Goal: Task Accomplishment & Management: Use online tool/utility

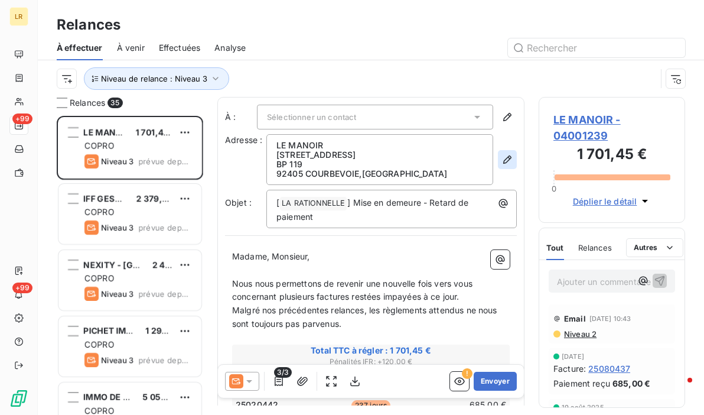
click at [501, 151] on button "button" at bounding box center [507, 159] width 19 height 19
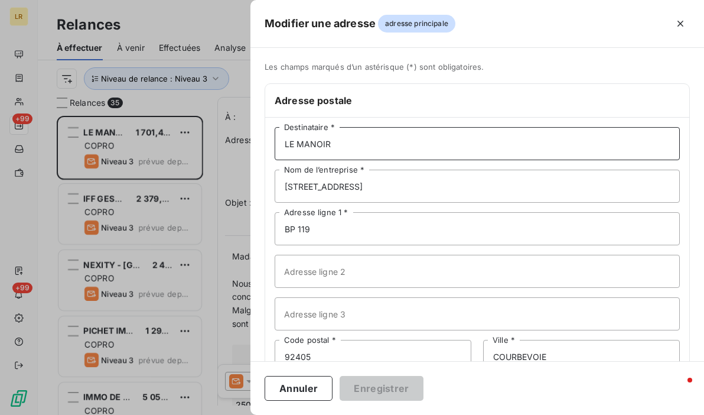
click at [386, 145] on input "LE MANOIR" at bounding box center [477, 143] width 405 height 33
paste input "LE MANOIR [STREET_ADDRESS]"
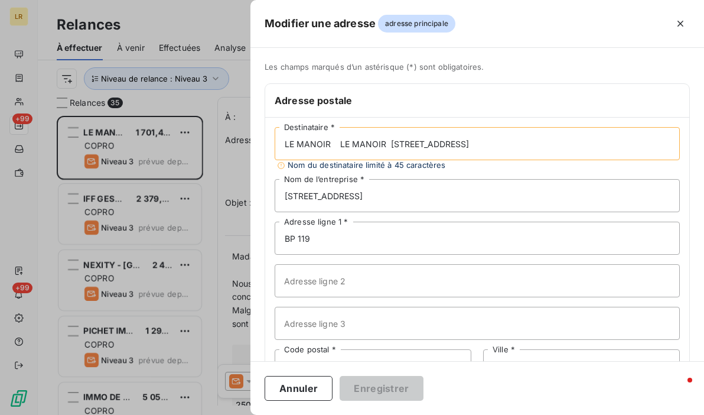
drag, startPoint x: 340, startPoint y: 139, endPoint x: 663, endPoint y: 139, distance: 322.4
click at [644, 148] on input "LE MANOIR LE MANOIR [STREET_ADDRESS]" at bounding box center [477, 143] width 405 height 33
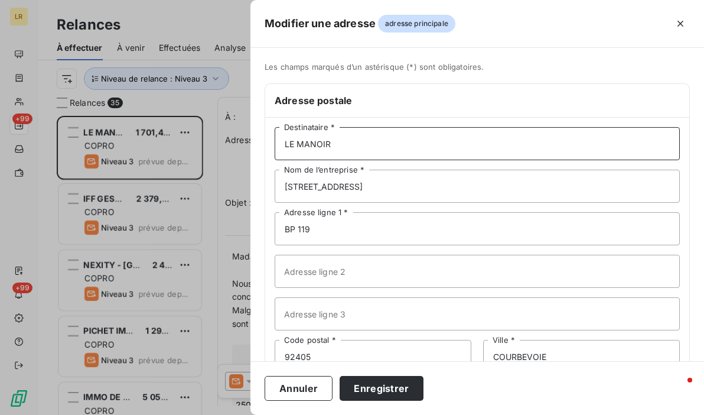
type input "LE MANOIR"
click at [116, 138] on div at bounding box center [352, 207] width 704 height 415
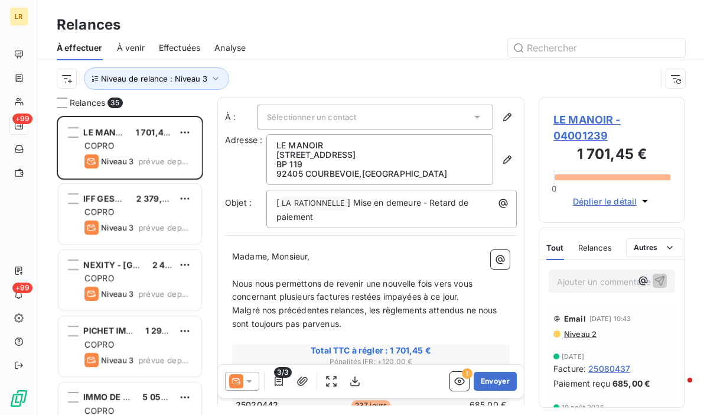
click at [279, 373] on span "3/3" at bounding box center [283, 372] width 18 height 11
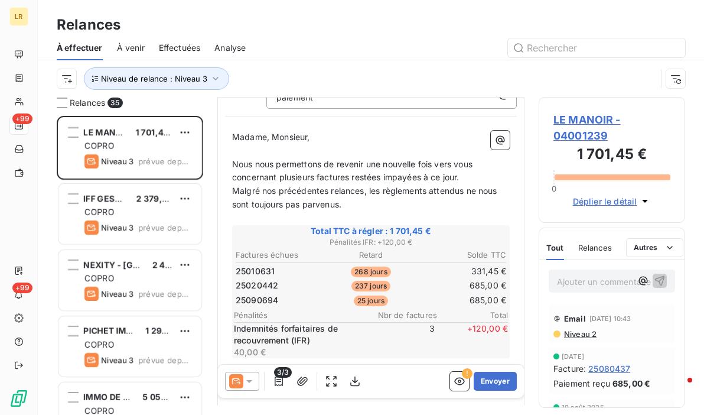
scroll to position [177, 0]
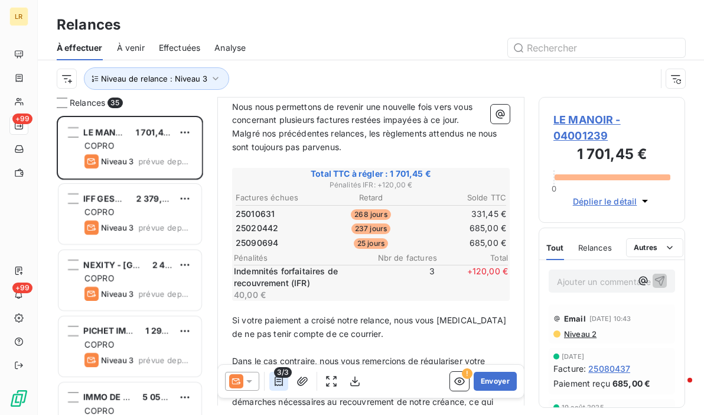
click at [279, 380] on icon "button" at bounding box center [279, 381] width 12 height 12
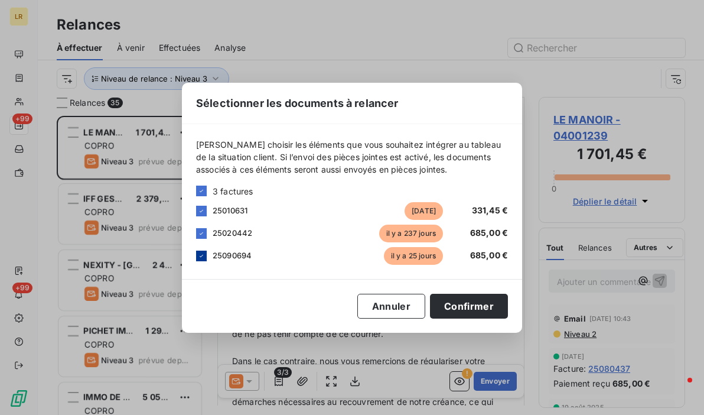
click at [203, 254] on icon at bounding box center [201, 255] width 7 height 7
click at [465, 308] on button "Confirmer" at bounding box center [469, 305] width 78 height 25
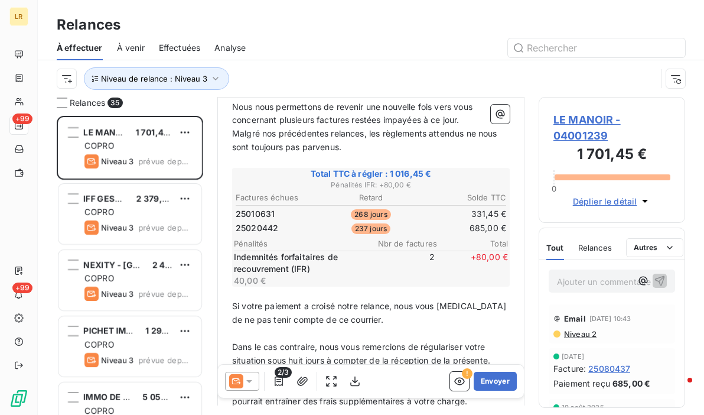
click at [250, 373] on div at bounding box center [242, 380] width 34 height 19
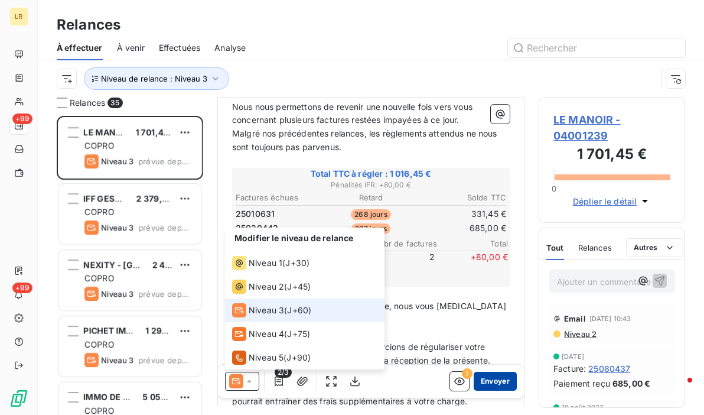
click at [480, 379] on button "Envoyer" at bounding box center [495, 380] width 43 height 19
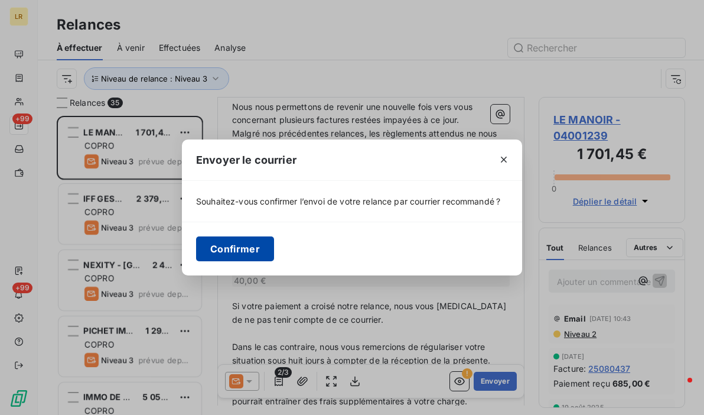
click at [236, 247] on button "Confirmer" at bounding box center [235, 248] width 78 height 25
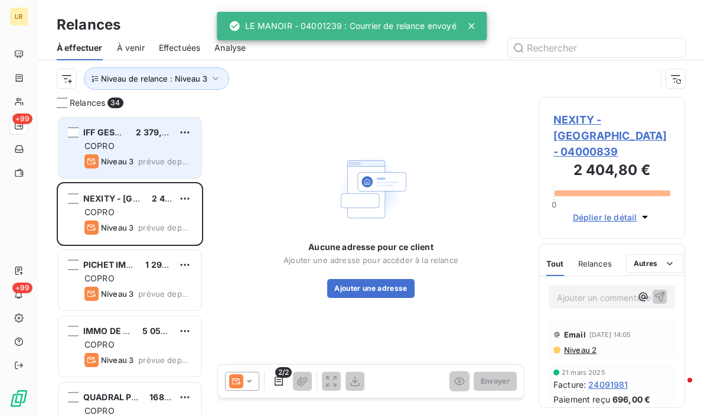
click at [131, 147] on div "COPRO" at bounding box center [137, 146] width 107 height 12
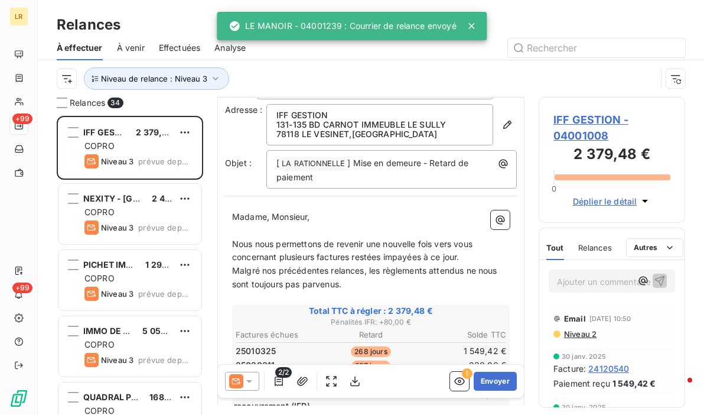
scroll to position [59, 0]
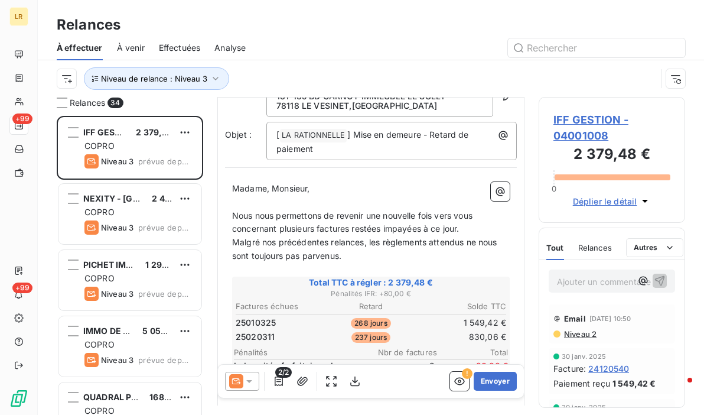
click at [586, 332] on span "Niveau 2" at bounding box center [580, 333] width 34 height 9
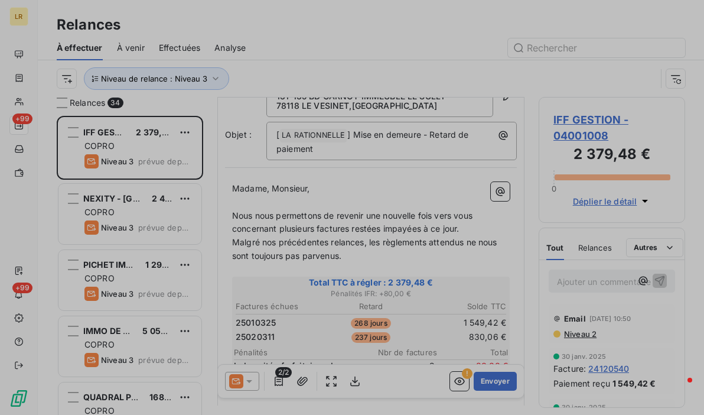
scroll to position [290, 137]
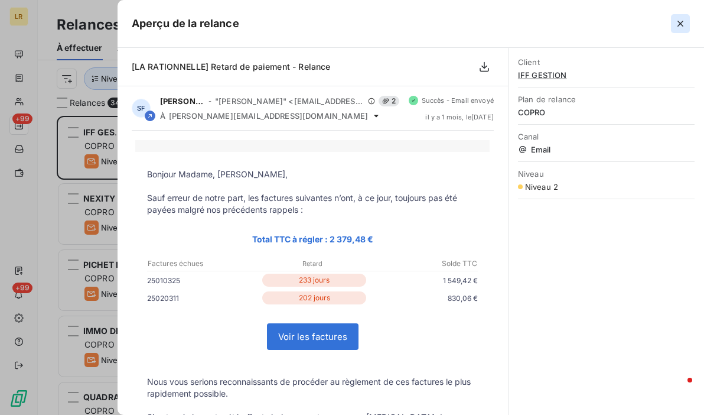
click at [680, 19] on icon "button" at bounding box center [680, 24] width 12 height 12
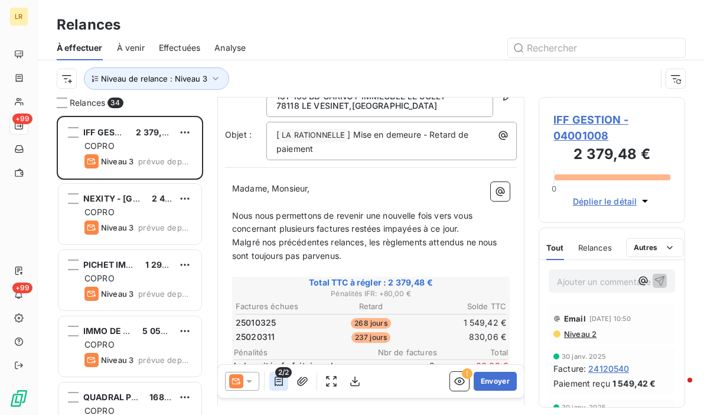
click at [276, 383] on icon "button" at bounding box center [279, 381] width 12 height 12
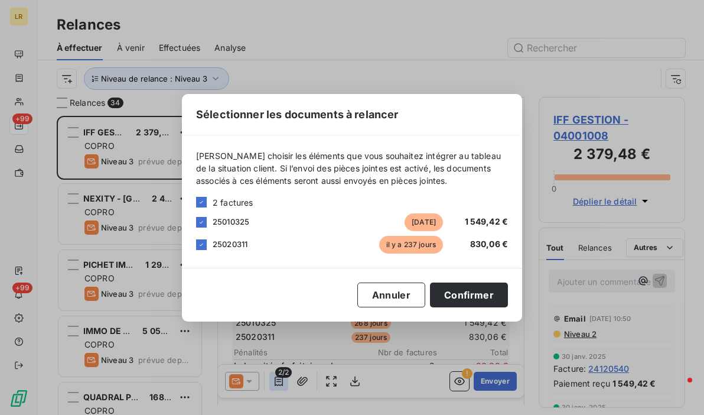
click at [276, 383] on div "Sélectionner les documents à relancer [PERSON_NAME] choisir les éléments que vo…" at bounding box center [352, 207] width 704 height 415
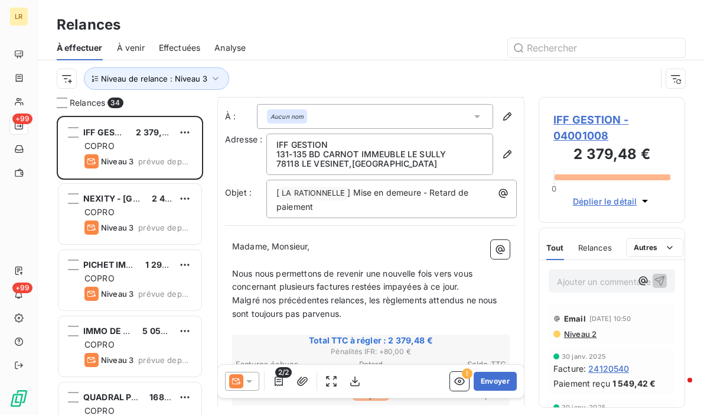
scroll to position [0, 0]
click at [503, 153] on icon "button" at bounding box center [507, 155] width 12 height 12
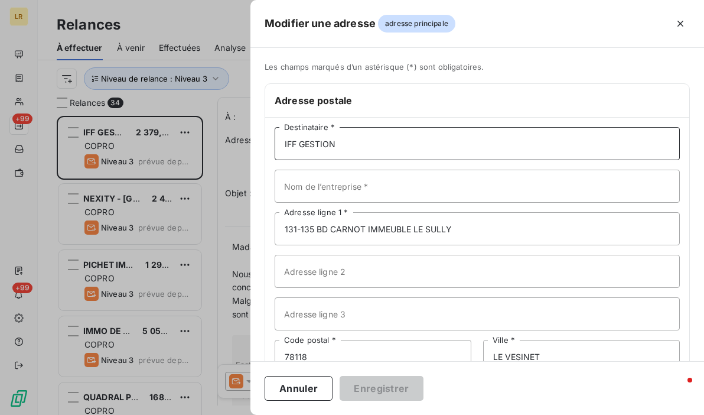
click at [376, 141] on input "IFF GESTION" at bounding box center [477, 143] width 405 height 33
paste input "FF GESTION 131-135 BD CARNOT IMMEUBLE LE SULLY 78118 LE VESINET"
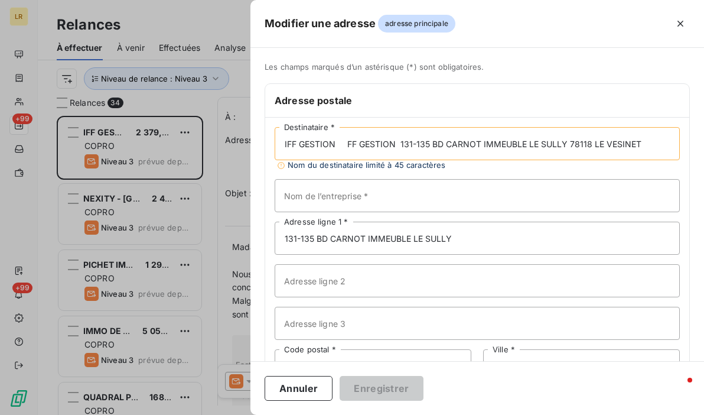
type input "IFF GESTION FF GESTION 131-135 BD CARNOT IMMEUBLE LE SULLY 78118 LE VESINET"
drag, startPoint x: 462, startPoint y: 236, endPoint x: 368, endPoint y: 236, distance: 94.5
click at [368, 236] on input "131-135 BD CARNOT IMMEUBLE LE SULLY" at bounding box center [477, 237] width 405 height 33
type input "131-135 BD CARNOT"
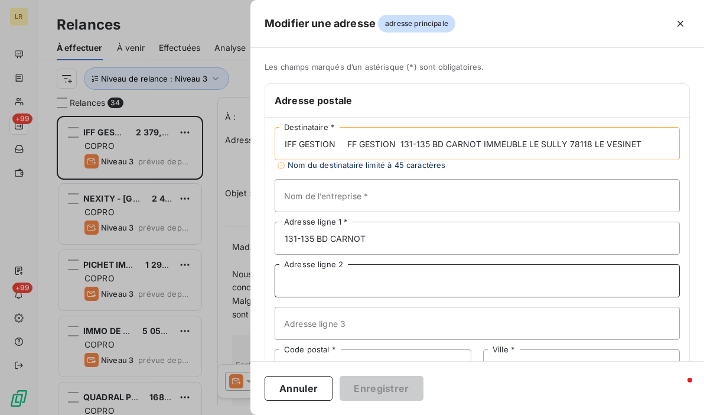
click at [311, 275] on input "Adresse ligne 2" at bounding box center [477, 280] width 405 height 33
paste input "IMMEUBLE LE SULLY"
type input "IMMEUBLE LE SULLY"
drag, startPoint x: 343, startPoint y: 141, endPoint x: 660, endPoint y: 148, distance: 316.6
click at [660, 148] on input "IFF GESTION FF GESTION 131-135 BD CARNOT IMMEUBLE LE SULLY 78118 LE VESINET" at bounding box center [477, 143] width 405 height 33
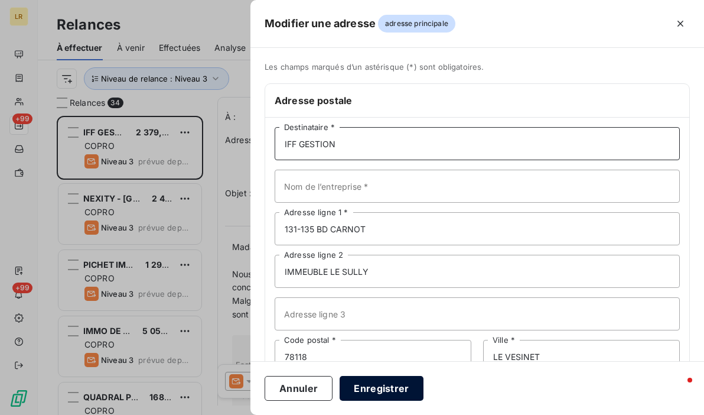
type input "IFF GESTION"
click at [383, 383] on button "Enregistrer" at bounding box center [382, 388] width 84 height 25
click at [370, 382] on button "Enregistrer" at bounding box center [382, 388] width 84 height 25
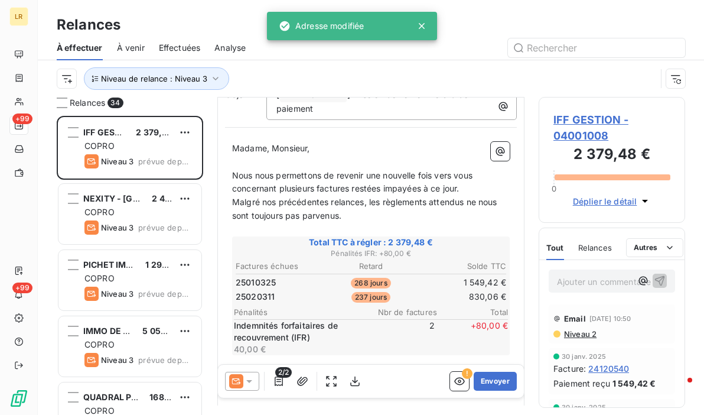
scroll to position [118, 0]
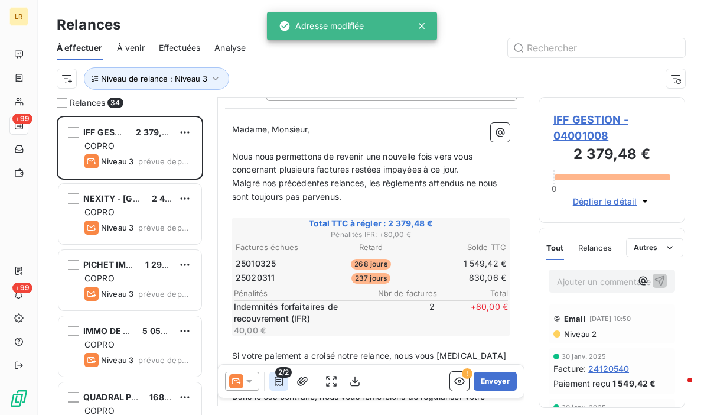
click at [276, 379] on icon "button" at bounding box center [279, 381] width 12 height 12
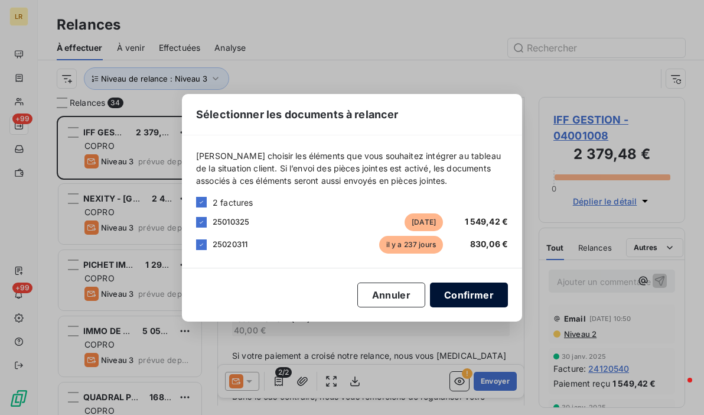
click at [465, 293] on button "Confirmer" at bounding box center [469, 294] width 78 height 25
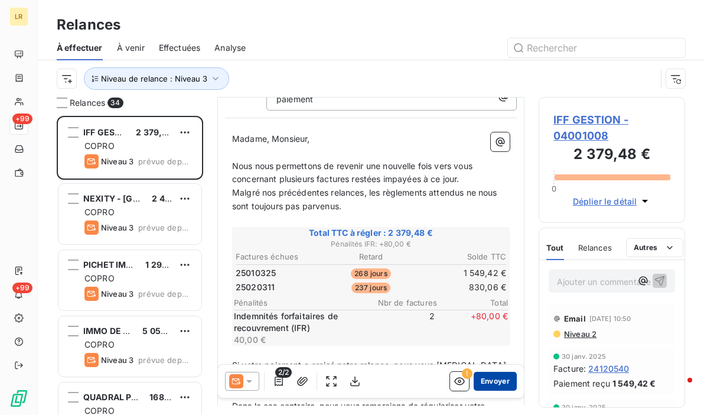
scroll to position [128, 0]
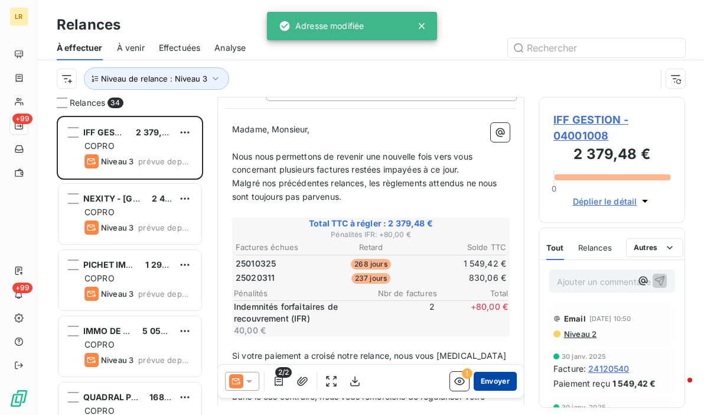
click at [481, 376] on button "Envoyer" at bounding box center [495, 380] width 43 height 19
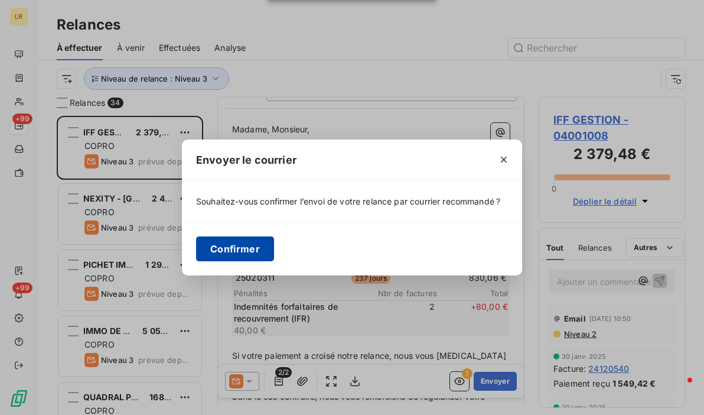
click at [223, 252] on button "Confirmer" at bounding box center [235, 248] width 78 height 25
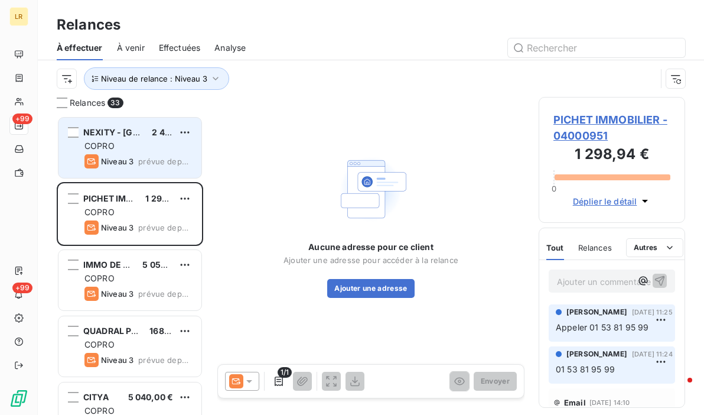
click at [136, 149] on div "COPRO" at bounding box center [137, 146] width 107 height 12
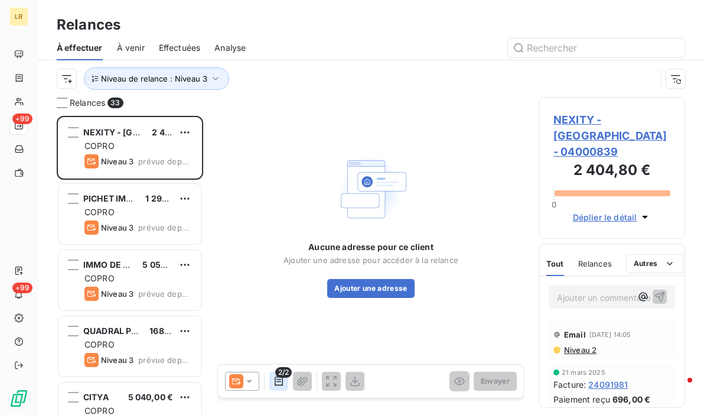
click at [275, 379] on icon "button" at bounding box center [279, 381] width 12 height 12
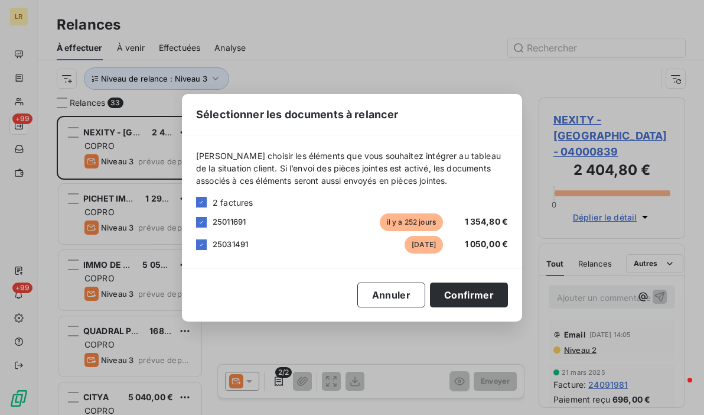
drag, startPoint x: 305, startPoint y: 346, endPoint x: 399, endPoint y: 338, distance: 93.7
click at [305, 344] on div "Sélectionner les documents à relancer [PERSON_NAME] choisir les éléments que vo…" at bounding box center [352, 207] width 704 height 415
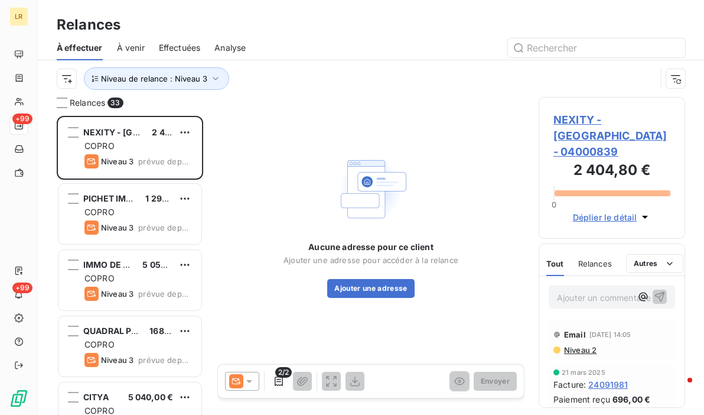
click at [583, 345] on span "Niveau 2" at bounding box center [580, 349] width 34 height 9
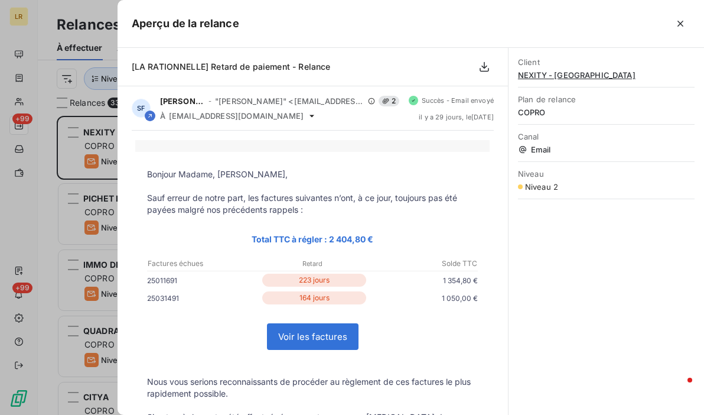
click at [583, 344] on div "Client NEXITY - RUE MARCEAU Plan de relance COPRO Canal Email Niveau Niveau 2" at bounding box center [605, 231] width 195 height 367
click at [683, 22] on icon "button" at bounding box center [680, 24] width 12 height 12
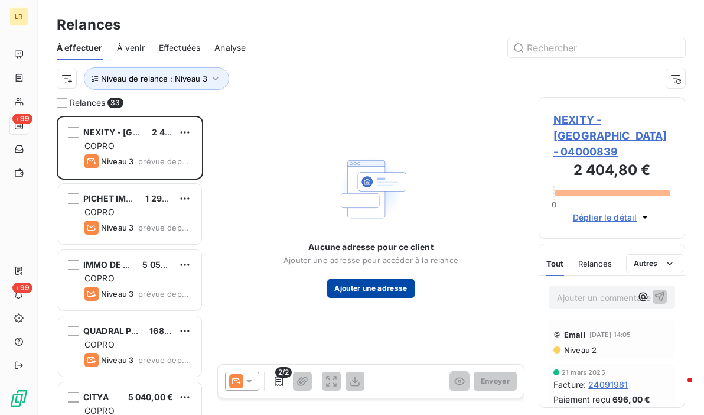
click at [359, 290] on button "Ajouter une adresse" at bounding box center [370, 288] width 87 height 19
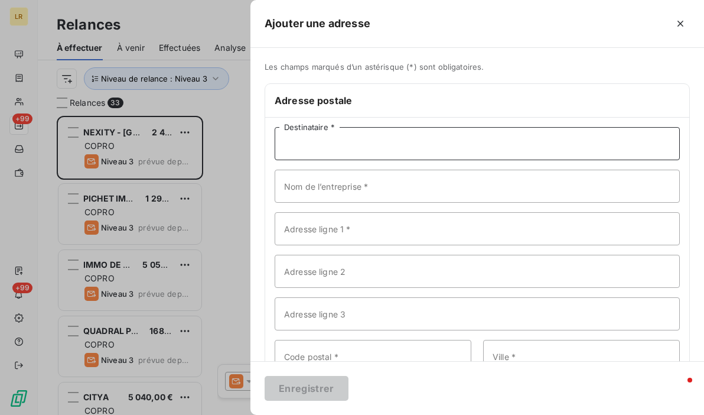
click at [354, 135] on input "Destinataire *" at bounding box center [477, 143] width 405 height 33
paste input "NEXITY [STREET_ADDRESS]"
drag, startPoint x: 319, startPoint y: 142, endPoint x: 390, endPoint y: 144, distance: 70.9
click at [390, 144] on input "NEXITY [STREET_ADDRESS]" at bounding box center [477, 143] width 405 height 33
type input "NEXITY [GEOGRAPHIC_DATA]"
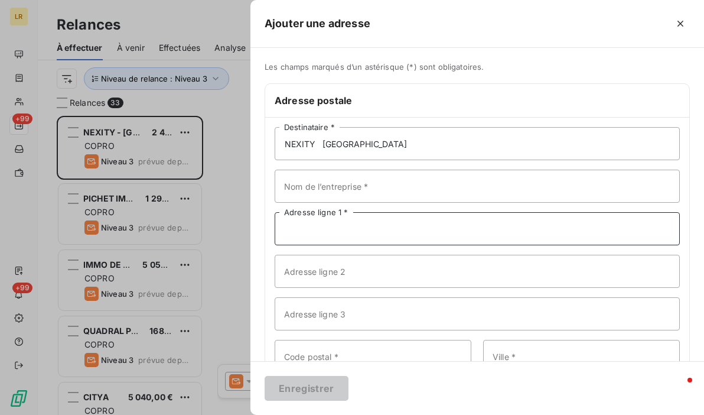
click at [315, 229] on input "Adresse ligne 1 *" at bounding box center [477, 228] width 405 height 33
paste input "[STREET_ADDRESS]"
type input "[STREET_ADDRESS]"
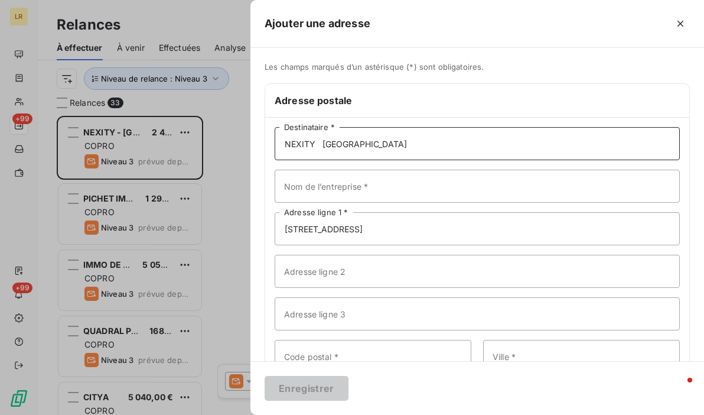
drag, startPoint x: 322, startPoint y: 142, endPoint x: 432, endPoint y: 143, distance: 110.4
click at [432, 143] on input "NEXITY [GEOGRAPHIC_DATA]" at bounding box center [477, 143] width 405 height 33
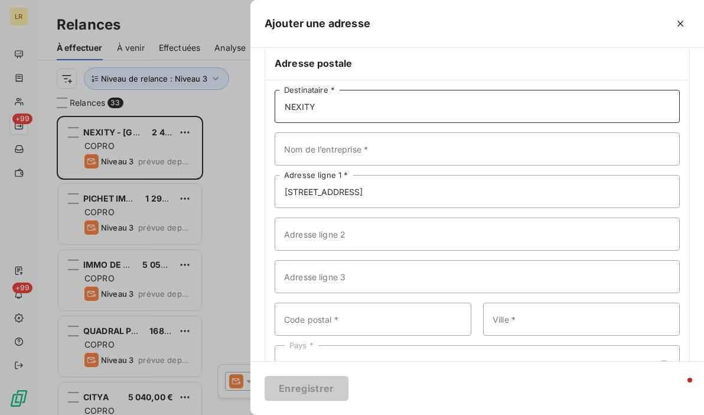
scroll to position [77, 0]
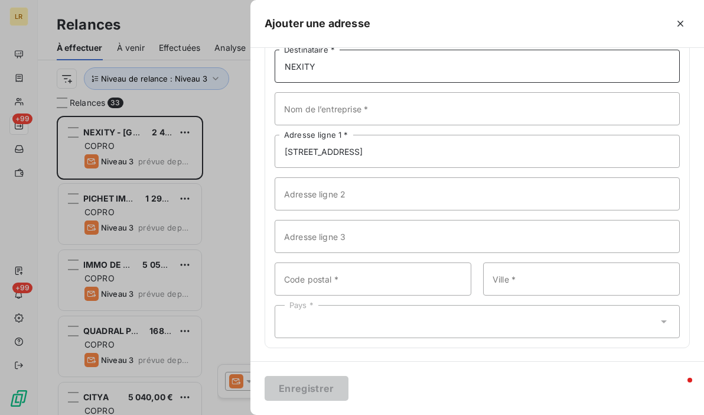
type input "NEXITY"
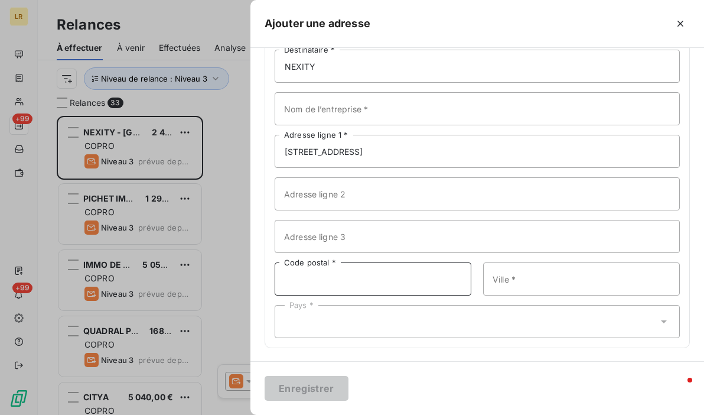
click at [320, 279] on input "Code postal *" at bounding box center [373, 278] width 197 height 33
type input "75008"
click at [556, 265] on input "Ville *" at bounding box center [581, 278] width 197 height 33
type input "[GEOGRAPHIC_DATA]"
click at [531, 374] on div "Enregistrer" at bounding box center [476, 388] width 453 height 54
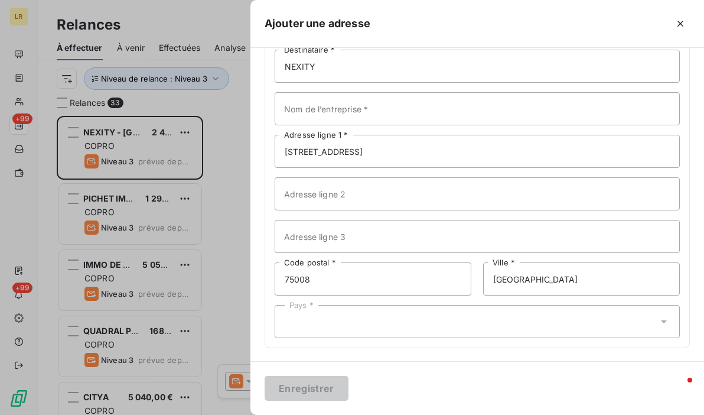
click at [348, 320] on div "Pays *" at bounding box center [477, 321] width 405 height 33
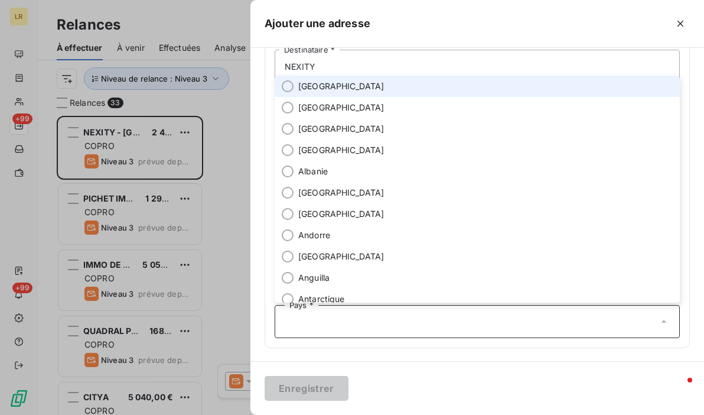
click at [312, 80] on span "[GEOGRAPHIC_DATA]" at bounding box center [341, 86] width 86 height 12
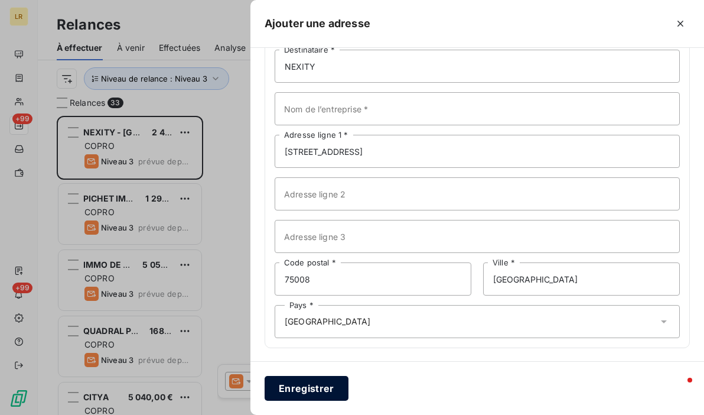
click at [293, 389] on button "Enregistrer" at bounding box center [307, 388] width 84 height 25
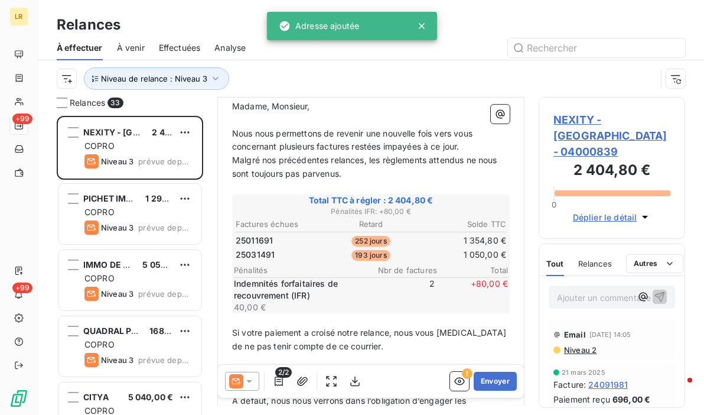
scroll to position [177, 0]
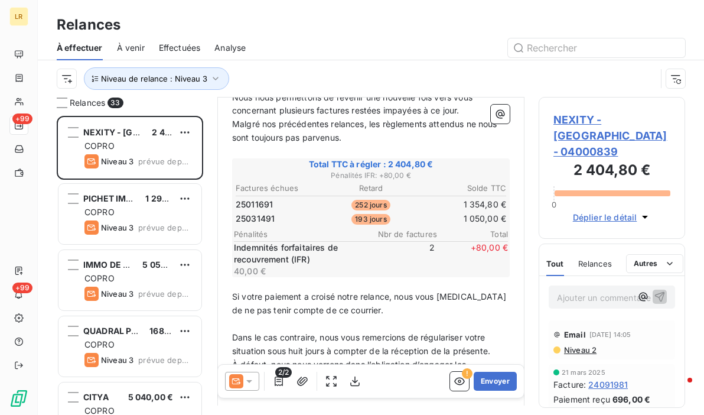
click at [247, 381] on icon at bounding box center [249, 381] width 12 height 12
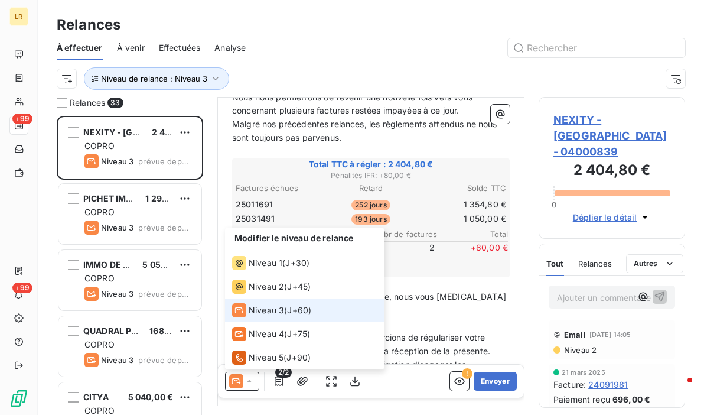
click at [250, 309] on span "Niveau 3" at bounding box center [266, 310] width 35 height 12
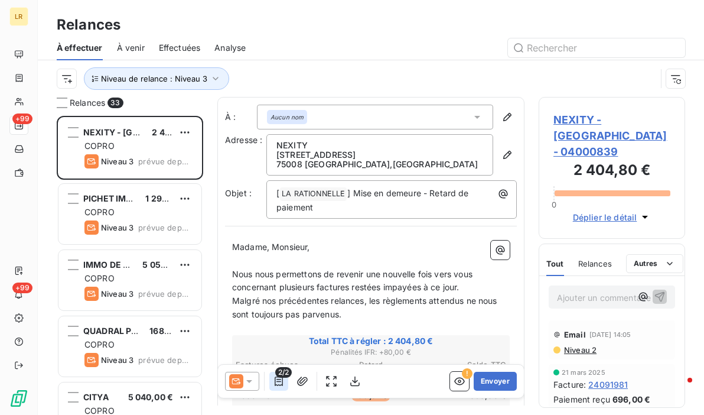
click at [275, 378] on icon "button" at bounding box center [279, 380] width 8 height 9
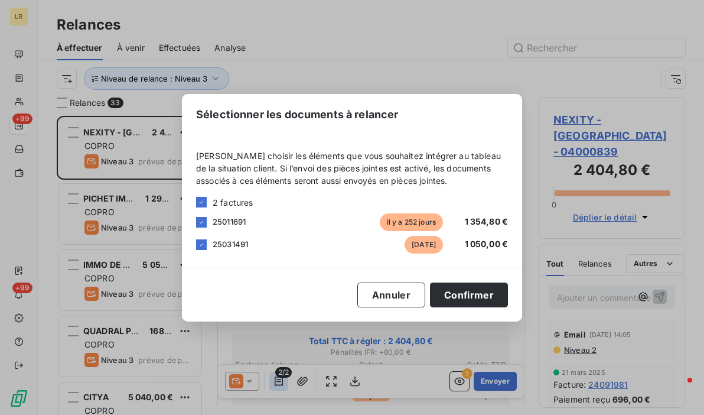
click at [275, 378] on div "Sélectionner les documents à relancer [PERSON_NAME] choisir les éléments que vo…" at bounding box center [352, 207] width 704 height 415
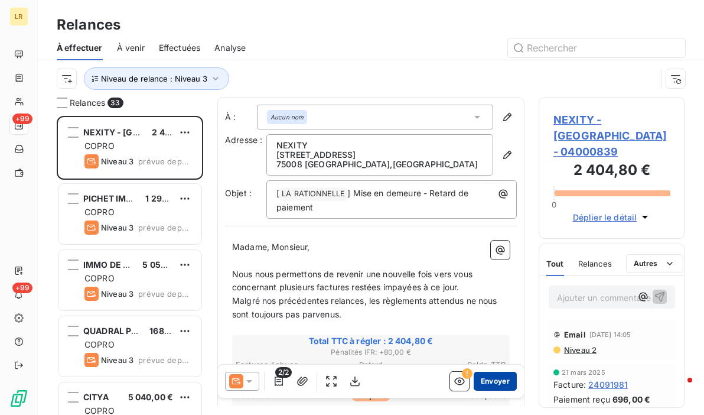
click at [482, 383] on button "Envoyer" at bounding box center [495, 380] width 43 height 19
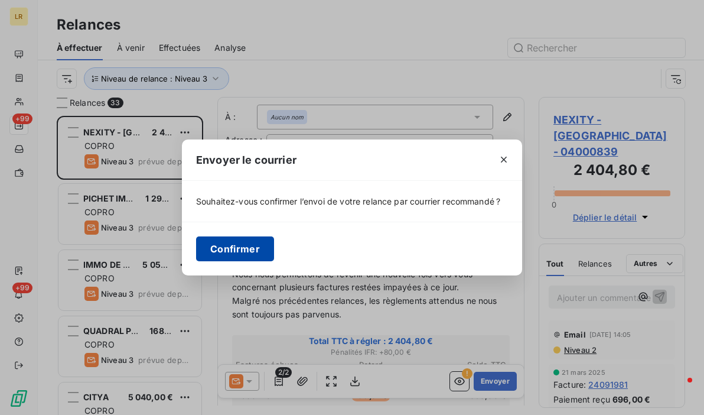
click at [249, 245] on button "Confirmer" at bounding box center [235, 248] width 78 height 25
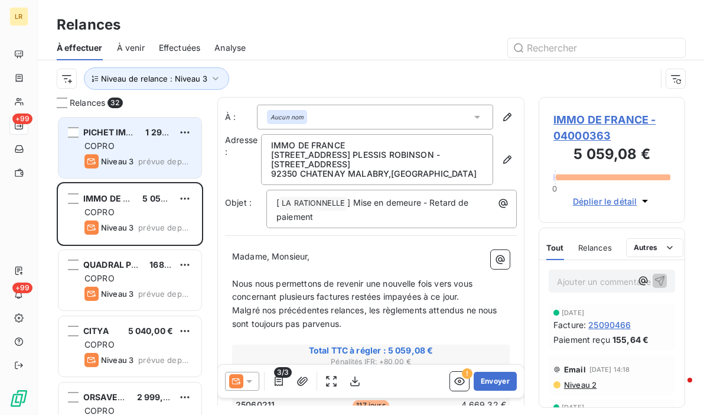
click at [140, 160] on span "prévue depuis 15 jours" at bounding box center [165, 160] width 54 height 9
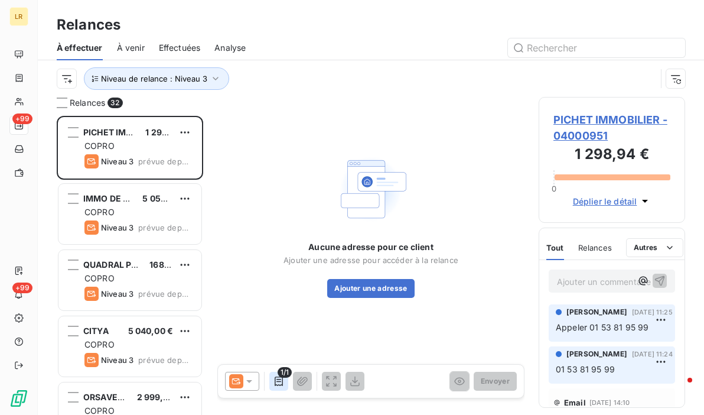
click at [279, 378] on icon "button" at bounding box center [279, 381] width 12 height 12
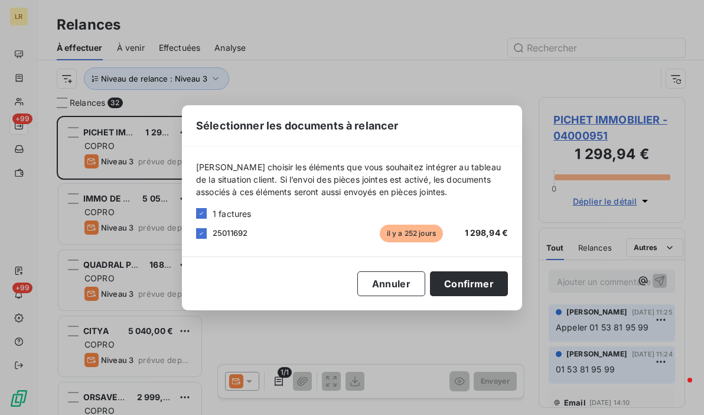
click at [279, 378] on div "Sélectionner les documents à relancer [PERSON_NAME] choisir les éléments que vo…" at bounding box center [352, 207] width 704 height 415
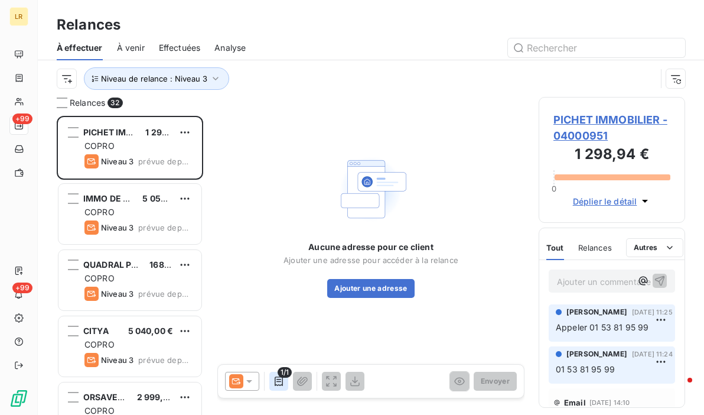
click at [279, 381] on icon "button" at bounding box center [279, 381] width 12 height 12
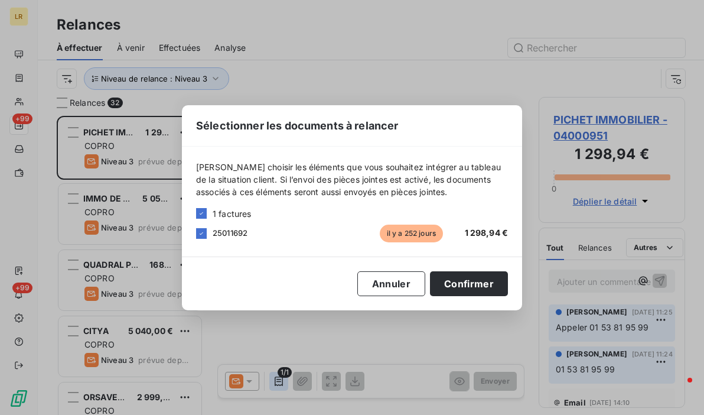
click at [279, 381] on div "Sélectionner les documents à relancer [PERSON_NAME] choisir les éléments que vo…" at bounding box center [352, 207] width 704 height 415
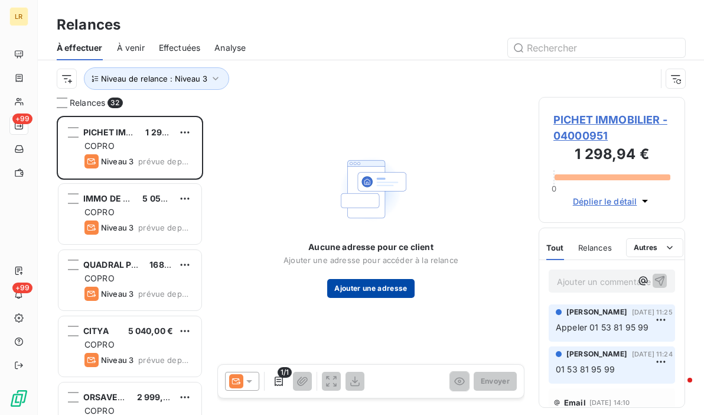
click at [364, 289] on button "Ajouter une adresse" at bounding box center [370, 288] width 87 height 19
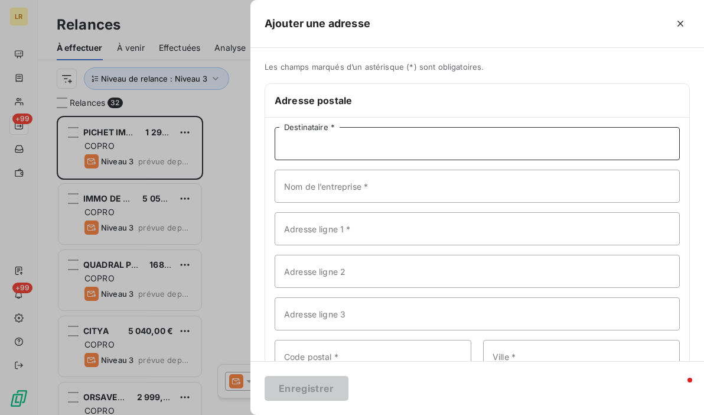
click at [289, 138] on input "Destinataire *" at bounding box center [477, 143] width 405 height 33
paste input "PICHET IMMOBILIER [STREET_ADDRESS][PERSON_NAME]"
drag, startPoint x: 370, startPoint y: 146, endPoint x: 481, endPoint y: 149, distance: 111.0
click at [481, 149] on input "PICHET IMMOBILIER [STREET_ADDRESS][PERSON_NAME]" at bounding box center [477, 143] width 405 height 33
type input "PICHET IMMOBILIER 92120 MONTROUGE"
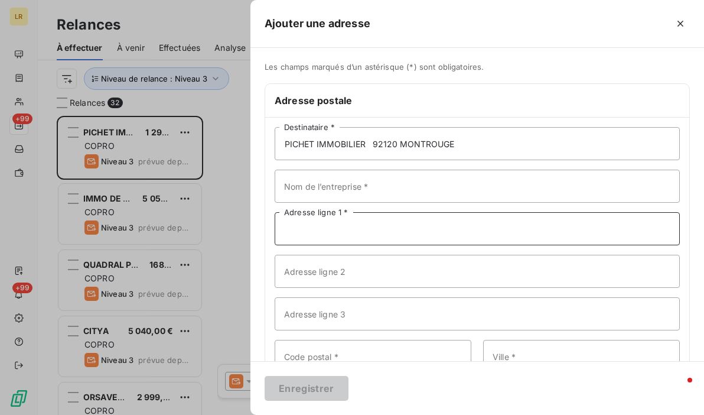
click at [341, 224] on input "Adresse ligne 1 *" at bounding box center [477, 228] width 405 height 33
paste input "[STREET_ADDRESS][PERSON_NAME]"
type input "[STREET_ADDRESS][PERSON_NAME]"
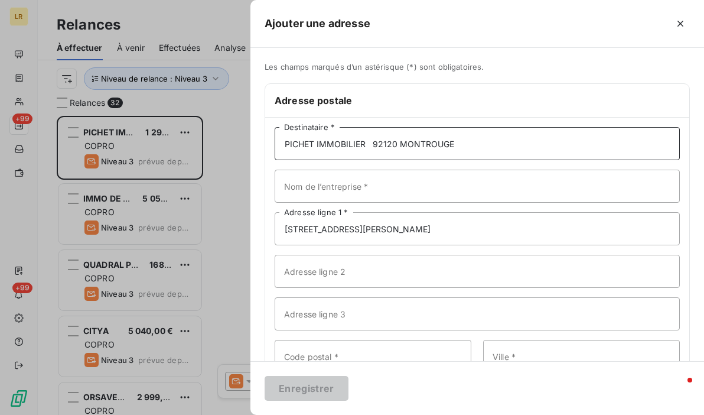
drag, startPoint x: 371, startPoint y: 144, endPoint x: 461, endPoint y: 136, distance: 90.1
click at [461, 139] on input "PICHET IMMOBILIER 92120 MONTROUGE" at bounding box center [477, 143] width 405 height 33
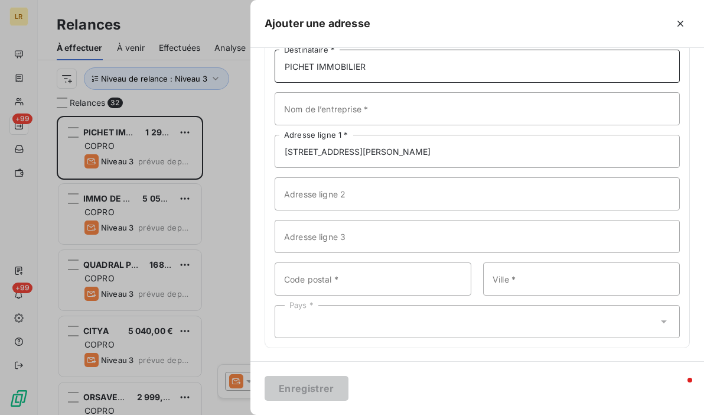
type input "PICHET IMMOBILIER"
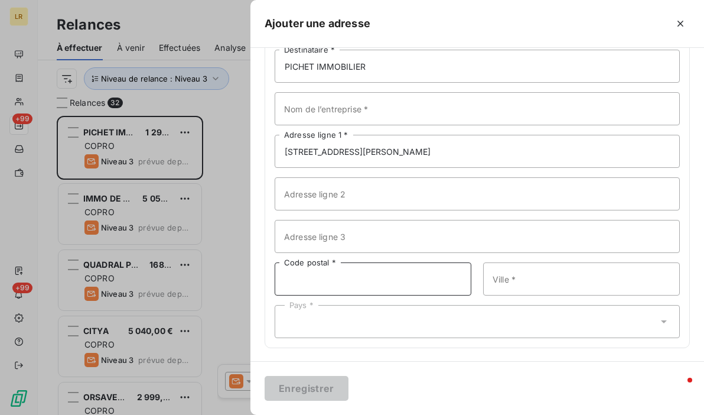
click at [371, 278] on input "Code postal *" at bounding box center [373, 278] width 197 height 33
paste input "92120 MONTROUGE"
drag, startPoint x: 310, startPoint y: 278, endPoint x: 363, endPoint y: 273, distance: 52.7
click at [363, 273] on input "92120 MONTROUGE" at bounding box center [373, 278] width 197 height 33
type input "92120"
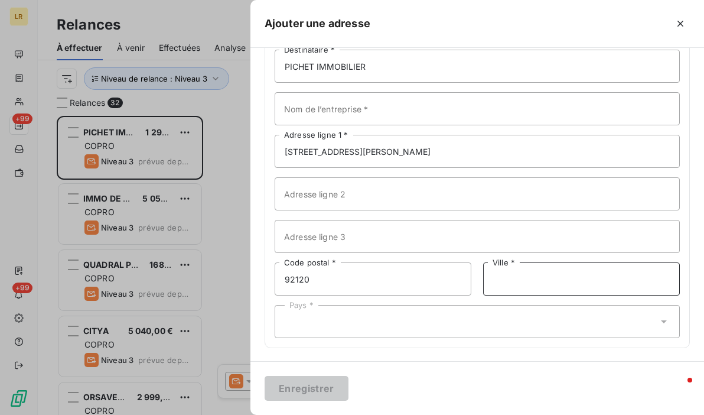
click at [551, 272] on input "Ville *" at bounding box center [581, 278] width 197 height 33
paste input "MONTROUGE"
type input "MONTROUGE"
type input "[GEOGRAPHIC_DATA]"
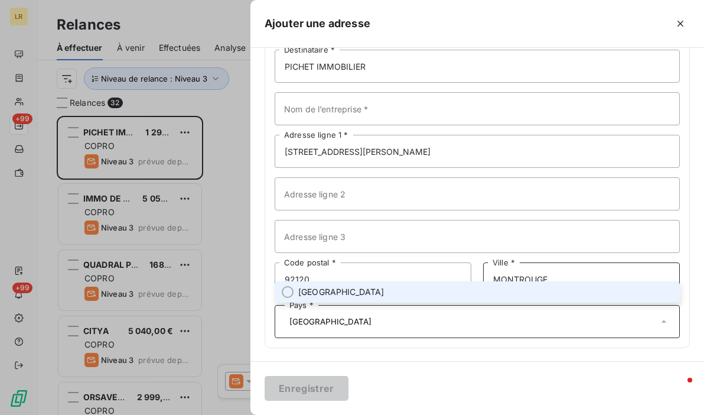
type input "MONTROUGE"
click at [346, 324] on input "[GEOGRAPHIC_DATA]" at bounding box center [471, 321] width 373 height 11
type input "[GEOGRAPHIC_DATA]"
click at [430, 347] on div "Les champs marqués d’un astérisque (*) sont obligatoires. Adresse postale PICHE…" at bounding box center [476, 173] width 453 height 377
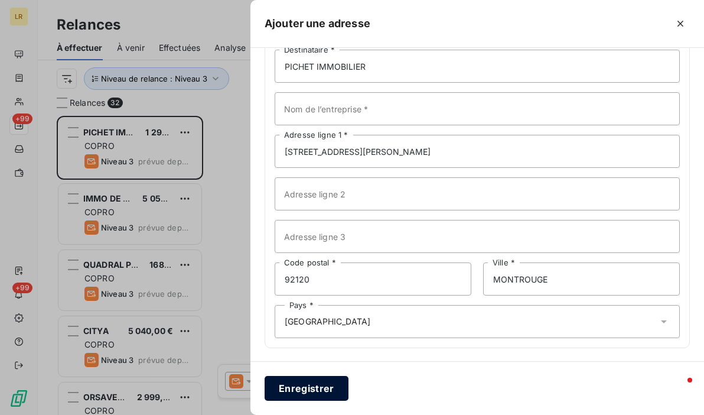
click at [312, 382] on button "Enregistrer" at bounding box center [307, 388] width 84 height 25
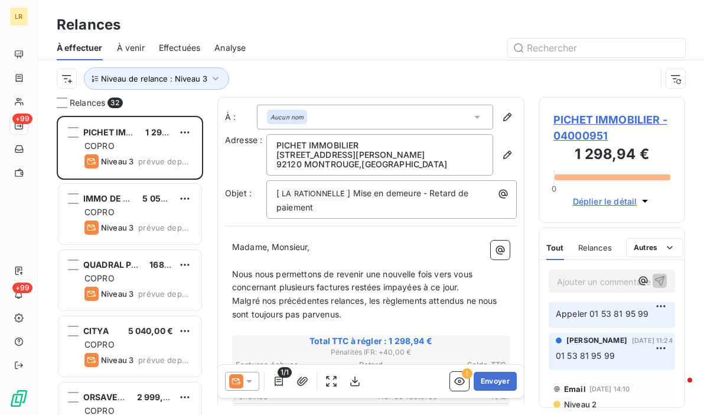
scroll to position [0, 0]
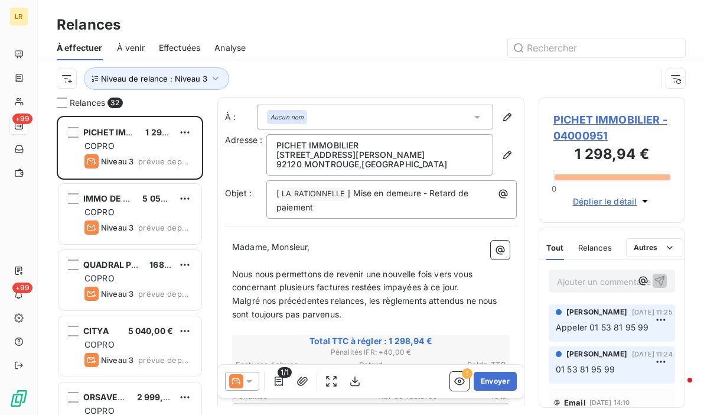
click at [637, 372] on p "01 53 81 95 99" at bounding box center [612, 370] width 112 height 14
click at [650, 356] on html "LR +99 +99 Relances À effectuer À venir Effectuées Analyse Niveau de relance : …" at bounding box center [352, 207] width 704 height 415
click at [621, 340] on div "Supprimer" at bounding box center [623, 334] width 66 height 19
click at [483, 382] on button "Envoyer" at bounding box center [495, 380] width 43 height 19
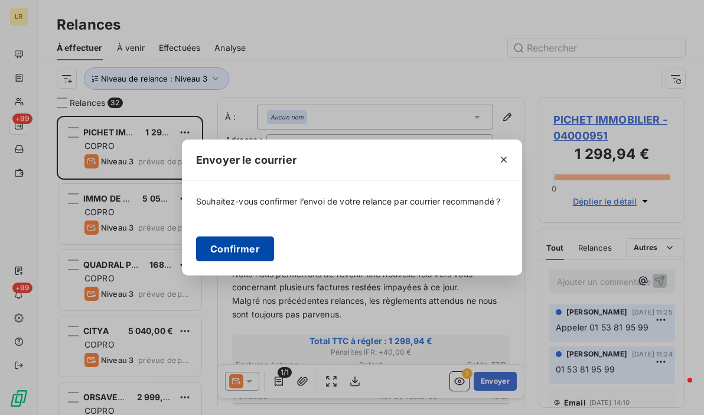
click at [243, 247] on button "Confirmer" at bounding box center [235, 248] width 78 height 25
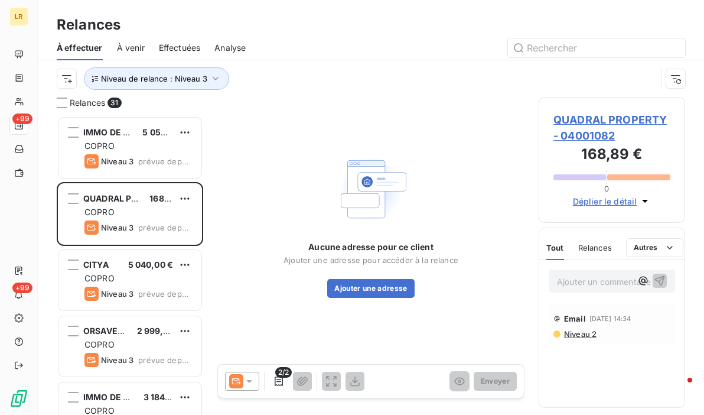
click at [180, 44] on span "Effectuées" at bounding box center [180, 48] width 42 height 12
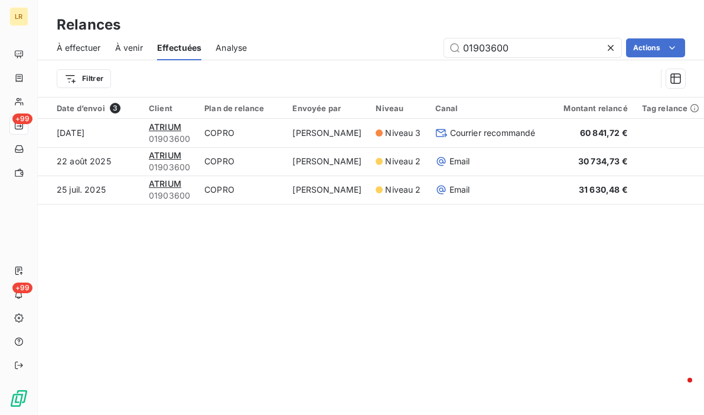
click at [175, 51] on span "Effectuées" at bounding box center [179, 48] width 45 height 12
click at [180, 45] on span "Effectuées" at bounding box center [179, 48] width 45 height 12
drag, startPoint x: 546, startPoint y: 48, endPoint x: 317, endPoint y: 49, distance: 228.5
click at [317, 49] on div "01903600 Actions" at bounding box center [473, 47] width 424 height 19
click at [171, 47] on span "Effectuées" at bounding box center [179, 48] width 45 height 12
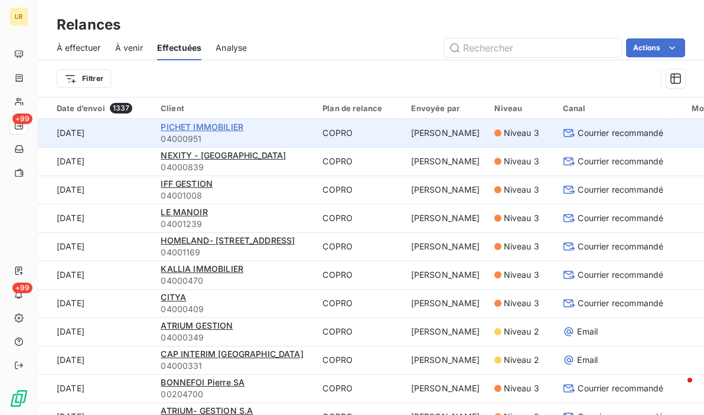
click at [177, 126] on span "PICHET IMMOBILIER" at bounding box center [202, 127] width 83 height 10
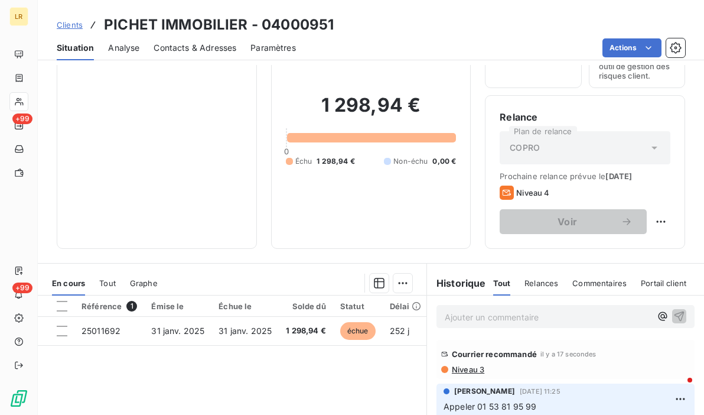
scroll to position [177, 0]
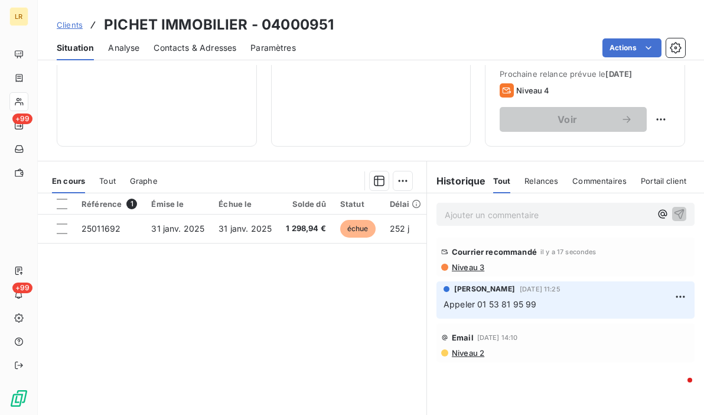
click at [203, 305] on div "Référence 1 Émise le Échue le Solde dû Statut Délai Retard Tag relance 25011692…" at bounding box center [232, 306] width 389 height 227
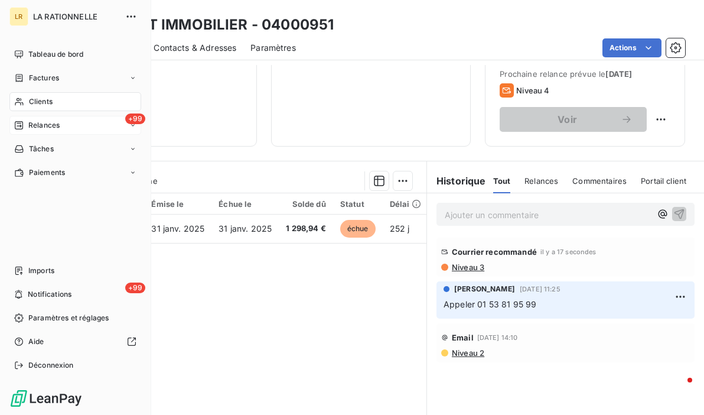
click at [33, 122] on span "Relances" at bounding box center [43, 125] width 31 height 11
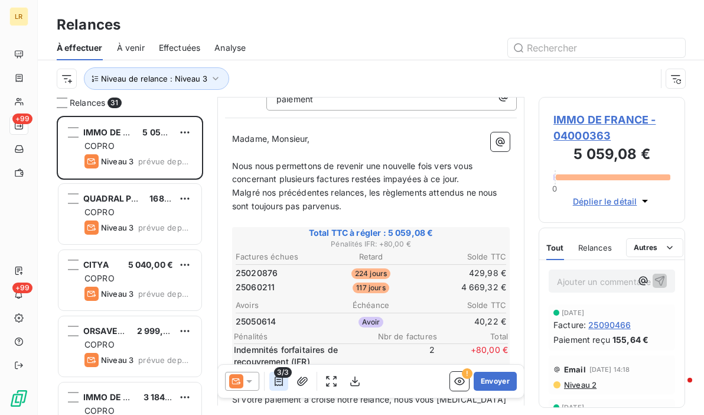
click at [279, 384] on icon "button" at bounding box center [279, 381] width 12 height 12
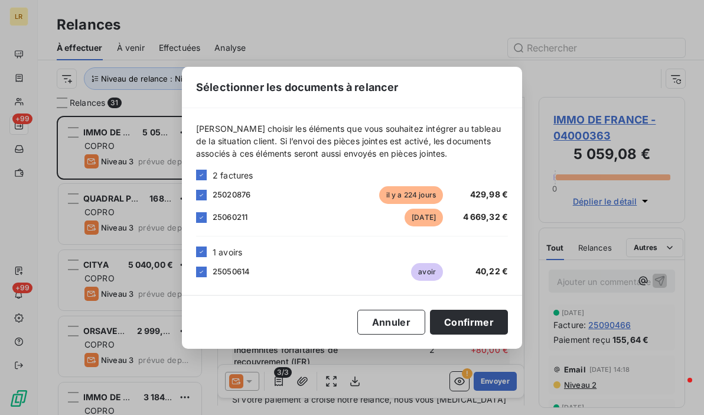
click at [276, 382] on div "Sélectionner les documents à relancer [PERSON_NAME] choisir les éléments que vo…" at bounding box center [352, 207] width 704 height 415
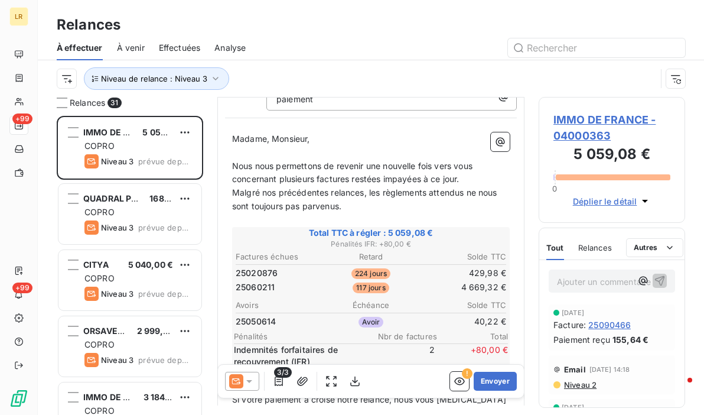
click at [580, 384] on span "Niveau 2" at bounding box center [580, 384] width 34 height 9
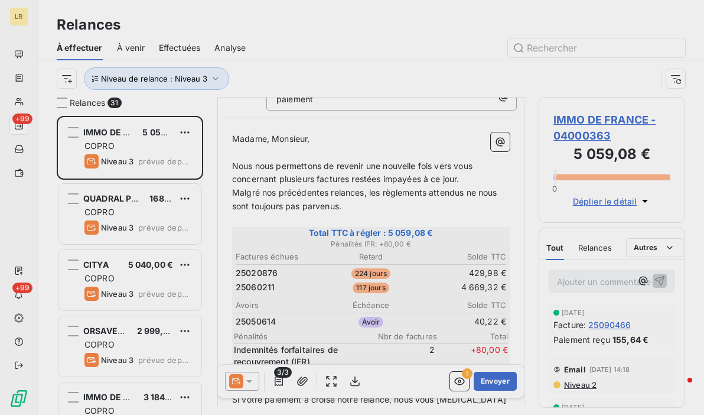
scroll to position [290, 137]
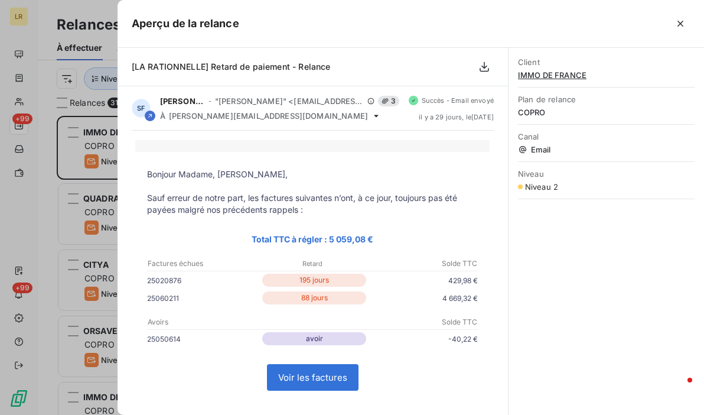
click at [579, 330] on div "Client IMMO DE FRANCE Plan de relance COPRO Canal Email Niveau Niveau 2" at bounding box center [605, 231] width 195 height 367
click at [29, 224] on div at bounding box center [352, 207] width 704 height 415
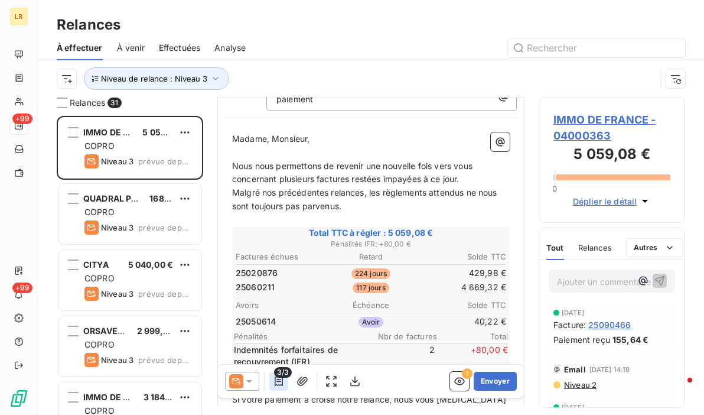
click at [276, 380] on icon "button" at bounding box center [279, 381] width 12 height 12
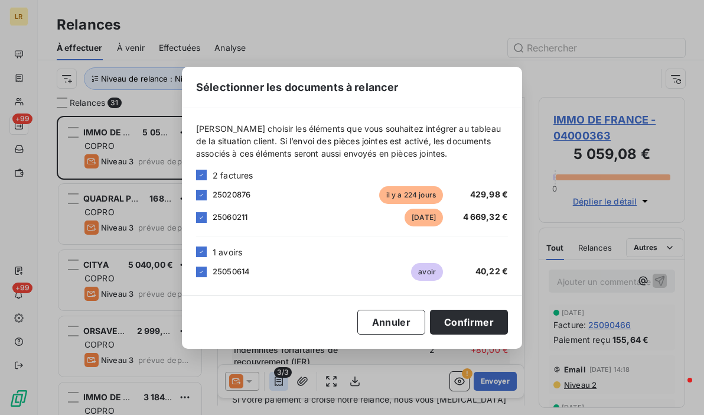
click at [276, 380] on div "Sélectionner les documents à relancer [PERSON_NAME] choisir les éléments que vo…" at bounding box center [352, 207] width 704 height 415
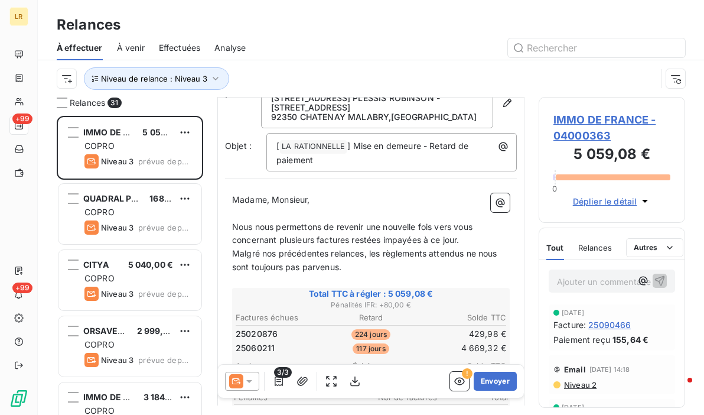
scroll to position [0, 0]
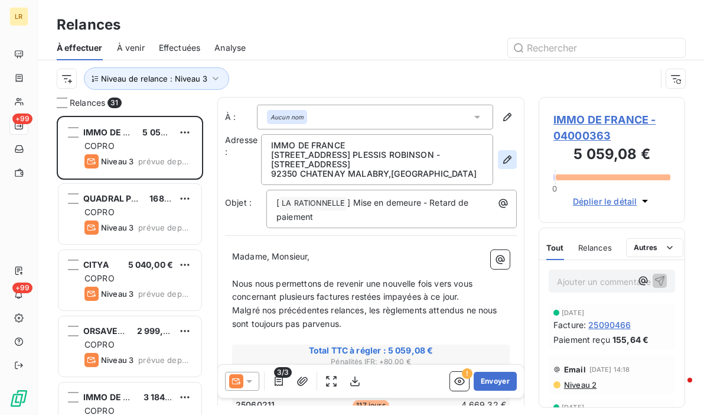
click at [503, 160] on icon "button" at bounding box center [507, 159] width 8 height 8
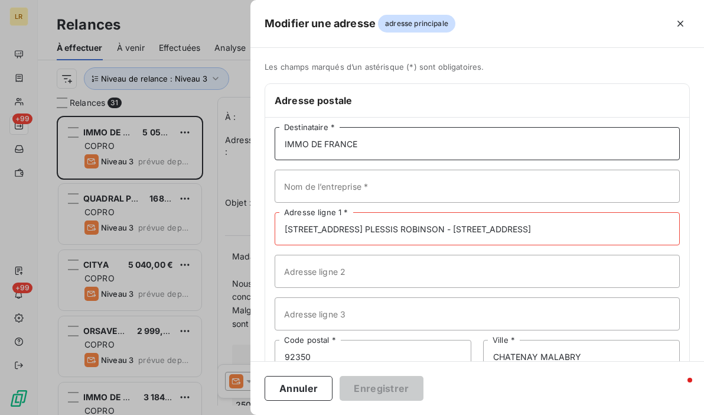
click at [386, 141] on input "IMMO DE FRANCE" at bounding box center [477, 143] width 405 height 33
drag, startPoint x: 366, startPoint y: 141, endPoint x: 241, endPoint y: 150, distance: 124.9
click at [241, 414] on div "Modifier une adresse adresse principale Les champs marqués d’un [DEMOGRAPHIC_DA…" at bounding box center [352, 415] width 704 height 0
paste input "Représenté par IMMO DE FRANCE SDC LES DEMEURES DU PLESSIS [STREET_ADDRESS][PERS…"
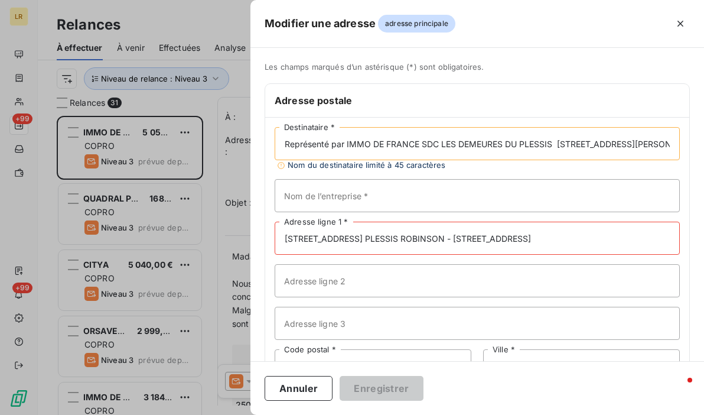
scroll to position [0, 140]
click at [415, 142] on input "Représenté par IMMO DE FRANCE SDC LES DEMEURES DU PLESSIS [STREET_ADDRESS][PERS…" at bounding box center [477, 143] width 405 height 33
click at [324, 145] on input "Représenté par IMMO DE FRANCE SDC LES DEMEURES DU PLESSIS [STREET_ADDRESS][PERS…" at bounding box center [477, 143] width 405 height 33
drag, startPoint x: 415, startPoint y: 142, endPoint x: 566, endPoint y: 141, distance: 150.6
click at [566, 141] on input "Représenté par IMMO DE FRANCE SDC LES DEMEURES DU PLESSIS [STREET_ADDRESS][PERS…" at bounding box center [477, 143] width 405 height 33
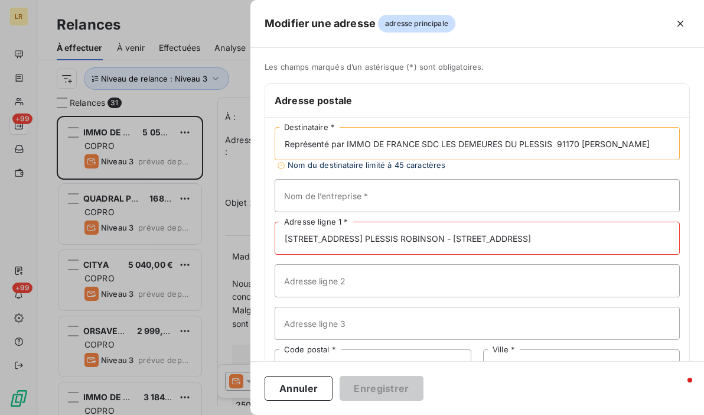
scroll to position [0, 0]
type input "Représenté par IMMO DE FRANCE SDC LES DEMEURES DU PLESSIS 91170 [PERSON_NAME]"
click at [305, 280] on input "Adresse ligne 2" at bounding box center [477, 280] width 405 height 33
paste input "[STREET_ADDRESS][PERSON_NAME]"
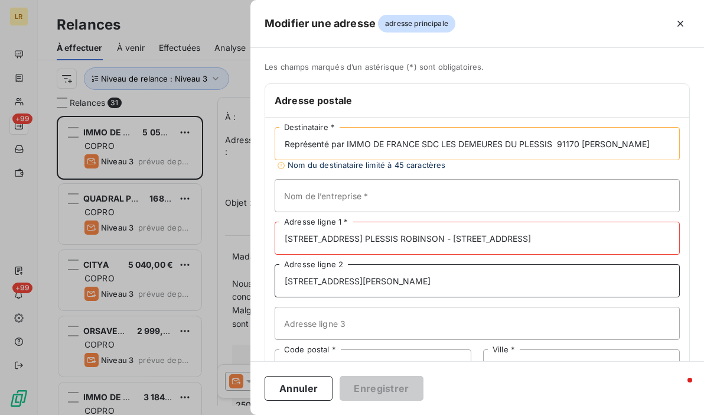
type input "[STREET_ADDRESS][PERSON_NAME]"
drag, startPoint x: 612, startPoint y: 230, endPoint x: 188, endPoint y: 240, distance: 423.5
click at [188, 414] on div "Modifier une adresse adresse principale Les champs marqués d’un [DEMOGRAPHIC_DA…" at bounding box center [352, 415] width 704 height 0
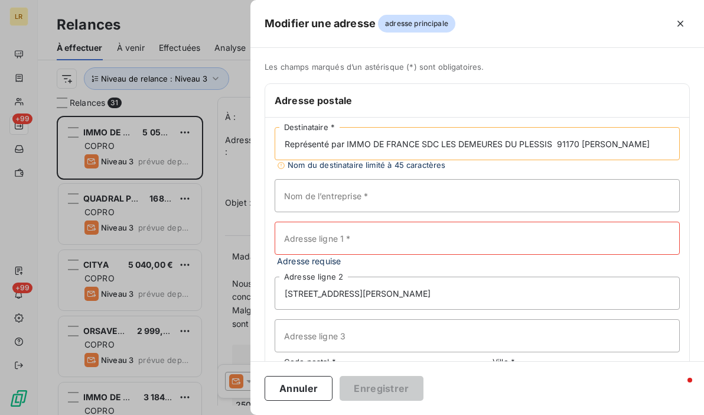
drag, startPoint x: 421, startPoint y: 142, endPoint x: 554, endPoint y: 145, distance: 132.9
click at [554, 145] on input "Représenté par IMMO DE FRANCE SDC LES DEMEURES DU PLESSIS 91170 [PERSON_NAME]" at bounding box center [477, 143] width 405 height 33
type input "Représenté par IMMO DE FRANCE 91170 [PERSON_NAME]"
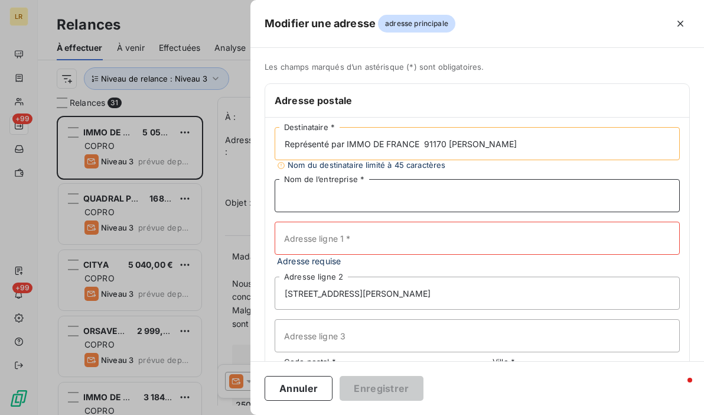
click at [397, 196] on input "Nom de l’entreprise *" at bounding box center [477, 195] width 405 height 33
paste input "SDC LES DEMEURES DU PLESSIS"
click at [443, 187] on input "SDC LES DEMEURES DU PLESSIS" at bounding box center [477, 195] width 405 height 33
type input "SDC LES DEMEURES DU PLESSIS"
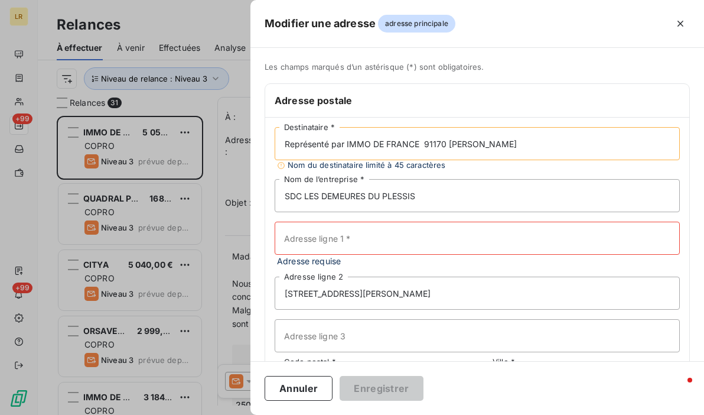
drag, startPoint x: 423, startPoint y: 143, endPoint x: 489, endPoint y: 136, distance: 66.5
click at [547, 143] on input "Représenté par IMMO DE FRANCE 91170 [PERSON_NAME]" at bounding box center [477, 143] width 405 height 33
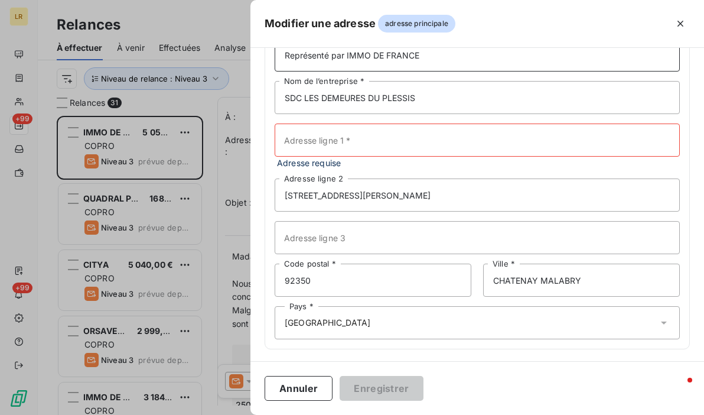
scroll to position [90, 0]
type input "Représenté par IMMO DE FRANCE"
drag, startPoint x: 346, startPoint y: 285, endPoint x: 378, endPoint y: 282, distance: 32.1
click at [227, 414] on div "Modifier une adresse adresse principale Les champs marqués d’un [DEMOGRAPHIC_DA…" at bounding box center [352, 415] width 704 height 0
paste input "1170 [PERSON_NAME]"
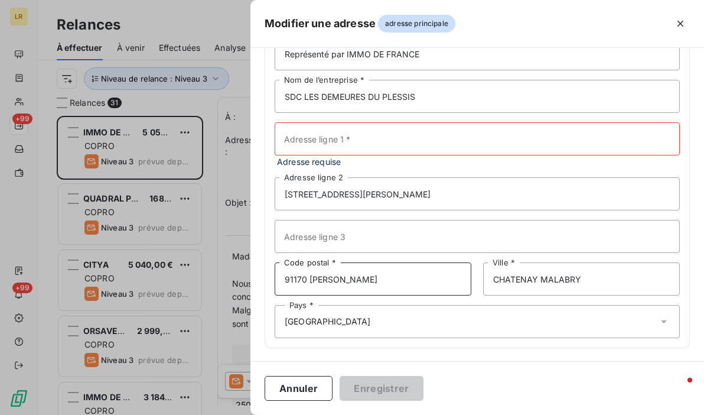
drag, startPoint x: 306, startPoint y: 276, endPoint x: 380, endPoint y: 276, distance: 73.8
click at [380, 276] on input "91170 [PERSON_NAME]" at bounding box center [373, 278] width 197 height 33
type input "91170"
drag, startPoint x: 569, startPoint y: 280, endPoint x: 457, endPoint y: 286, distance: 112.4
click at [457, 286] on div "91170 Code postal * CHATENAY MALABRY Ville *" at bounding box center [477, 278] width 405 height 33
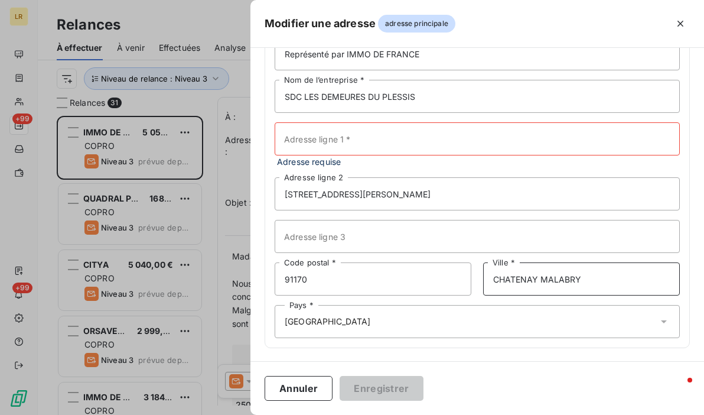
paste input "[PERSON_NAME]"
type input "[PERSON_NAME]"
click at [355, 308] on div "Pays * [GEOGRAPHIC_DATA]" at bounding box center [477, 321] width 405 height 33
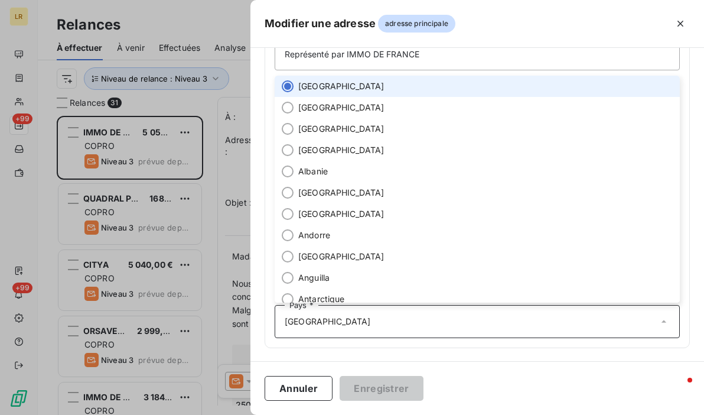
click at [371, 325] on input "text" at bounding box center [514, 321] width 287 height 11
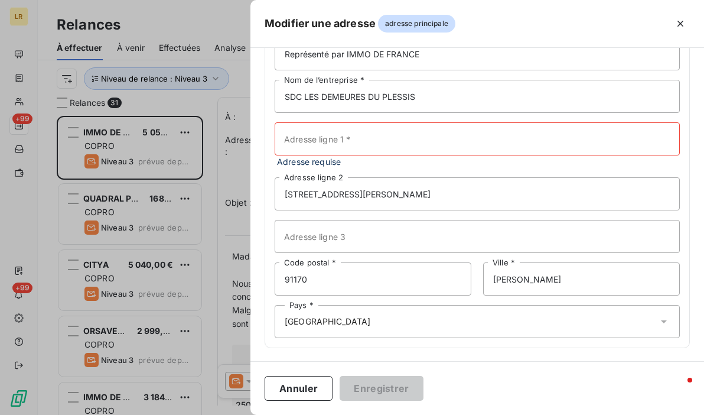
click at [380, 314] on div "Pays * [GEOGRAPHIC_DATA]" at bounding box center [477, 321] width 405 height 33
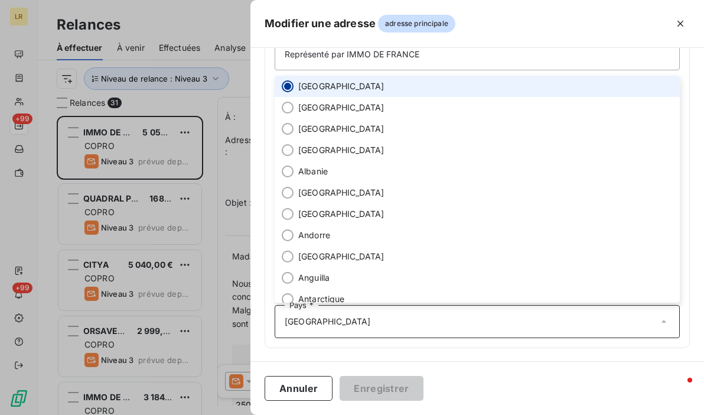
click at [286, 83] on input "radio" at bounding box center [288, 86] width 12 height 12
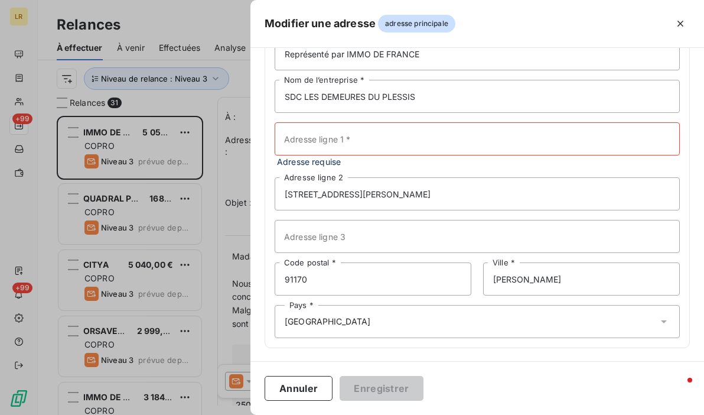
click at [345, 314] on div "Pays * [GEOGRAPHIC_DATA]" at bounding box center [477, 321] width 405 height 33
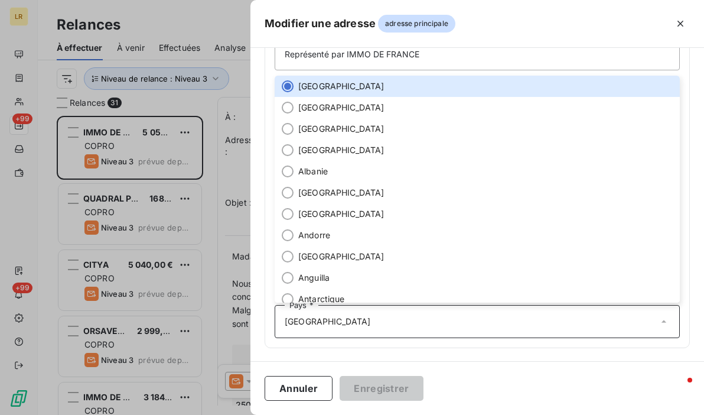
click at [371, 323] on input "text" at bounding box center [514, 321] width 287 height 11
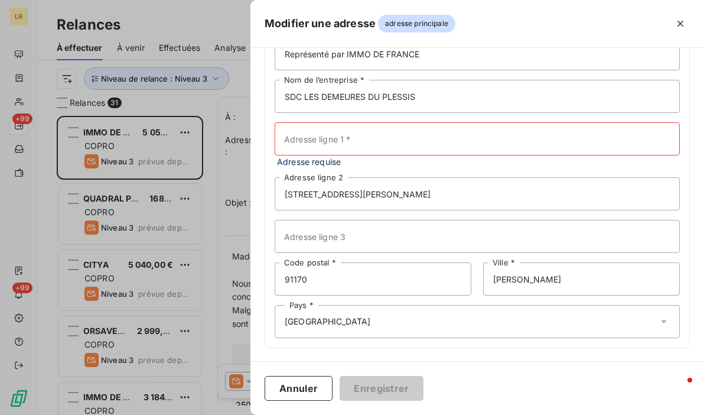
scroll to position [31, 0]
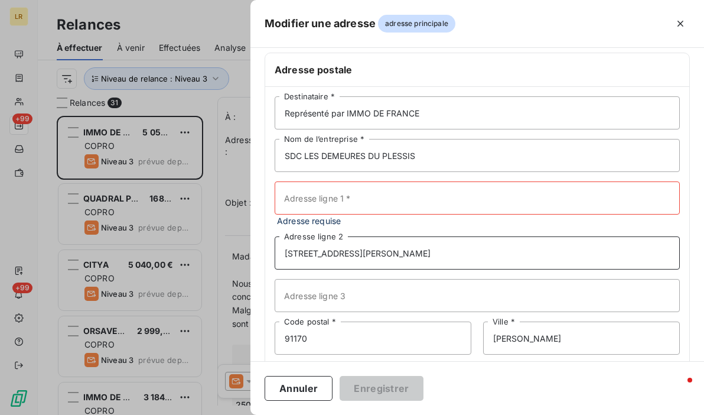
drag, startPoint x: 443, startPoint y: 254, endPoint x: 262, endPoint y: 243, distance: 181.6
click at [262, 243] on div "Les champs marqués d’un astérisque (*) sont obligatoires. Adresse postale Repré…" at bounding box center [476, 226] width 453 height 390
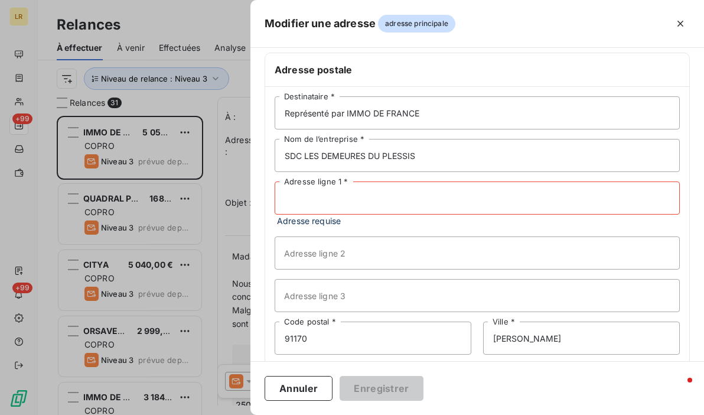
click at [334, 199] on input "Adresse ligne 1 *" at bounding box center [477, 197] width 405 height 33
paste input "[STREET_ADDRESS][PERSON_NAME]"
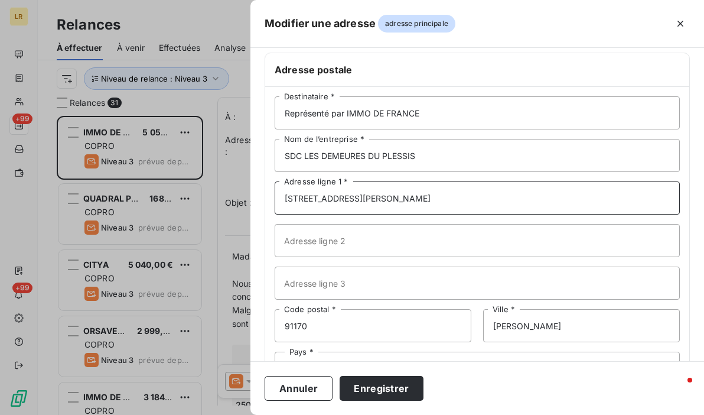
type input "[STREET_ADDRESS][PERSON_NAME]"
click at [529, 263] on div "Représenté par IMMO DE FRANCE Destinataire * SDC LES DEMEURES DU PLESSIS Nom de…" at bounding box center [477, 240] width 424 height 307
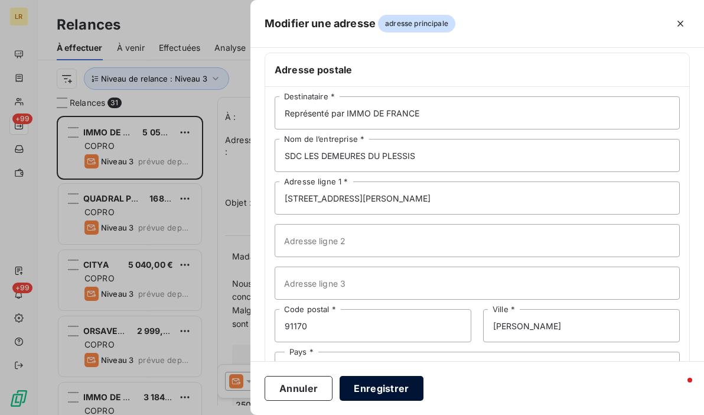
click at [377, 387] on button "Enregistrer" at bounding box center [382, 388] width 84 height 25
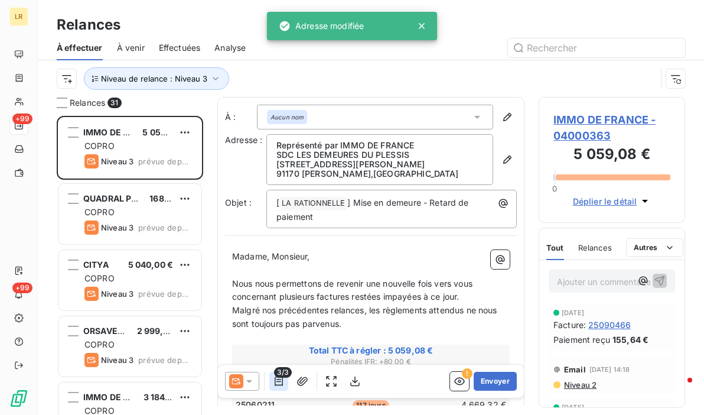
click at [276, 381] on icon "button" at bounding box center [279, 381] width 12 height 12
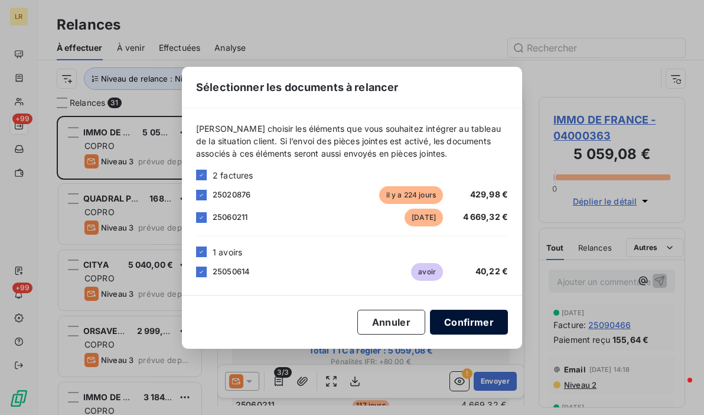
click at [468, 321] on button "Confirmer" at bounding box center [469, 321] width 78 height 25
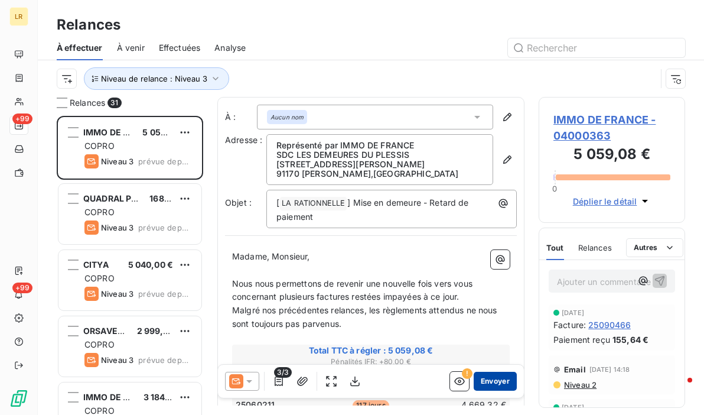
click at [474, 380] on button "Envoyer" at bounding box center [495, 380] width 43 height 19
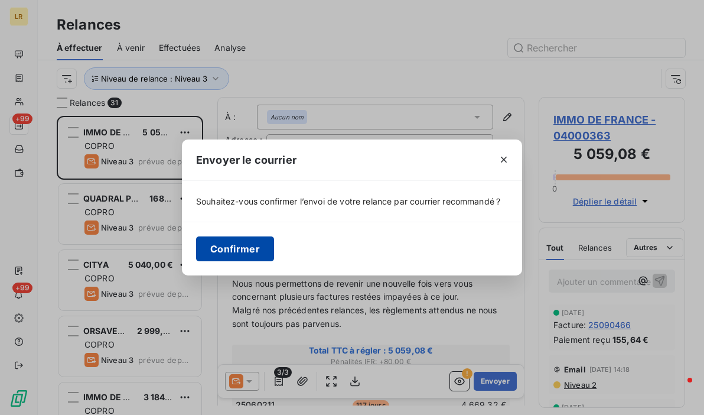
click at [233, 246] on button "Confirmer" at bounding box center [235, 248] width 78 height 25
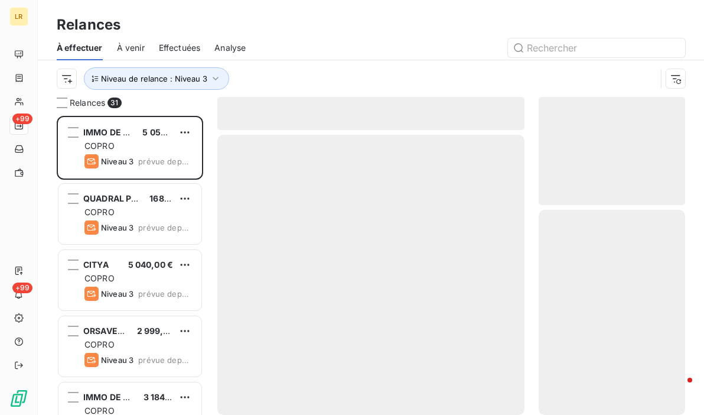
click at [358, 13] on div "Relances À effectuer À venir Effectuées Analyse Niveau de relance : Niveau 3" at bounding box center [371, 48] width 666 height 97
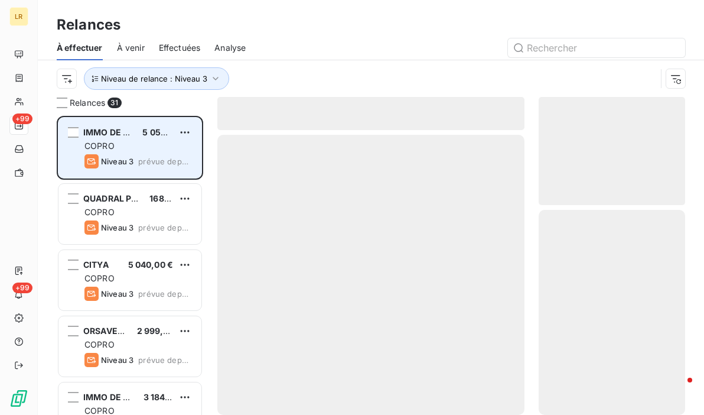
click at [130, 155] on div "Niveau 3" at bounding box center [108, 161] width 49 height 14
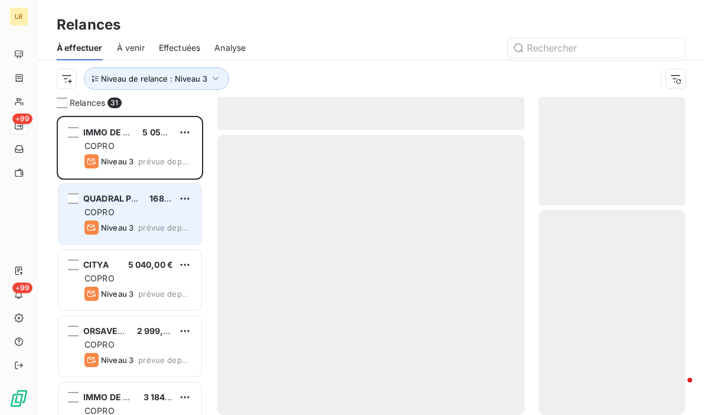
click at [158, 226] on span "prévue depuis 15 jours" at bounding box center [165, 227] width 54 height 9
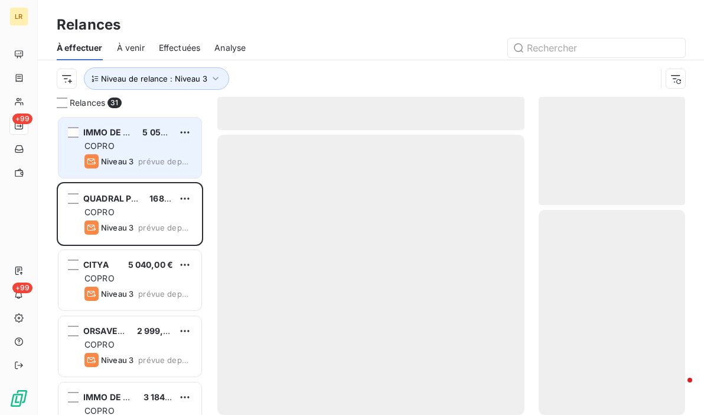
click at [147, 145] on div "COPRO" at bounding box center [137, 146] width 107 height 12
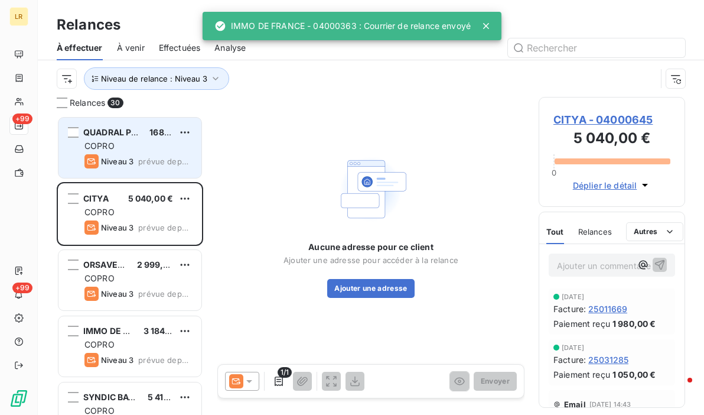
click at [149, 138] on div "QUADRAL PROPERTY 168,89 € COPRO Niveau 3 prévue depuis 15 jours" at bounding box center [129, 148] width 143 height 60
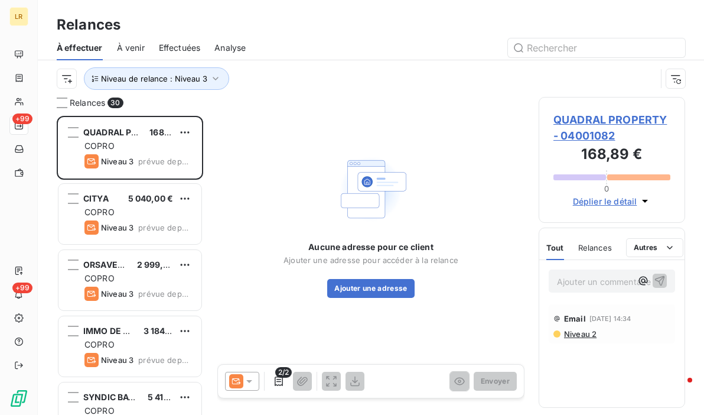
click at [583, 333] on span "Niveau 2" at bounding box center [580, 333] width 34 height 9
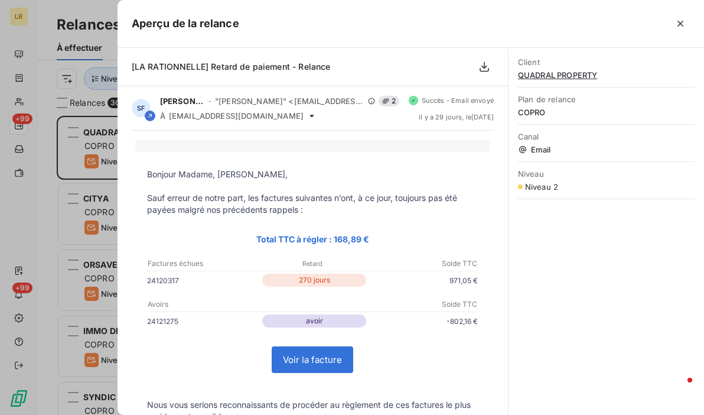
click at [94, 149] on div at bounding box center [352, 207] width 704 height 415
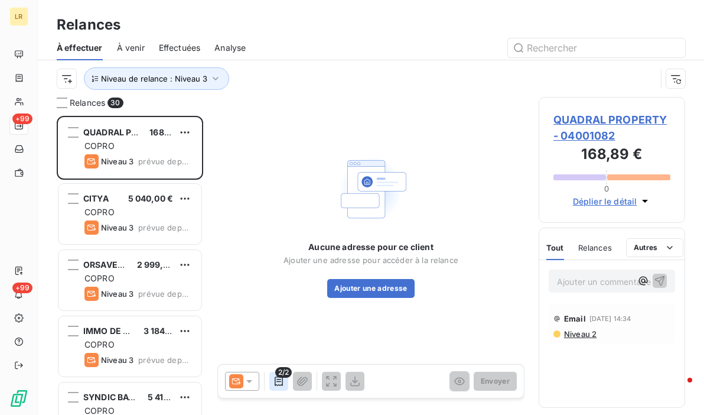
click at [276, 380] on icon "button" at bounding box center [279, 381] width 12 height 12
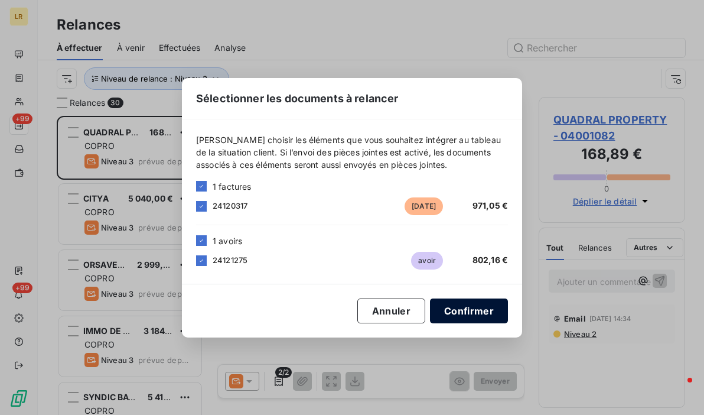
click at [484, 302] on button "Confirmer" at bounding box center [469, 310] width 78 height 25
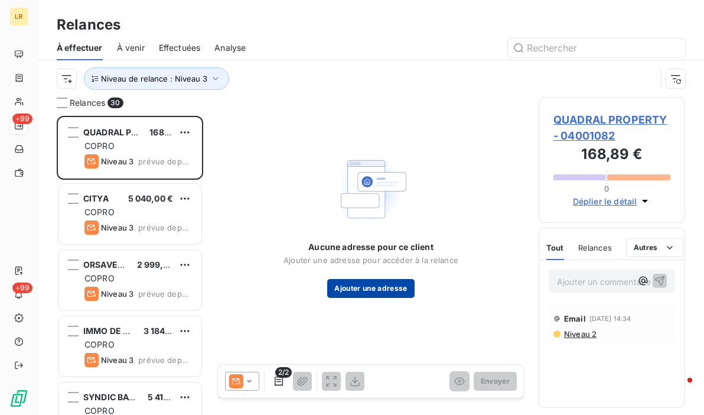
click at [368, 286] on button "Ajouter une adresse" at bounding box center [370, 288] width 87 height 19
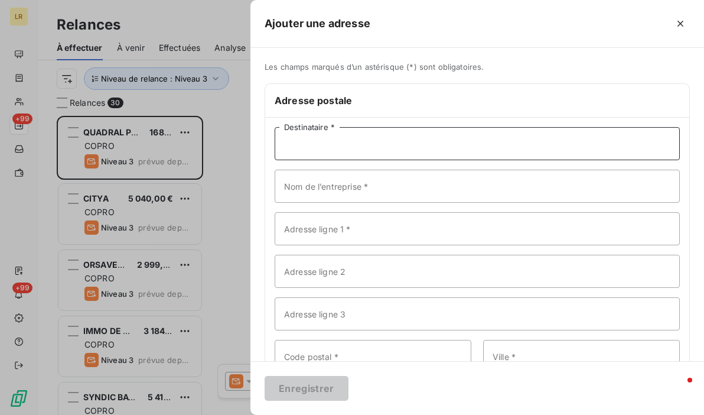
click at [350, 142] on input "Destinataire *" at bounding box center [477, 143] width 405 height 33
paste input "QUADRAL PROPERTY [STREET_ADDRESS]"
drag, startPoint x: 374, startPoint y: 143, endPoint x: 510, endPoint y: 142, distance: 136.4
click at [510, 142] on input "QUADRAL PROPERTY [STREET_ADDRESS]" at bounding box center [477, 143] width 405 height 33
type input "QUADRAL PROPERTY 75009 [GEOGRAPHIC_DATA]"
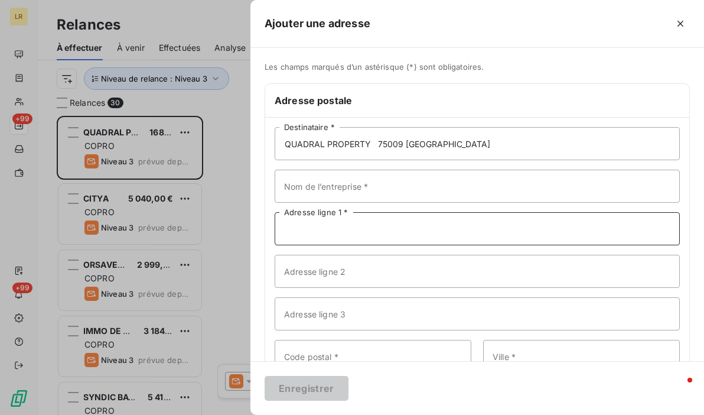
click at [371, 224] on input "Adresse ligne 1 *" at bounding box center [477, 228] width 405 height 33
paste input "[STREET_ADDRESS]"
type input "[STREET_ADDRESS]"
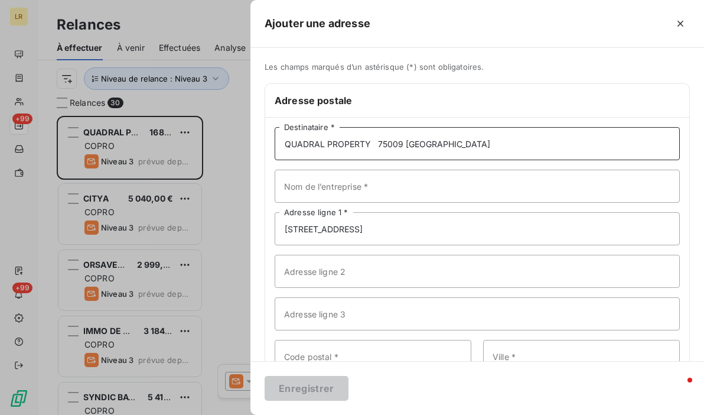
drag, startPoint x: 373, startPoint y: 141, endPoint x: 461, endPoint y: 146, distance: 88.1
click at [461, 146] on input "QUADRAL PROPERTY 75009 [GEOGRAPHIC_DATA]" at bounding box center [477, 143] width 405 height 33
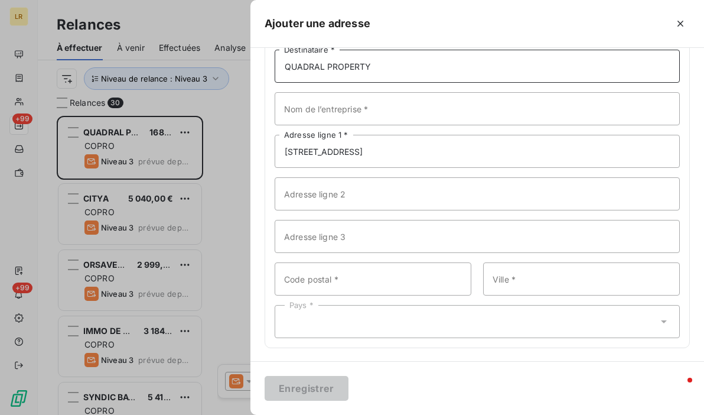
type input "QUADRAL PROPERTY"
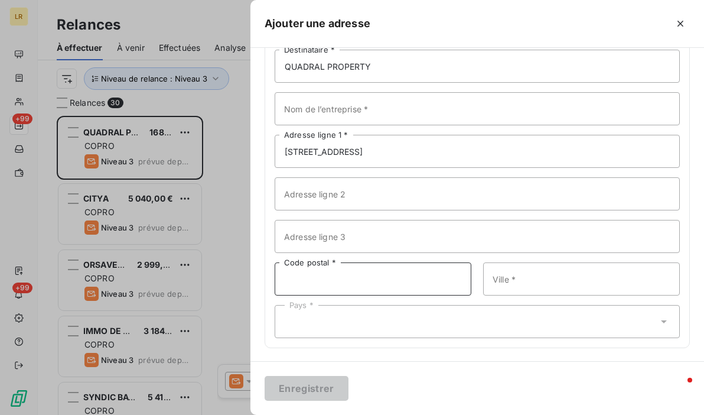
click at [328, 278] on input "Code postal *" at bounding box center [373, 278] width 197 height 33
paste input "75009 [GEOGRAPHIC_DATA]"
drag, startPoint x: 316, startPoint y: 275, endPoint x: 361, endPoint y: 273, distance: 44.9
click at [361, 273] on input "75009 [GEOGRAPHIC_DATA]" at bounding box center [373, 278] width 197 height 33
type input "75009"
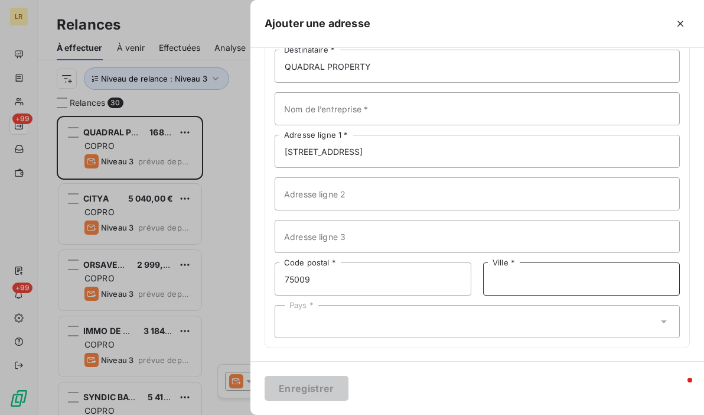
click at [531, 276] on input "Ville *" at bounding box center [581, 278] width 197 height 33
paste input "[GEOGRAPHIC_DATA]"
type input "[GEOGRAPHIC_DATA]"
click at [331, 324] on div "Pays *" at bounding box center [477, 321] width 405 height 33
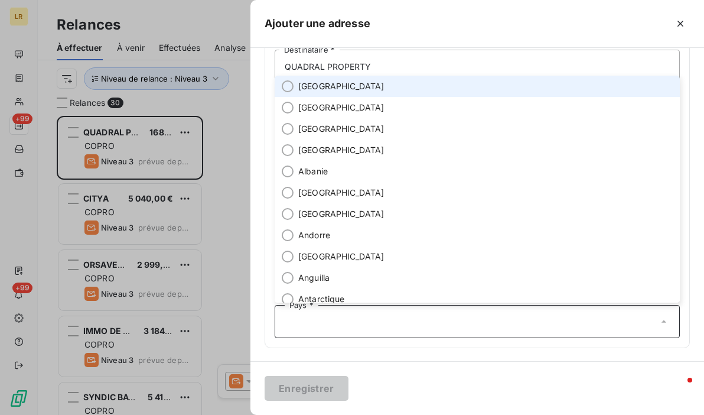
click at [295, 316] on input "text" at bounding box center [471, 321] width 373 height 11
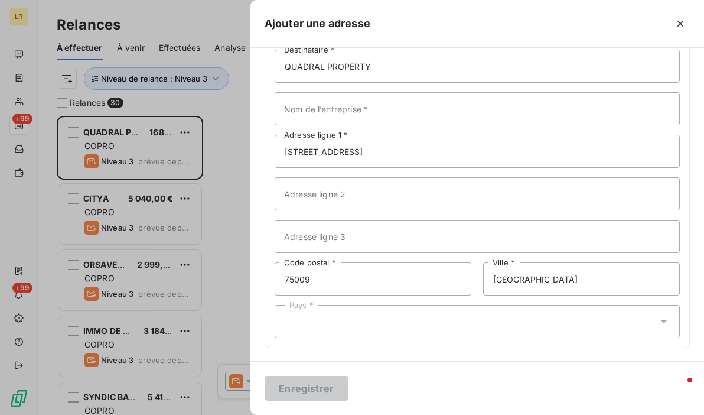
click at [304, 320] on div "Pays *" at bounding box center [477, 321] width 405 height 33
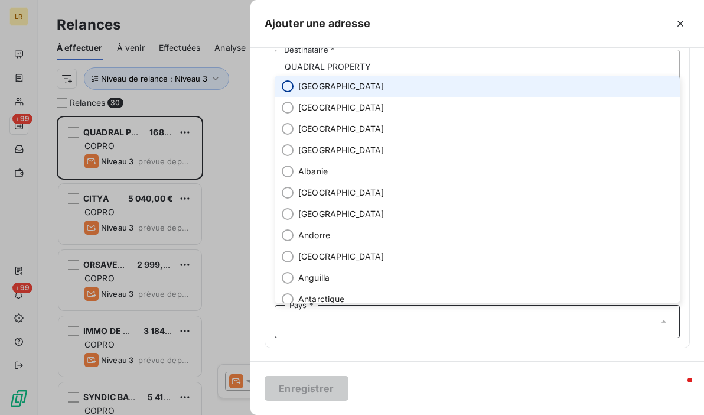
click at [290, 87] on input "radio" at bounding box center [288, 86] width 12 height 12
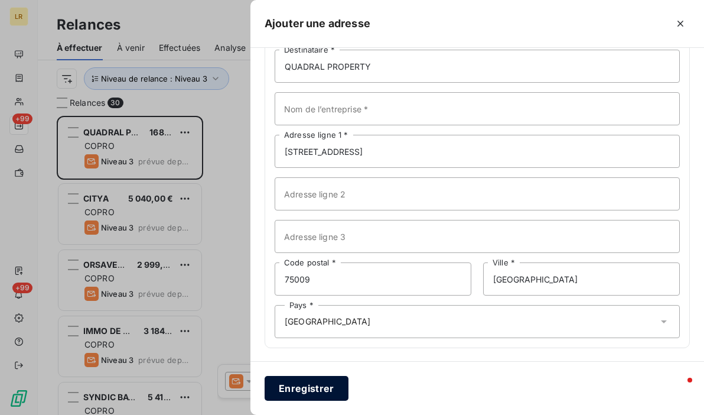
click at [307, 390] on button "Enregistrer" at bounding box center [307, 388] width 84 height 25
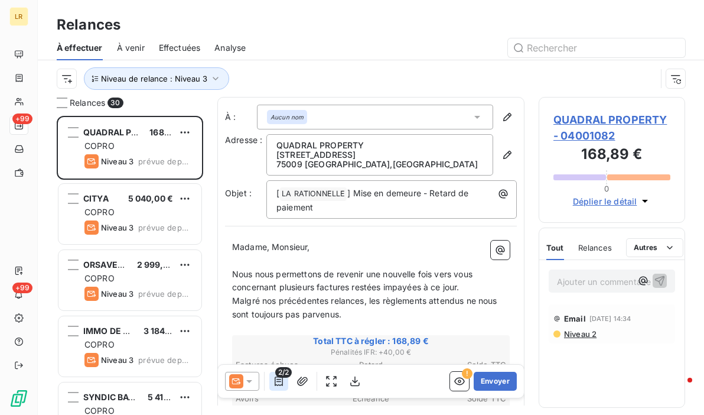
click at [273, 380] on icon "button" at bounding box center [279, 381] width 12 height 12
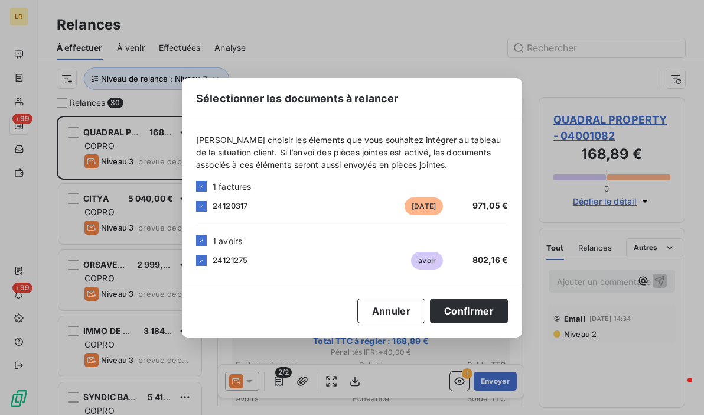
click at [625, 340] on div "Sélectionner les documents à relancer [PERSON_NAME] choisir les éléments que vo…" at bounding box center [352, 207] width 704 height 415
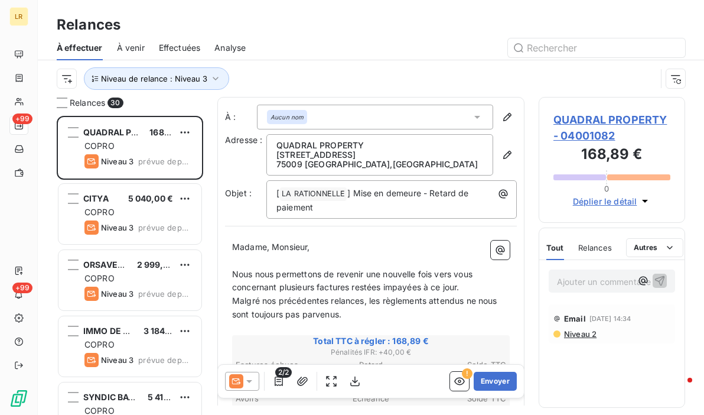
click at [583, 334] on span "Niveau 2" at bounding box center [580, 333] width 34 height 9
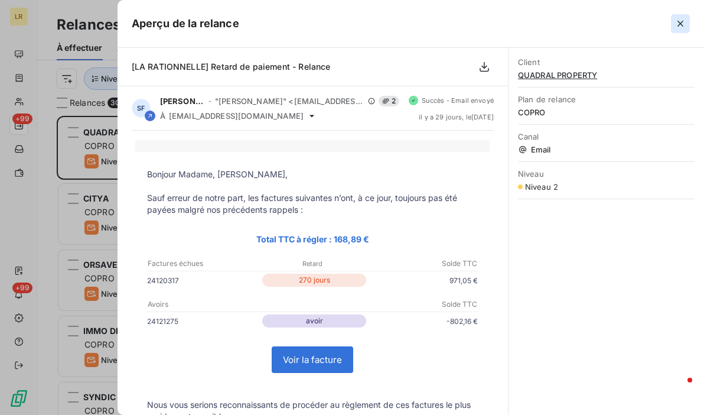
click at [678, 25] on icon "button" at bounding box center [680, 24] width 6 height 6
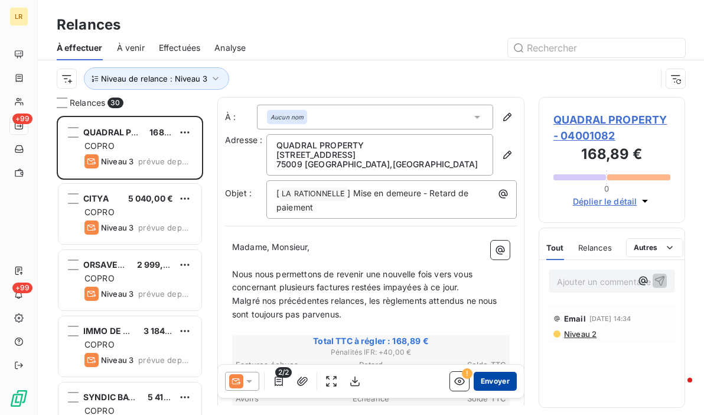
click at [488, 383] on button "Envoyer" at bounding box center [495, 380] width 43 height 19
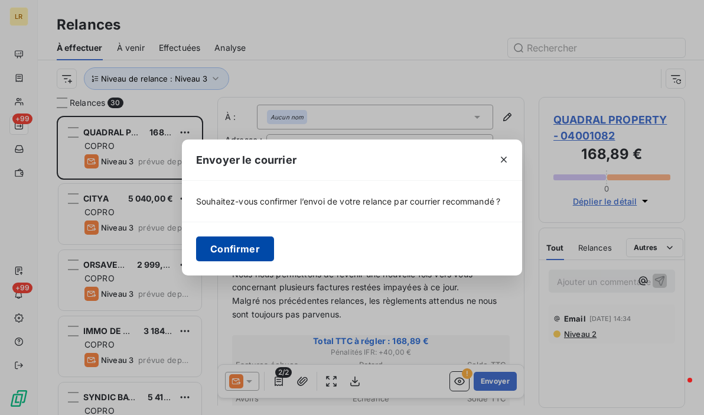
click at [229, 247] on button "Confirmer" at bounding box center [235, 248] width 78 height 25
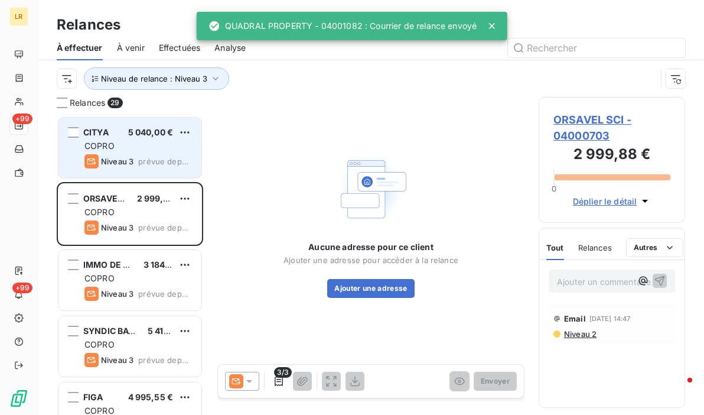
click at [109, 148] on span "COPRO" at bounding box center [99, 146] width 30 height 10
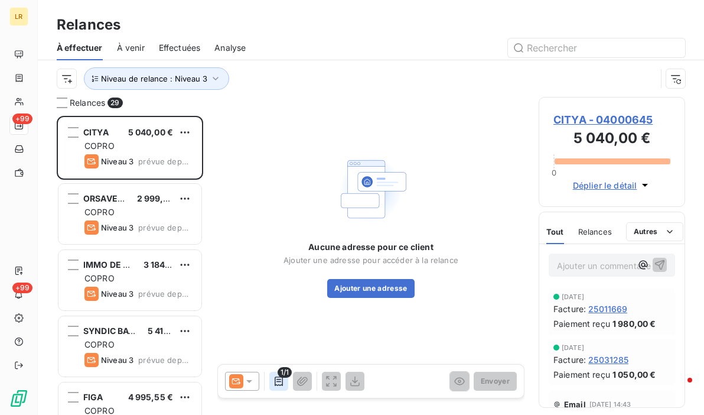
click at [278, 377] on icon "button" at bounding box center [279, 381] width 12 height 12
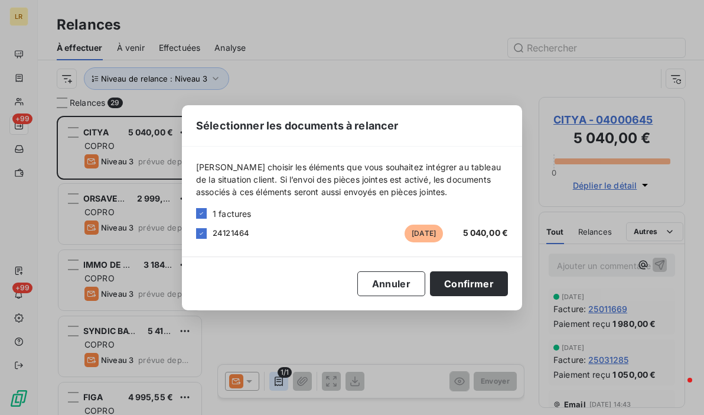
click at [278, 377] on div "Sélectionner les documents à relancer [PERSON_NAME] choisir les éléments que vo…" at bounding box center [352, 207] width 704 height 415
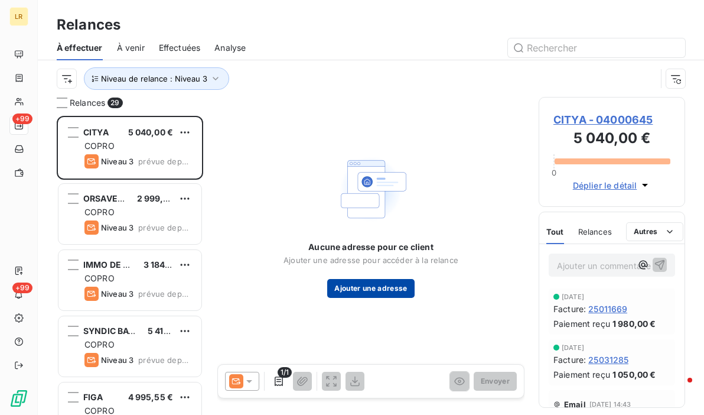
click at [369, 291] on button "Ajouter une adresse" at bounding box center [370, 288] width 87 height 19
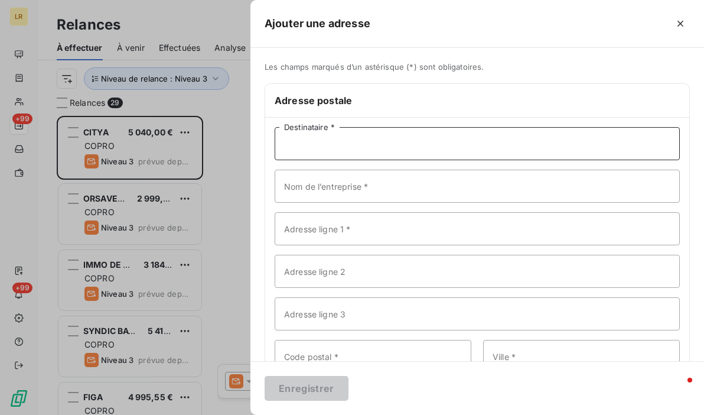
click at [342, 132] on input "Destinataire *" at bounding box center [477, 143] width 405 height 33
paste input "CITYA [STREET_ADDRESS][PERSON_NAME]"
drag, startPoint x: 312, startPoint y: 139, endPoint x: 402, endPoint y: 143, distance: 90.5
click at [412, 145] on input "CITYA [STREET_ADDRESS][PERSON_NAME]" at bounding box center [477, 143] width 405 height 33
type input "CITYA 37000 TOURS CEDEX"
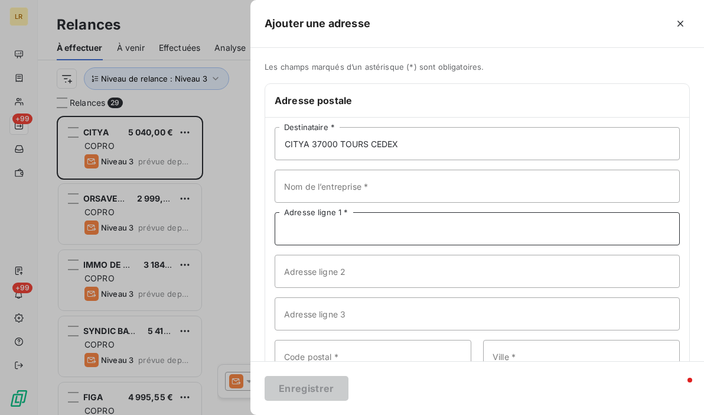
click at [366, 220] on input "Adresse ligne 1 *" at bounding box center [477, 228] width 405 height 33
paste input "[STREET_ADDRESS][PERSON_NAME]"
type input "[STREET_ADDRESS][PERSON_NAME]"
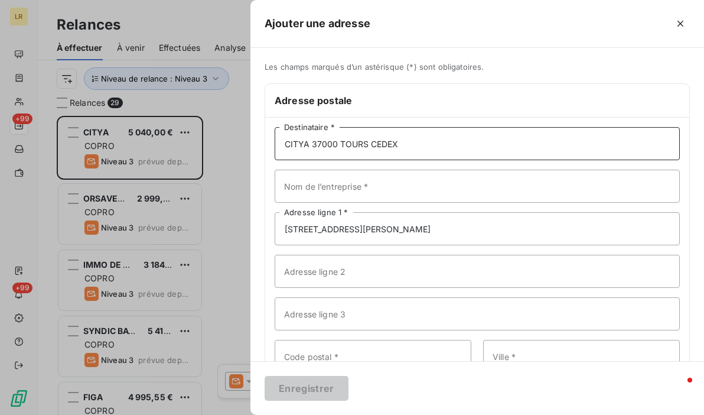
drag, startPoint x: 313, startPoint y: 141, endPoint x: 432, endPoint y: 139, distance: 119.3
click at [432, 139] on input "CITYA 37000 TOURS CEDEX" at bounding box center [477, 143] width 405 height 33
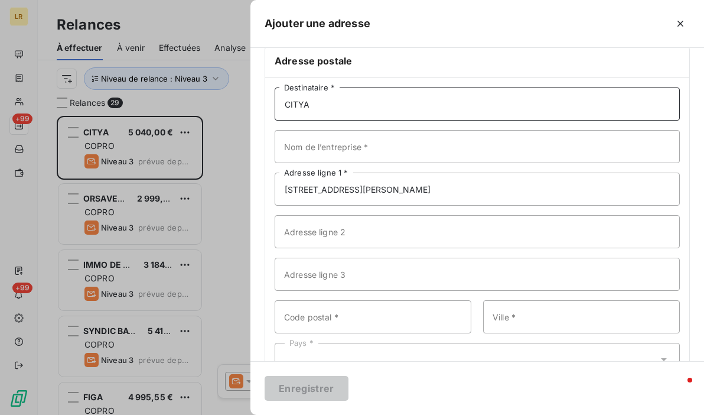
scroll to position [77, 0]
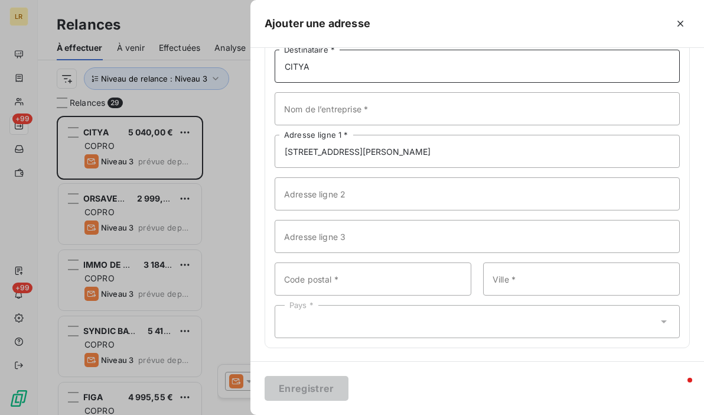
type input "CITYA"
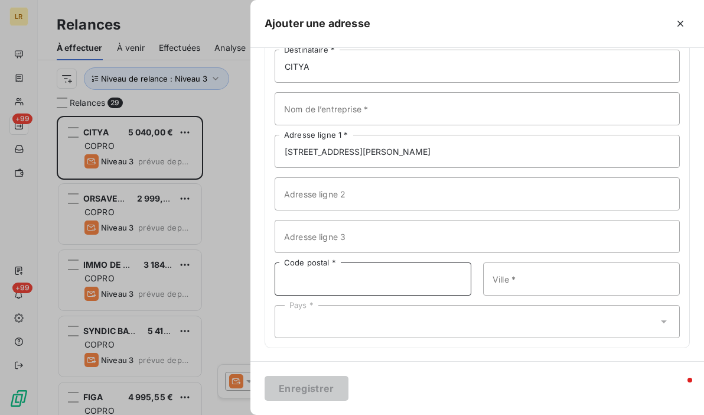
click at [288, 270] on input "Code postal *" at bounding box center [373, 278] width 197 height 33
paste input "37000 TOURS CEDEX"
drag, startPoint x: 314, startPoint y: 277, endPoint x: 371, endPoint y: 279, distance: 56.7
click at [371, 279] on input "37000 TOURS CEDEX" at bounding box center [373, 278] width 197 height 33
type input "37000"
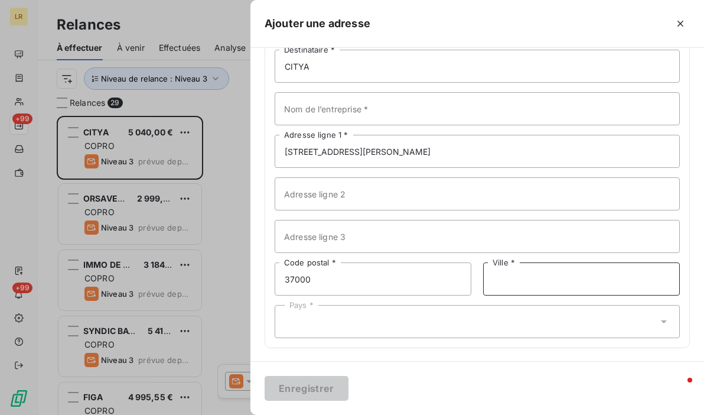
click at [502, 280] on input "Ville *" at bounding box center [581, 278] width 197 height 33
paste input "TOURS CEDEX"
type input "TOURS CEDEX"
click at [315, 315] on div "Pays *" at bounding box center [477, 321] width 405 height 33
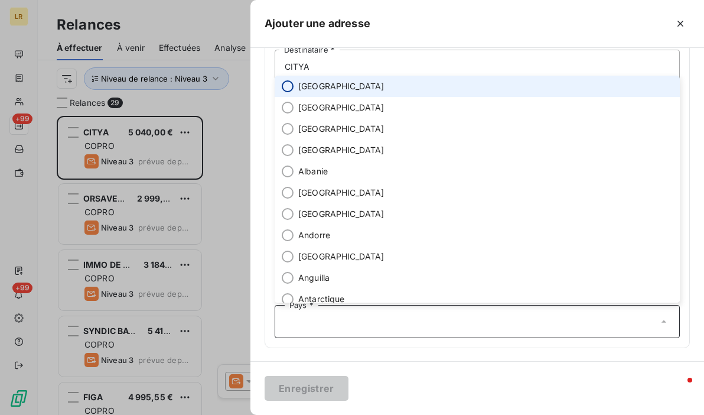
click at [285, 85] on input "radio" at bounding box center [288, 86] width 12 height 12
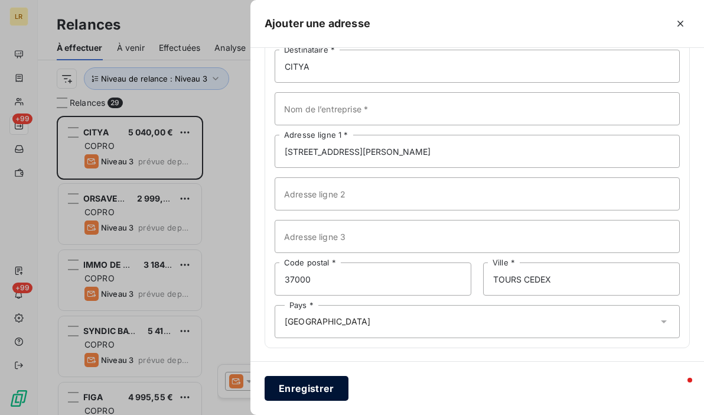
click at [318, 388] on button "Enregistrer" at bounding box center [307, 388] width 84 height 25
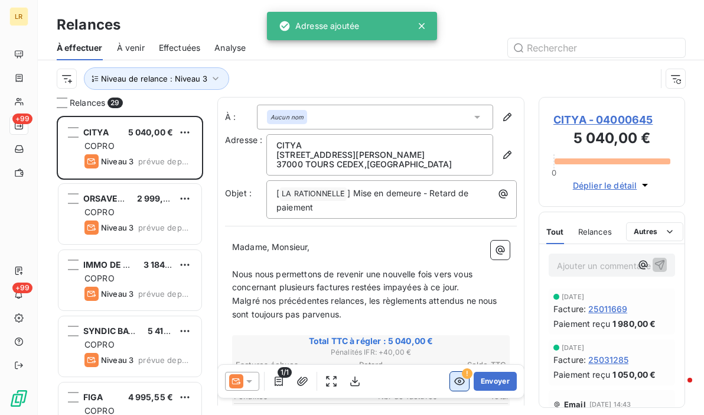
click at [454, 380] on icon "button" at bounding box center [459, 381] width 11 height 8
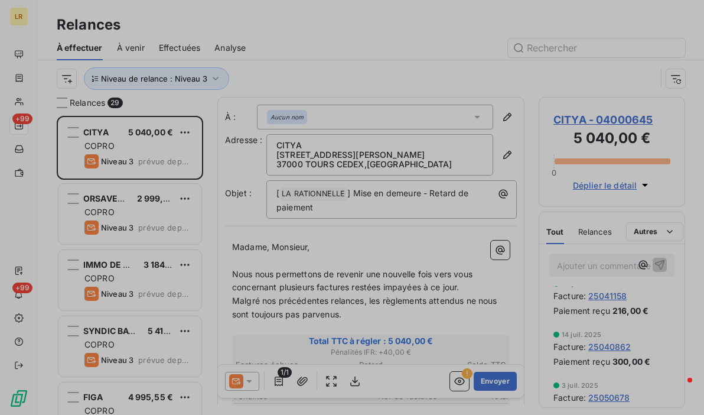
scroll to position [236, 0]
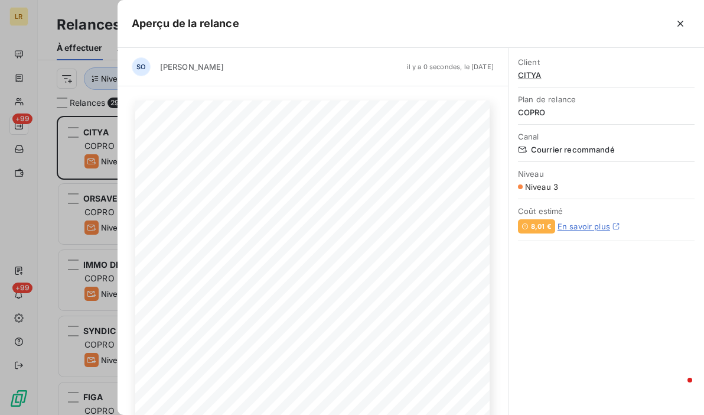
click at [98, 132] on div at bounding box center [352, 207] width 704 height 415
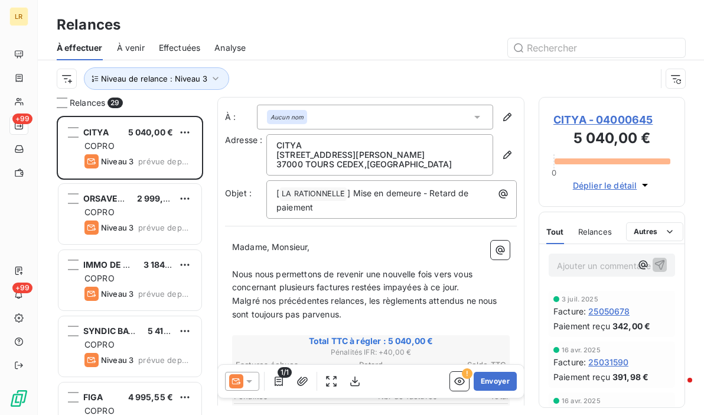
scroll to position [0, 0]
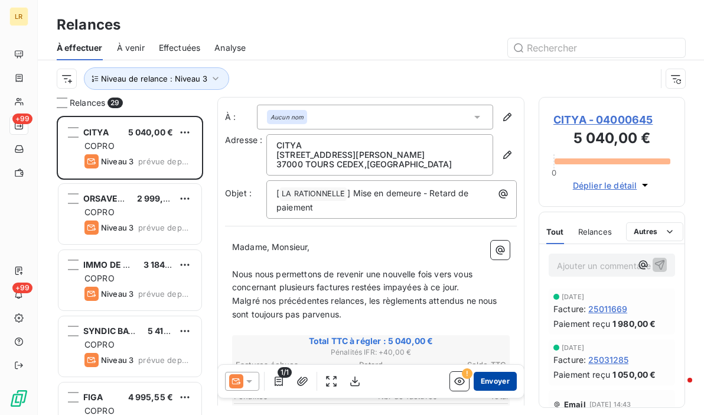
click at [490, 382] on button "Envoyer" at bounding box center [495, 380] width 43 height 19
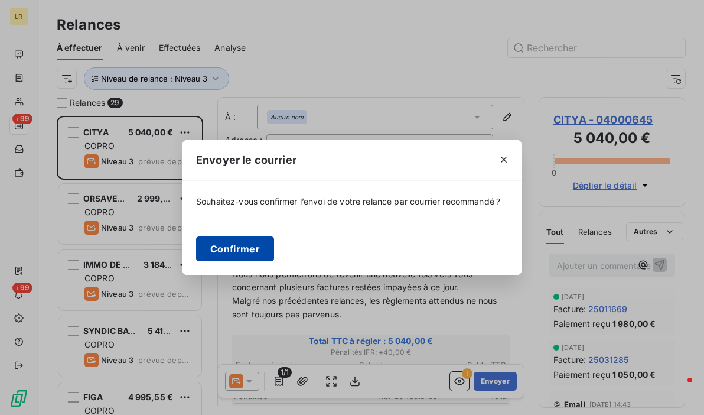
click at [234, 250] on button "Confirmer" at bounding box center [235, 248] width 78 height 25
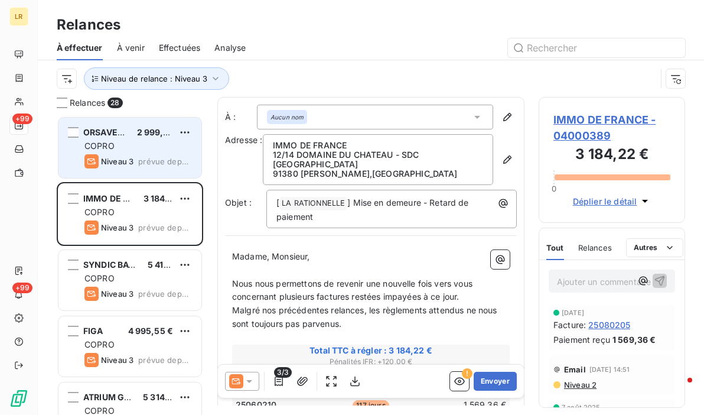
click at [126, 148] on div "COPRO" at bounding box center [137, 146] width 107 height 12
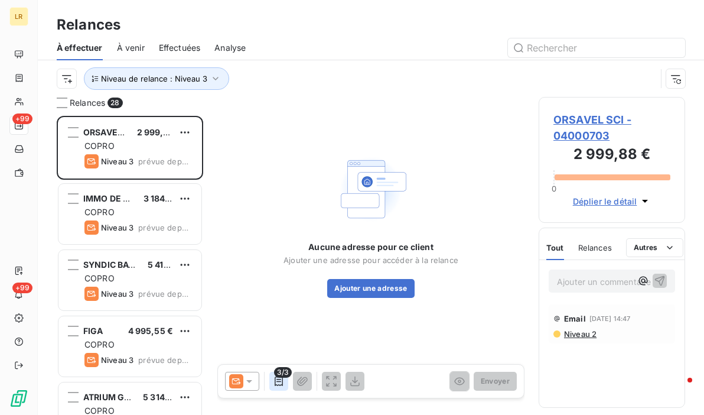
click at [279, 380] on icon "button" at bounding box center [279, 381] width 12 height 12
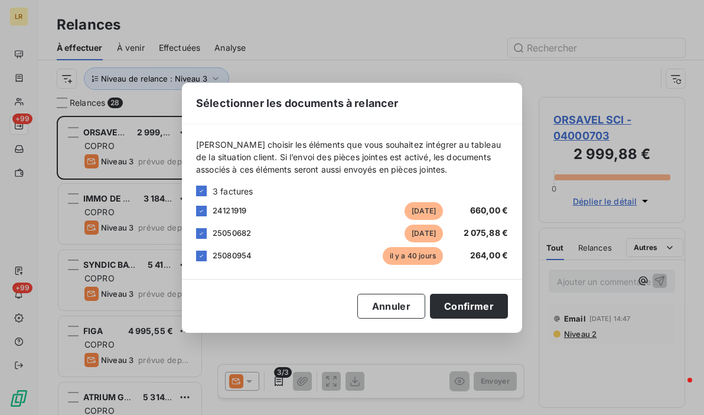
click at [278, 379] on div "Sélectionner les documents à relancer [PERSON_NAME] choisir les éléments que vo…" at bounding box center [352, 207] width 704 height 415
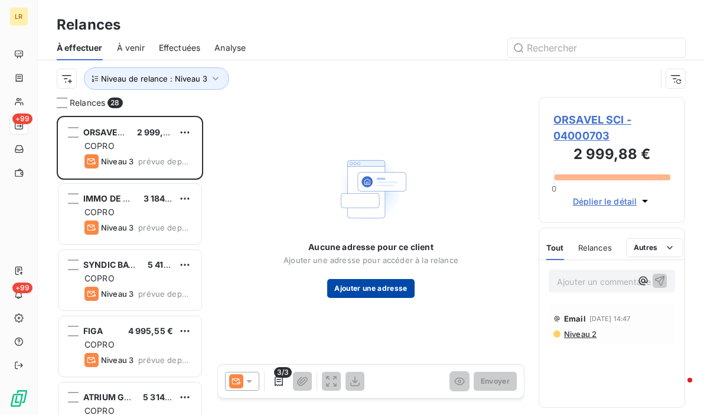
click at [361, 288] on button "Ajouter une adresse" at bounding box center [370, 288] width 87 height 19
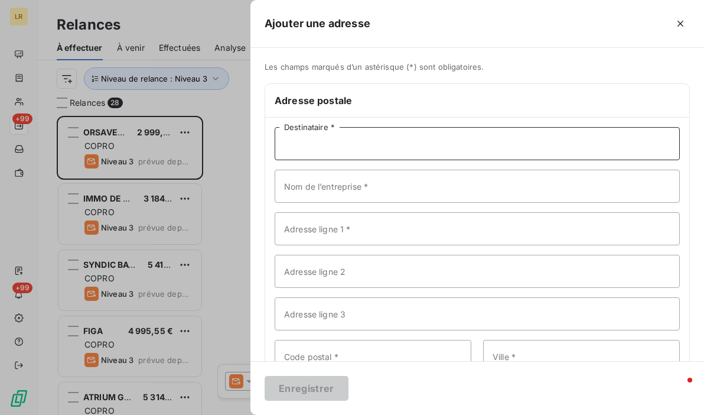
click at [321, 143] on input "Destinataire *" at bounding box center [477, 143] width 405 height 33
paste input "DREUX GESTION SDC RES. EUROPE/VELIZY [STREET_ADDRESS]"
drag, startPoint x: 353, startPoint y: 140, endPoint x: 457, endPoint y: 143, distance: 104.0
click at [457, 143] on input "DREUX GESTION SDC RES. EUROPE/VELIZY [STREET_ADDRESS]" at bounding box center [477, 143] width 405 height 33
type input "DREUX GESTION [STREET_ADDRESS]"
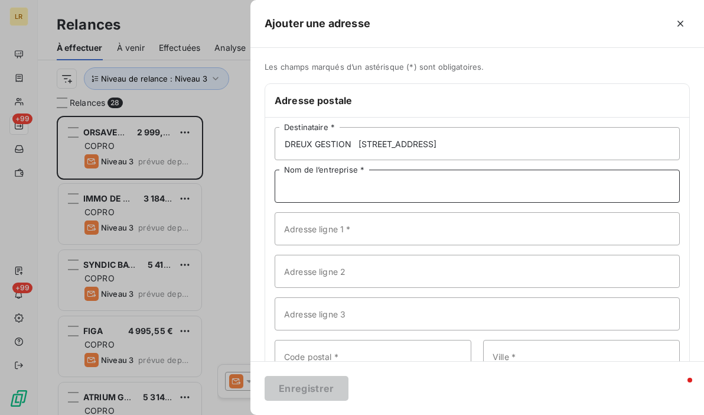
click at [413, 191] on input "Nom de l’entreprise *" at bounding box center [477, 185] width 405 height 33
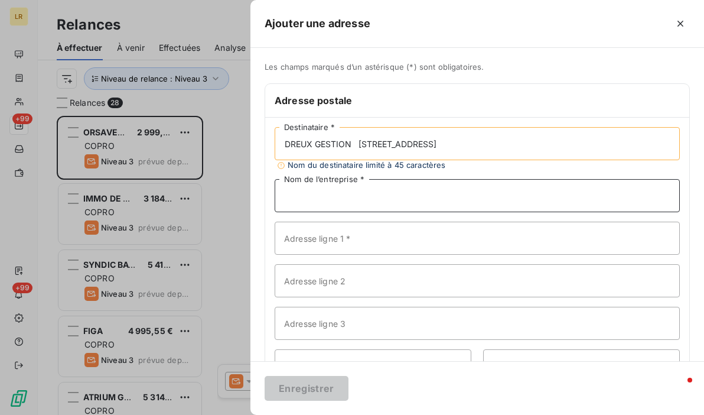
paste input "SDC RES. EUROPE/VELIZY"
type input "SDC RES. EUROPE/VELIZY"
drag, startPoint x: 358, startPoint y: 139, endPoint x: 460, endPoint y: 141, distance: 102.2
click at [460, 141] on input "DREUX GESTION [STREET_ADDRESS]" at bounding box center [477, 143] width 405 height 33
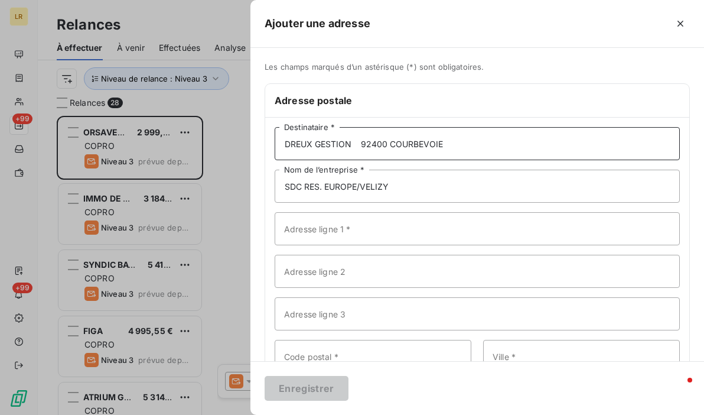
type input "DREUX GESTION 92400 COURBEVOIE"
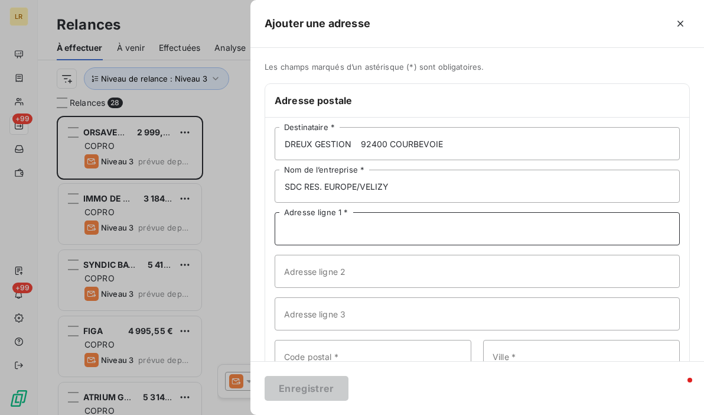
click at [315, 233] on input "Adresse ligne 1 *" at bounding box center [477, 228] width 405 height 33
paste input "[STREET_ADDRESS]"
type input "[STREET_ADDRESS]"
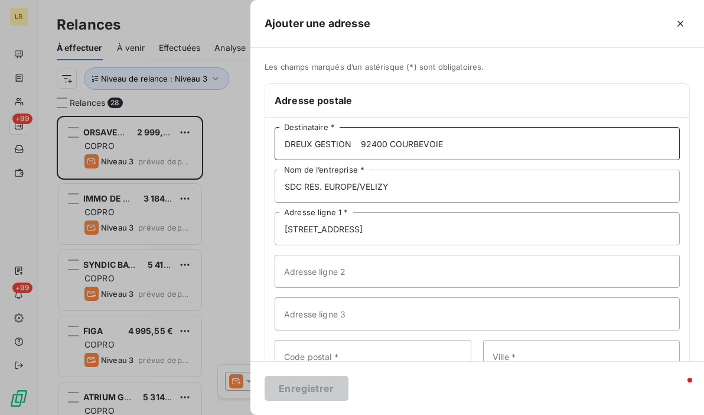
drag, startPoint x: 442, startPoint y: 145, endPoint x: 362, endPoint y: 139, distance: 79.9
click at [362, 139] on input "DREUX GESTION 92400 COURBEVOIE" at bounding box center [477, 143] width 405 height 33
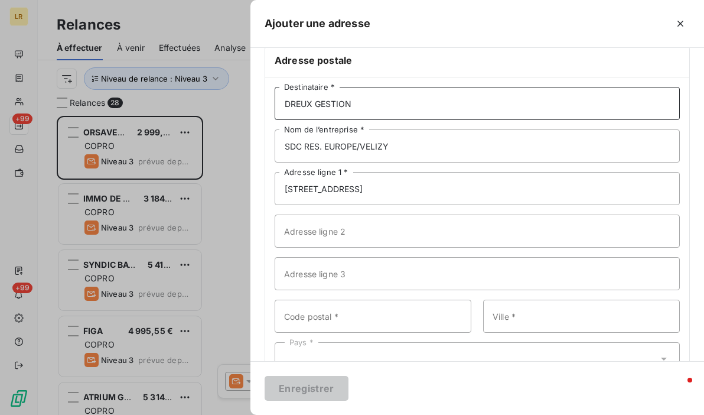
scroll to position [77, 0]
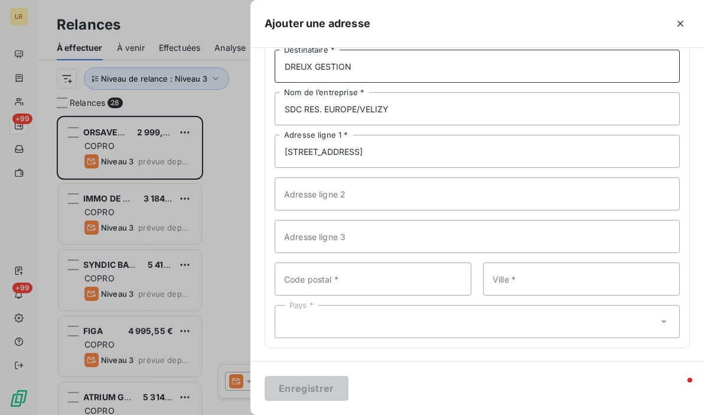
type input "DREUX GESTION"
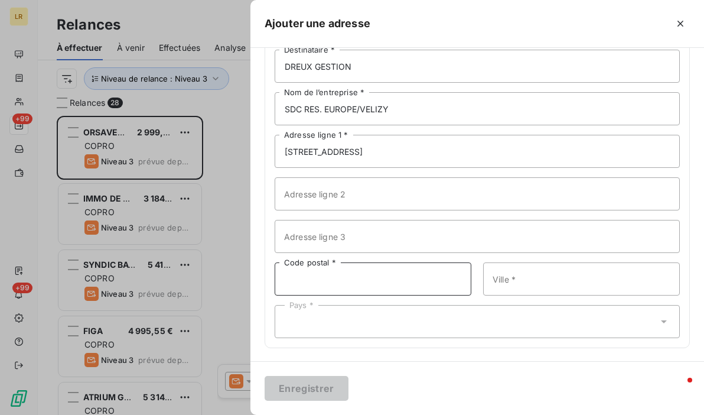
click at [364, 280] on input "Code postal *" at bounding box center [373, 278] width 197 height 33
paste input "92400 COURBEVOIE"
drag, startPoint x: 312, startPoint y: 277, endPoint x: 387, endPoint y: 271, distance: 75.2
click at [387, 271] on input "92400 COURBEVOIE" at bounding box center [373, 278] width 197 height 33
type input "92400"
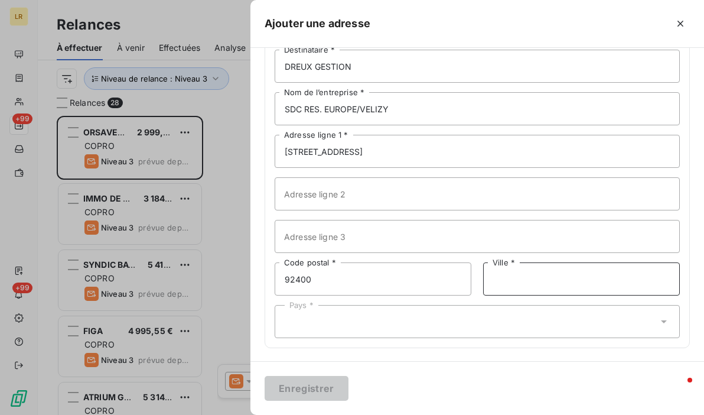
click at [523, 282] on input "Ville *" at bounding box center [581, 278] width 197 height 33
type input "COURBEVOIE"
click at [351, 319] on div "Pays *" at bounding box center [477, 321] width 405 height 33
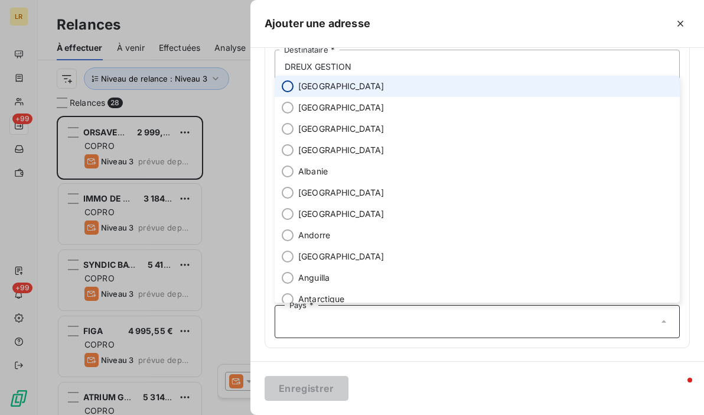
click at [283, 84] on input "radio" at bounding box center [288, 86] width 12 height 12
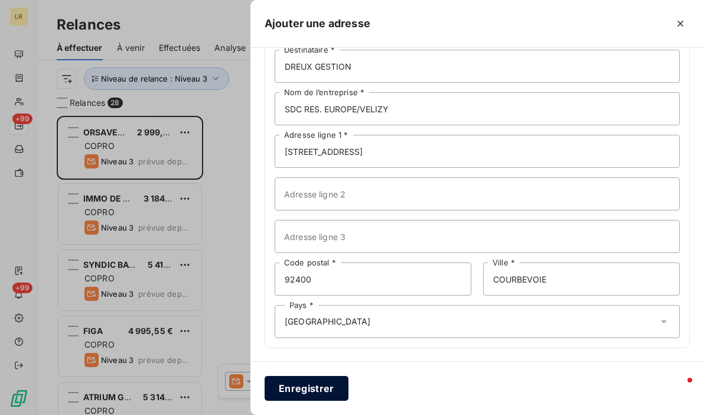
click at [309, 386] on button "Enregistrer" at bounding box center [307, 388] width 84 height 25
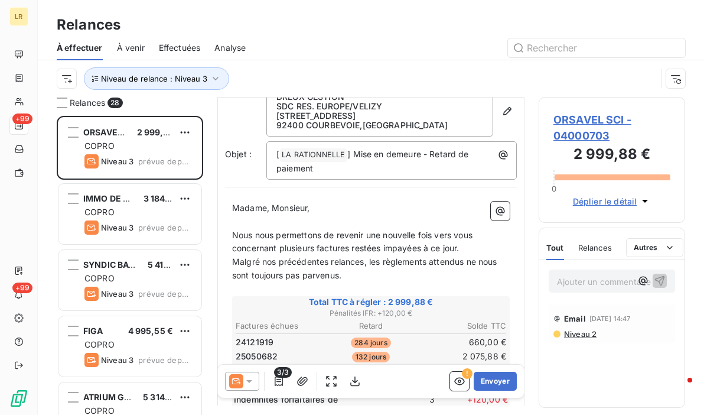
scroll to position [118, 0]
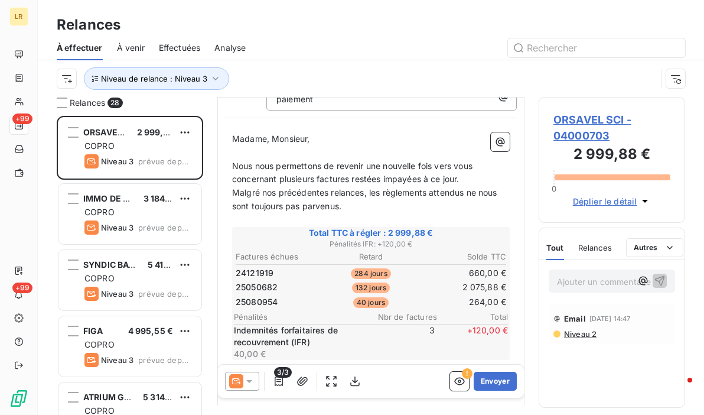
click at [574, 325] on div "Email [DATE] 14:47" at bounding box center [611, 318] width 117 height 19
click at [474, 378] on button "Envoyer" at bounding box center [495, 380] width 43 height 19
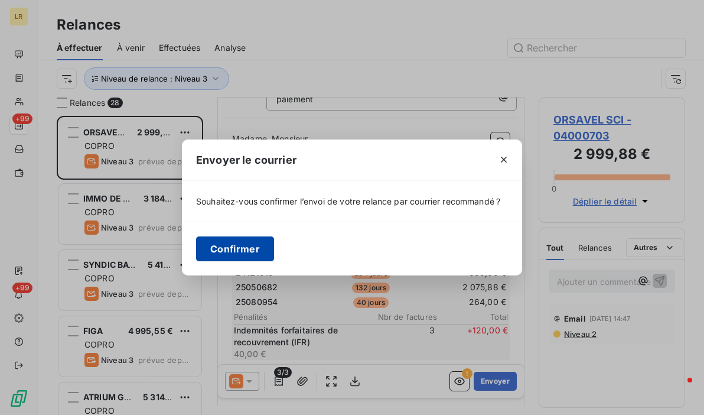
click at [227, 245] on button "Confirmer" at bounding box center [235, 248] width 78 height 25
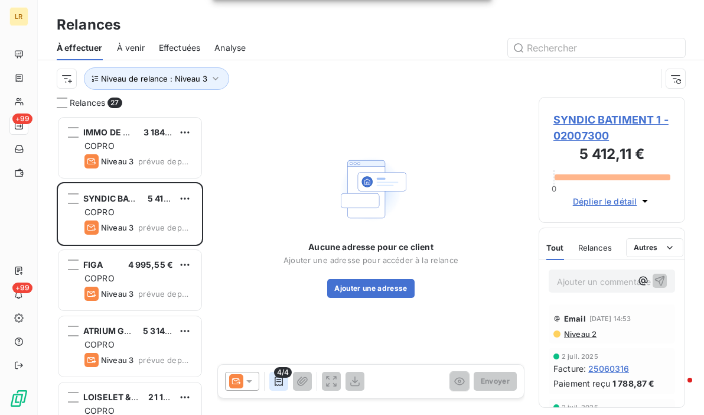
click at [279, 380] on icon "button" at bounding box center [279, 381] width 12 height 12
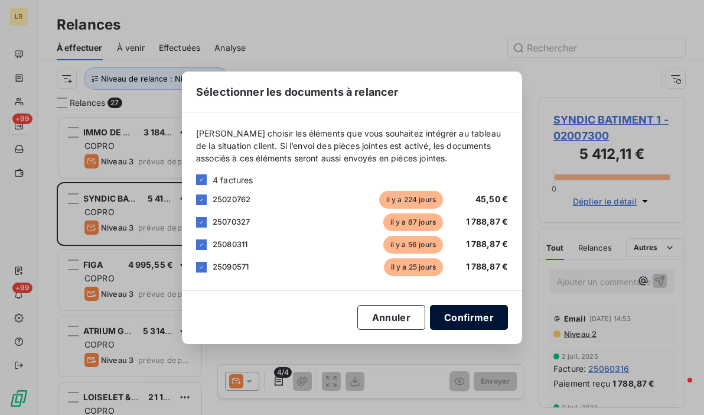
click at [476, 312] on button "Confirmer" at bounding box center [469, 317] width 78 height 25
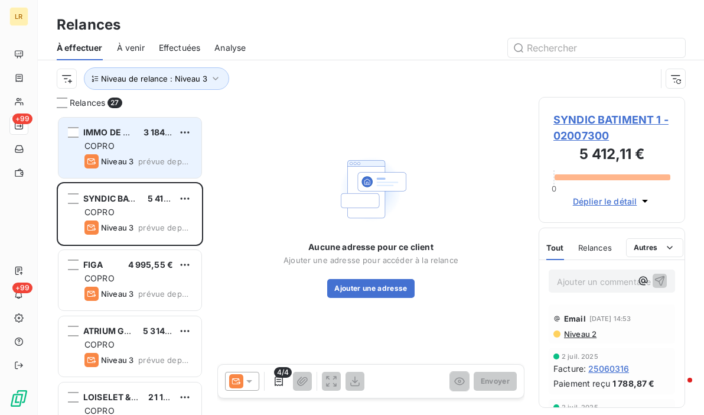
click at [146, 141] on div "COPRO" at bounding box center [137, 146] width 107 height 12
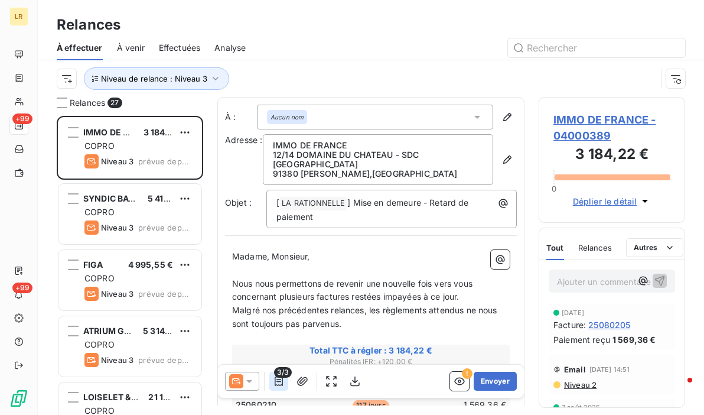
click at [279, 380] on icon "button" at bounding box center [279, 381] width 12 height 12
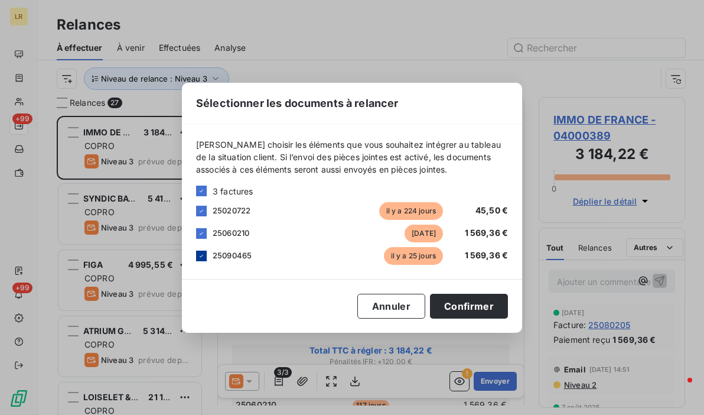
click at [198, 253] on icon at bounding box center [201, 255] width 7 height 7
click at [453, 306] on button "Confirmer" at bounding box center [469, 305] width 78 height 25
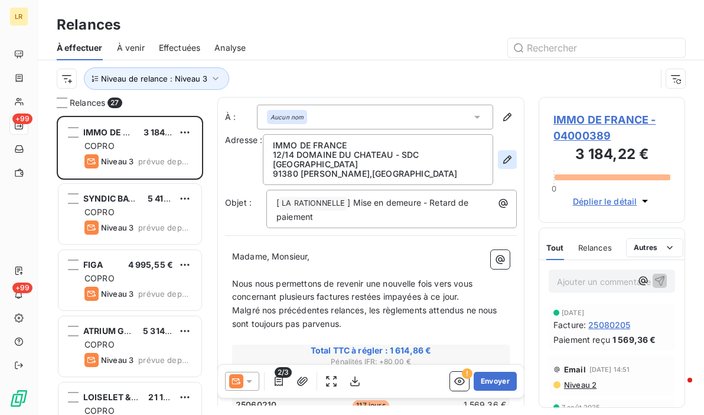
click at [503, 154] on icon "button" at bounding box center [507, 160] width 12 height 12
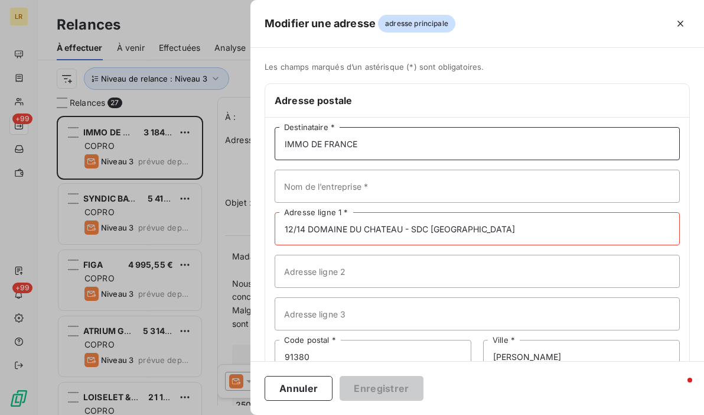
click at [374, 141] on input "IMMO DE FRANCE" at bounding box center [477, 143] width 405 height 33
paste input "IMM 4930 SDC [GEOGRAPHIC_DATA]/O IMMO DE FRANCE [STREET_ADDRESS][PERSON_NAME][P…"
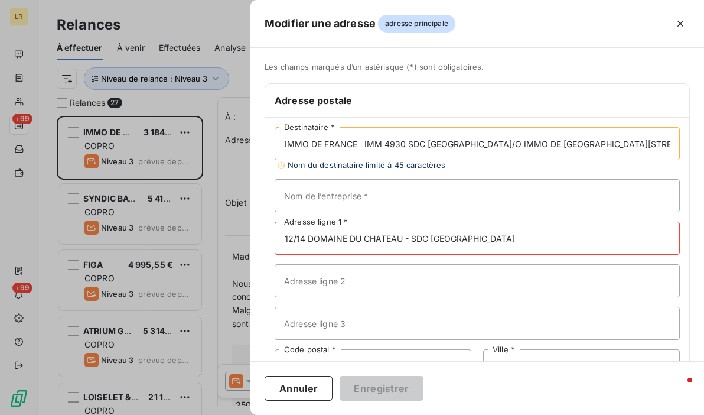
scroll to position [0, 203]
click at [342, 142] on input "IMMO DE FRANCE IMM 4930 SDC [GEOGRAPHIC_DATA]/O IMMO DE [GEOGRAPHIC_DATA][STREE…" at bounding box center [477, 143] width 405 height 33
click at [363, 141] on input "IMMO DE FRANCE IMM 4930 SDC [GEOGRAPHIC_DATA]/O IMMO DE [GEOGRAPHIC_DATA][STREE…" at bounding box center [477, 143] width 405 height 33
drag, startPoint x: 444, startPoint y: 142, endPoint x: 536, endPoint y: 141, distance: 91.5
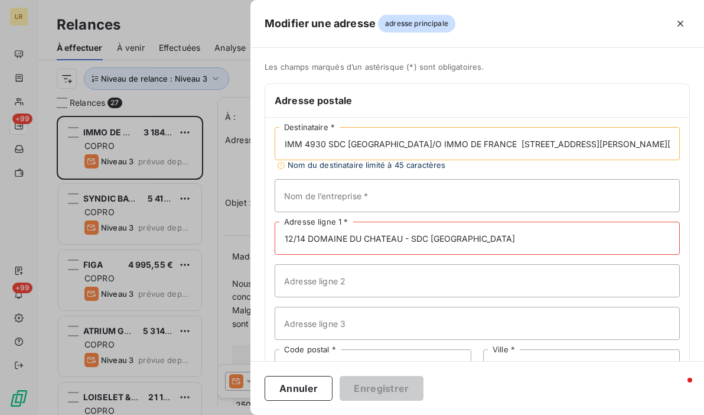
click at [536, 141] on input "IMM 4930 SDC [GEOGRAPHIC_DATA]/O IMMO DE FRANCE [STREET_ADDRESS][PERSON_NAME][P…" at bounding box center [477, 143] width 405 height 33
type input "IMM 4930 SDC DOMAINE DU [GEOGRAPHIC_DATA][STREET_ADDRESS][PERSON_NAME][PERSON_N…"
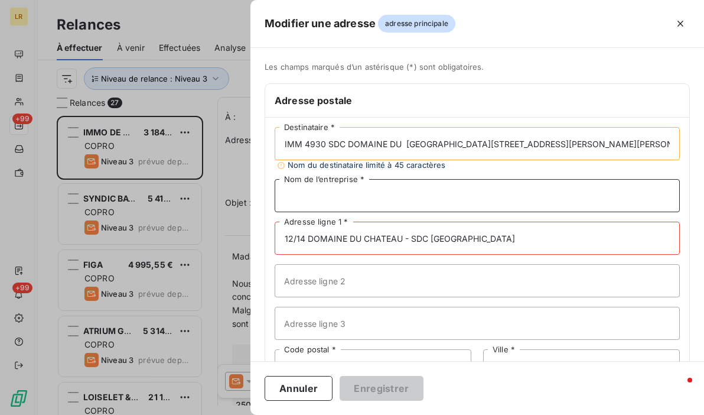
click at [292, 193] on input "Nom de l’entreprise *" at bounding box center [477, 195] width 405 height 33
paste input "C/O IMMO DE [GEOGRAPHIC_DATA]"
type input "C/O IMMO DE [GEOGRAPHIC_DATA]"
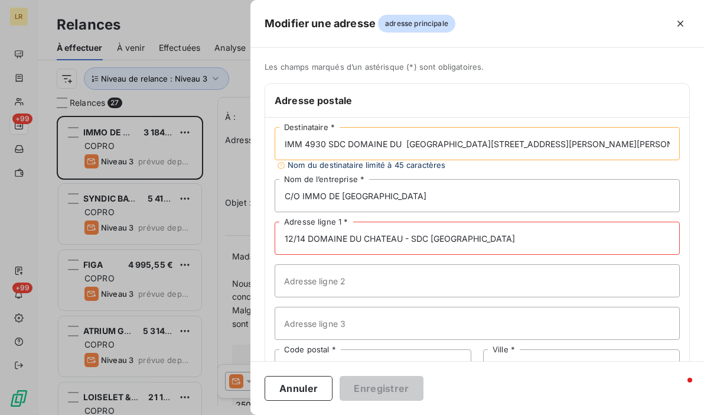
click at [406, 145] on input "IMM 4930 SDC DOMAINE DU [GEOGRAPHIC_DATA][STREET_ADDRESS][PERSON_NAME][PERSON_N…" at bounding box center [477, 143] width 405 height 33
drag, startPoint x: 446, startPoint y: 141, endPoint x: 595, endPoint y: 142, distance: 148.8
click at [595, 142] on input "IMM 4930 SDC DOMAINE DU [GEOGRAPHIC_DATA][STREET_ADDRESS][PERSON_NAME][PERSON_N…" at bounding box center [477, 143] width 405 height 33
type input "IMM 4930 SDC DOMAINE DU CHATEAU 91170 VIRY CHATILLON"
drag, startPoint x: 515, startPoint y: 235, endPoint x: 270, endPoint y: 233, distance: 245.1
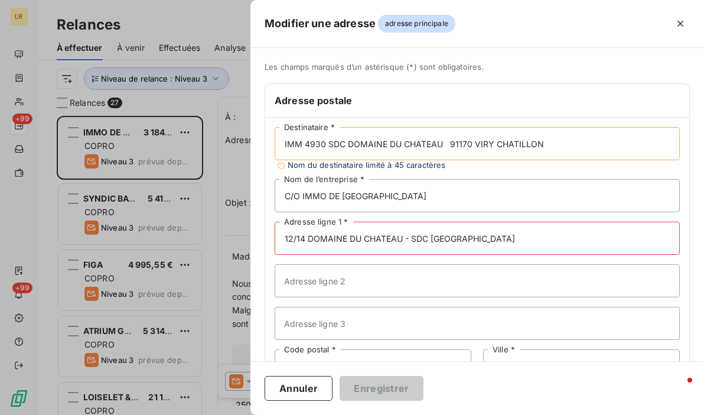
click at [271, 233] on div "IMM 4930 SDC DOMAINE DU CHATEAU 91170 VIRY CHATILLON Destinataire * Nom du dest…" at bounding box center [477, 276] width 424 height 316
paste input "[STREET_ADDRESS][PERSON_NAME]"
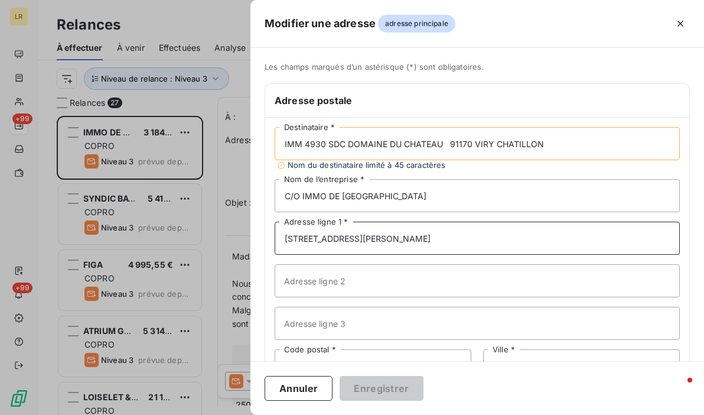
click at [305, 231] on input "[STREET_ADDRESS][PERSON_NAME]" at bounding box center [477, 237] width 405 height 33
type input "[STREET_ADDRESS][PERSON_NAME]"
drag, startPoint x: 448, startPoint y: 141, endPoint x: 569, endPoint y: 141, distance: 121.0
click at [569, 141] on input "IMM 4930 SDC DOMAINE DU CHATEAU 91170 VIRY CHATILLON" at bounding box center [477, 143] width 405 height 33
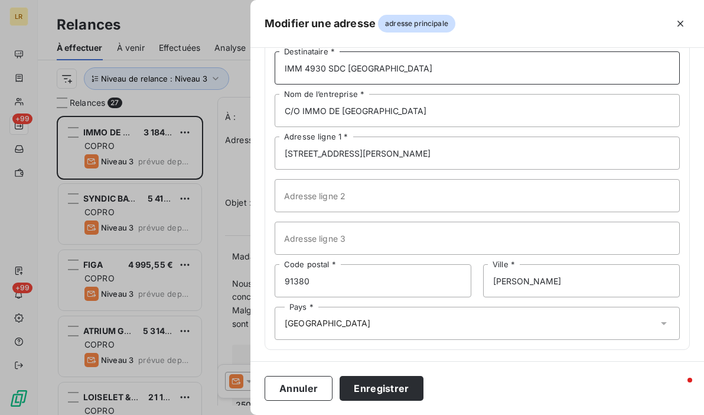
scroll to position [77, 0]
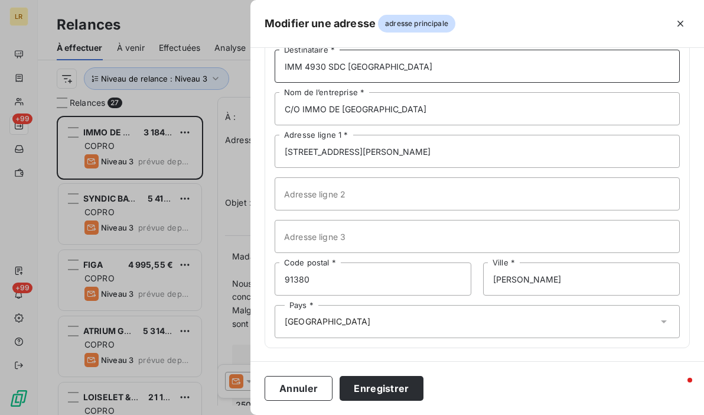
type input "IMM 4930 SDC [GEOGRAPHIC_DATA]"
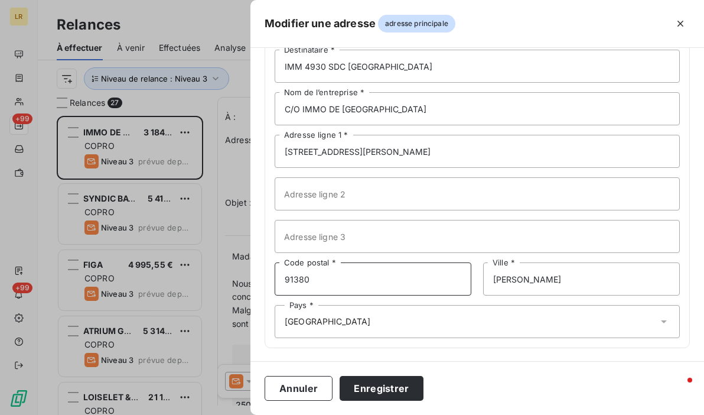
drag, startPoint x: 331, startPoint y: 275, endPoint x: 265, endPoint y: 282, distance: 65.9
click at [265, 282] on div "IMM 4930 SDC DOMAINE DU CHATEAU Destinataire * C/O IMMO DE FRANCE Nom de l’entr…" at bounding box center [477, 193] width 424 height 307
paste input "170 [PERSON_NAME]"
drag, startPoint x: 309, startPoint y: 276, endPoint x: 389, endPoint y: 275, distance: 79.7
click at [389, 275] on input "91170 [PERSON_NAME]" at bounding box center [373, 278] width 197 height 33
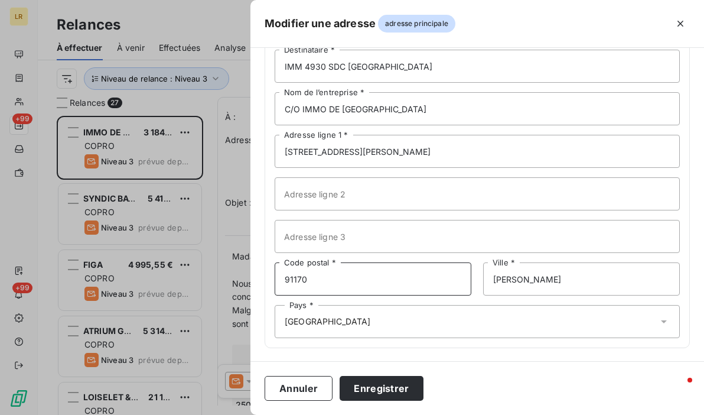
type input "91170"
drag, startPoint x: 603, startPoint y: 276, endPoint x: 402, endPoint y: 272, distance: 202.0
click at [391, 280] on div "91170 Code postal * [PERSON_NAME] Ville *" at bounding box center [477, 278] width 405 height 33
type input "[PERSON_NAME]"
drag, startPoint x: 363, startPoint y: 321, endPoint x: 370, endPoint y: 351, distance: 31.4
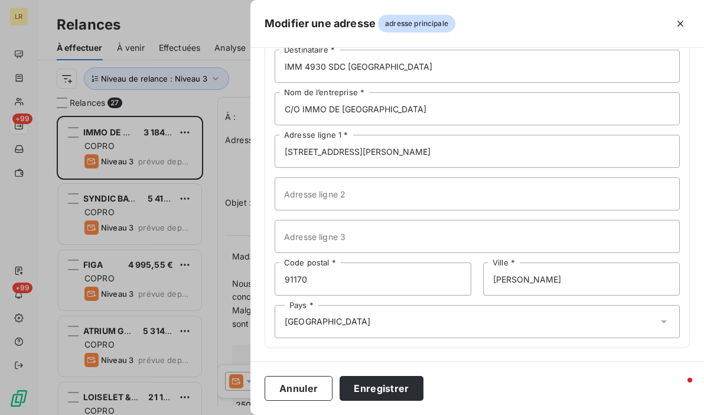
click at [363, 321] on div "Pays * [GEOGRAPHIC_DATA]" at bounding box center [477, 321] width 405 height 33
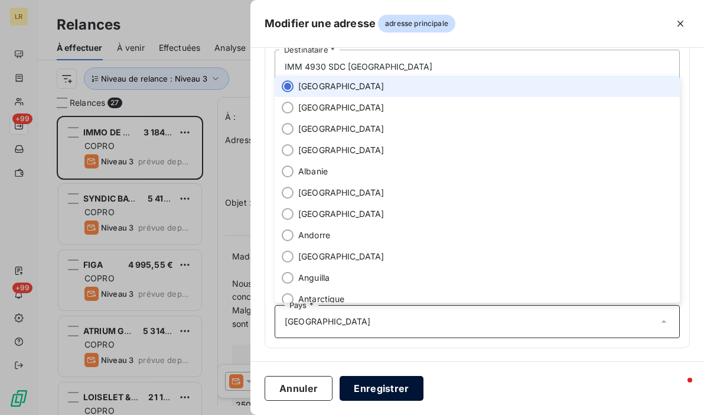
click at [379, 387] on button "Enregistrer" at bounding box center [382, 388] width 84 height 25
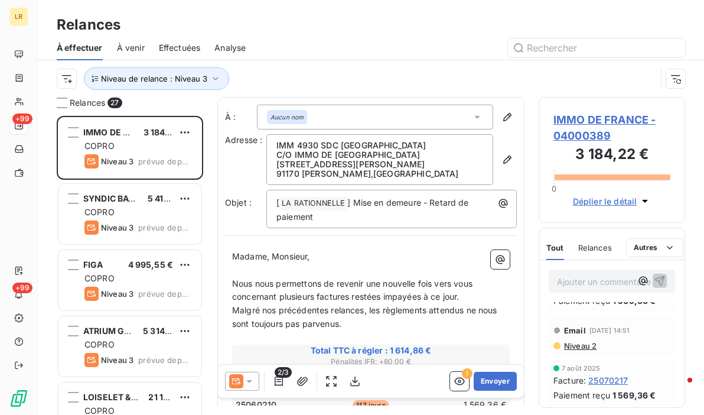
scroll to position [59, 0]
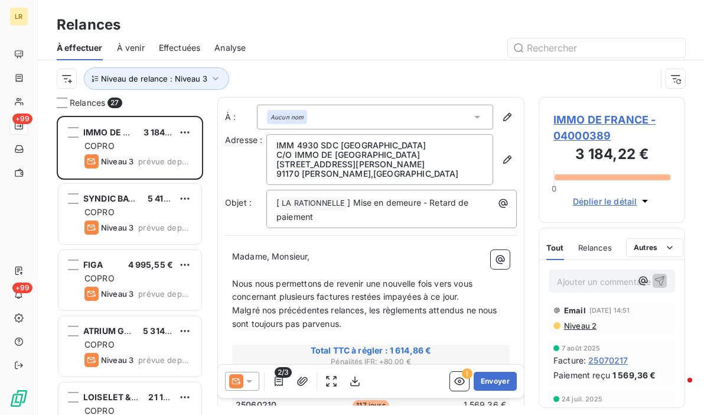
click at [248, 378] on icon at bounding box center [249, 381] width 12 height 12
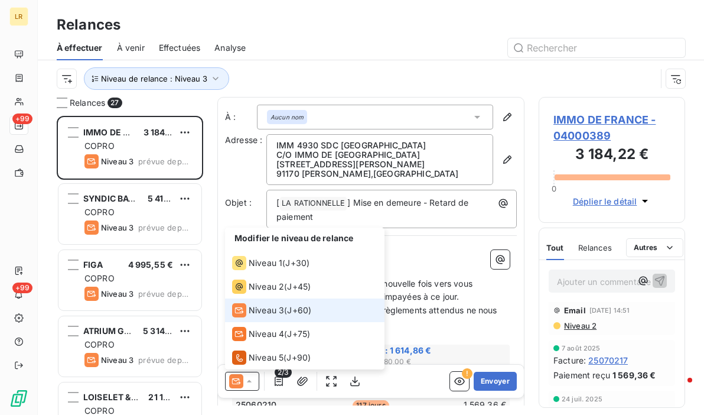
click at [248, 378] on icon at bounding box center [249, 381] width 12 height 12
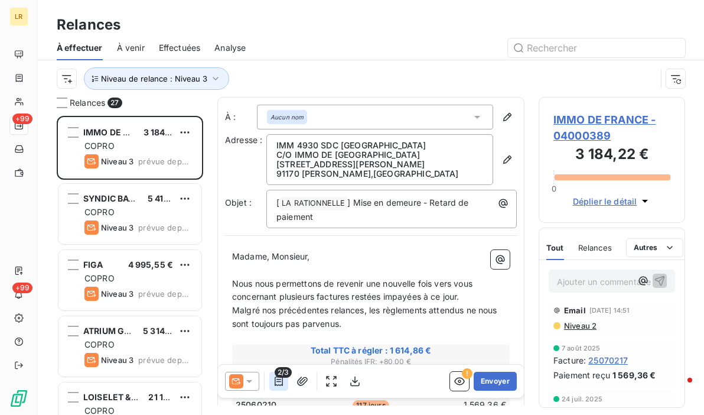
click at [278, 379] on icon "button" at bounding box center [279, 380] width 8 height 9
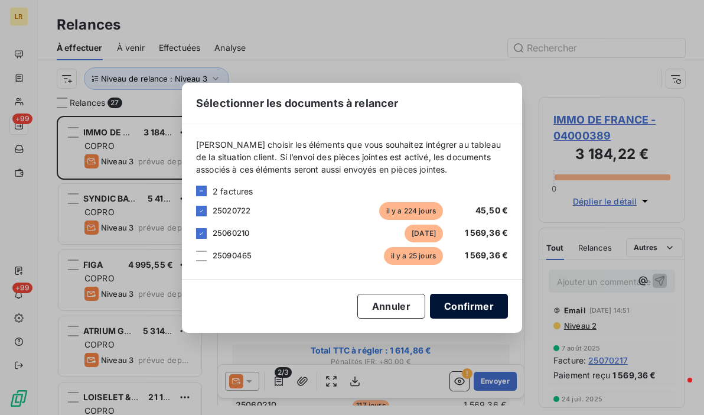
click at [477, 306] on button "Confirmer" at bounding box center [469, 305] width 78 height 25
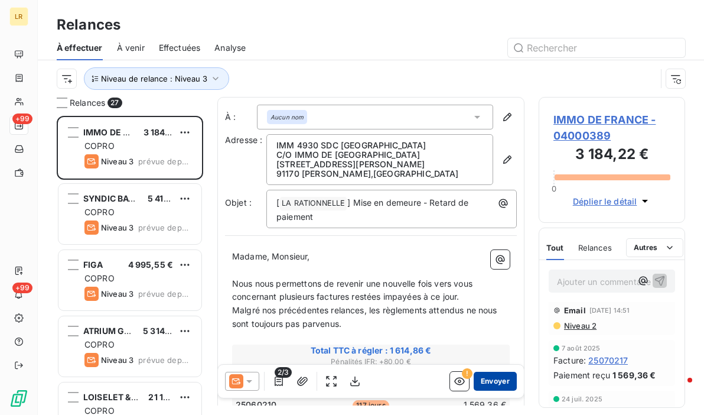
click at [482, 381] on button "Envoyer" at bounding box center [495, 380] width 43 height 19
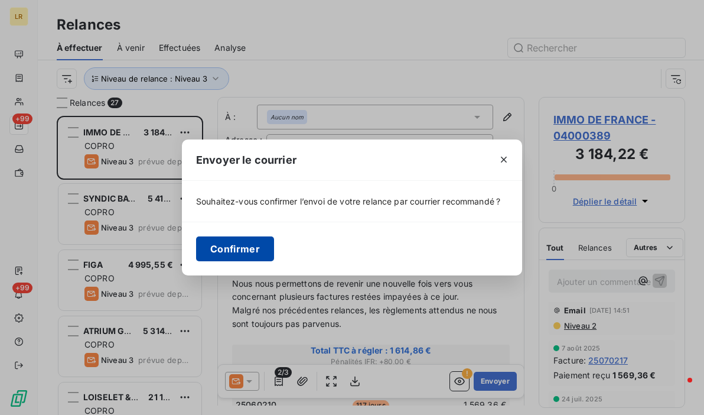
click at [239, 247] on button "Confirmer" at bounding box center [235, 248] width 78 height 25
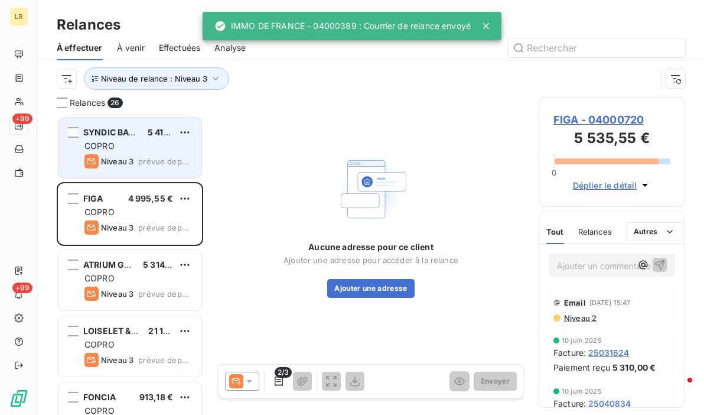
click at [122, 149] on div "COPRO" at bounding box center [137, 146] width 107 height 12
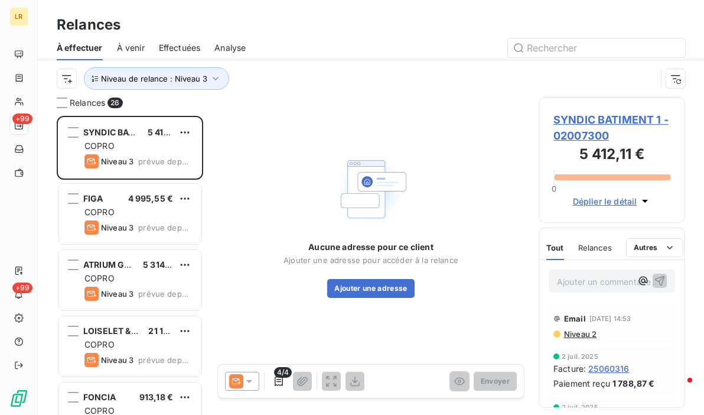
click at [564, 340] on div "Email [DATE] 14:53 Niveau 2" at bounding box center [612, 323] width 126 height 39
click at [570, 332] on span "Niveau 2" at bounding box center [580, 333] width 34 height 9
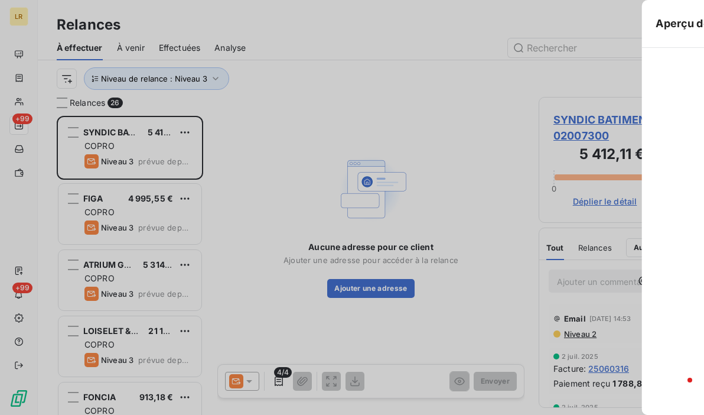
scroll to position [290, 137]
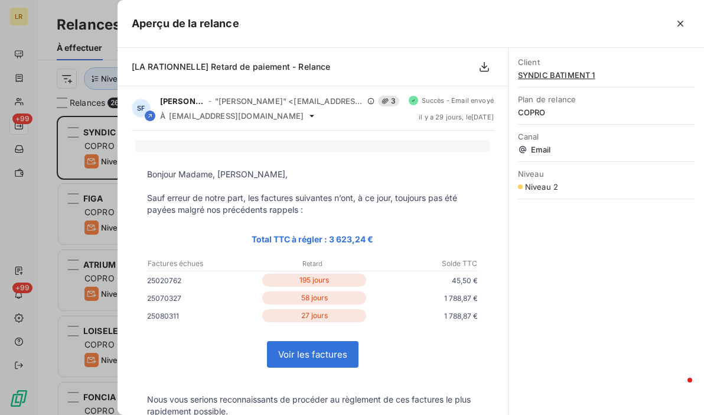
drag, startPoint x: 682, startPoint y: 18, endPoint x: 667, endPoint y: 35, distance: 22.6
click at [682, 19] on icon "button" at bounding box center [680, 24] width 12 height 12
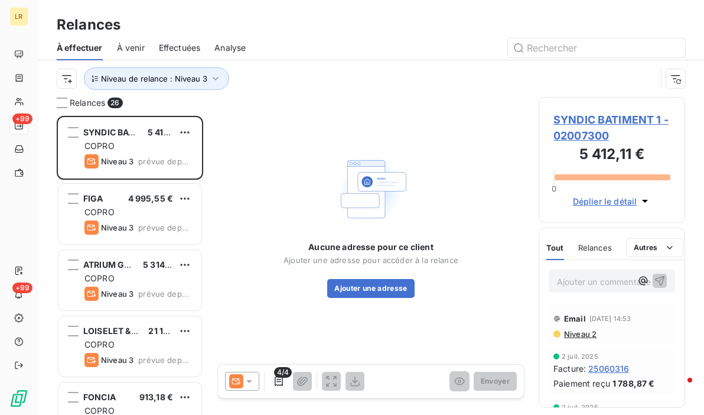
click at [276, 377] on span "4/4" at bounding box center [283, 372] width 18 height 11
click at [276, 387] on button "button" at bounding box center [278, 380] width 19 height 19
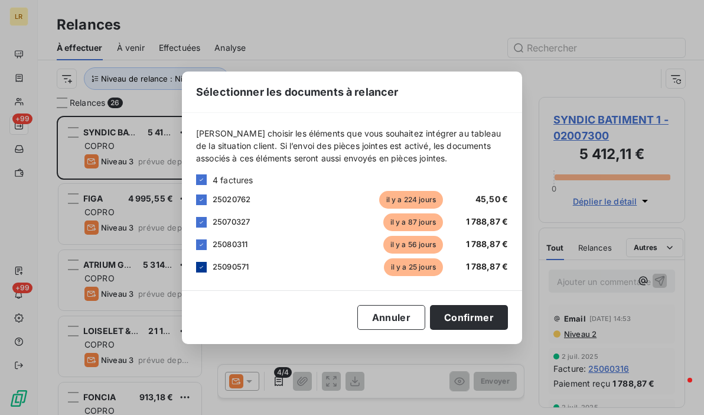
click at [201, 262] on div at bounding box center [201, 267] width 11 height 11
click at [459, 321] on button "Confirmer" at bounding box center [469, 317] width 78 height 25
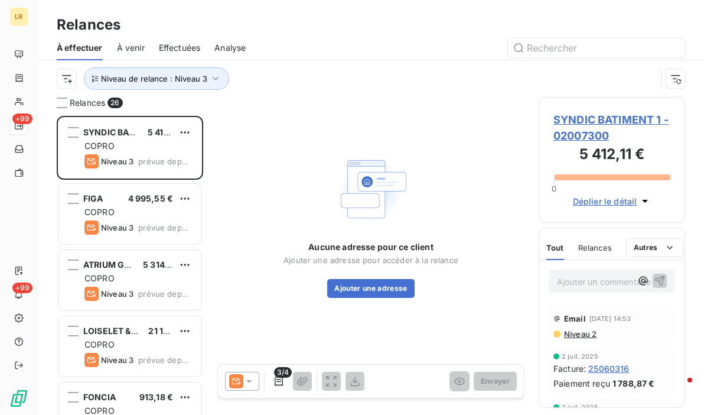
click at [278, 377] on span "3/4" at bounding box center [283, 372] width 18 height 11
click at [381, 288] on button "Ajouter une adresse" at bounding box center [370, 288] width 87 height 19
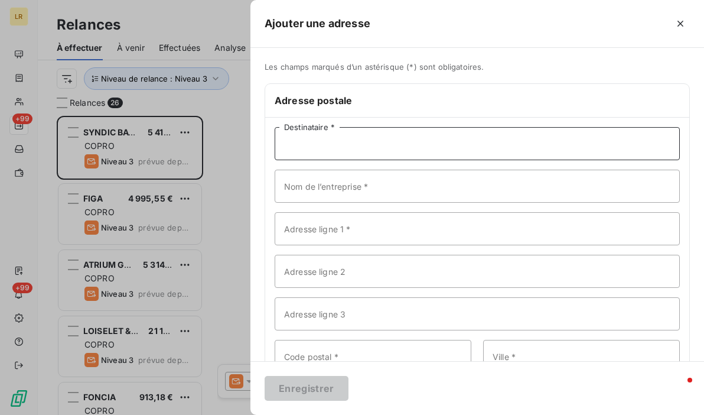
click at [325, 148] on input "Destinataire *" at bounding box center [477, 143] width 405 height 33
paste input "SYNDIC BATIMENT 1 7 DOMAINE DU CHATEAU 91380 CHILLY MAZARIN"
click at [361, 139] on input "SYNDIC BATIMENT 1 7 DOMAINE DU CHATEAU 91380 CHILLY MAZARIN" at bounding box center [477, 143] width 405 height 33
drag, startPoint x: 370, startPoint y: 141, endPoint x: 473, endPoint y: 140, distance: 102.8
click at [473, 140] on input "SYNDIC BATIMENT 1 7 DOMAINE DU CHATEAU 91380 CHILLY MAZARIN" at bounding box center [477, 143] width 405 height 33
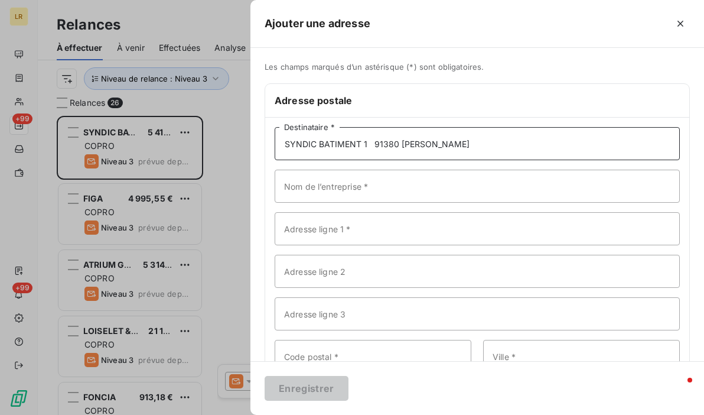
type input "SYNDIC BATIMENT 1 91380 [PERSON_NAME]"
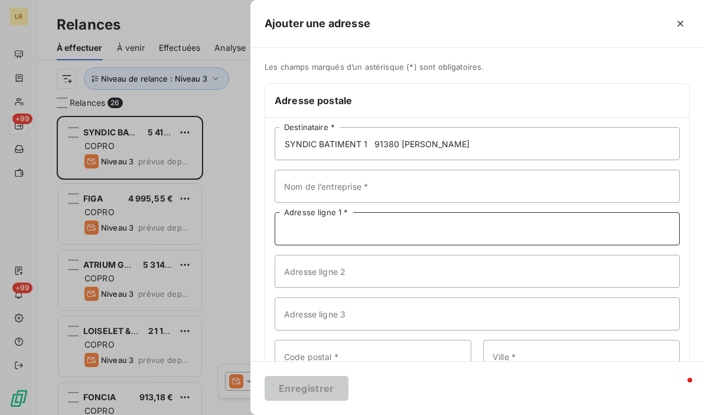
click at [347, 226] on input "Adresse ligne 1 *" at bounding box center [477, 228] width 405 height 33
paste input "7 DOMAINE DU CHATEAU"
type input "7 DOMAINE DU CHATEAU"
drag, startPoint x: 371, startPoint y: 141, endPoint x: 520, endPoint y: 139, distance: 148.2
click at [520, 139] on input "SYNDIC BATIMENT 1 91380 [PERSON_NAME]" at bounding box center [477, 143] width 405 height 33
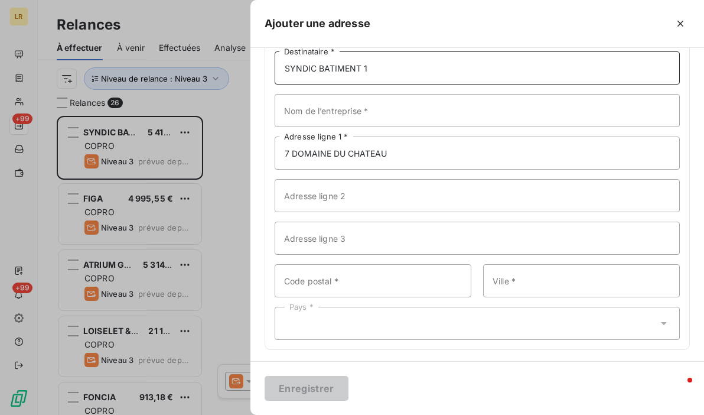
scroll to position [77, 0]
type input "SYNDIC BATIMENT 1"
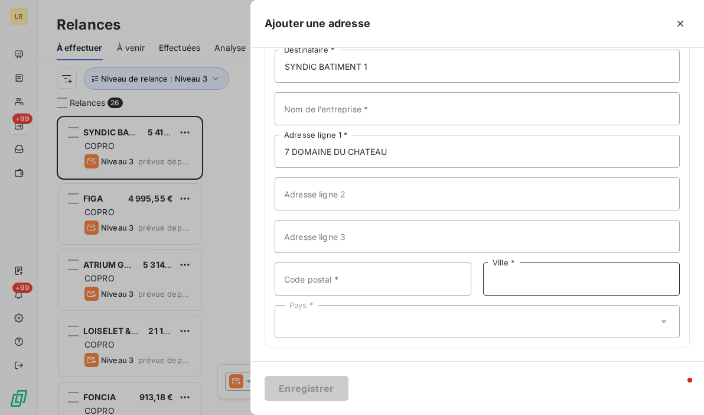
click at [520, 280] on input "Ville *" at bounding box center [581, 278] width 197 height 33
paste input "91380 [PERSON_NAME]"
type input "91380 [PERSON_NAME]"
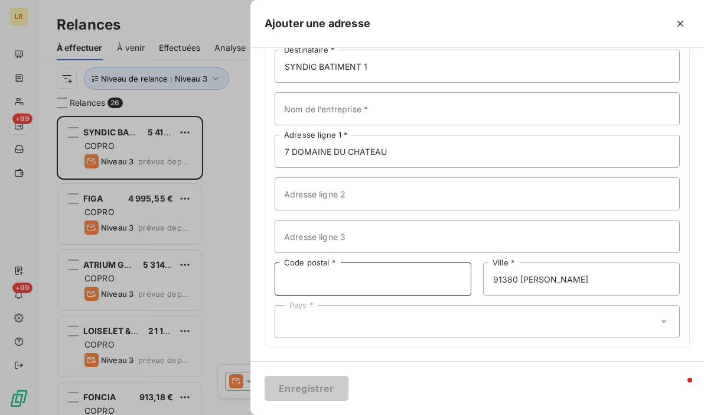
click at [355, 278] on input "Code postal *" at bounding box center [373, 278] width 197 height 33
click at [623, 317] on div "Pays *" at bounding box center [477, 321] width 405 height 33
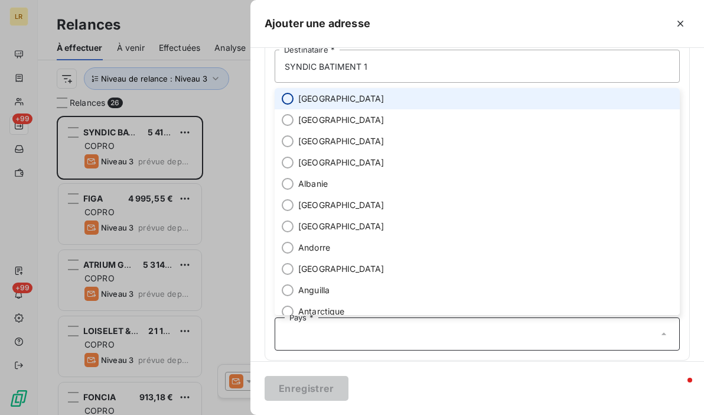
click at [285, 98] on input "radio" at bounding box center [288, 99] width 12 height 12
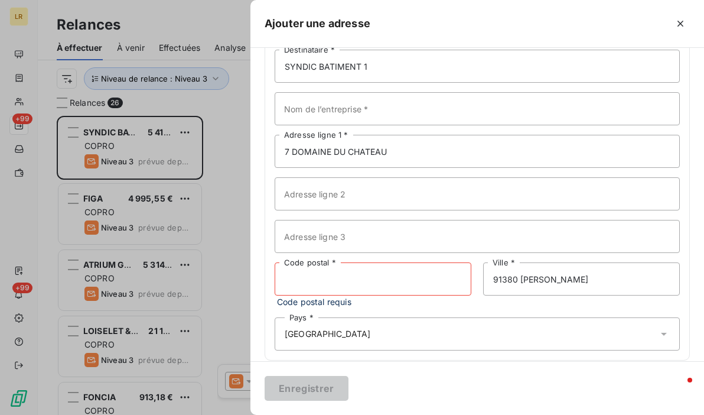
drag, startPoint x: 312, startPoint y: 278, endPoint x: 377, endPoint y: 278, distance: 65.5
click at [312, 278] on input "Code postal *" at bounding box center [373, 278] width 197 height 33
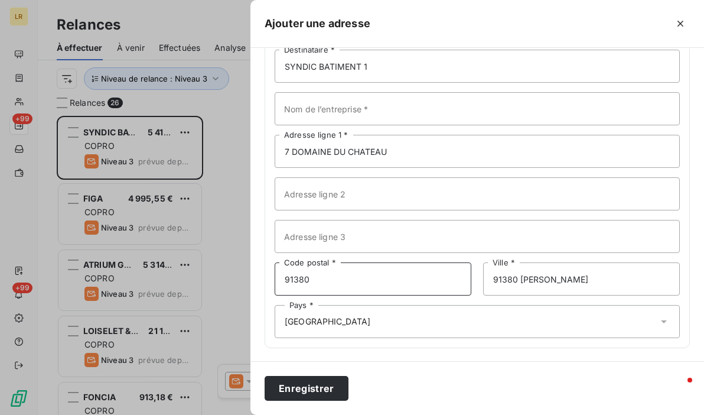
type input "91380"
drag, startPoint x: 515, startPoint y: 280, endPoint x: 521, endPoint y: 288, distance: 10.2
click at [515, 280] on input "91380 [PERSON_NAME]" at bounding box center [581, 278] width 197 height 33
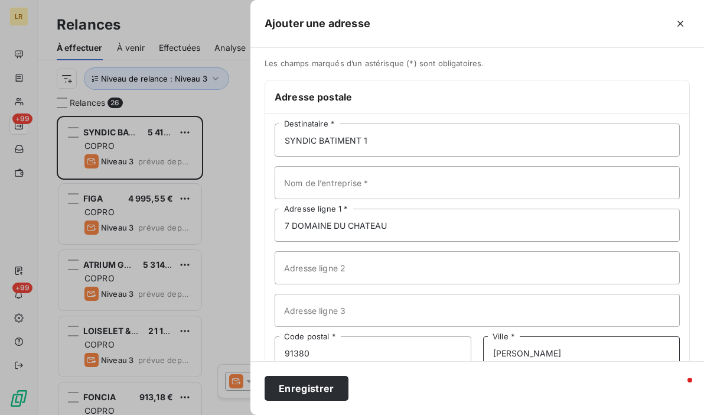
scroll to position [0, 0]
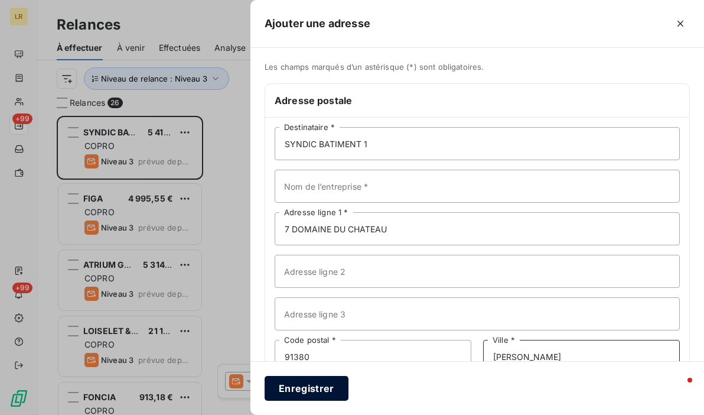
type input "[PERSON_NAME]"
click at [300, 380] on button "Enregistrer" at bounding box center [307, 388] width 84 height 25
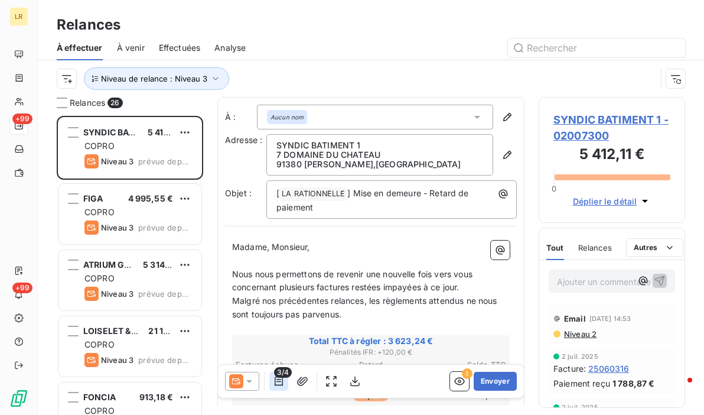
click at [275, 379] on icon "button" at bounding box center [279, 381] width 12 height 12
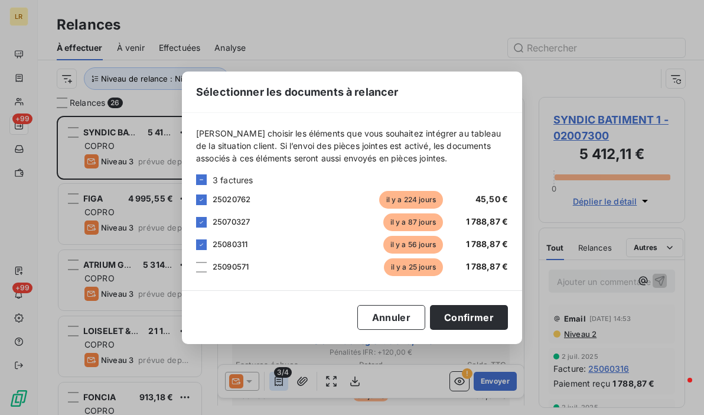
click at [275, 379] on div "Sélectionner les documents à relancer [PERSON_NAME] choisir les éléments que vo…" at bounding box center [352, 207] width 704 height 415
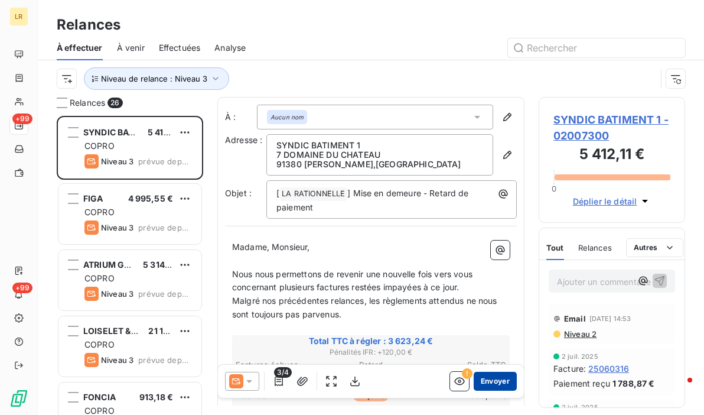
click at [487, 380] on button "Envoyer" at bounding box center [495, 380] width 43 height 19
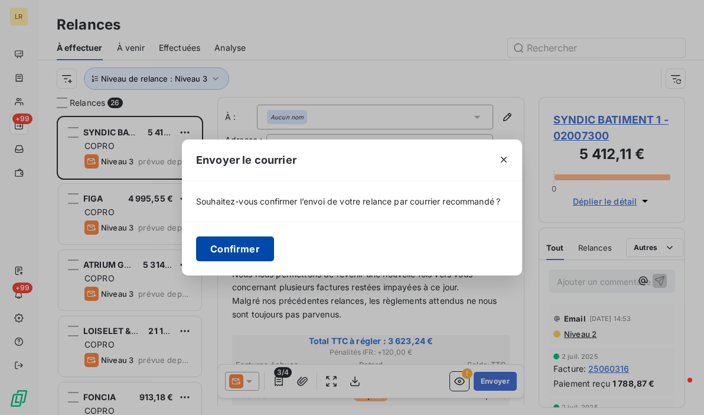
click at [229, 249] on button "Confirmer" at bounding box center [235, 248] width 78 height 25
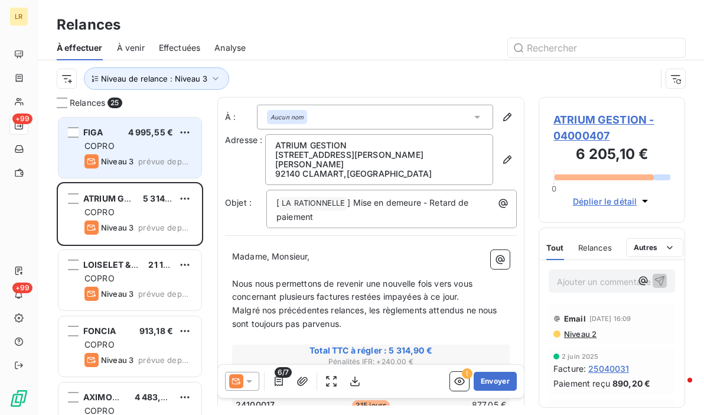
click at [132, 138] on div "4 995,55 €" at bounding box center [150, 132] width 45 height 12
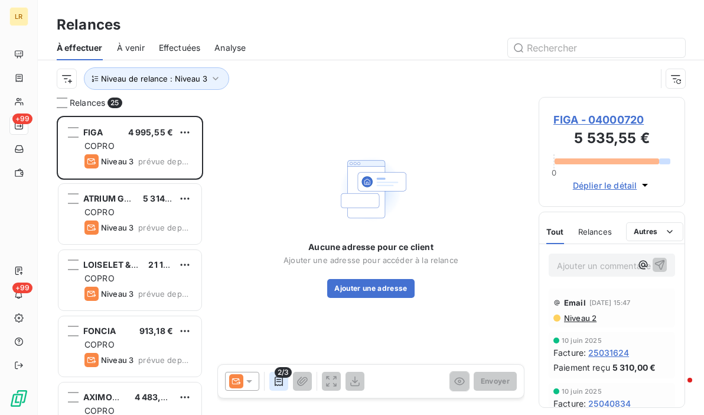
click at [276, 379] on icon "button" at bounding box center [279, 381] width 12 height 12
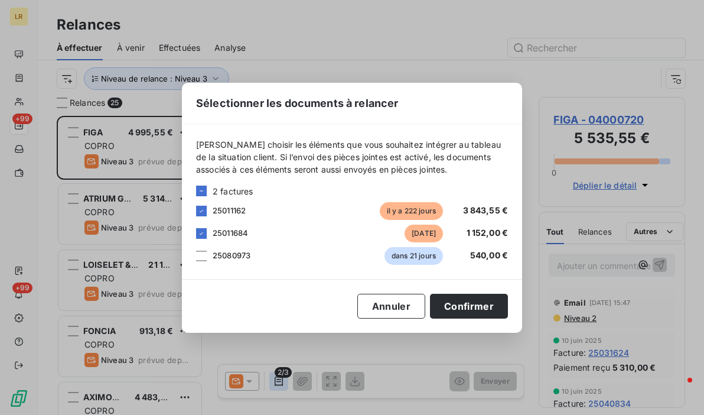
click at [276, 379] on div "Sélectionner les documents à relancer [PERSON_NAME] choisir les éléments que vo…" at bounding box center [352, 207] width 704 height 415
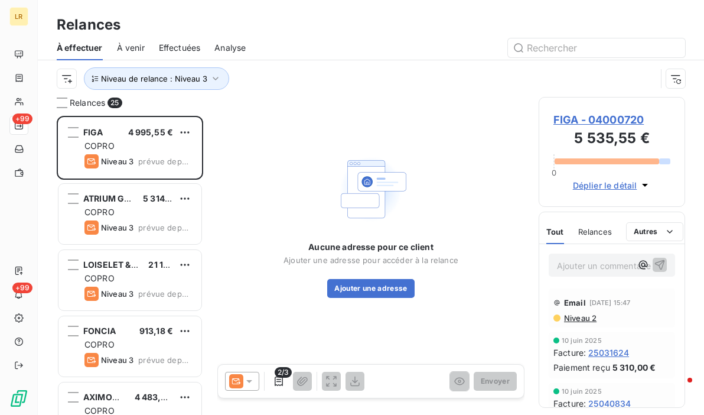
click at [580, 318] on span "Niveau 2" at bounding box center [580, 317] width 34 height 9
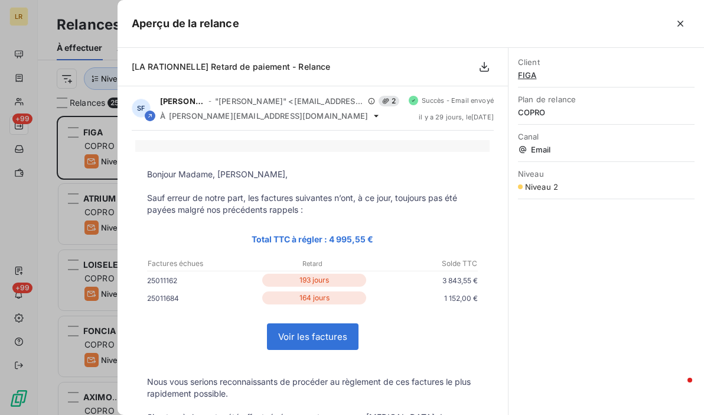
click at [93, 139] on div at bounding box center [352, 207] width 704 height 415
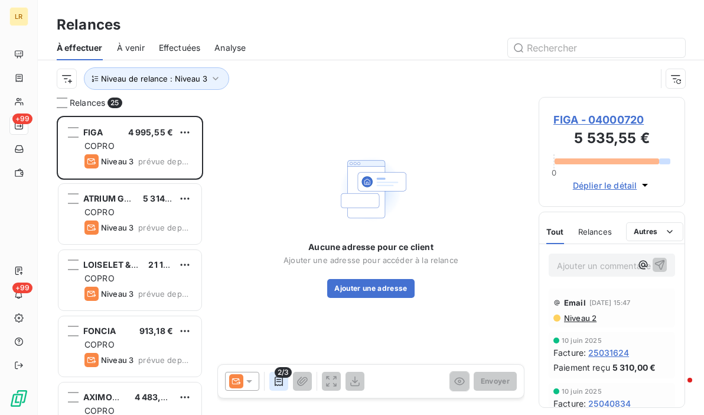
click at [276, 380] on icon "button" at bounding box center [279, 381] width 12 height 12
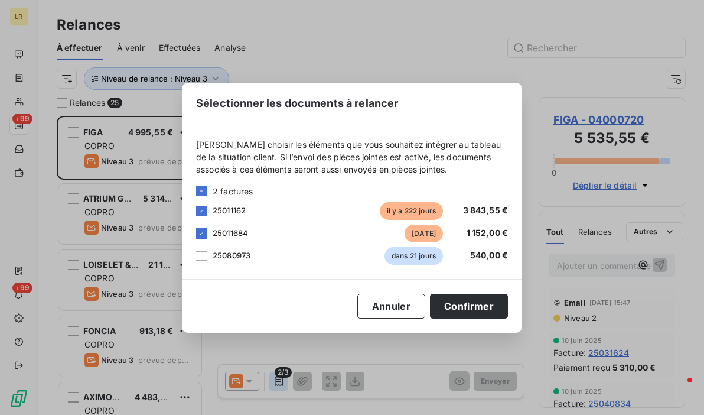
click at [276, 380] on div "Sélectionner les documents à relancer [PERSON_NAME] choisir les éléments que vo…" at bounding box center [352, 207] width 704 height 415
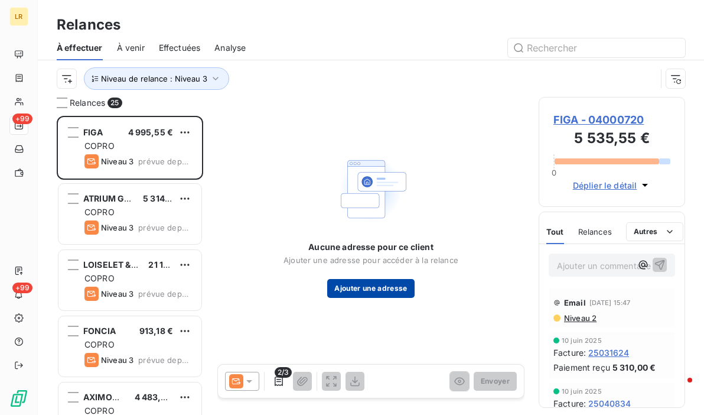
click at [373, 288] on button "Ajouter une adresse" at bounding box center [370, 288] width 87 height 19
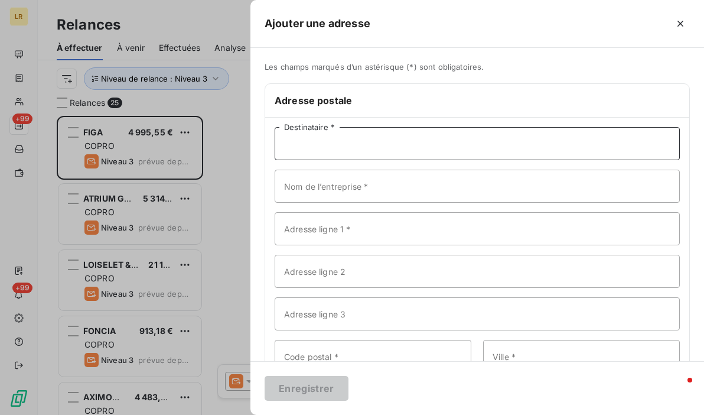
click at [312, 149] on input "Destinataire *" at bounding box center [477, 143] width 405 height 33
paste input "FIGA [STREET_ADDRESS]"
drag, startPoint x: 306, startPoint y: 142, endPoint x: 402, endPoint y: 145, distance: 95.1
click at [402, 145] on input "FIGA [STREET_ADDRESS]" at bounding box center [477, 143] width 405 height 33
type input "FIGA 94430 CHENNEVIERES SUR [GEOGRAPHIC_DATA]"
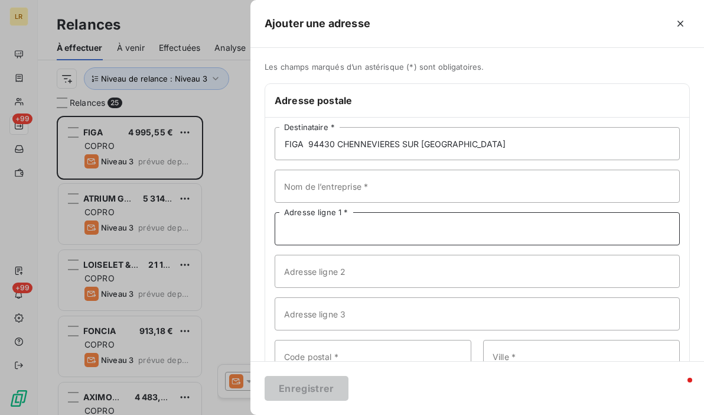
click at [345, 224] on input "Adresse ligne 1 *" at bounding box center [477, 228] width 405 height 33
paste input "14 AVENUE PINCE VENT"
type input "14 AVENUE PINCE VENT"
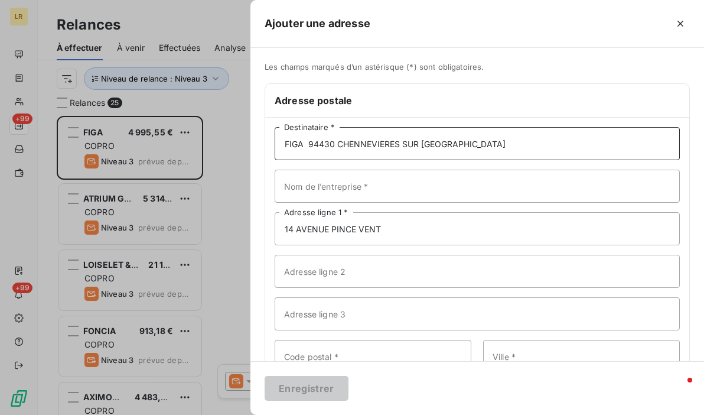
drag, startPoint x: 316, startPoint y: 142, endPoint x: 421, endPoint y: 133, distance: 104.8
click at [454, 136] on input "FIGA 94430 CHENNEVIERES SUR [GEOGRAPHIC_DATA]" at bounding box center [477, 143] width 405 height 33
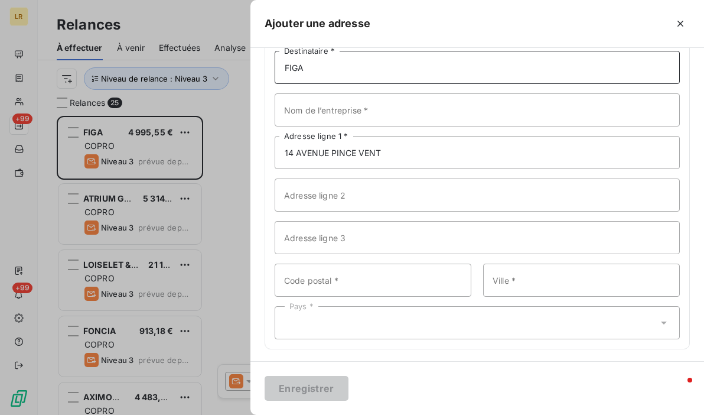
scroll to position [77, 0]
type input "FIGA"
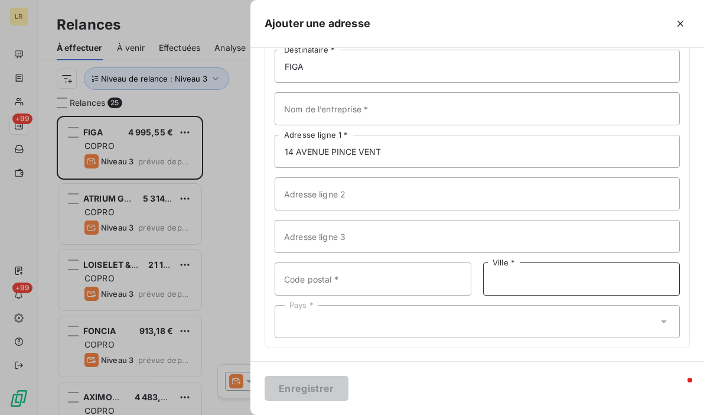
click at [492, 282] on input "Ville *" at bounding box center [581, 278] width 197 height 33
paste input "94430 CHENNEVIERES SUR [GEOGRAPHIC_DATA]"
type input "94430 CHENNEVIERES SUR [GEOGRAPHIC_DATA]"
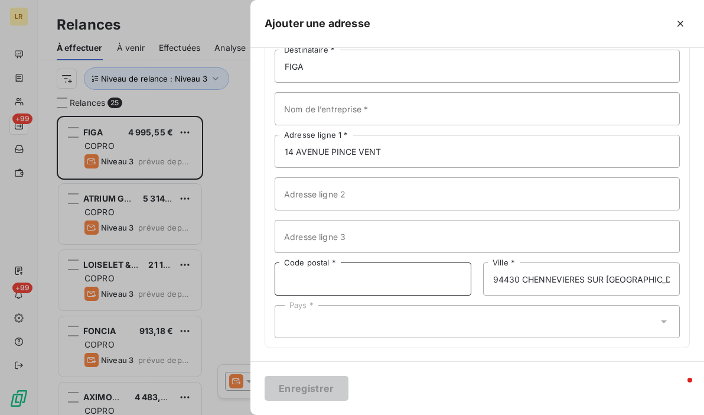
click at [384, 282] on input "Code postal *" at bounding box center [373, 278] width 197 height 33
click at [630, 316] on div "Pays *" at bounding box center [477, 321] width 405 height 33
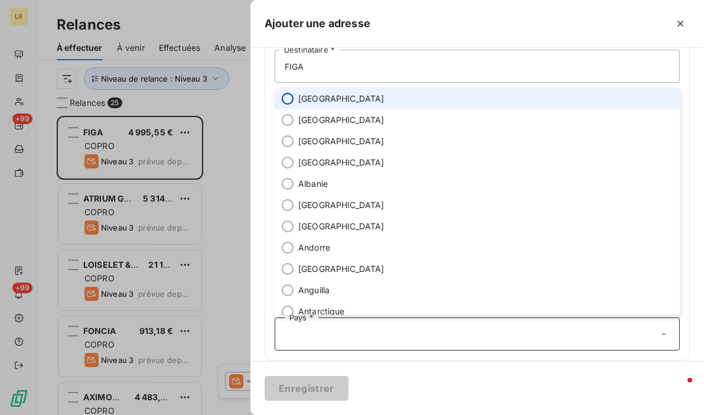
click at [288, 99] on input "radio" at bounding box center [288, 99] width 12 height 12
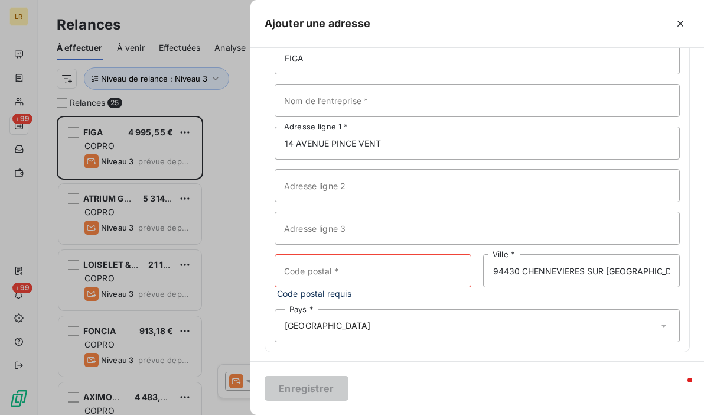
scroll to position [90, 0]
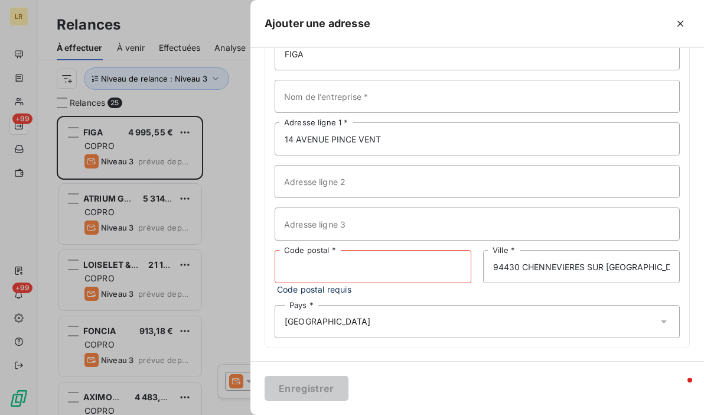
click at [332, 266] on input "Code postal *" at bounding box center [373, 266] width 197 height 33
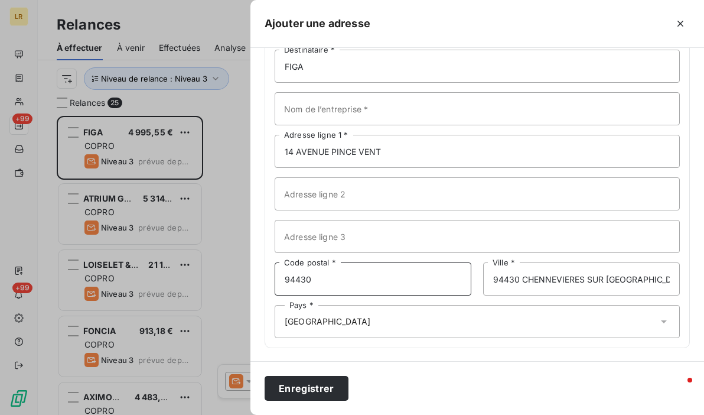
drag, startPoint x: 437, startPoint y: 285, endPoint x: 442, endPoint y: 290, distance: 6.7
click at [437, 285] on input "94430" at bounding box center [373, 278] width 197 height 33
type input "94430"
drag, startPoint x: 460, startPoint y: 325, endPoint x: 488, endPoint y: 306, distance: 33.7
click at [461, 325] on div "Pays * [GEOGRAPHIC_DATA]" at bounding box center [477, 321] width 405 height 33
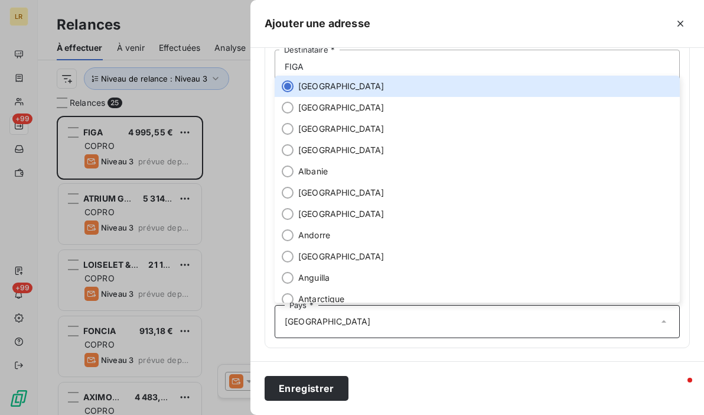
click at [430, 321] on input "text" at bounding box center [514, 321] width 287 height 11
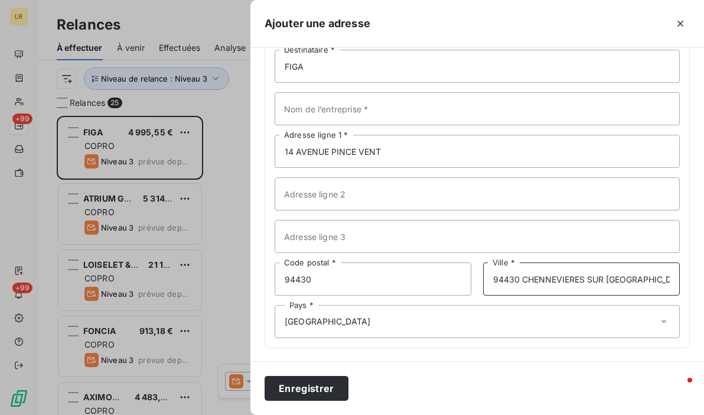
click at [524, 279] on input "94430 CHENNEVIERES SUR [GEOGRAPHIC_DATA]" at bounding box center [581, 278] width 197 height 33
type input "CHENNEVIERES SUR [GEOGRAPHIC_DATA]"
click at [295, 382] on button "Enregistrer" at bounding box center [307, 388] width 84 height 25
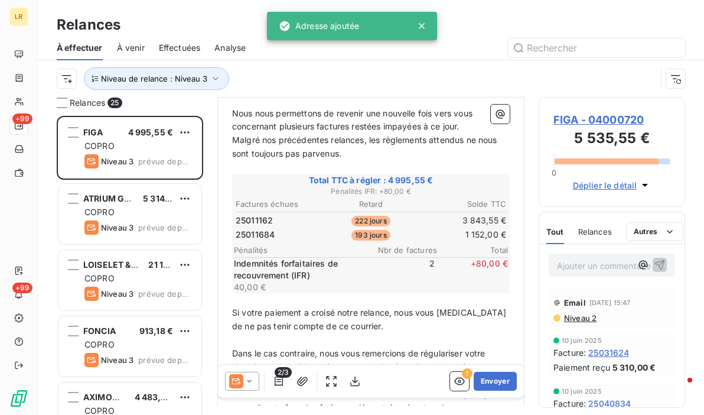
scroll to position [177, 0]
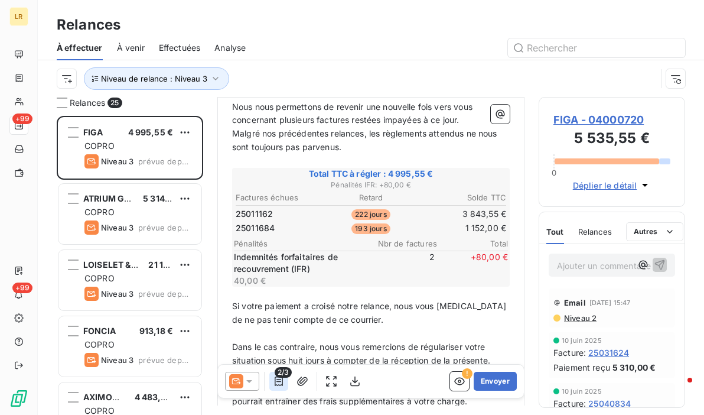
click at [278, 381] on icon "button" at bounding box center [279, 380] width 8 height 9
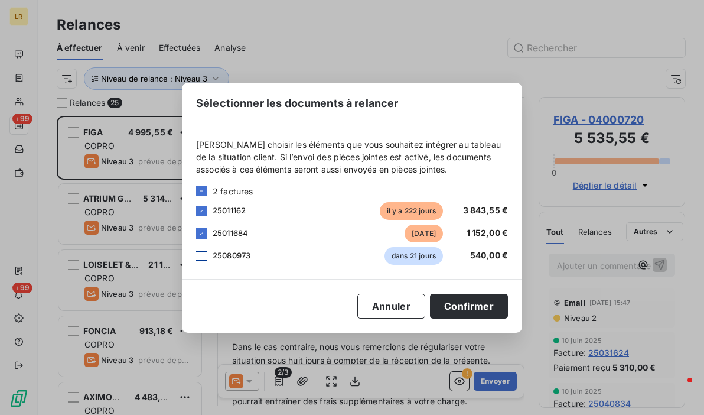
click at [200, 254] on div at bounding box center [201, 255] width 11 height 11
click at [491, 305] on button "Confirmer" at bounding box center [469, 305] width 78 height 25
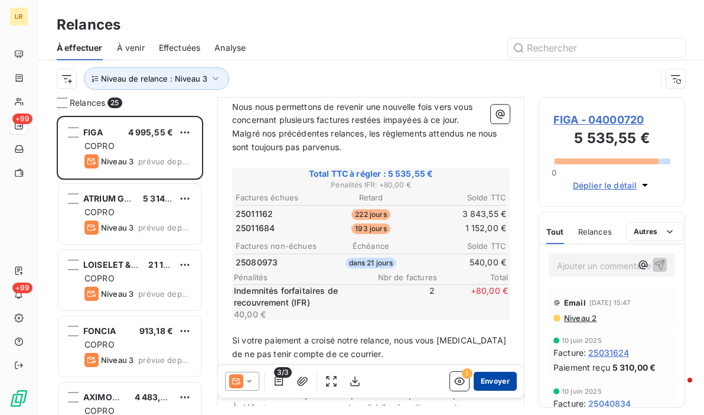
click at [487, 378] on button "Envoyer" at bounding box center [495, 380] width 43 height 19
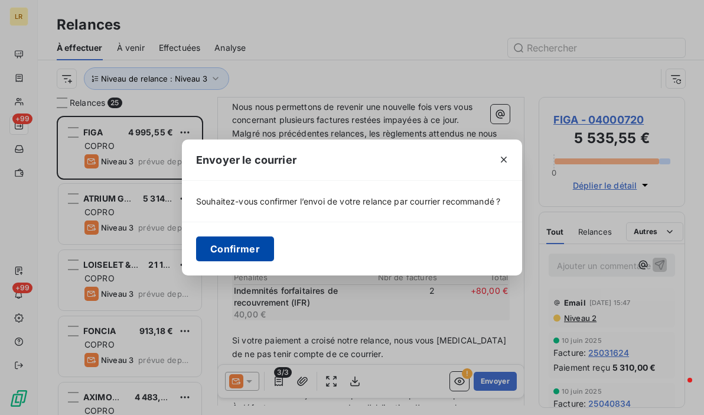
click at [236, 250] on button "Confirmer" at bounding box center [235, 248] width 78 height 25
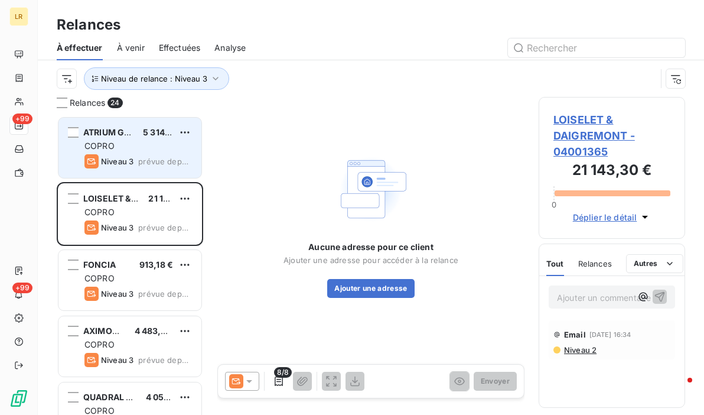
click at [146, 161] on span "prévue depuis 15 jours" at bounding box center [165, 160] width 54 height 9
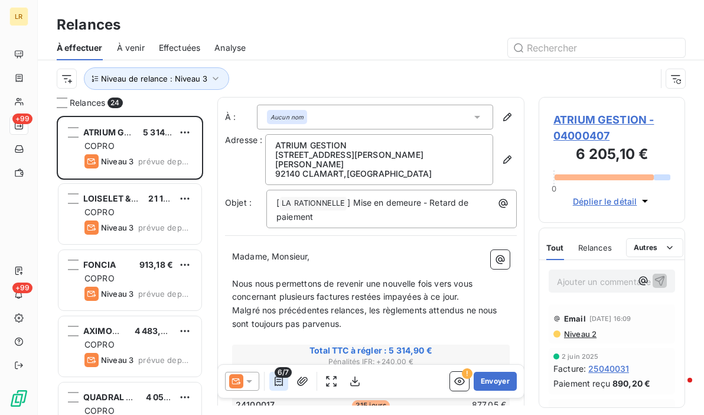
click at [274, 382] on icon "button" at bounding box center [279, 381] width 12 height 12
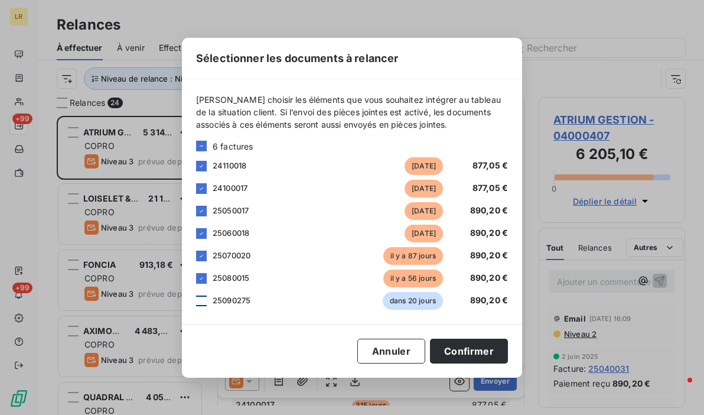
click at [201, 297] on div at bounding box center [201, 300] width 11 height 11
click at [466, 347] on button "Confirmer" at bounding box center [469, 350] width 78 height 25
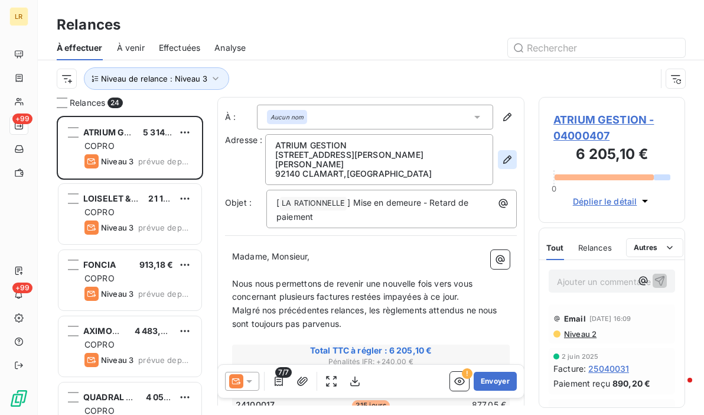
click at [501, 155] on icon "button" at bounding box center [507, 160] width 12 height 12
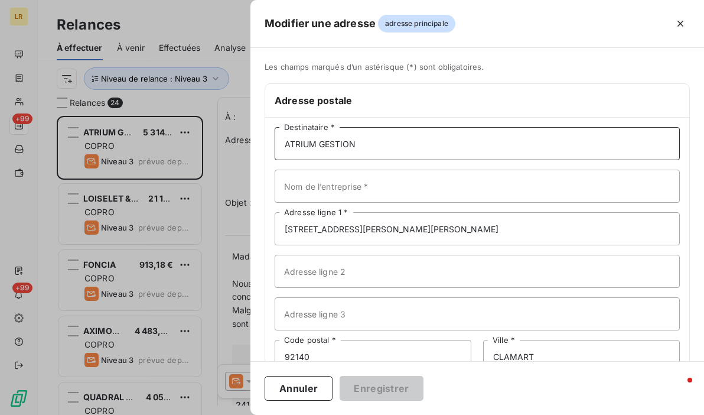
click at [373, 143] on input "ATRIUM GESTION" at bounding box center [477, 143] width 405 height 33
paste input "ATRIUM GESTION [STREET_ADDRESS]"
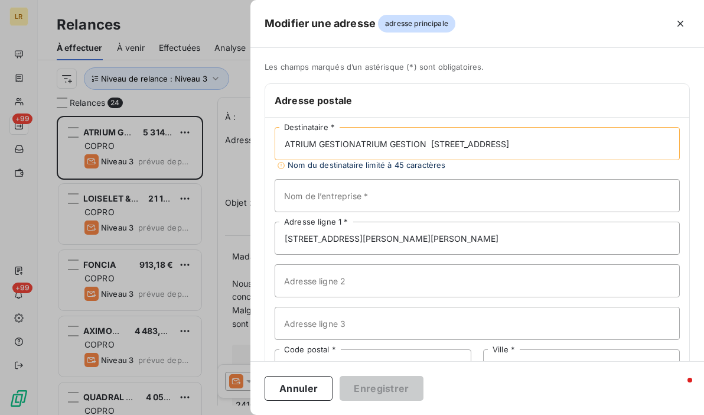
drag, startPoint x: 430, startPoint y: 143, endPoint x: 510, endPoint y: 145, distance: 79.7
click at [510, 145] on input "ATRIUM GESTIONATRIUM GESTION [STREET_ADDRESS]" at bounding box center [477, 143] width 405 height 33
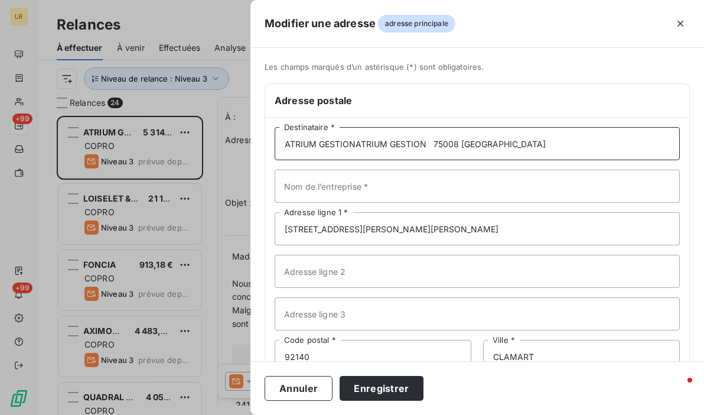
type input "ATRIUM GESTIONATRIUM GESTION 75008 [GEOGRAPHIC_DATA]"
drag, startPoint x: 461, startPoint y: 223, endPoint x: 282, endPoint y: 222, distance: 178.9
click at [282, 222] on input "[STREET_ADDRESS][PERSON_NAME][PERSON_NAME]" at bounding box center [477, 228] width 405 height 33
paste input "[STREET_ADDRESS]"
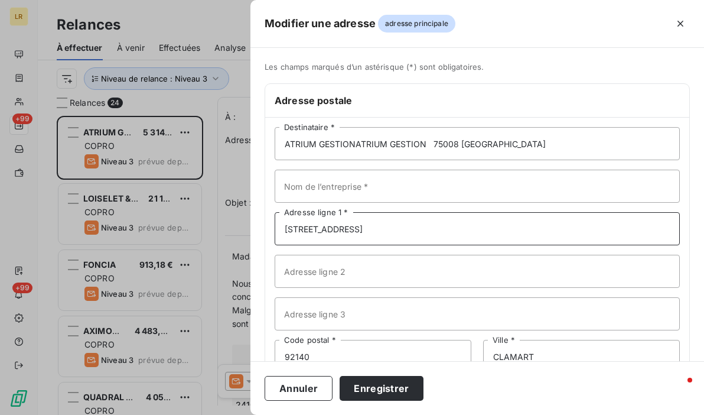
type input "[STREET_ADDRESS]"
drag, startPoint x: 432, startPoint y: 143, endPoint x: 356, endPoint y: 145, distance: 76.2
click at [356, 145] on input "ATRIUM GESTIONATRIUM GESTION 75008 [GEOGRAPHIC_DATA]" at bounding box center [477, 143] width 405 height 33
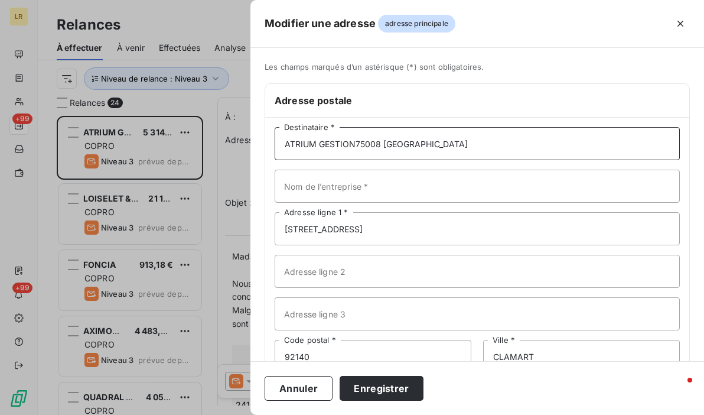
drag, startPoint x: 355, startPoint y: 140, endPoint x: 403, endPoint y: 146, distance: 48.8
click at [403, 146] on input "ATRIUM GESTION75008 [GEOGRAPHIC_DATA]" at bounding box center [477, 143] width 405 height 33
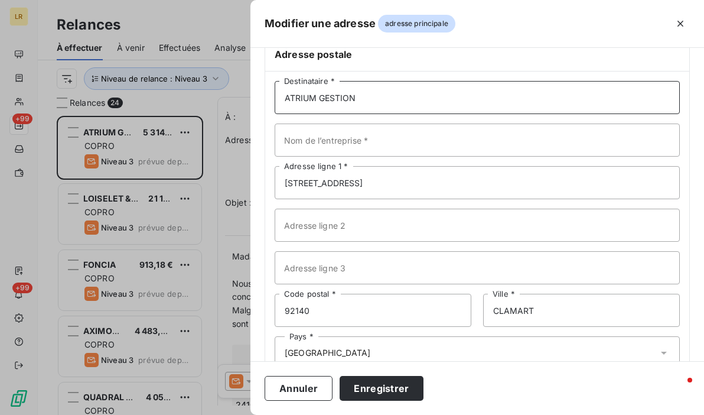
scroll to position [77, 0]
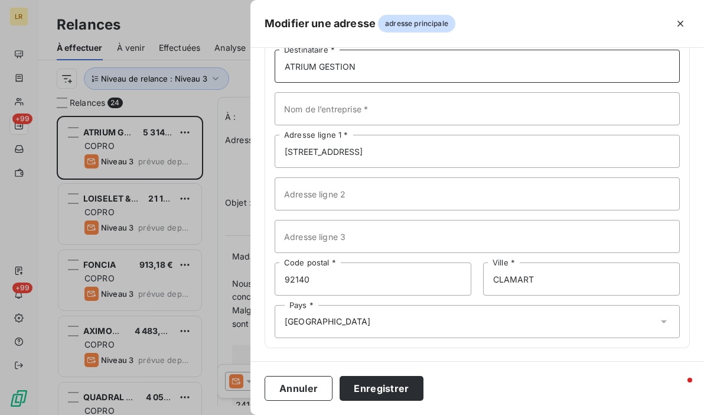
type input "ATRIUM GESTION"
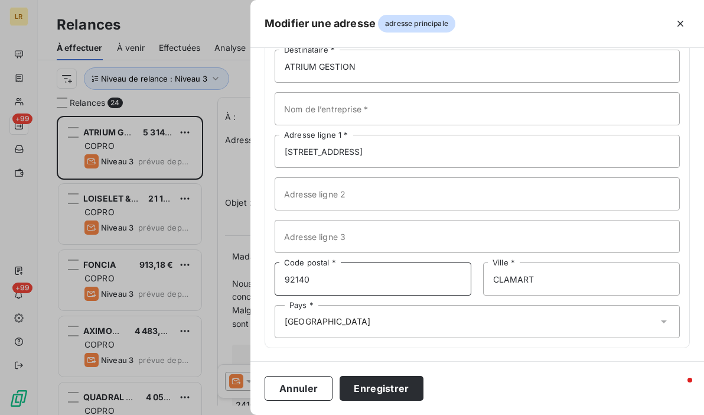
click at [312, 278] on input "92140" at bounding box center [373, 278] width 197 height 33
paste input "75008 [GEOGRAPHIC_DATA]"
click at [308, 277] on input "9214075008 [GEOGRAPHIC_DATA]" at bounding box center [373, 278] width 197 height 33
type input "75008 [GEOGRAPHIC_DATA]"
click at [534, 269] on input "CLAMART" at bounding box center [581, 278] width 197 height 33
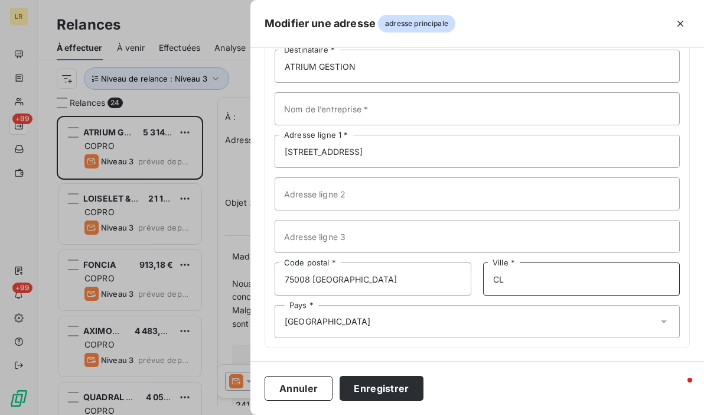
type input "C"
type input "[GEOGRAPHIC_DATA]"
click at [526, 319] on div "Pays * [GEOGRAPHIC_DATA]" at bounding box center [477, 321] width 405 height 33
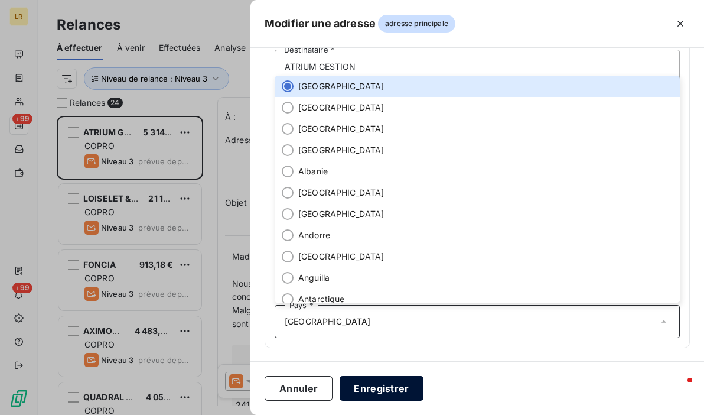
click at [365, 387] on button "Enregistrer" at bounding box center [382, 388] width 84 height 25
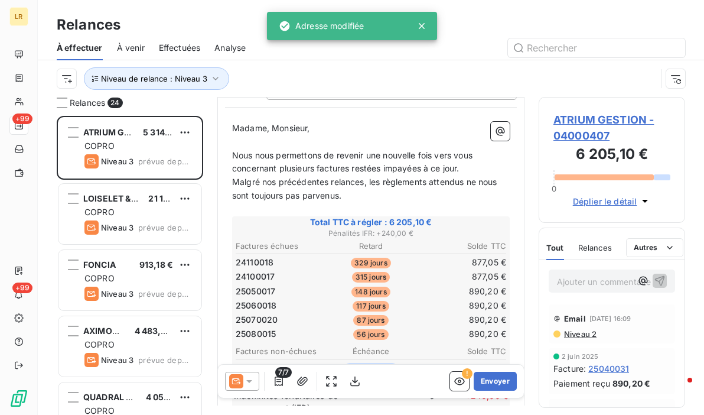
scroll to position [177, 0]
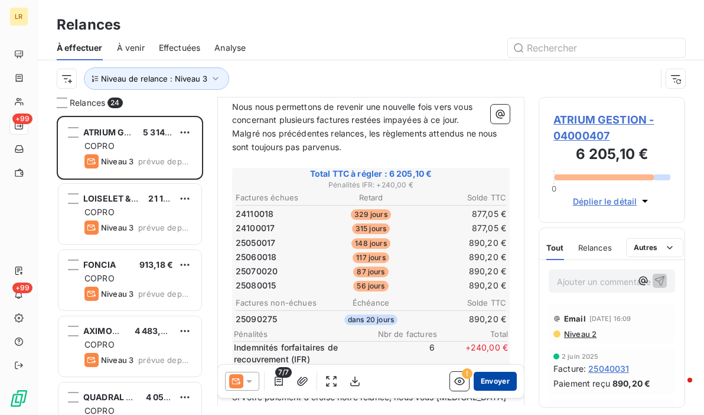
click at [484, 381] on button "Envoyer" at bounding box center [495, 380] width 43 height 19
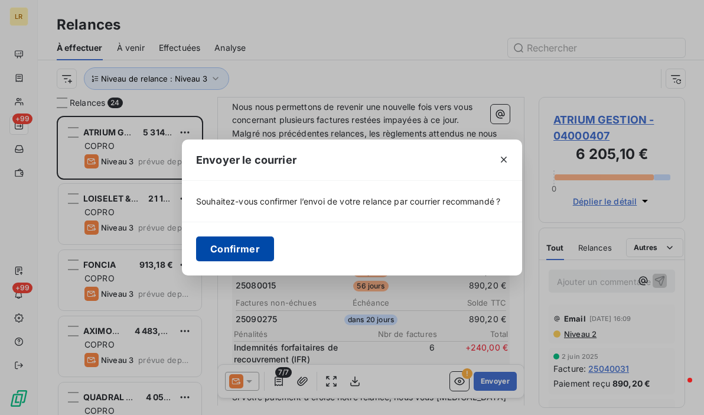
click at [246, 252] on button "Confirmer" at bounding box center [235, 248] width 78 height 25
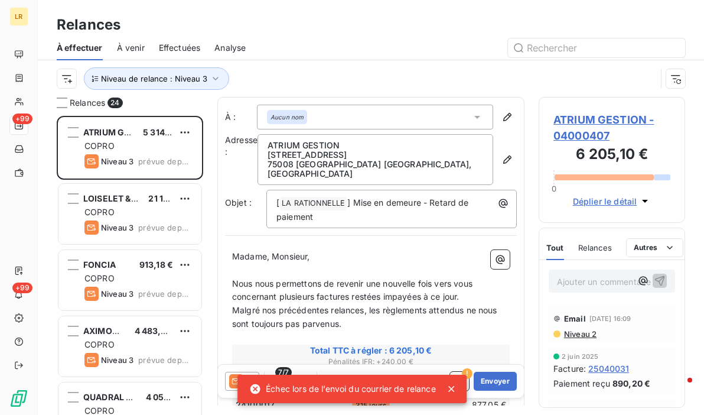
click at [447, 387] on icon at bounding box center [451, 389] width 12 height 12
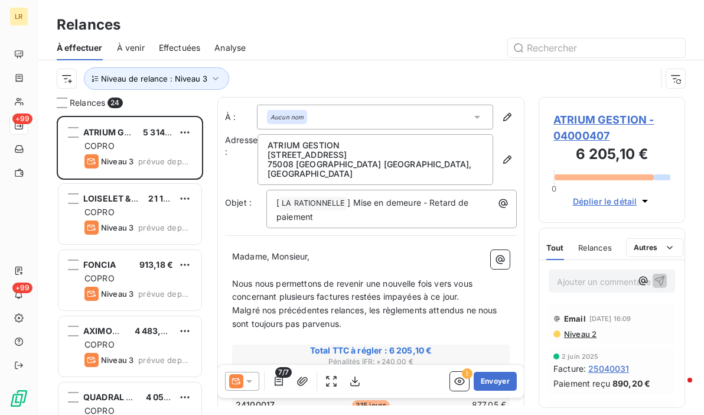
click at [248, 375] on icon at bounding box center [249, 381] width 12 height 12
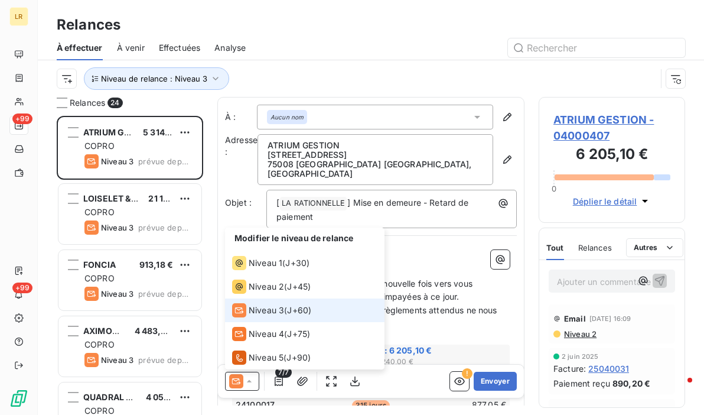
click at [266, 311] on span "Niveau 3" at bounding box center [266, 310] width 35 height 12
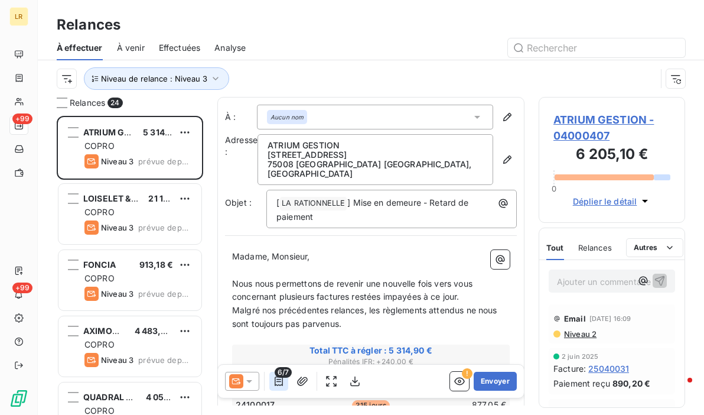
click at [277, 383] on icon "button" at bounding box center [279, 381] width 12 height 12
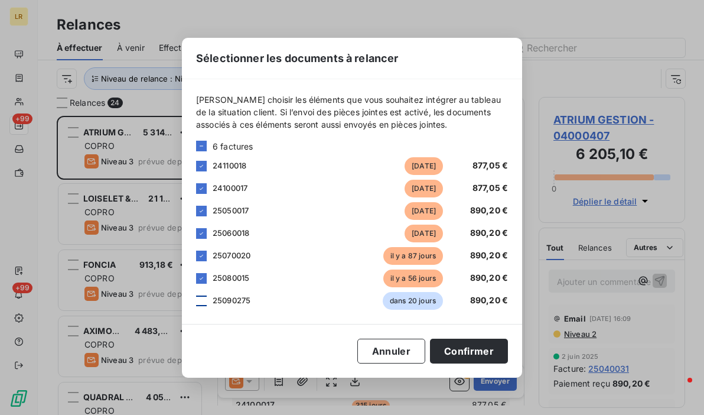
click at [201, 295] on div at bounding box center [201, 300] width 11 height 11
click at [469, 348] on button "Confirmer" at bounding box center [469, 350] width 78 height 25
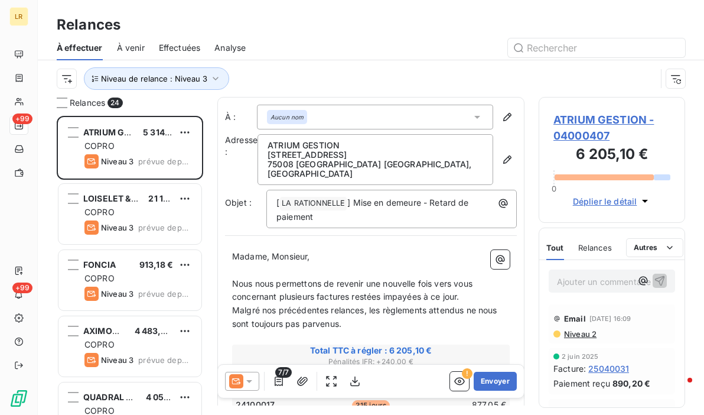
click at [181, 44] on span "Effectuées" at bounding box center [180, 48] width 42 height 12
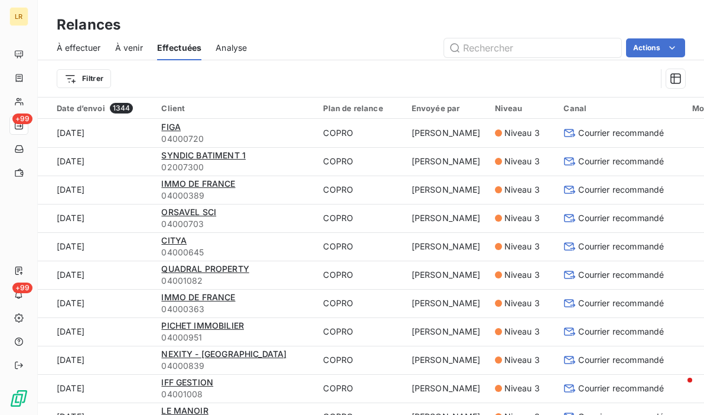
click at [342, 32] on div "Relances" at bounding box center [371, 24] width 666 height 21
click at [94, 44] on span "À effectuer" at bounding box center [79, 48] width 44 height 12
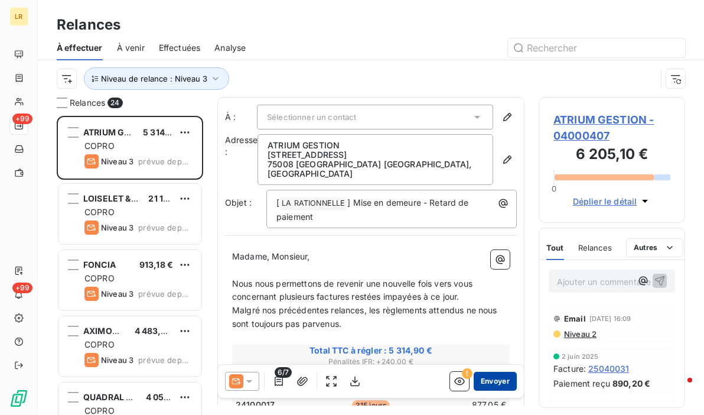
click at [484, 380] on button "Envoyer" at bounding box center [495, 380] width 43 height 19
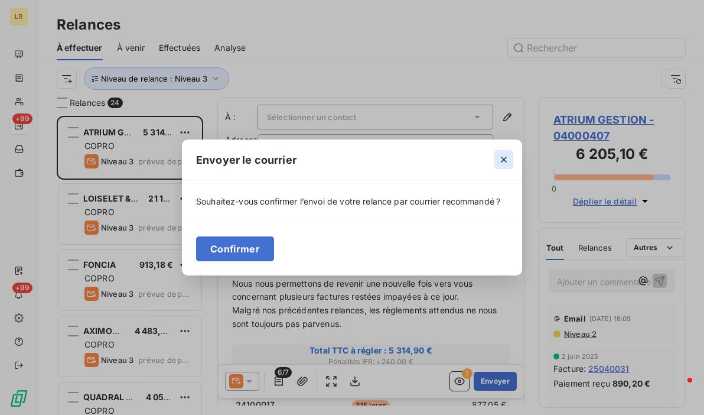
click at [500, 165] on icon "button" at bounding box center [504, 160] width 12 height 12
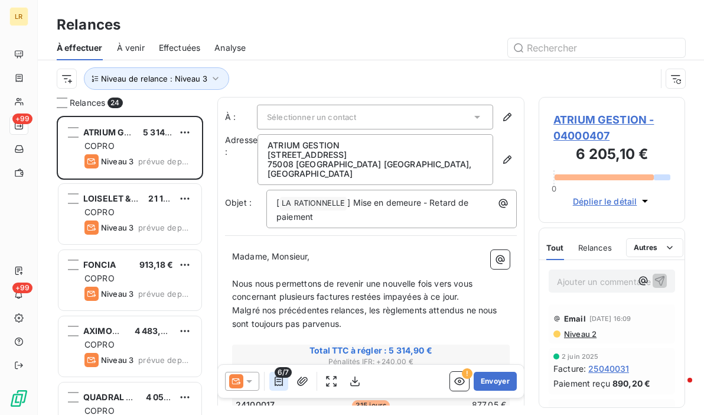
click at [275, 379] on icon "button" at bounding box center [279, 381] width 12 height 12
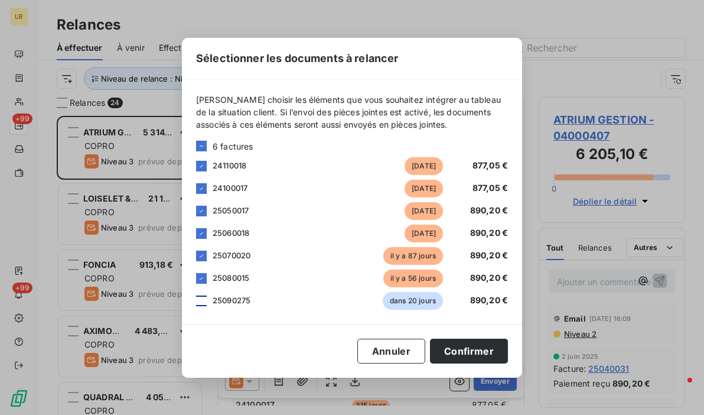
click at [203, 296] on div at bounding box center [201, 300] width 11 height 11
click at [465, 347] on button "Confirmer" at bounding box center [469, 350] width 78 height 25
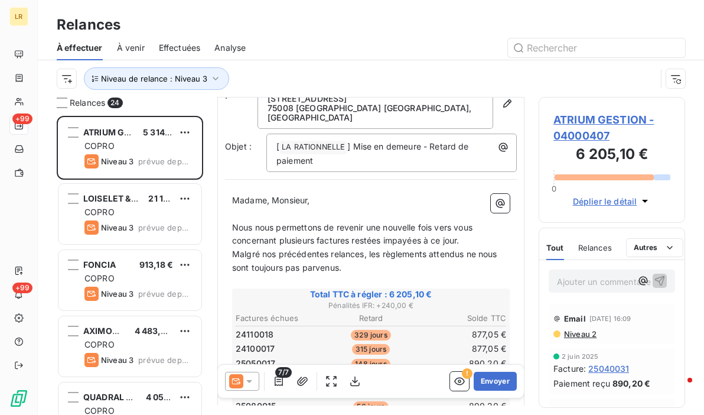
scroll to position [177, 0]
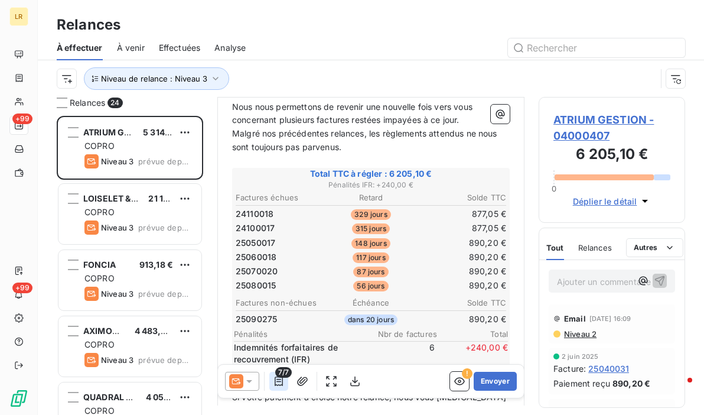
click at [279, 383] on icon "button" at bounding box center [279, 381] width 12 height 12
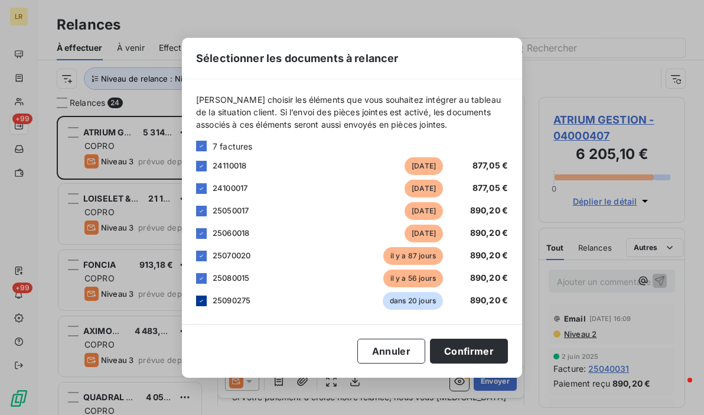
click at [203, 299] on icon at bounding box center [201, 300] width 7 height 7
click at [458, 347] on button "Confirmer" at bounding box center [469, 350] width 78 height 25
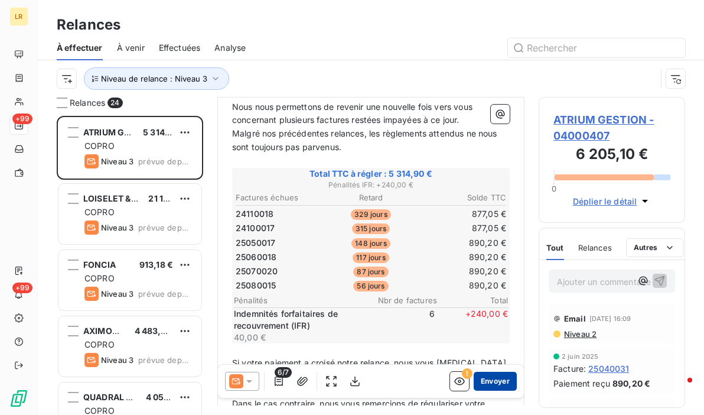
click at [488, 380] on button "Envoyer" at bounding box center [495, 380] width 43 height 19
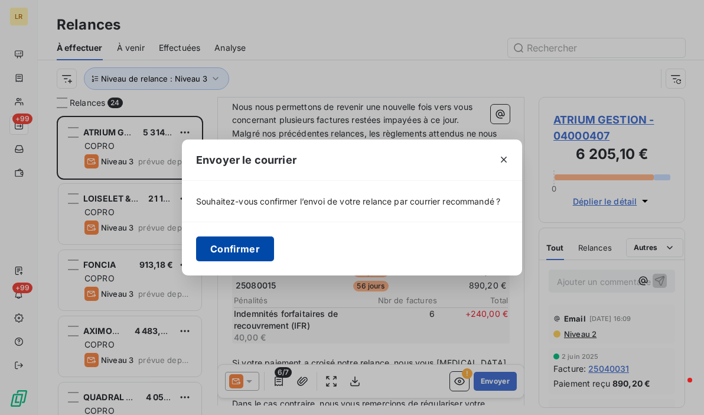
click at [240, 247] on button "Confirmer" at bounding box center [235, 248] width 78 height 25
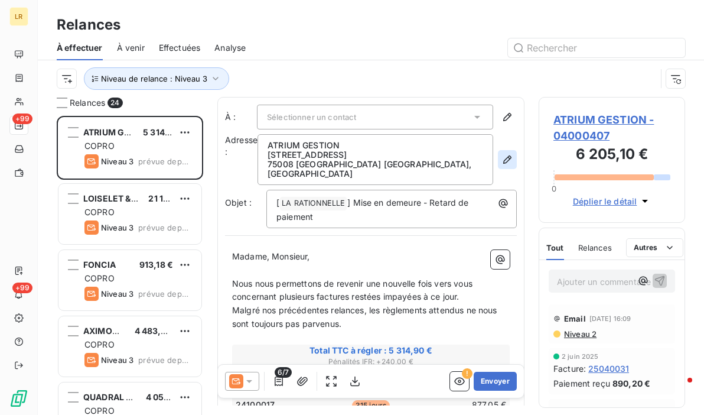
click at [501, 154] on icon "button" at bounding box center [507, 160] width 12 height 12
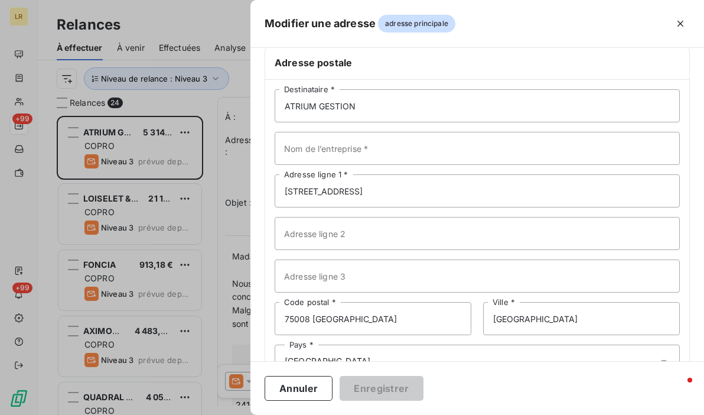
scroll to position [77, 0]
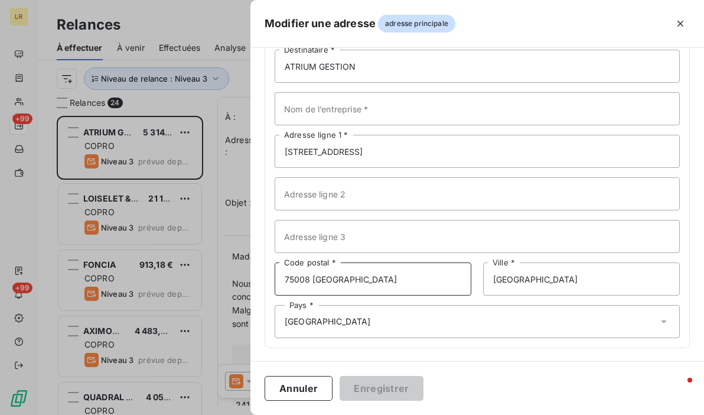
click at [364, 283] on input "75008 [GEOGRAPHIC_DATA]" at bounding box center [373, 278] width 197 height 33
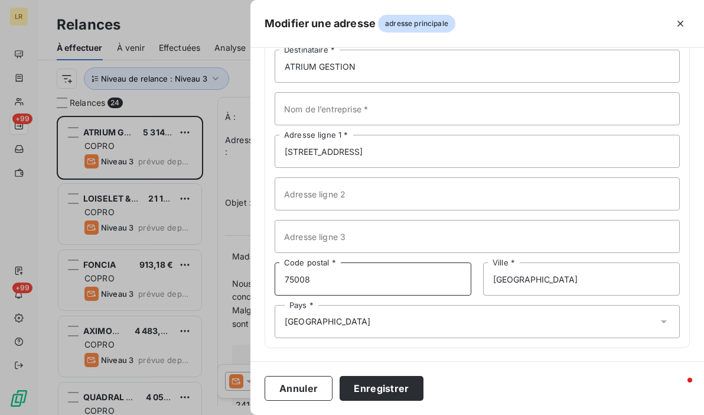
type input "75008"
click at [558, 358] on div "Les champs marqués d’un astérisque (*) sont obligatoires. Adresse postale ATRIU…" at bounding box center [476, 173] width 453 height 377
click at [376, 383] on button "Enregistrer" at bounding box center [382, 388] width 84 height 25
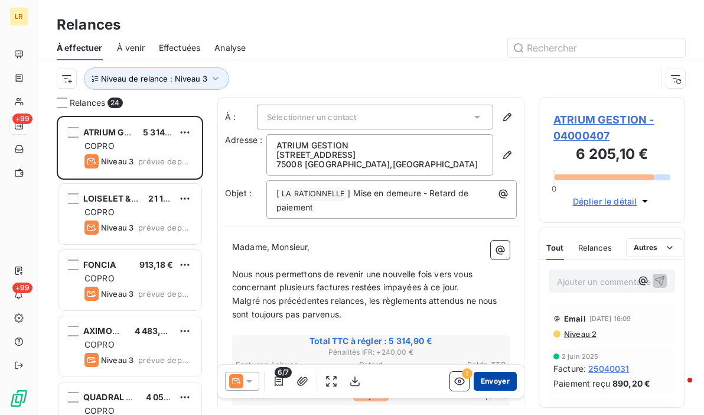
click at [487, 380] on button "Envoyer" at bounding box center [495, 380] width 43 height 19
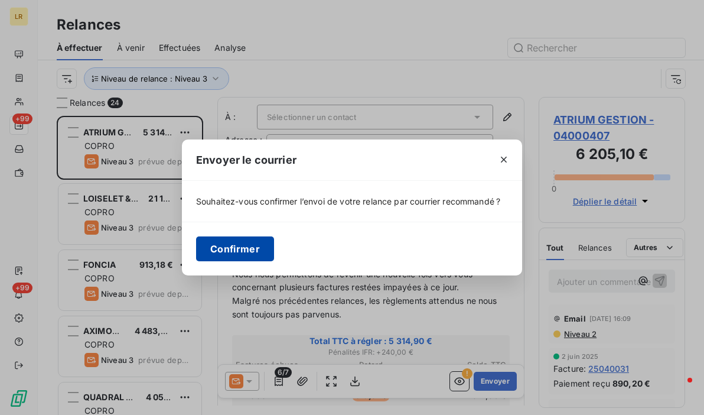
click at [260, 254] on button "Confirmer" at bounding box center [235, 248] width 78 height 25
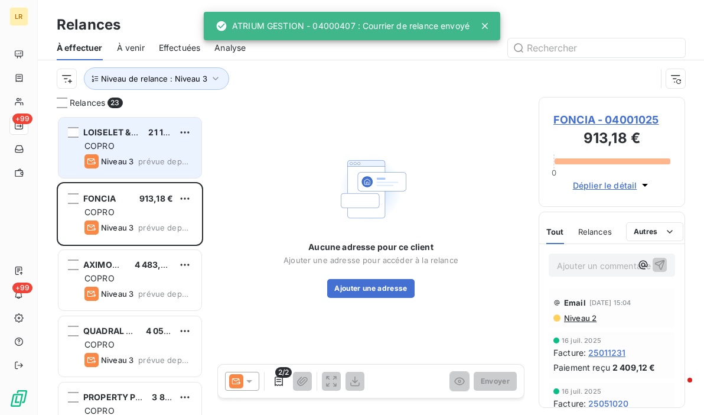
click at [134, 134] on span "LOISELET & DAIGREMONT" at bounding box center [136, 132] width 107 height 10
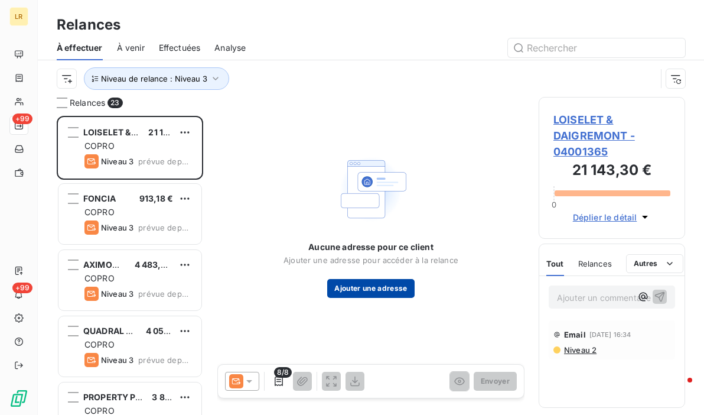
click at [376, 286] on button "Ajouter une adresse" at bounding box center [370, 288] width 87 height 19
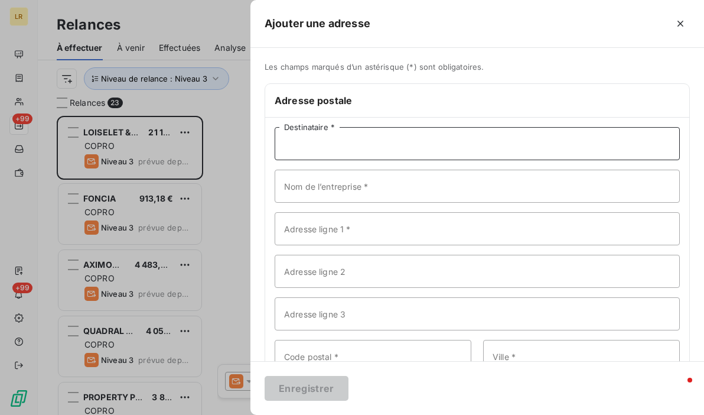
click at [315, 142] on input "Destinataire *" at bounding box center [477, 143] width 405 height 33
paste input "UNION DES SYNDICATS GIF IV C/o LOISELET & DAIGREMONT [STREET_ADDRESS]"
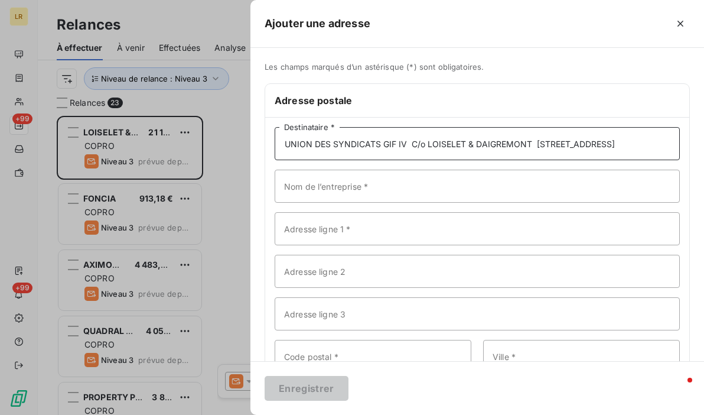
scroll to position [0, 74]
click at [316, 146] on input "UNION DES SYNDICATS GIF IV C/o LOISELET & DAIGREMONT [STREET_ADDRESS]" at bounding box center [477, 143] width 405 height 33
click at [411, 142] on input "UNION DES SYNDICATS GIF IV C/o LOISELET & DAIGREMONT [STREET_ADDRESS]" at bounding box center [477, 143] width 405 height 33
drag, startPoint x: 411, startPoint y: 141, endPoint x: 529, endPoint y: 144, distance: 118.1
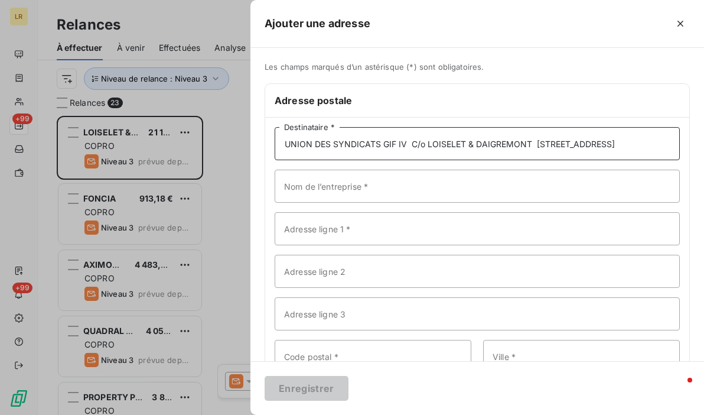
click at [529, 144] on input "UNION DES SYNDICATS GIF IV C/o LOISELET & DAIGREMONT [STREET_ADDRESS]" at bounding box center [477, 143] width 405 height 33
type input "UNION DES SYNDICATS GIF IV [STREET_ADDRESS]"
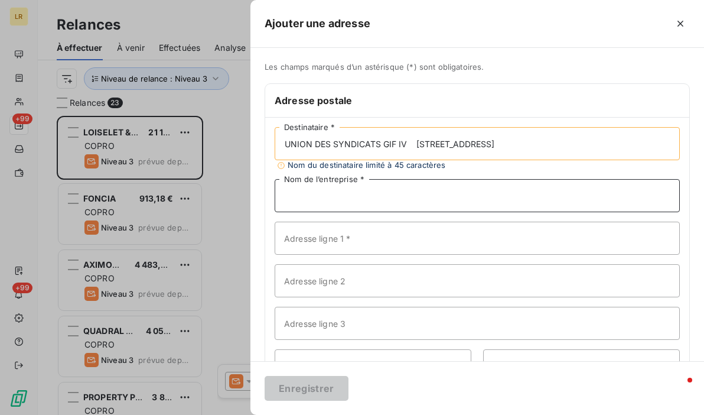
click at [360, 187] on input "Nom de l’entreprise *" at bounding box center [477, 195] width 405 height 33
paste input "C/o LOISELET & DAIGREMONT"
type input "C/o LOISELET & DAIGREMONT"
drag, startPoint x: 414, startPoint y: 146, endPoint x: 527, endPoint y: 141, distance: 113.5
click at [534, 145] on input "UNION DES SYNDICATS GIF IV [STREET_ADDRESS]" at bounding box center [477, 143] width 405 height 33
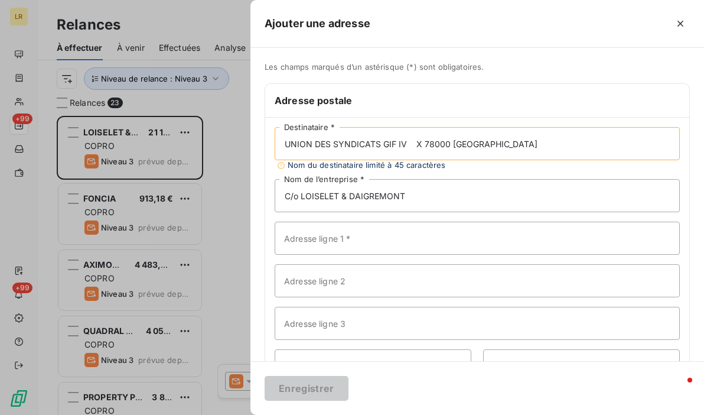
type input "UNION DES SYNDICATS GIF IV X 78000 [GEOGRAPHIC_DATA]"
click at [306, 239] on input "Adresse ligne 1 *" at bounding box center [477, 237] width 405 height 33
paste input "[STREET_ADDRESS]"
click at [409, 240] on input "[STREET_ADDRESS]" at bounding box center [477, 237] width 405 height 33
click at [475, 236] on input "[STREET_ADDRESS]" at bounding box center [477, 237] width 405 height 33
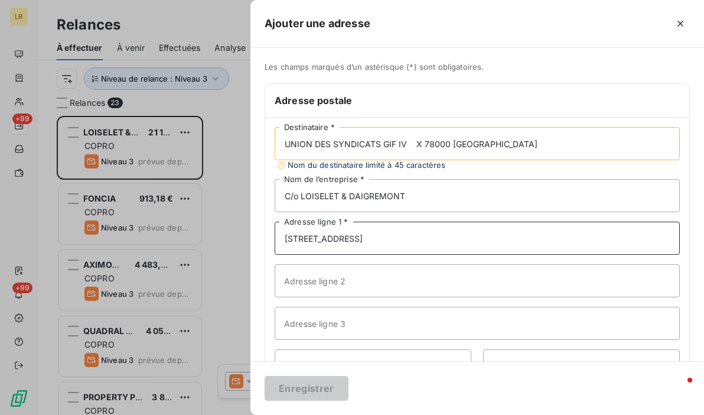
type input "[STREET_ADDRESS]"
click at [420, 141] on input "UNION DES SYNDICATS GIF IV X 78000 [GEOGRAPHIC_DATA]" at bounding box center [477, 143] width 405 height 33
drag, startPoint x: 412, startPoint y: 143, endPoint x: 606, endPoint y: 146, distance: 193.7
click at [606, 146] on input "UNION DES SYNDICATS GIF IV X 78000 [GEOGRAPHIC_DATA]" at bounding box center [477, 143] width 405 height 33
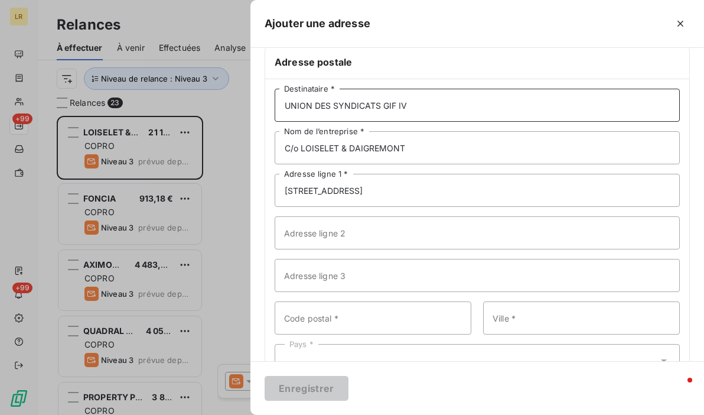
scroll to position [77, 0]
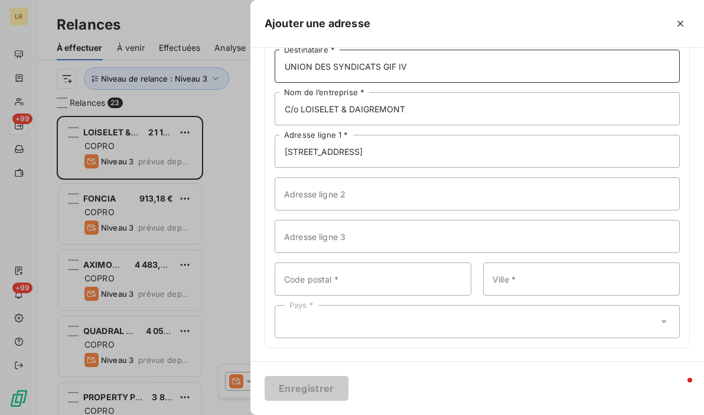
type input "UNION DES SYNDICATS GIF IV"
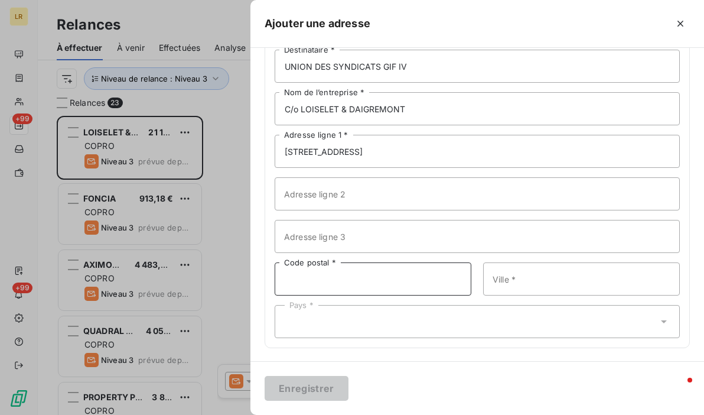
click at [306, 281] on input "Code postal *" at bounding box center [373, 278] width 197 height 33
type input "78000"
type input "[GEOGRAPHIC_DATA]"
click at [296, 327] on div "Pays *" at bounding box center [477, 321] width 405 height 33
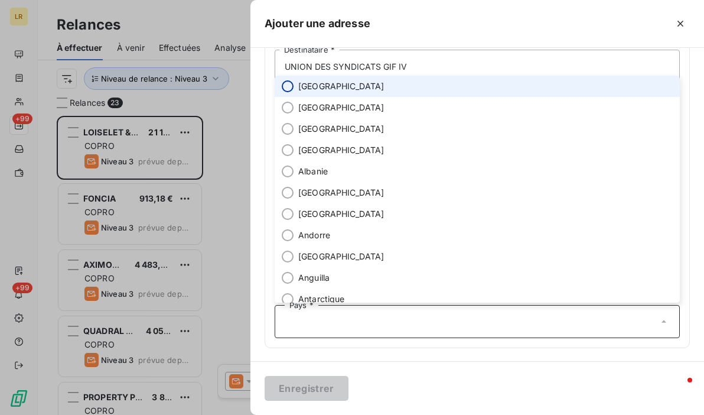
click at [285, 83] on input "radio" at bounding box center [288, 86] width 12 height 12
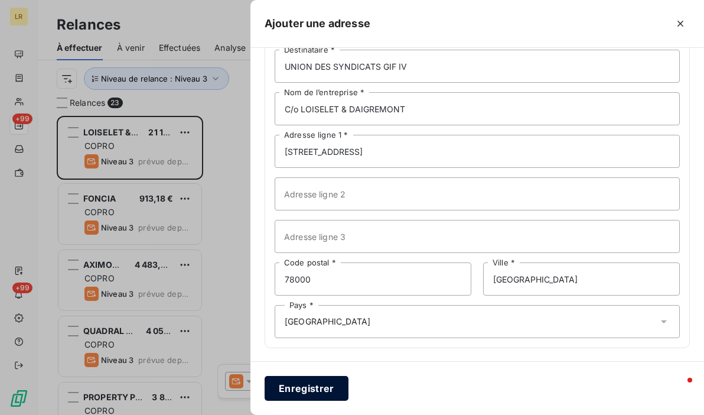
drag, startPoint x: 323, startPoint y: 389, endPoint x: 319, endPoint y: 379, distance: 10.6
click at [321, 389] on button "Enregistrer" at bounding box center [307, 388] width 84 height 25
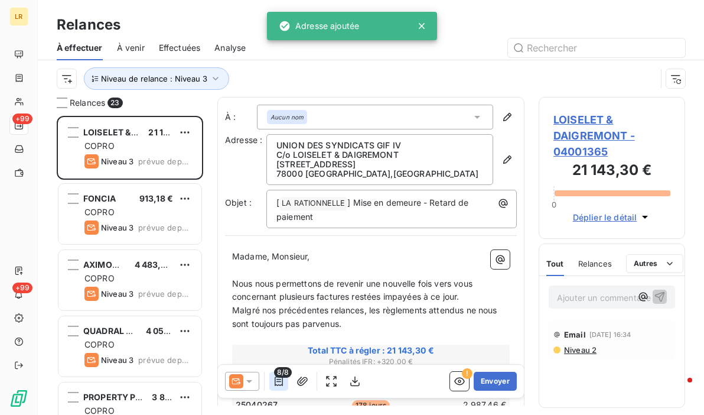
click at [275, 379] on icon "button" at bounding box center [279, 381] width 12 height 12
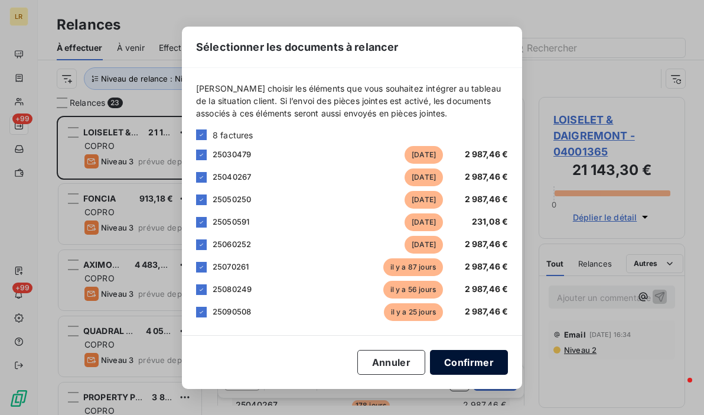
click at [458, 361] on button "Confirmer" at bounding box center [469, 362] width 78 height 25
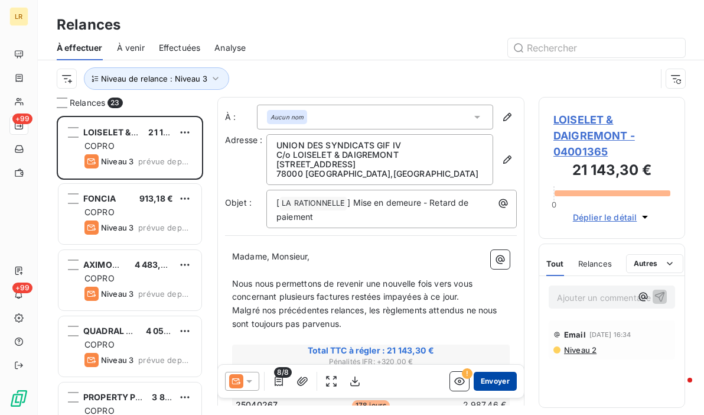
click at [495, 383] on button "Envoyer" at bounding box center [495, 380] width 43 height 19
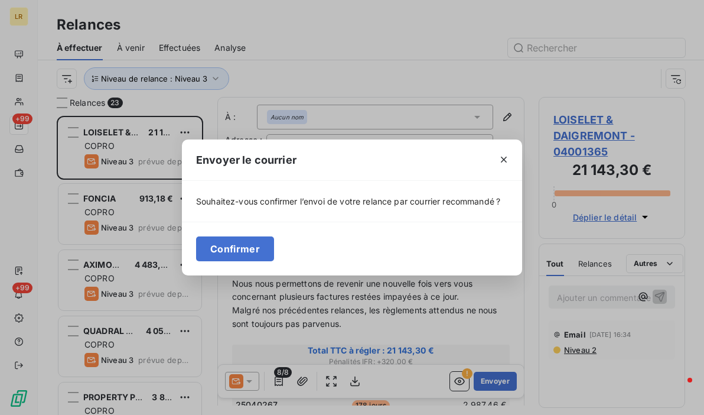
click at [586, 390] on div "Envoyer le courrier Souhaitez-vous confirmer l’envoi de votre relance par courr…" at bounding box center [352, 207] width 704 height 415
click at [483, 380] on div "Envoyer le courrier Souhaitez-vous confirmer l’envoi de votre relance par courr…" at bounding box center [352, 207] width 704 height 415
click at [502, 156] on icon "button" at bounding box center [504, 160] width 12 height 12
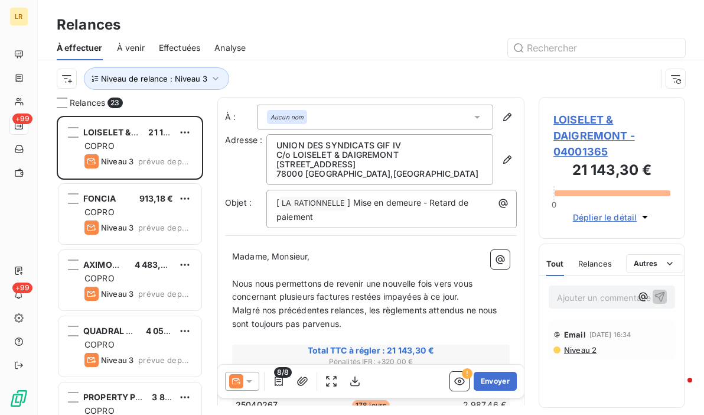
click at [612, 296] on p "Ajouter un commentaire ﻿" at bounding box center [594, 297] width 74 height 15
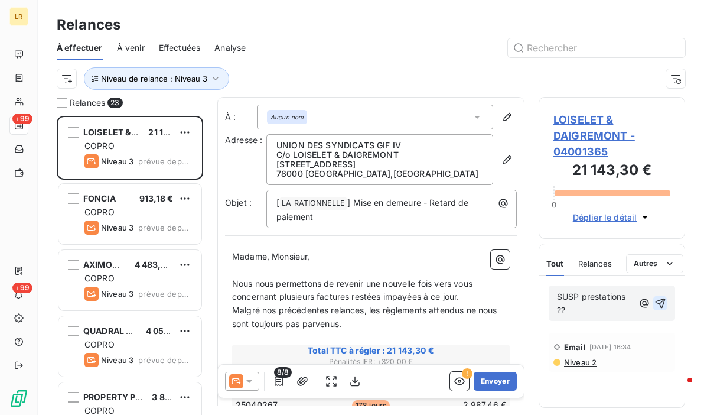
click at [661, 296] on button "button" at bounding box center [660, 303] width 14 height 14
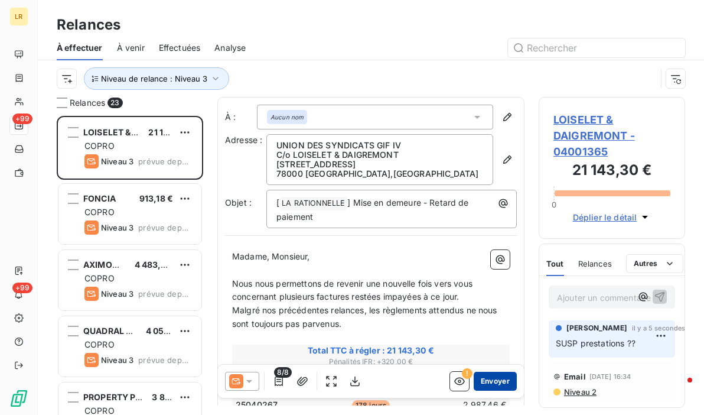
click at [479, 379] on button "Envoyer" at bounding box center [495, 380] width 43 height 19
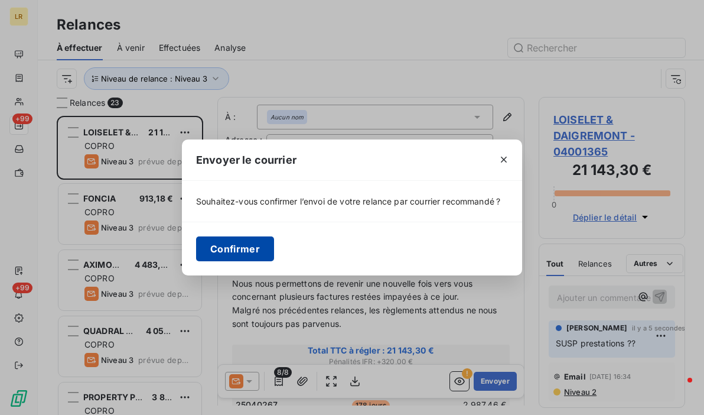
click at [224, 252] on button "Confirmer" at bounding box center [235, 248] width 78 height 25
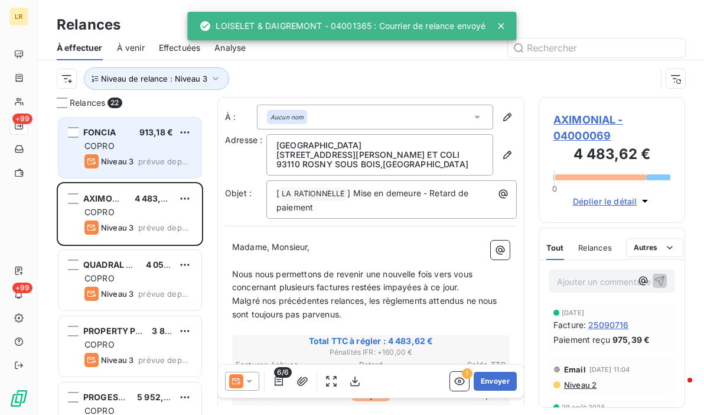
click at [136, 146] on div "COPRO" at bounding box center [137, 146] width 107 height 12
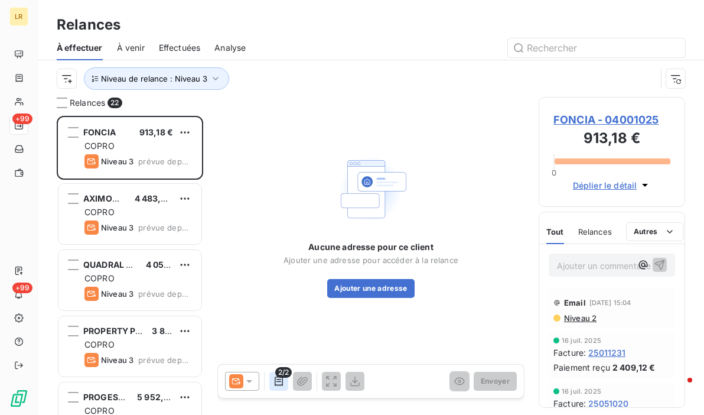
click at [279, 380] on icon "button" at bounding box center [279, 381] width 12 height 12
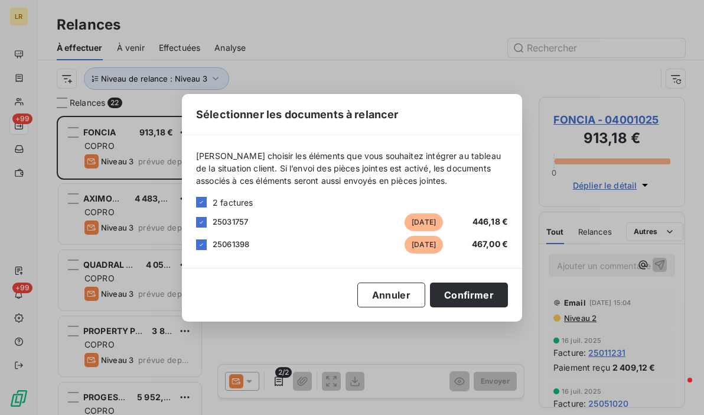
drag, startPoint x: 316, startPoint y: 345, endPoint x: 337, endPoint y: 340, distance: 21.3
click at [318, 344] on div "Sélectionner les documents à relancer [PERSON_NAME] choisir les éléments que vo…" at bounding box center [352, 207] width 704 height 415
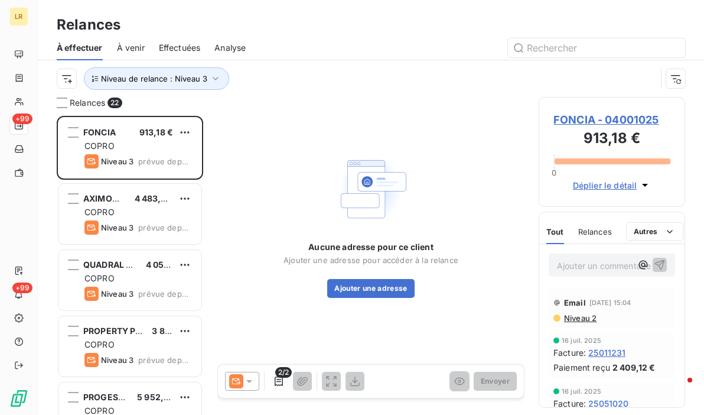
click at [588, 318] on span "Niveau 2" at bounding box center [580, 317] width 34 height 9
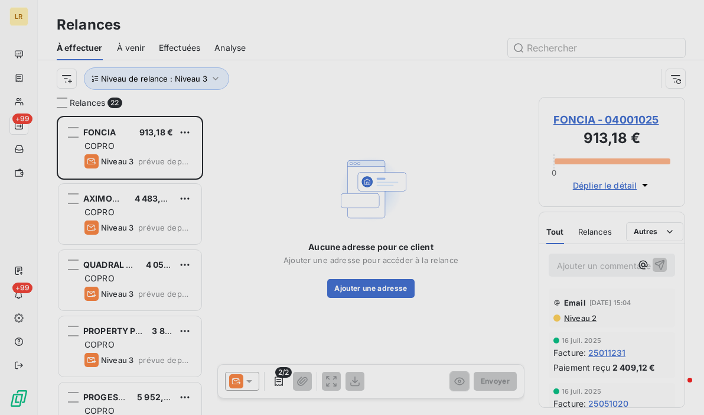
scroll to position [290, 137]
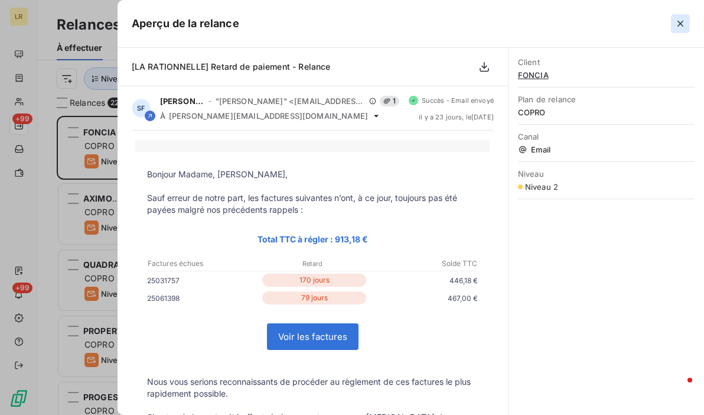
click at [680, 26] on icon "button" at bounding box center [680, 24] width 12 height 12
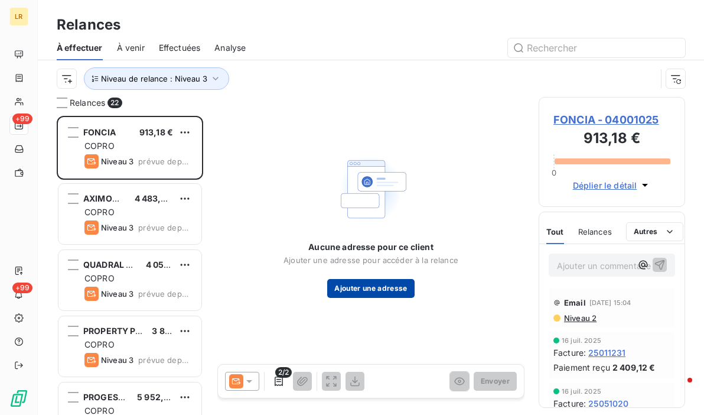
click at [358, 291] on button "Ajouter une adresse" at bounding box center [370, 288] width 87 height 19
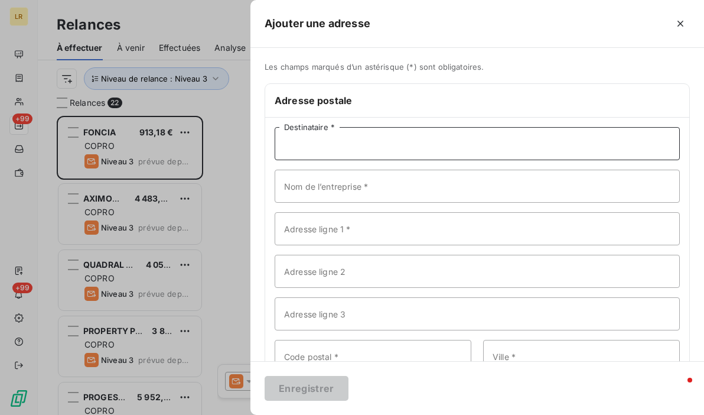
click at [322, 146] on input "Destinataire *" at bounding box center [477, 143] width 405 height 33
paste input "FONCIA [STREET_ADDRESS][PERSON_NAME]"
drag, startPoint x: 321, startPoint y: 143, endPoint x: 407, endPoint y: 141, distance: 85.6
click at [407, 141] on input "FONCIA [STREET_ADDRESS][PERSON_NAME]" at bounding box center [477, 143] width 405 height 33
type input "FONCIA 93400 [GEOGRAPHIC_DATA]"
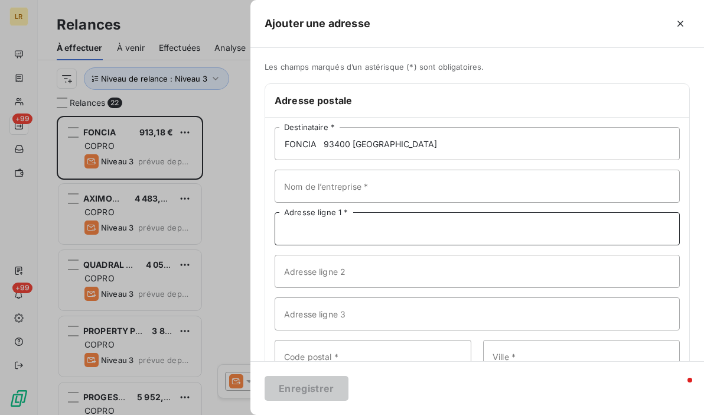
click at [357, 223] on input "Adresse ligne 1 *" at bounding box center [477, 228] width 405 height 33
paste input "[STREET_ADDRESS][PERSON_NAME]"
type input "[STREET_ADDRESS][PERSON_NAME]"
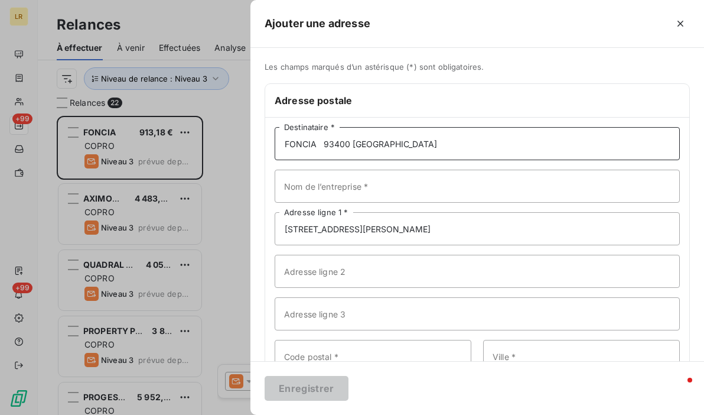
drag, startPoint x: 324, startPoint y: 141, endPoint x: 423, endPoint y: 139, distance: 99.2
click at [423, 139] on input "FONCIA 93400 [GEOGRAPHIC_DATA]" at bounding box center [477, 143] width 405 height 33
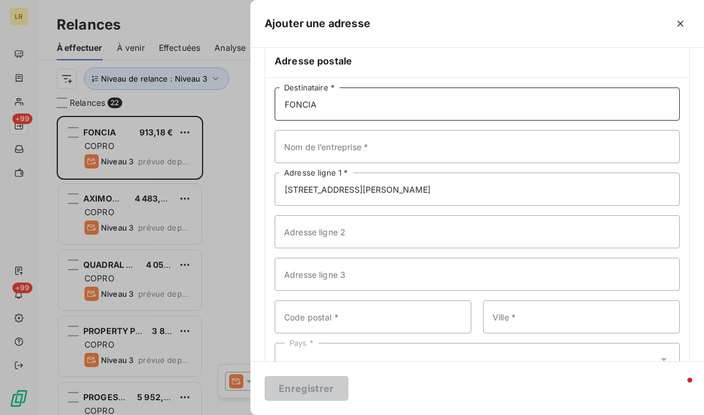
scroll to position [77, 0]
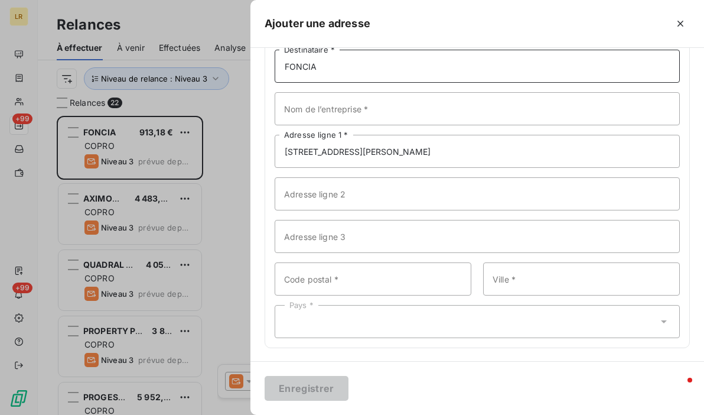
type input "FONCIA"
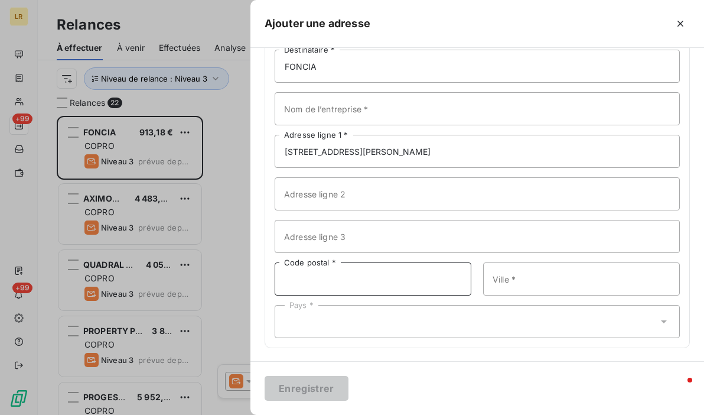
click at [303, 279] on input "Code postal *" at bounding box center [373, 278] width 197 height 33
paste input "93400 [GEOGRAPHIC_DATA]"
drag, startPoint x: 365, startPoint y: 271, endPoint x: 312, endPoint y: 270, distance: 52.6
click at [312, 270] on input "93400 [GEOGRAPHIC_DATA]" at bounding box center [373, 278] width 197 height 33
type input "93400"
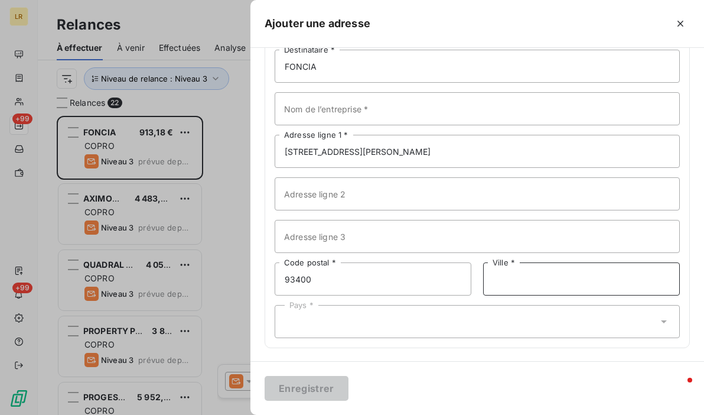
click at [503, 276] on input "Ville *" at bounding box center [581, 278] width 197 height 33
paste input "SAINT OUEN"
type input "SAINT OUEN"
click at [297, 318] on div "Pays *" at bounding box center [477, 321] width 405 height 33
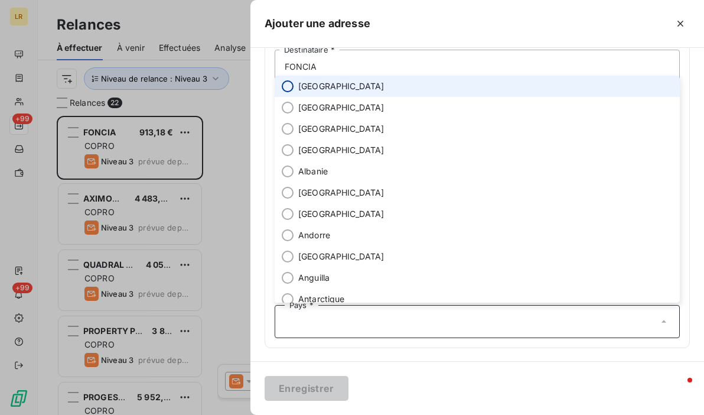
click at [286, 84] on input "radio" at bounding box center [288, 86] width 12 height 12
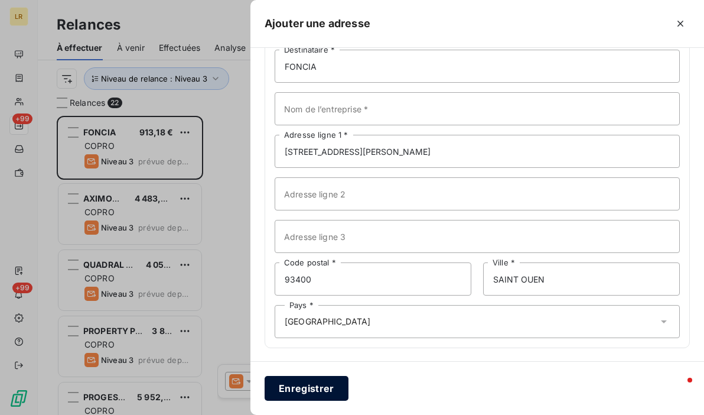
click at [310, 390] on button "Enregistrer" at bounding box center [307, 388] width 84 height 25
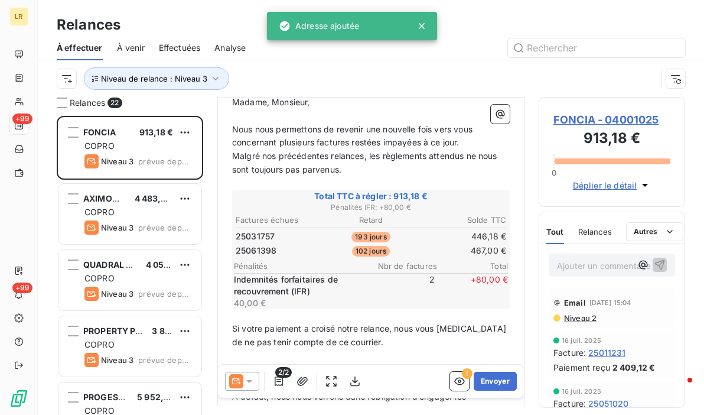
scroll to position [177, 0]
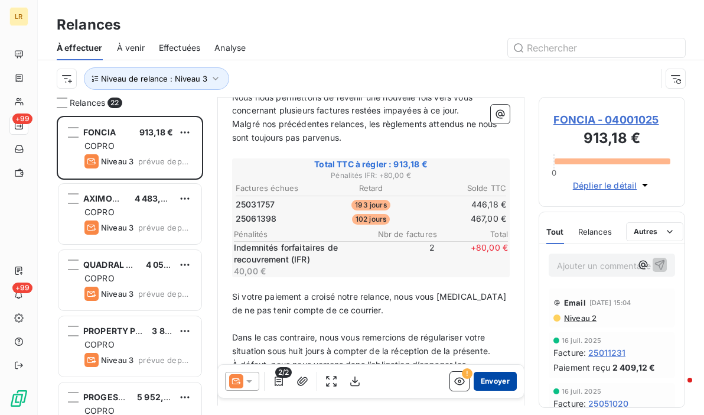
click at [490, 380] on button "Envoyer" at bounding box center [495, 380] width 43 height 19
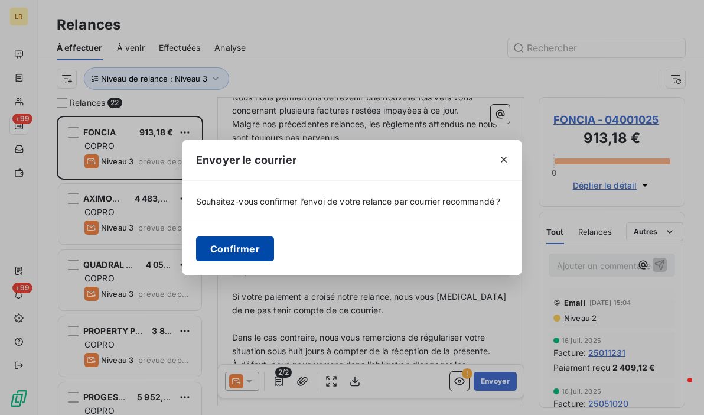
click at [238, 245] on button "Confirmer" at bounding box center [235, 248] width 78 height 25
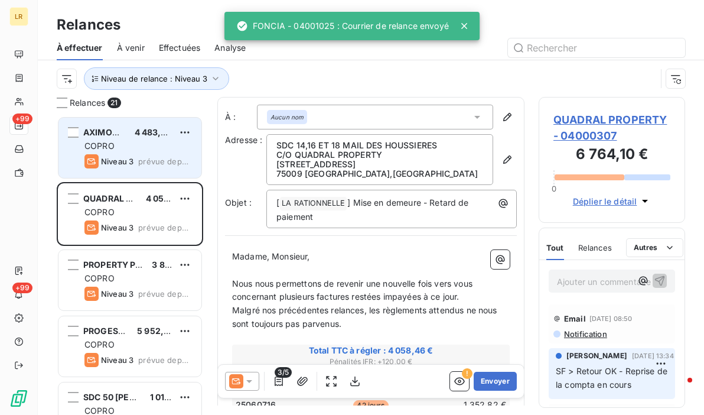
click at [136, 142] on div "COPRO" at bounding box center [137, 146] width 107 height 12
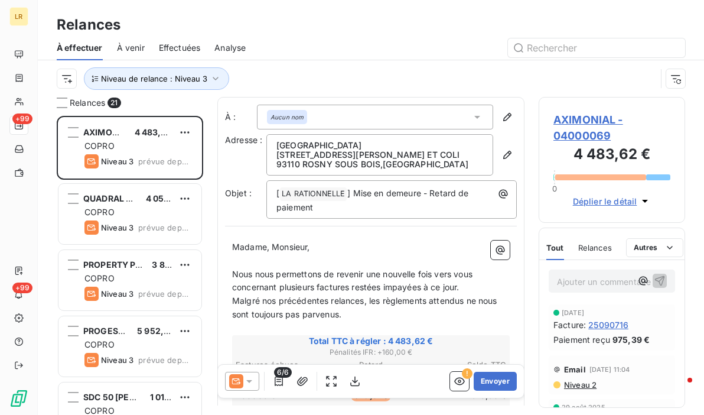
click at [577, 385] on span "Niveau 2" at bounding box center [580, 384] width 34 height 9
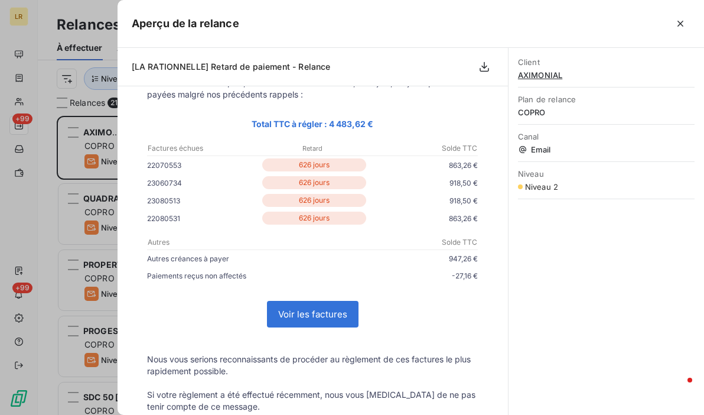
scroll to position [118, 0]
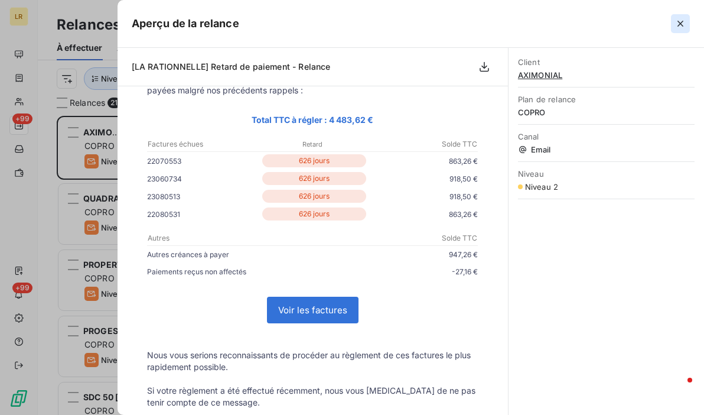
click at [681, 23] on icon "button" at bounding box center [680, 24] width 12 height 12
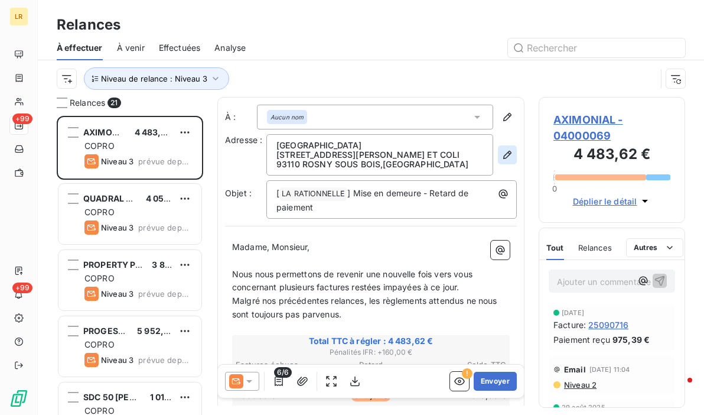
click at [503, 154] on icon "button" at bounding box center [507, 155] width 8 height 8
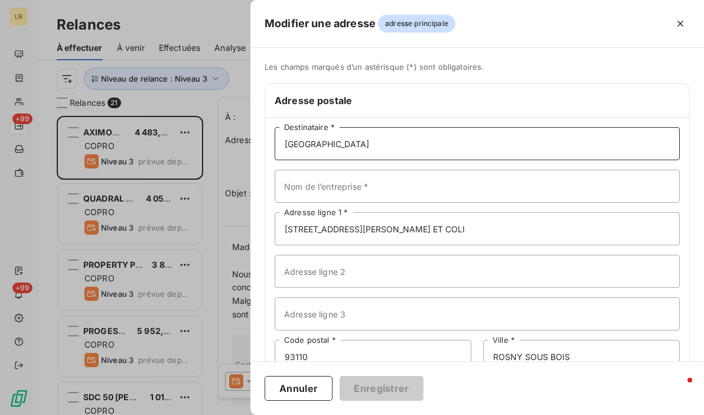
click at [364, 143] on input "[GEOGRAPHIC_DATA]" at bounding box center [477, 143] width 405 height 33
paste input "SDC SAINT EXUPERY (03102) C/O IMMO CITY CABINET [PERSON_NAME] [STREET_ADDRESS][…"
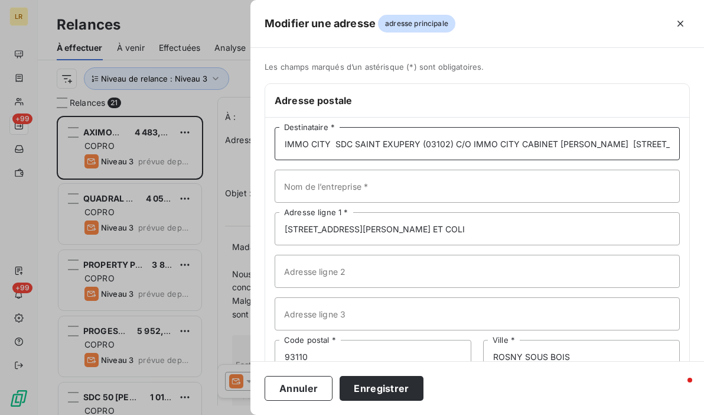
scroll to position [0, 130]
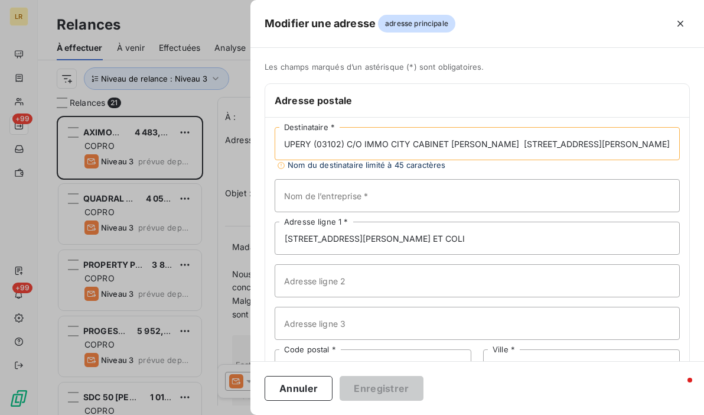
click at [321, 146] on input "IMMO CITY SDC SAINT EXUPERY (03102) C/O IMMO CITY CABINET [PERSON_NAME] [STREET…" at bounding box center [477, 143] width 405 height 33
drag, startPoint x: 402, startPoint y: 143, endPoint x: 551, endPoint y: 143, distance: 148.8
click at [551, 143] on input "SDC SAINT EXUPERY (03102) C/O IMMO CITY CABINET [PERSON_NAME] [STREET_ADDRESS][…" at bounding box center [477, 143] width 405 height 33
type input "SDC SAINT EXUPERY (03102) [STREET_ADDRESS][PERSON_NAME]"
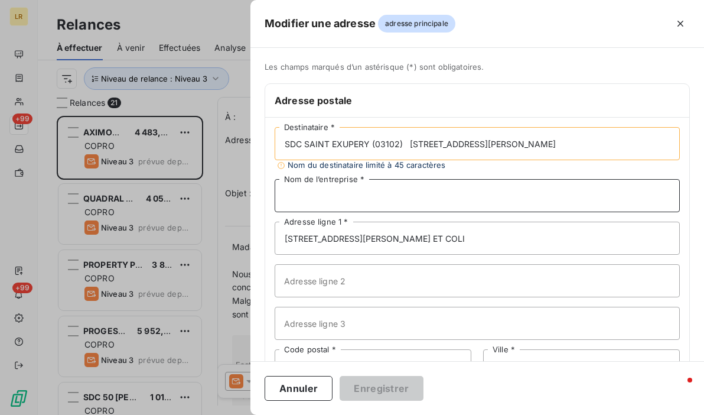
click at [297, 196] on input "Nom de l’entreprise *" at bounding box center [477, 195] width 405 height 33
paste input "C/O IMMO CITY CABINET [PERSON_NAME]"
type input "C/O IMMO CITY CABINET [PERSON_NAME]"
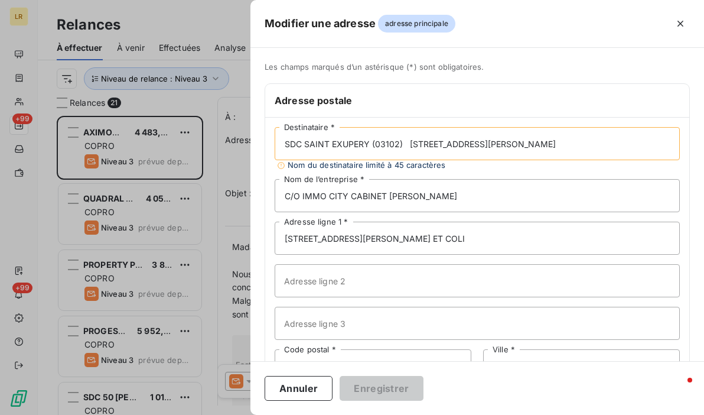
drag, startPoint x: 409, startPoint y: 143, endPoint x: 504, endPoint y: 145, distance: 95.1
click at [504, 145] on input "SDC SAINT EXUPERY (03102) [STREET_ADDRESS][PERSON_NAME]" at bounding box center [477, 143] width 405 height 33
type input "SDC SAINT EXUPERY (03102) 93230 [GEOGRAPHIC_DATA]"
drag, startPoint x: 333, startPoint y: 226, endPoint x: 319, endPoint y: 245, distance: 23.6
click at [204, 414] on div "Modifier une adresse adresse principale Les champs marqués d’un [DEMOGRAPHIC_DA…" at bounding box center [352, 415] width 704 height 0
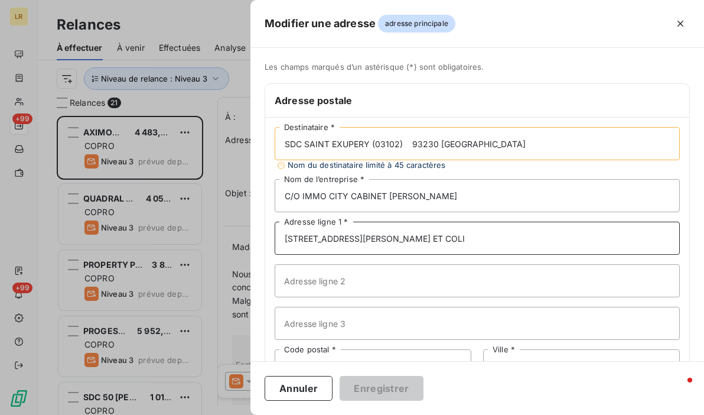
paste input "45 BD [PERSON_NAME]"
type input "45 BD [PERSON_NAME]"
drag, startPoint x: 409, startPoint y: 143, endPoint x: 503, endPoint y: 148, distance: 94.6
click at [503, 148] on input "SDC SAINT EXUPERY (03102) 93230 [GEOGRAPHIC_DATA]" at bounding box center [477, 143] width 405 height 33
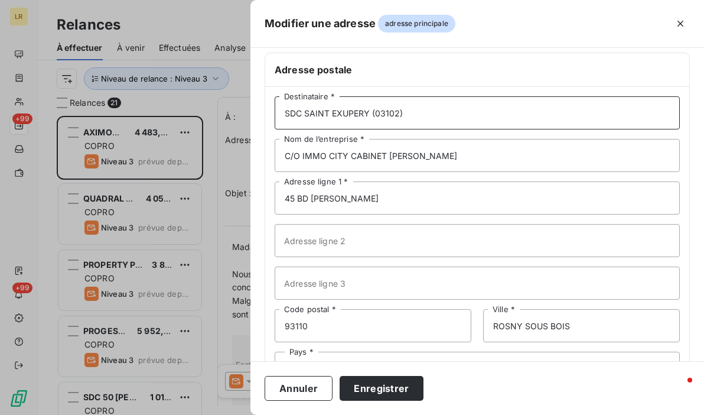
scroll to position [77, 0]
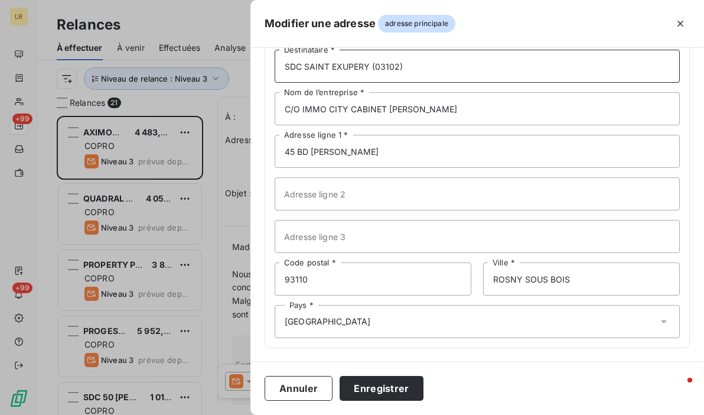
type input "SDC SAINT EXUPERY (03102)"
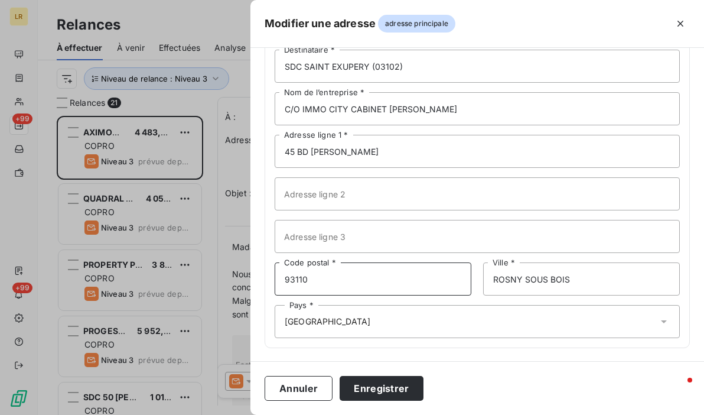
click at [350, 275] on input "93110" at bounding box center [373, 278] width 197 height 33
paste input "93230 [GEOGRAPHIC_DATA]"
click at [309, 281] on input "93110 93230 [GEOGRAPHIC_DATA]" at bounding box center [373, 278] width 197 height 33
drag, startPoint x: 310, startPoint y: 280, endPoint x: 377, endPoint y: 276, distance: 66.9
click at [377, 276] on input "93230 [GEOGRAPHIC_DATA]" at bounding box center [373, 278] width 197 height 33
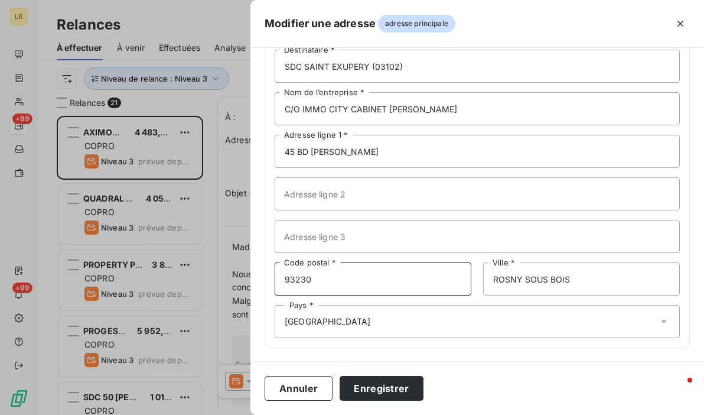
type input "93230"
drag, startPoint x: 567, startPoint y: 276, endPoint x: 487, endPoint y: 280, distance: 80.4
click at [487, 280] on input "ROSNY SOUS BOIS" at bounding box center [581, 278] width 197 height 33
paste input "[GEOGRAPHIC_DATA]"
type input "[GEOGRAPHIC_DATA]"
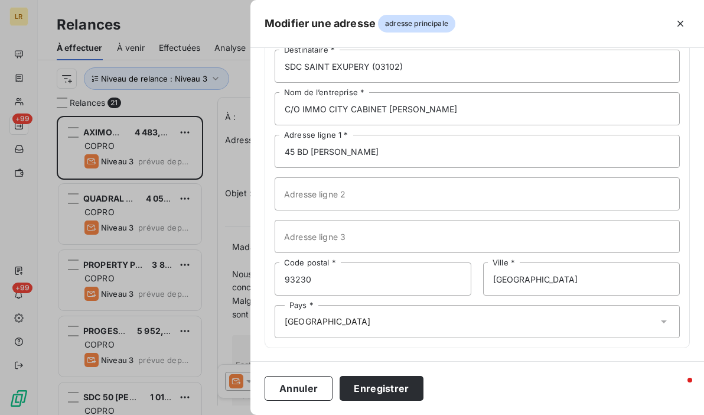
click at [430, 308] on div "Pays * [GEOGRAPHIC_DATA]" at bounding box center [477, 321] width 405 height 33
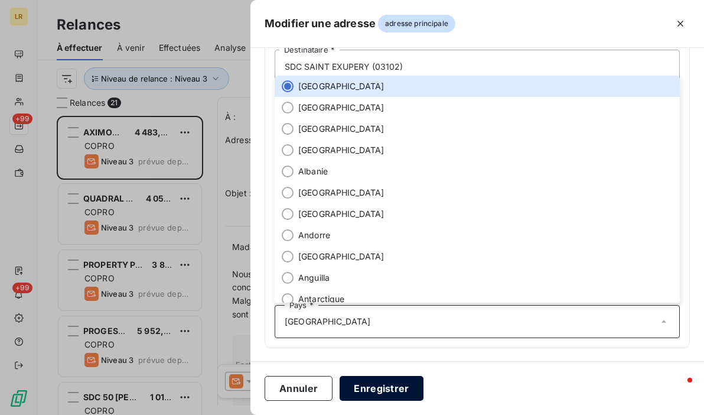
click at [370, 394] on button "Enregistrer" at bounding box center [382, 388] width 84 height 25
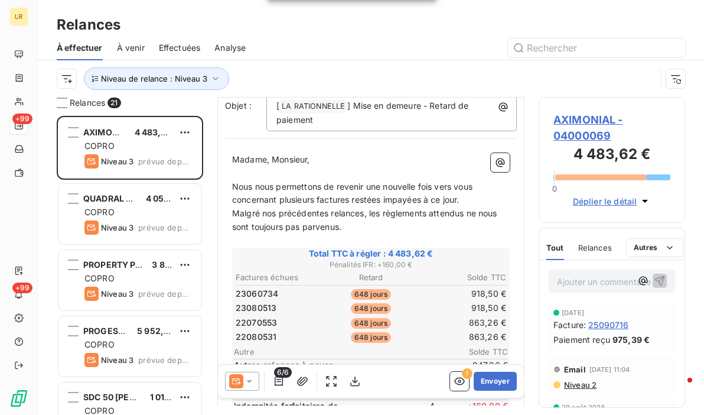
scroll to position [118, 0]
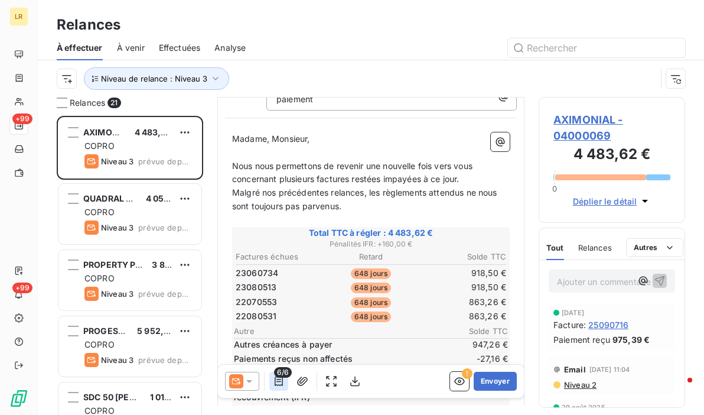
click at [279, 382] on icon "button" at bounding box center [279, 381] width 12 height 12
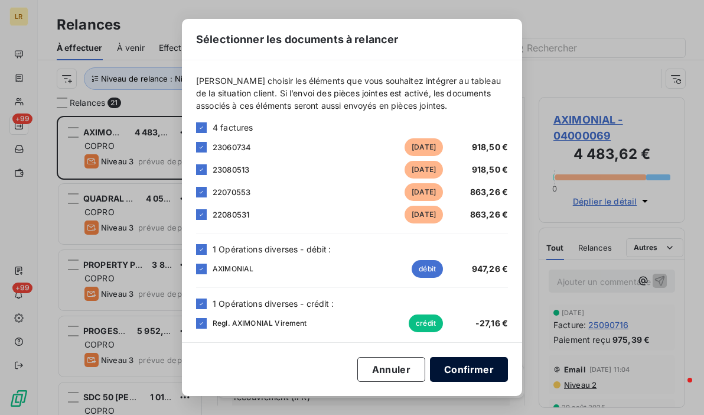
click at [462, 377] on button "Confirmer" at bounding box center [469, 369] width 78 height 25
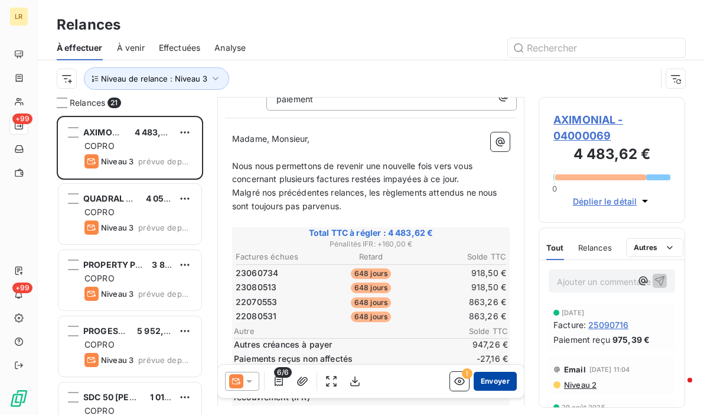
click at [479, 378] on button "Envoyer" at bounding box center [495, 380] width 43 height 19
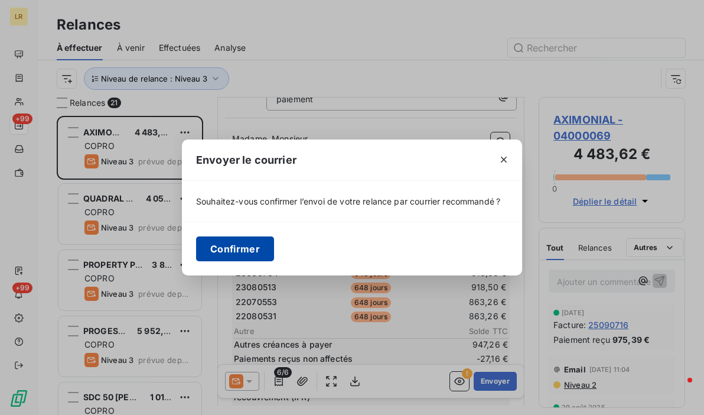
click at [255, 251] on button "Confirmer" at bounding box center [235, 248] width 78 height 25
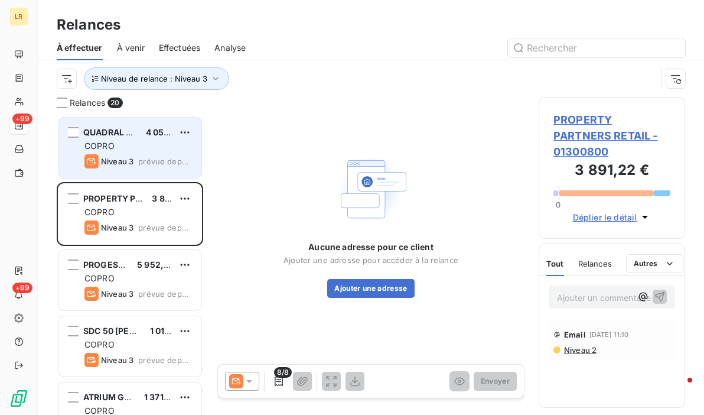
click at [107, 138] on div "QUADRAL PROPERTY 4 058,46 € COPRO Niveau 3 prévue depuis 8 jours" at bounding box center [129, 148] width 143 height 60
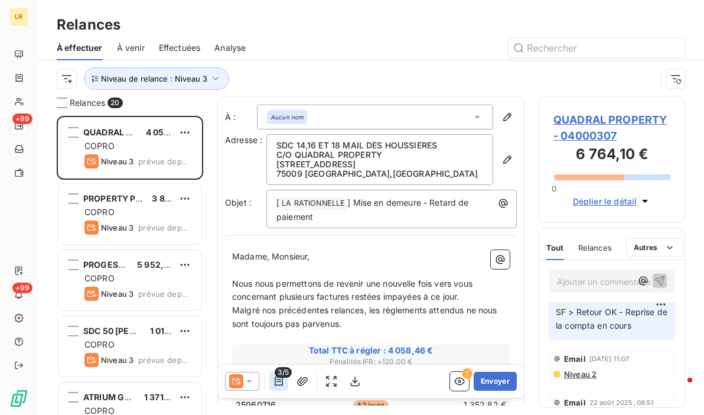
click at [279, 380] on icon "button" at bounding box center [279, 381] width 12 height 12
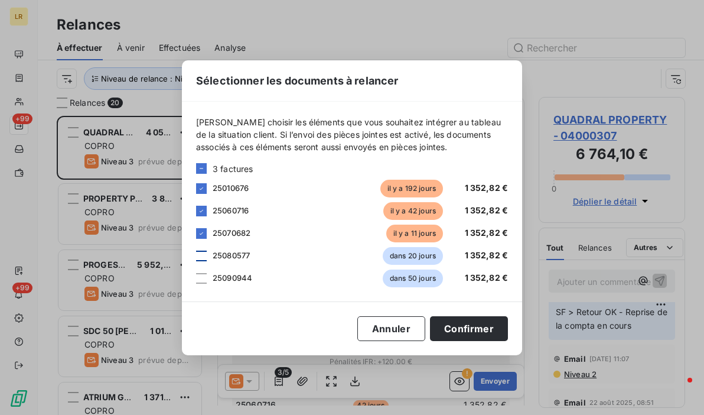
click at [204, 253] on div at bounding box center [201, 255] width 11 height 11
click at [205, 278] on div at bounding box center [201, 278] width 11 height 11
click at [449, 329] on button "Confirmer" at bounding box center [469, 328] width 78 height 25
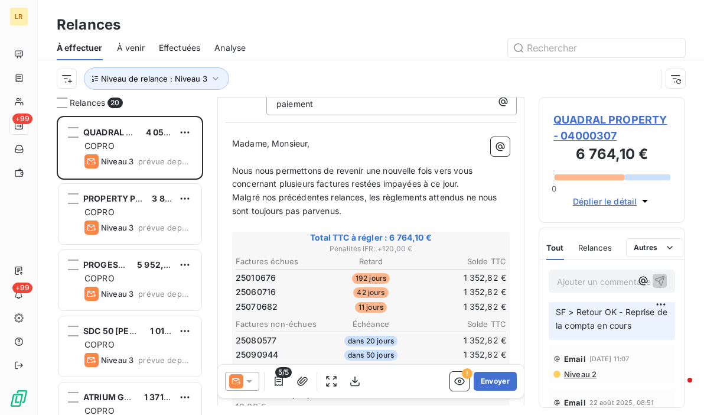
scroll to position [118, 0]
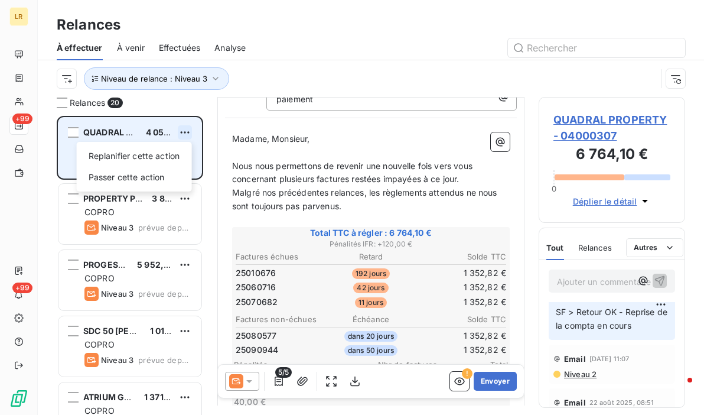
click at [188, 132] on html "LR +99 +99 Relances À effectuer À venir Effectuées Analyse Niveau de relance : …" at bounding box center [352, 207] width 704 height 415
click at [161, 173] on div "Passer cette action" at bounding box center [134, 177] width 106 height 19
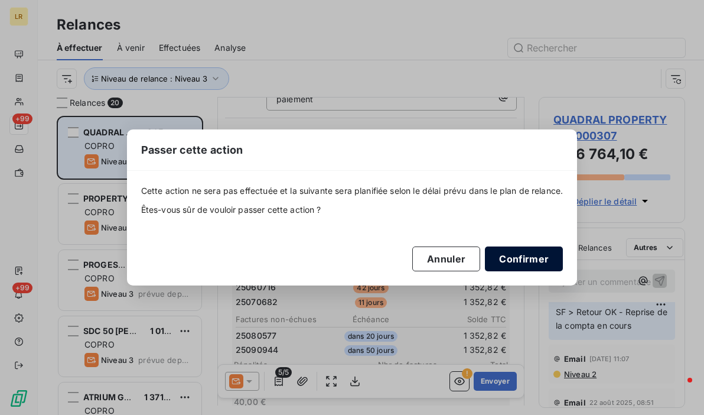
click at [519, 260] on button "Confirmer" at bounding box center [524, 258] width 78 height 25
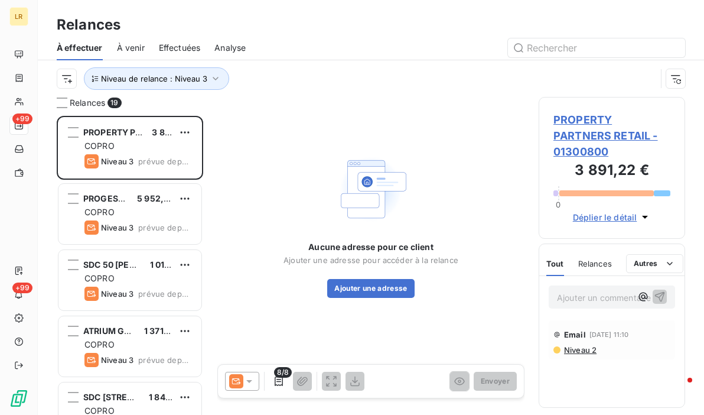
click at [566, 346] on span "Niveau 2" at bounding box center [580, 349] width 34 height 9
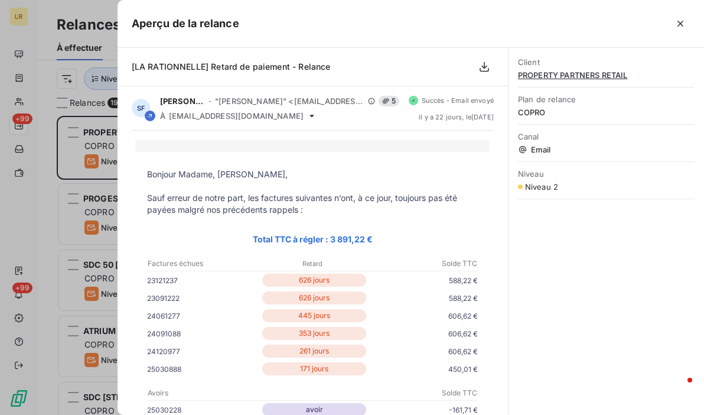
click at [208, 149] on p at bounding box center [312, 146] width 331 height 12
click at [99, 143] on div at bounding box center [352, 207] width 704 height 415
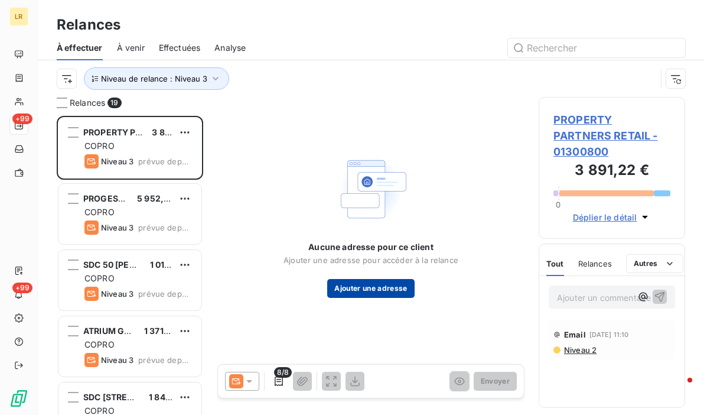
click at [350, 288] on button "Ajouter une adresse" at bounding box center [370, 288] width 87 height 19
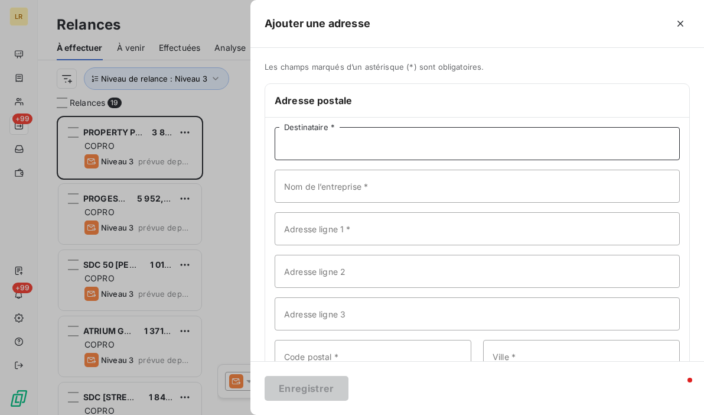
click at [366, 139] on input "Destinataire *" at bounding box center [477, 143] width 405 height 33
paste input "PROPERTY PARTNERS RETAIL [STREET_ADDRESS][PERSON_NAME]"
click at [308, 148] on input "PROPERTY PARTNERS RETAIL [STREET_ADDRESS][PERSON_NAME]" at bounding box center [477, 143] width 405 height 33
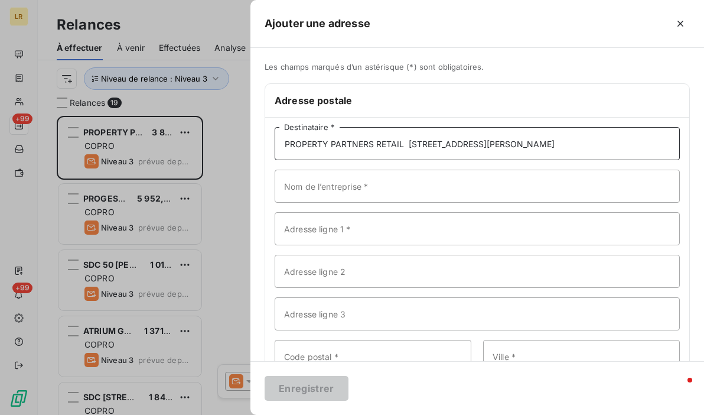
drag, startPoint x: 406, startPoint y: 145, endPoint x: 560, endPoint y: 143, distance: 154.1
click at [560, 143] on input "PROPERTY PARTNERS RETAIL [STREET_ADDRESS][PERSON_NAME]" at bounding box center [477, 143] width 405 height 33
type input "PROPERTY PARTNERS RETAIL [STREET_ADDRESS][PERSON_NAME]"
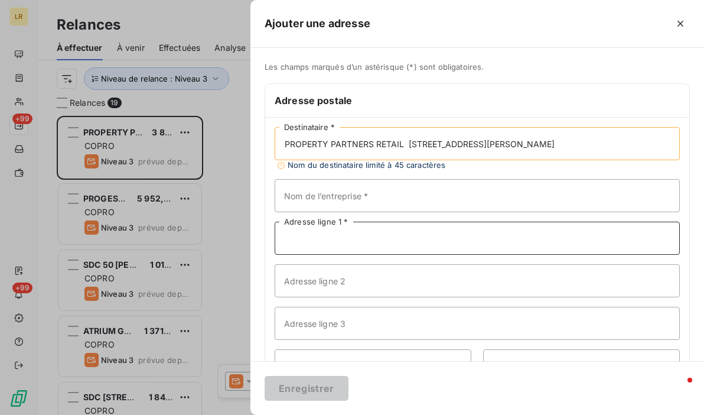
click at [350, 233] on input "Adresse ligne 1 *" at bounding box center [477, 237] width 405 height 33
paste input "[STREET_ADDRESS][PERSON_NAME]"
type input "[STREET_ADDRESS][PERSON_NAME]"
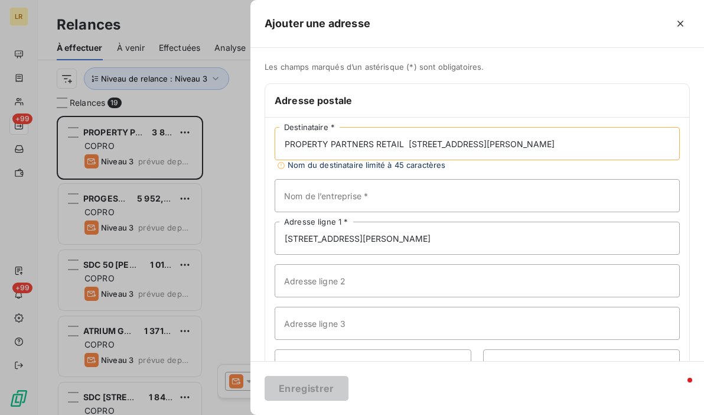
drag, startPoint x: 408, startPoint y: 143, endPoint x: 562, endPoint y: 145, distance: 154.1
click at [562, 145] on input "PROPERTY PARTNERS RETAIL [STREET_ADDRESS][PERSON_NAME]" at bounding box center [477, 143] width 405 height 33
type input "PROPERTY PARTNERS RETAIL [GEOGRAPHIC_DATA]"
click at [404, 240] on input "[STREET_ADDRESS][PERSON_NAME]" at bounding box center [477, 237] width 405 height 33
drag, startPoint x: 432, startPoint y: 227, endPoint x: 435, endPoint y: 162, distance: 64.4
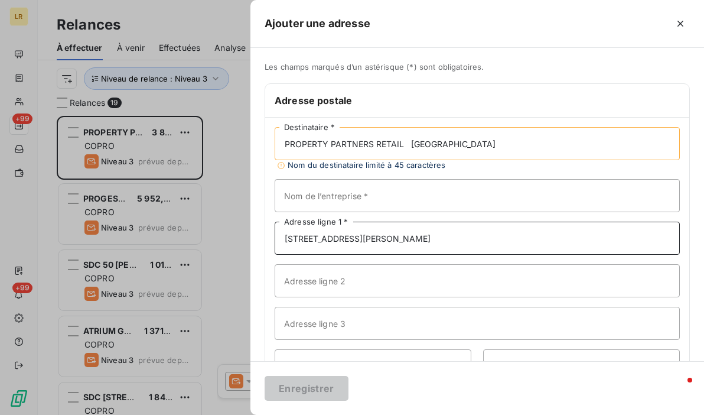
click at [430, 224] on input "[STREET_ADDRESS][PERSON_NAME]" at bounding box center [477, 237] width 405 height 33
type input "[STREET_ADDRESS][PERSON_NAME]"
drag, startPoint x: 408, startPoint y: 141, endPoint x: 554, endPoint y: 144, distance: 145.9
click at [554, 144] on input "PROPERTY PARTNERS RETAIL [GEOGRAPHIC_DATA]" at bounding box center [477, 143] width 405 height 33
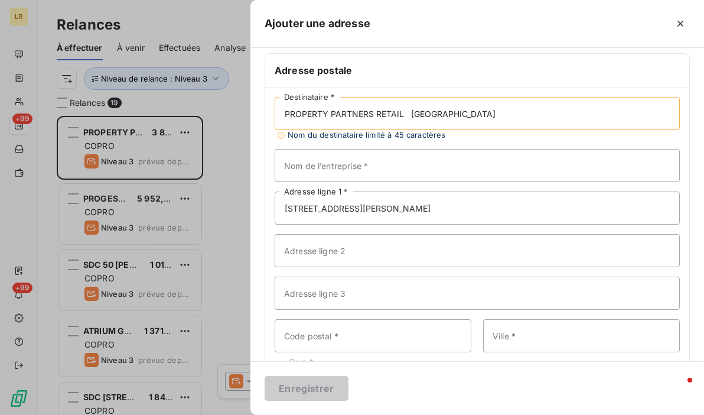
scroll to position [87, 0]
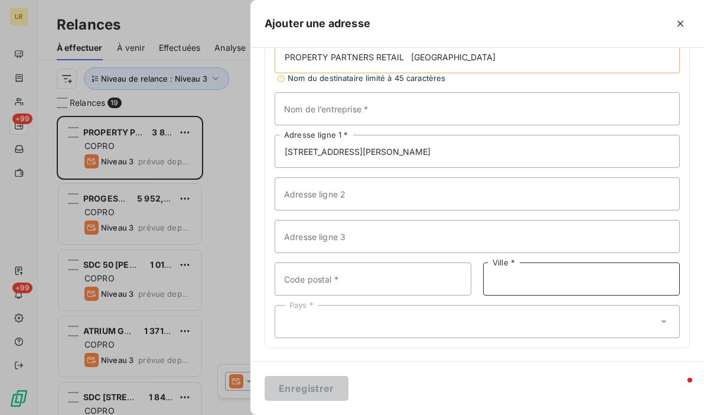
click at [513, 279] on input "Ville *" at bounding box center [581, 278] width 197 height 33
paste input "[GEOGRAPHIC_DATA]"
click at [515, 277] on input "[GEOGRAPHIC_DATA]" at bounding box center [581, 278] width 197 height 33
type input "BOULOGNE BILLANCOURT"
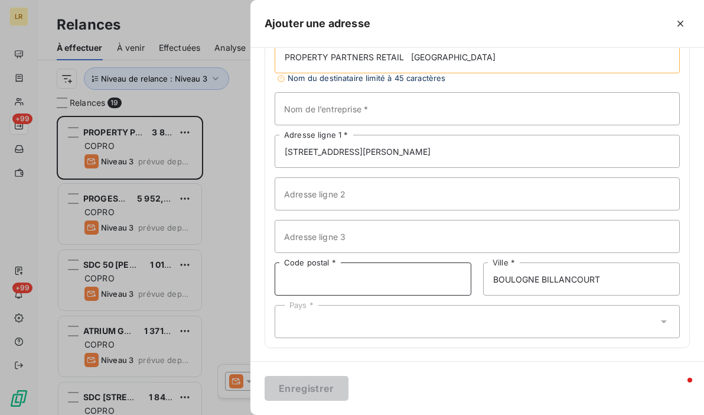
click at [308, 267] on input "Code postal *" at bounding box center [373, 278] width 197 height 33
type input "92100"
click at [318, 323] on div "Pays *" at bounding box center [477, 321] width 405 height 33
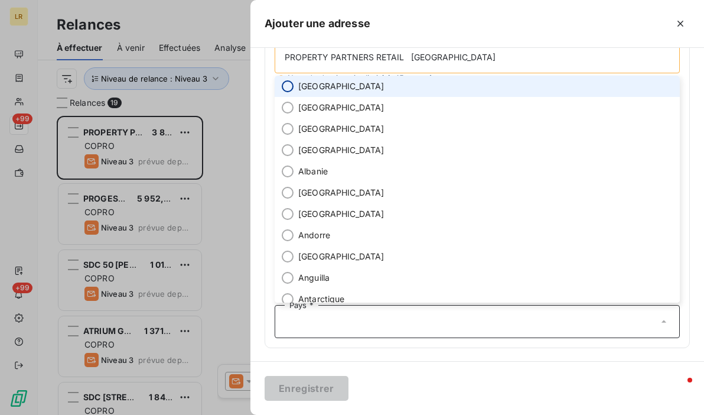
click at [283, 86] on input "radio" at bounding box center [288, 86] width 12 height 12
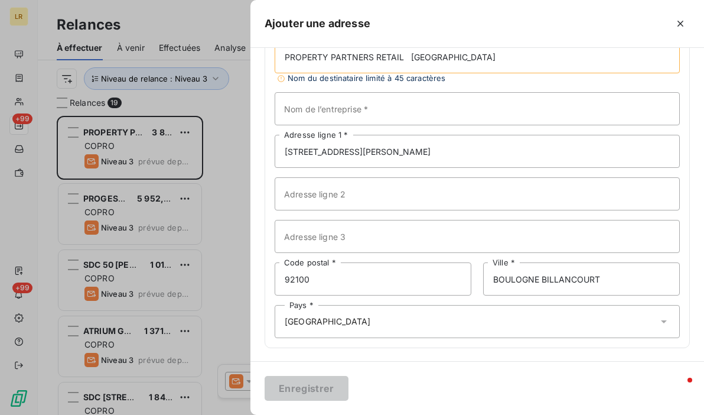
drag, startPoint x: 455, startPoint y: 368, endPoint x: 451, endPoint y: 364, distance: 6.3
click at [453, 368] on div "Enregistrer" at bounding box center [476, 388] width 453 height 54
drag, startPoint x: 373, startPoint y: 330, endPoint x: 371, endPoint y: 313, distance: 17.3
click at [373, 329] on div "Pays * [GEOGRAPHIC_DATA]" at bounding box center [477, 321] width 405 height 33
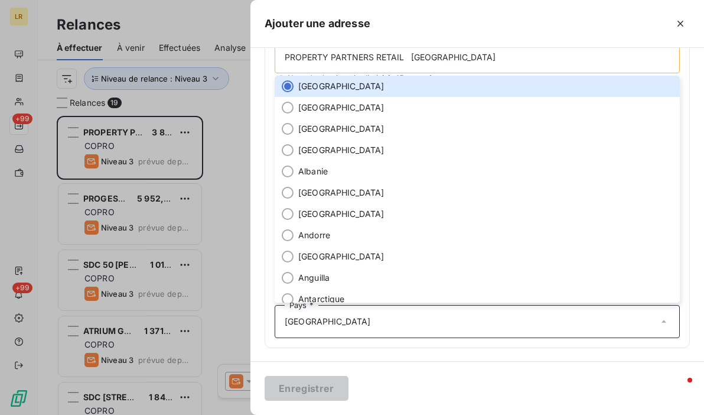
click at [351, 330] on div "Pays * [GEOGRAPHIC_DATA]" at bounding box center [477, 321] width 405 height 33
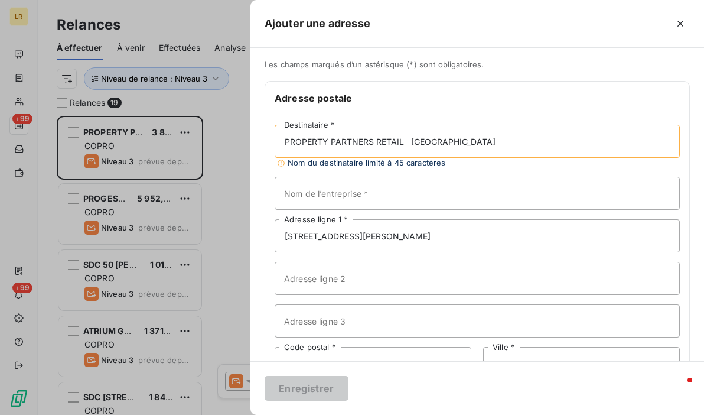
scroll to position [0, 0]
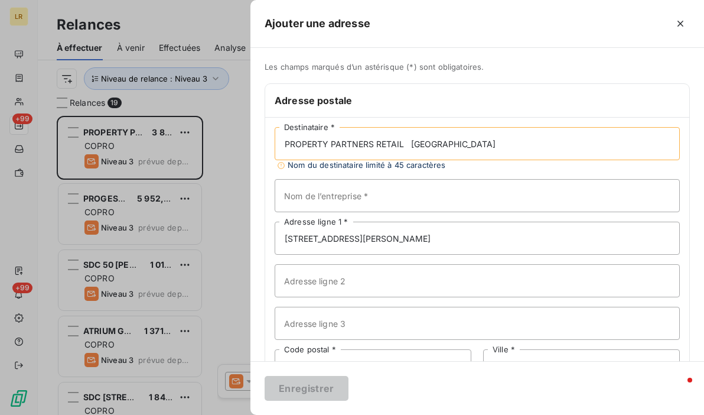
drag, startPoint x: 482, startPoint y: 151, endPoint x: 682, endPoint y: 157, distance: 200.3
click at [682, 157] on div "Les champs marqués d’un astérisque (*) sont obligatoires. Adresse postale PROPE…" at bounding box center [476, 255] width 453 height 387
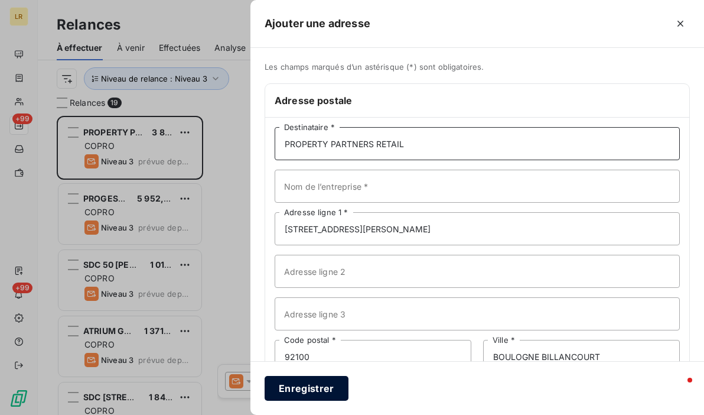
type input "PROPERTY PARTNERS RETAIL"
click at [318, 386] on button "Enregistrer" at bounding box center [307, 388] width 84 height 25
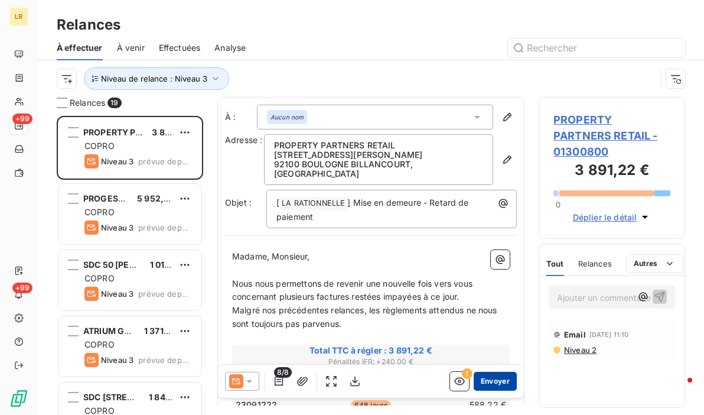
click at [491, 378] on button "Envoyer" at bounding box center [495, 380] width 43 height 19
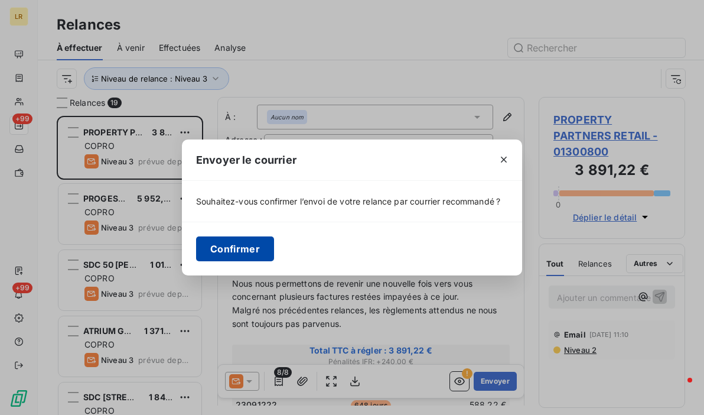
click at [243, 250] on button "Confirmer" at bounding box center [235, 248] width 78 height 25
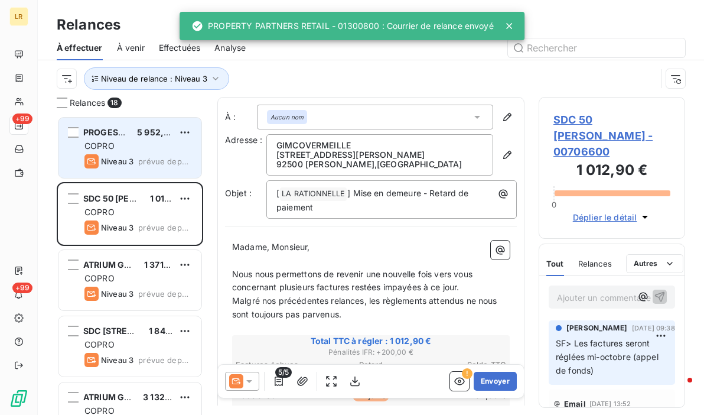
click at [126, 158] on span "Niveau 3" at bounding box center [117, 160] width 32 height 9
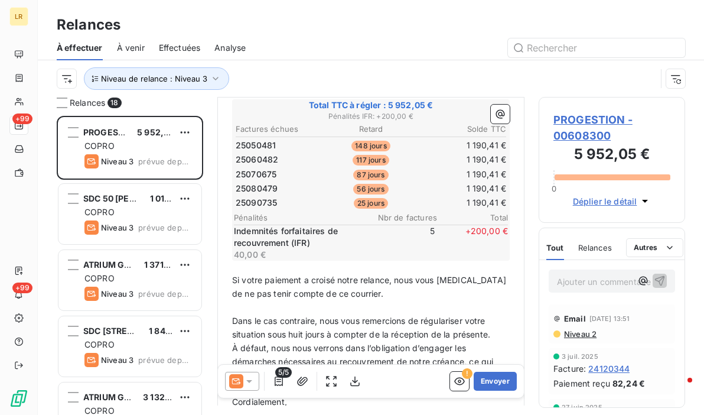
click at [579, 331] on span "Niveau 2" at bounding box center [580, 333] width 34 height 9
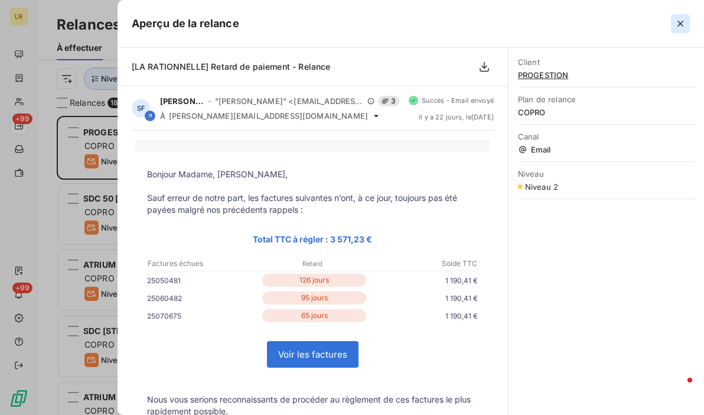
click at [680, 25] on icon "button" at bounding box center [680, 24] width 12 height 12
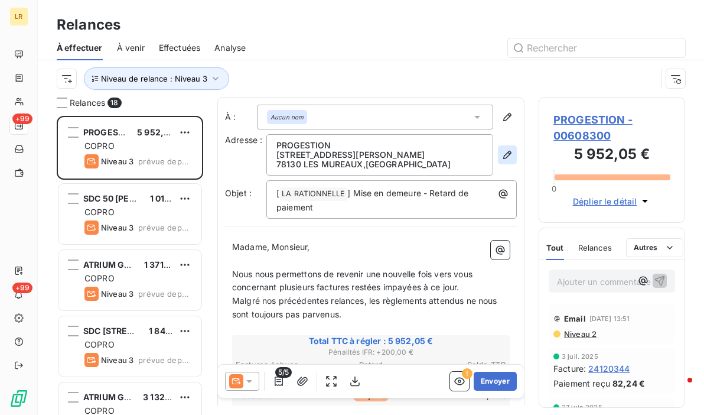
click at [501, 157] on icon "button" at bounding box center [507, 155] width 12 height 12
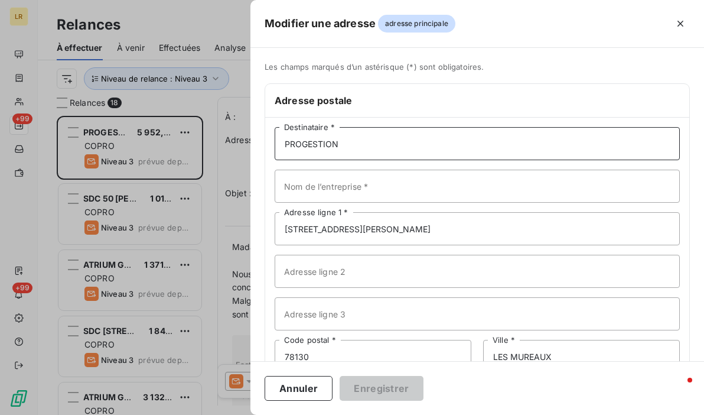
click at [362, 143] on input "PROGESTION" at bounding box center [477, 143] width 405 height 33
paste input "SDC [GEOGRAPHIC_DATA] C/O PROGESTION [STREET_ADDRESS]"
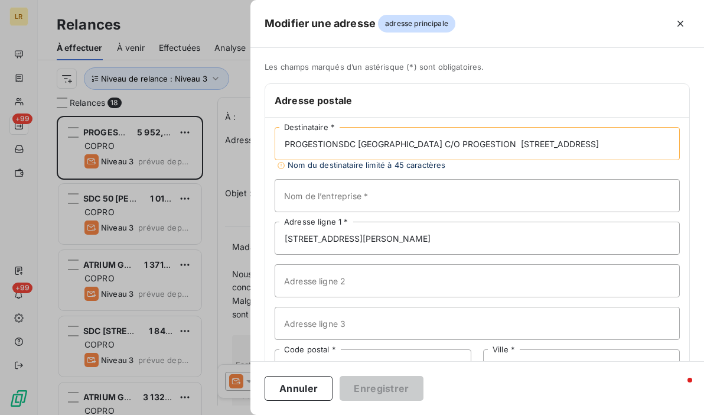
scroll to position [0, 50]
click at [328, 145] on input "PROGESTIONSDC [GEOGRAPHIC_DATA] C/O PROGESTION [STREET_ADDRESS]" at bounding box center [477, 143] width 405 height 33
click at [338, 145] on input "PROGESTIONSDC [GEOGRAPHIC_DATA] C/O PROGESTION [STREET_ADDRESS]" at bounding box center [477, 143] width 405 height 33
drag, startPoint x: 390, startPoint y: 143, endPoint x: 458, endPoint y: 142, distance: 67.3
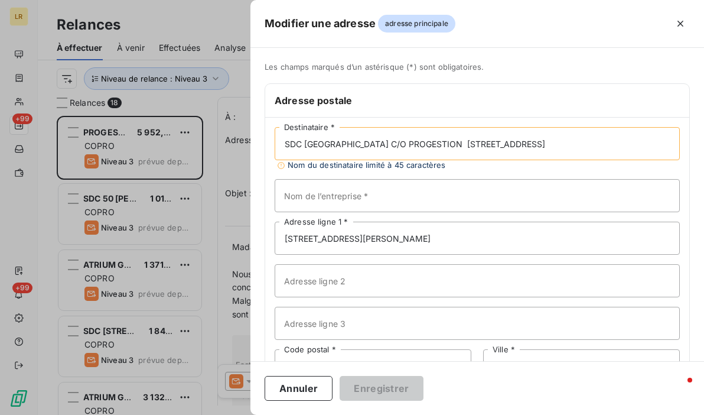
click at [458, 142] on input "SDC [GEOGRAPHIC_DATA] C/O PROGESTION [STREET_ADDRESS]" at bounding box center [477, 143] width 405 height 33
type input "SDC [GEOGRAPHIC_DATA] [STREET_ADDRESS]"
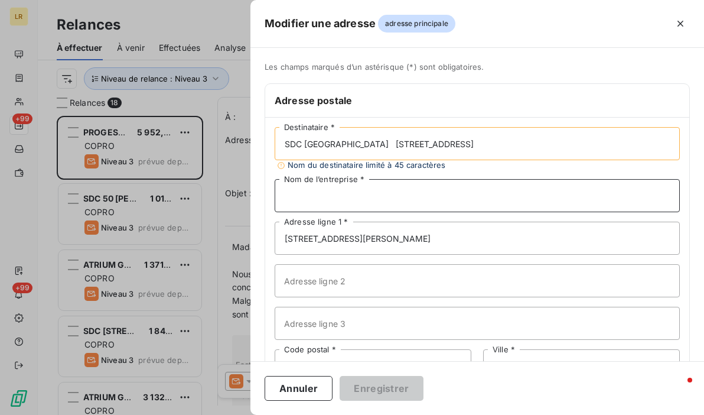
click at [347, 199] on input "Nom de l’entreprise *" at bounding box center [477, 195] width 405 height 33
paste input "C/O PROGESTION"
type input "C/O PROGESTION"
drag, startPoint x: 393, startPoint y: 145, endPoint x: 514, endPoint y: 149, distance: 121.7
click at [514, 149] on input "SDC [GEOGRAPHIC_DATA] [STREET_ADDRESS]" at bounding box center [477, 143] width 405 height 33
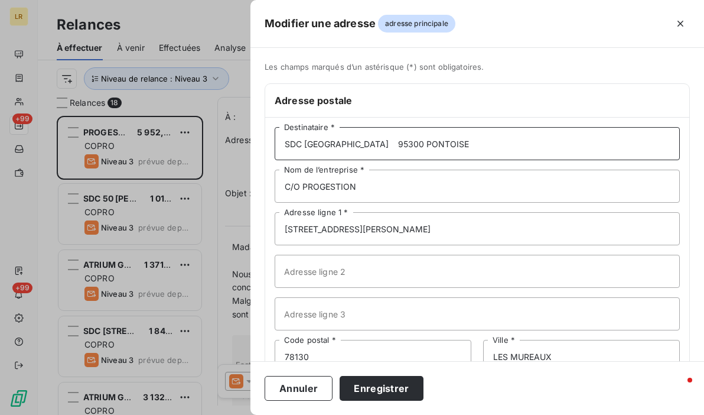
type input "SDC [GEOGRAPHIC_DATA] 95300 PONTOISE"
drag, startPoint x: 421, startPoint y: 220, endPoint x: 239, endPoint y: 217, distance: 182.5
click at [239, 414] on div "Modifier une adresse adresse principale Les champs marqués d’un [DEMOGRAPHIC_DA…" at bounding box center [352, 415] width 704 height 0
paste input "[STREET_ADDRESS]"
type input "[STREET_ADDRESS]"
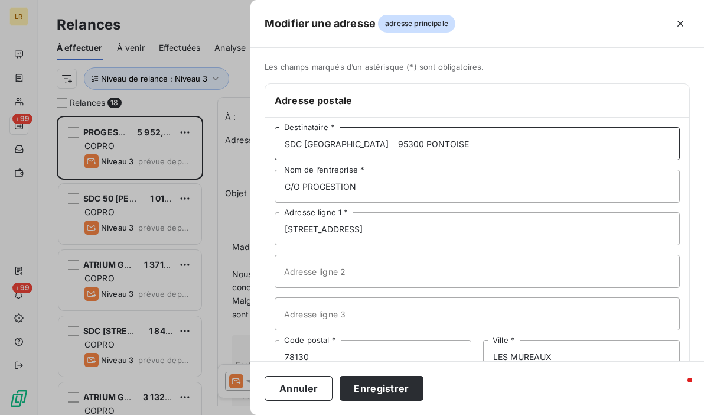
drag, startPoint x: 458, startPoint y: 145, endPoint x: 393, endPoint y: 144, distance: 65.5
click at [393, 144] on input "SDC [GEOGRAPHIC_DATA] 95300 PONTOISE" at bounding box center [477, 143] width 405 height 33
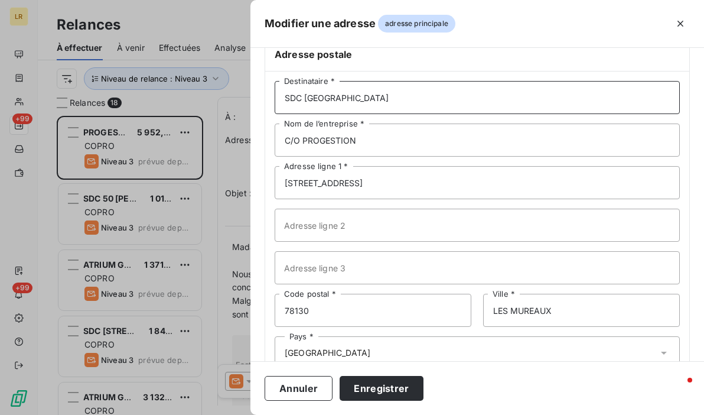
scroll to position [77, 0]
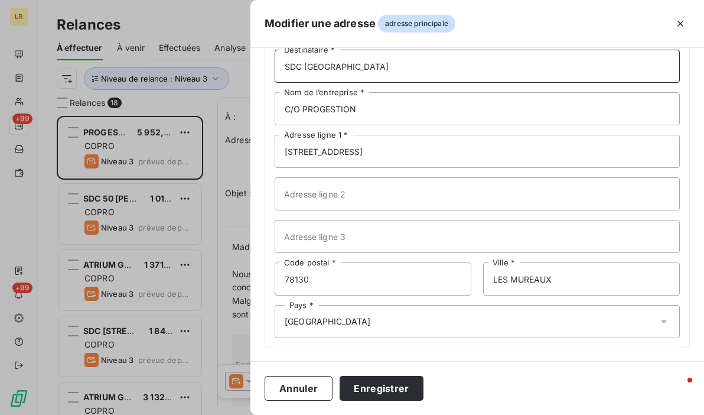
type input "SDC [GEOGRAPHIC_DATA]"
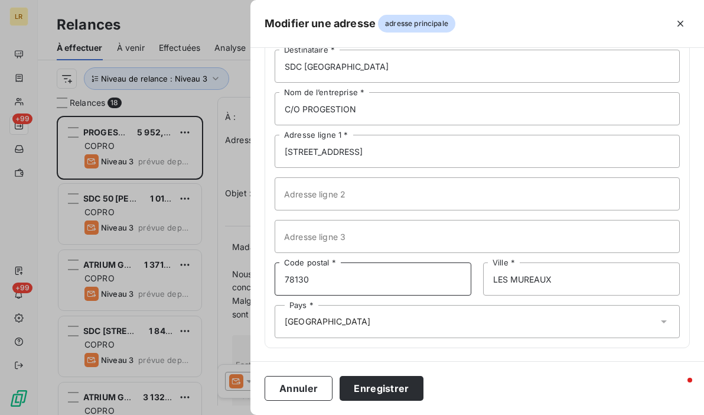
drag, startPoint x: 267, startPoint y: 280, endPoint x: 235, endPoint y: 278, distance: 32.6
click at [235, 414] on div "Modifier une adresse adresse principale Les champs marqués d’un [DEMOGRAPHIC_DA…" at bounding box center [352, 415] width 704 height 0
type input "95300"
type input "PONTOISE"
click at [340, 376] on button "Enregistrer" at bounding box center [382, 388] width 84 height 25
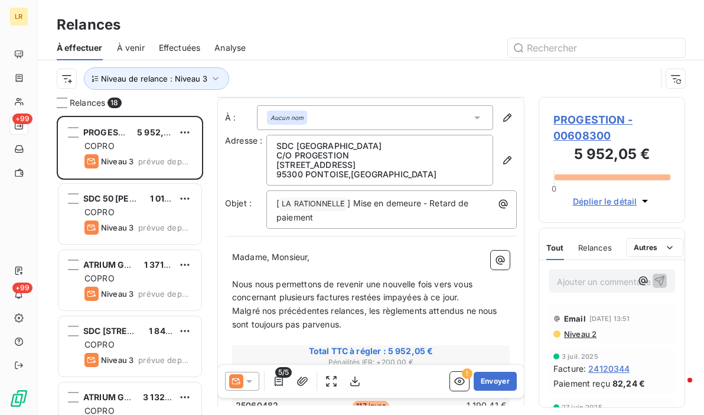
scroll to position [59, 0]
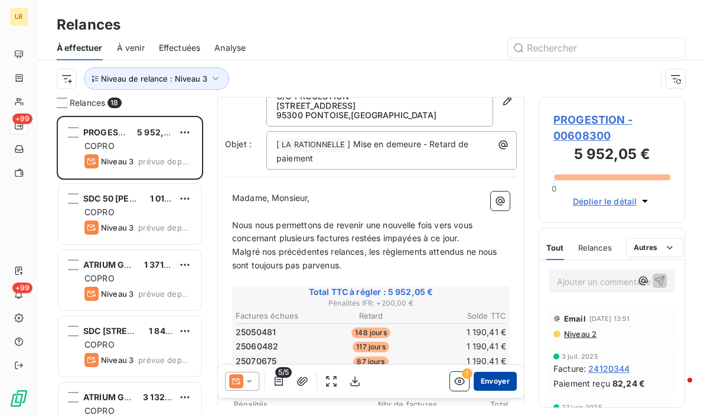
click at [485, 380] on button "Envoyer" at bounding box center [495, 380] width 43 height 19
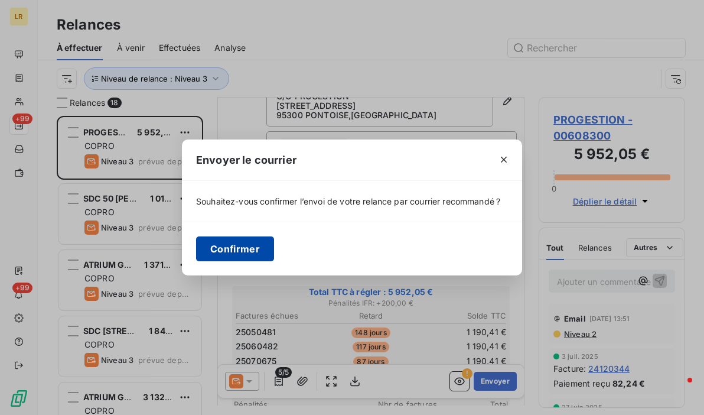
click at [231, 247] on button "Confirmer" at bounding box center [235, 248] width 78 height 25
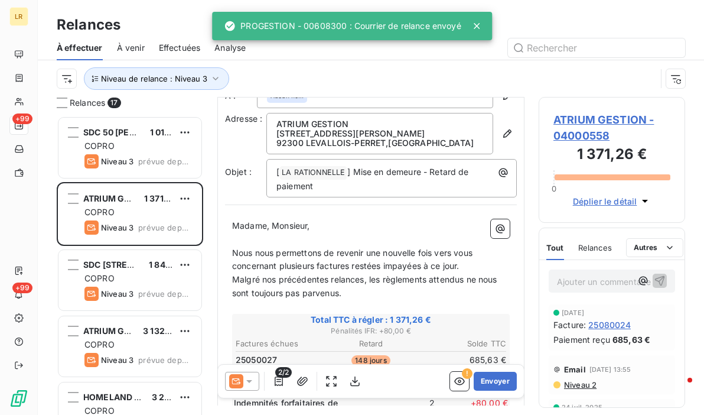
scroll to position [59, 0]
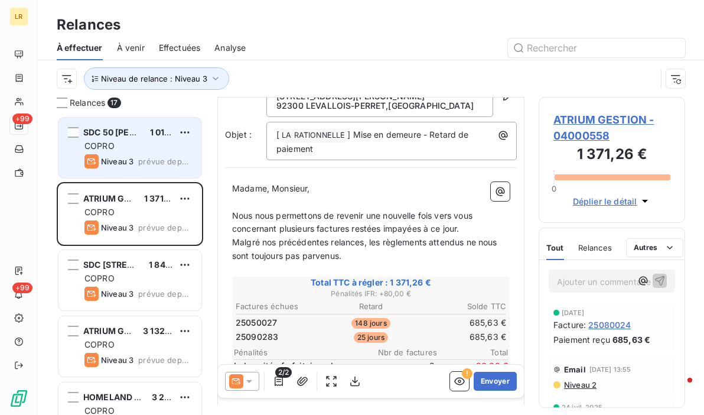
click at [135, 170] on div "SDC 50 [PERSON_NAME] 1 012,90 € COPRO Niveau 3 prévue depuis 8 jours" at bounding box center [129, 148] width 143 height 60
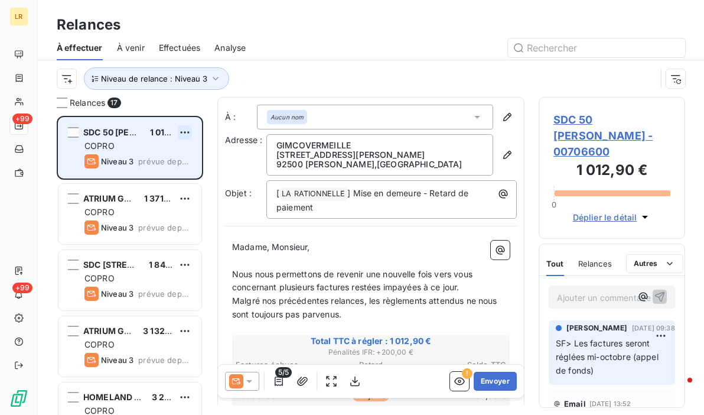
click at [182, 133] on html "LR +99 +99 Relances À effectuer À venir Effectuées Analyse Niveau de relance : …" at bounding box center [352, 207] width 704 height 415
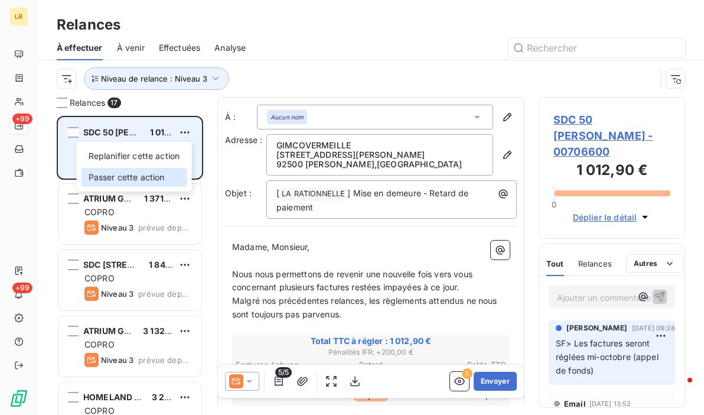
click at [167, 180] on div "Passer cette action" at bounding box center [134, 177] width 106 height 19
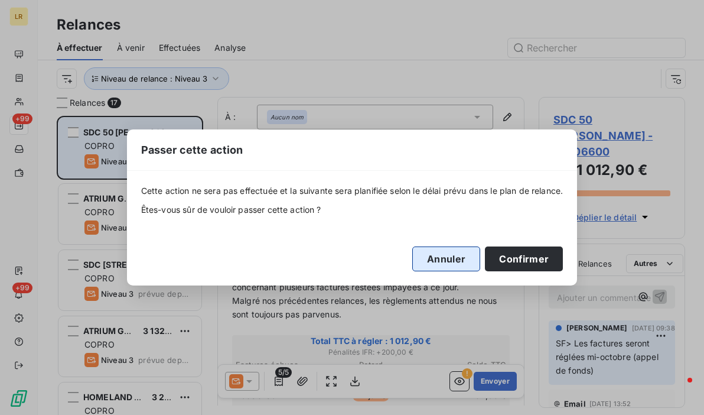
drag, startPoint x: 518, startPoint y: 262, endPoint x: 425, endPoint y: 260, distance: 93.3
click at [514, 260] on button "Confirmer" at bounding box center [524, 258] width 78 height 25
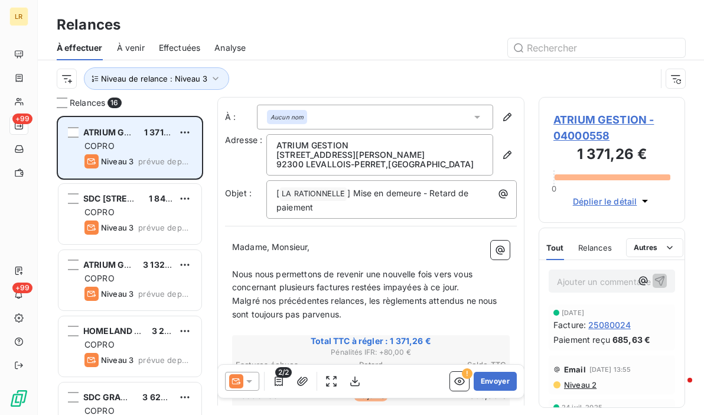
click at [137, 150] on div "COPRO" at bounding box center [137, 146] width 107 height 12
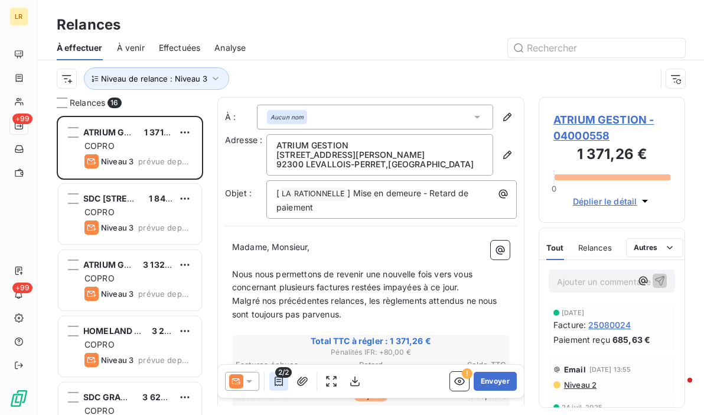
click at [279, 384] on icon "button" at bounding box center [279, 381] width 12 height 12
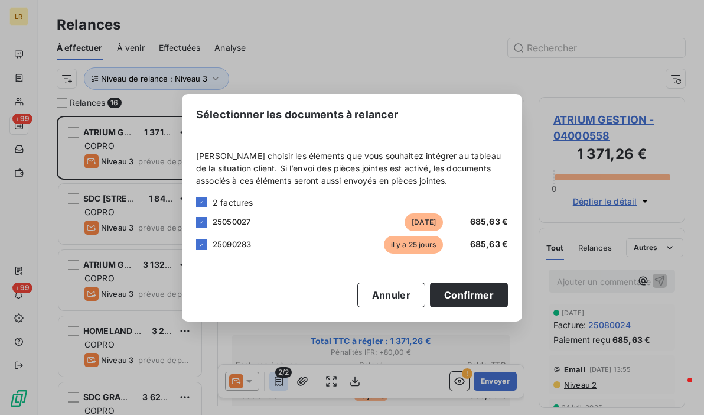
click at [279, 384] on div "Sélectionner les documents à relancer [PERSON_NAME] choisir les éléments que vo…" at bounding box center [352, 207] width 704 height 415
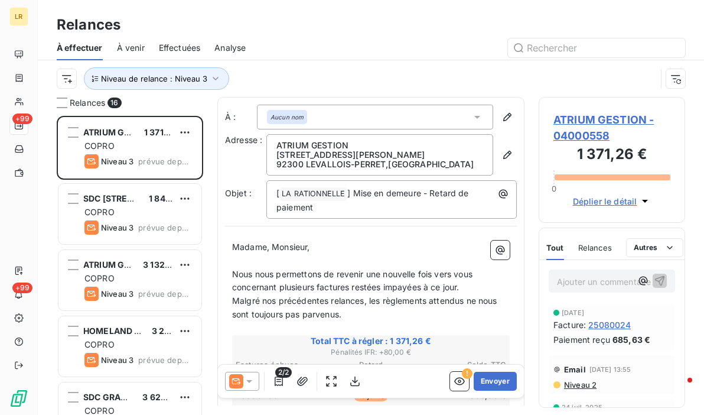
click at [583, 384] on span "Niveau 2" at bounding box center [580, 384] width 34 height 9
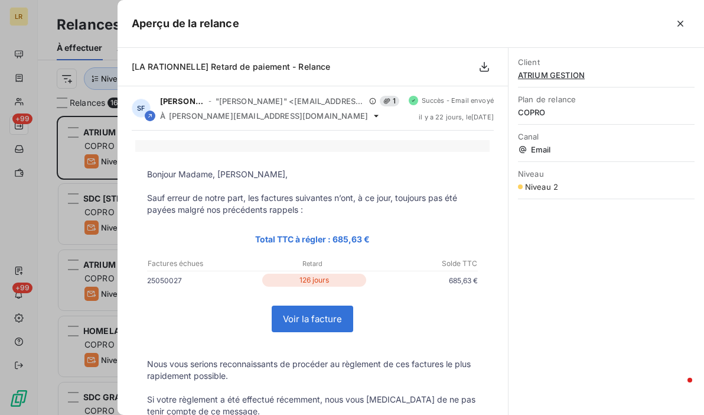
click at [583, 384] on div "Client ATRIUM GESTION Plan de relance COPRO Canal Email Niveau Niveau 2" at bounding box center [605, 231] width 195 height 367
click at [100, 145] on div at bounding box center [352, 207] width 704 height 415
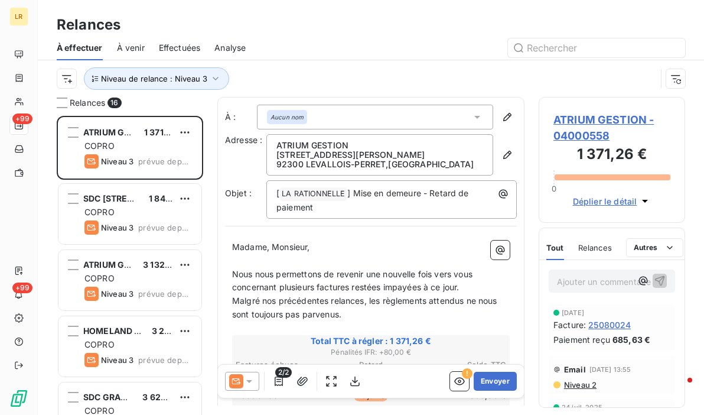
click at [280, 377] on span "2/2" at bounding box center [283, 372] width 17 height 11
click at [281, 380] on icon "button" at bounding box center [279, 381] width 12 height 12
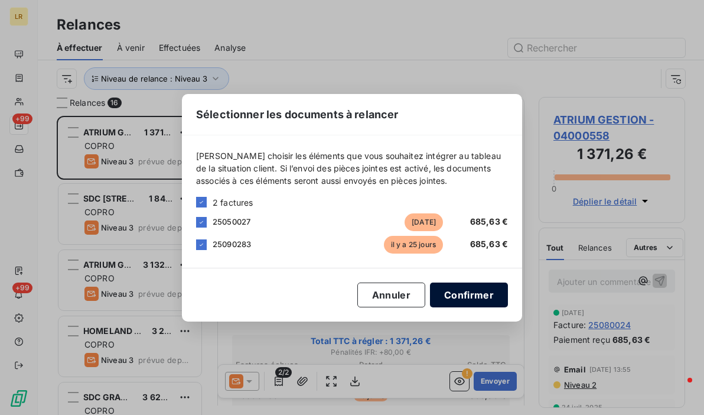
click at [461, 289] on button "Confirmer" at bounding box center [469, 294] width 78 height 25
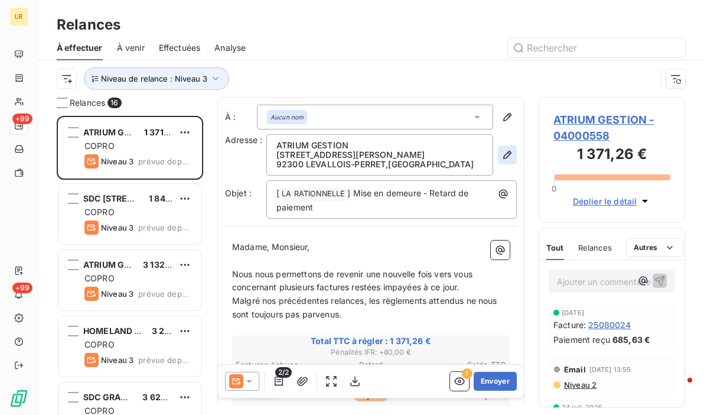
click at [501, 151] on icon "button" at bounding box center [507, 155] width 12 height 12
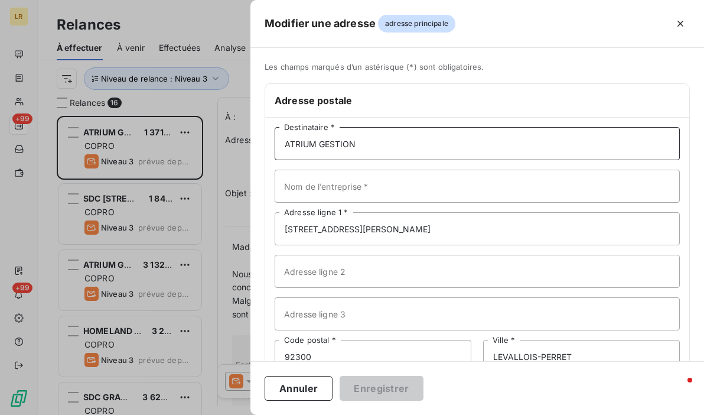
click at [390, 143] on input "ATRIUM GESTION" at bounding box center [477, 143] width 405 height 33
paste input "ATRIUM GESTION [STREET_ADDRESS][PERSON_NAME]"
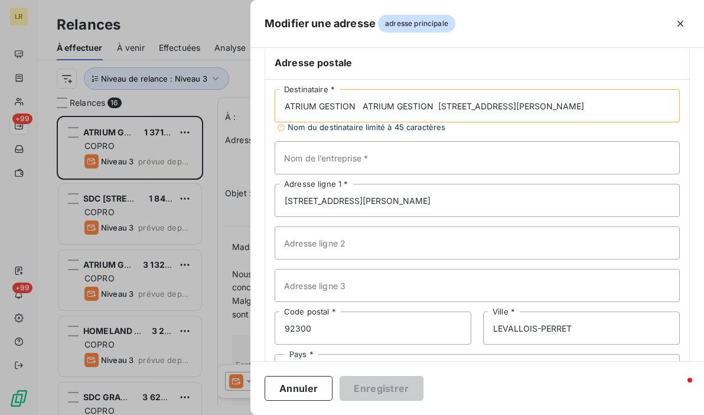
scroll to position [59, 0]
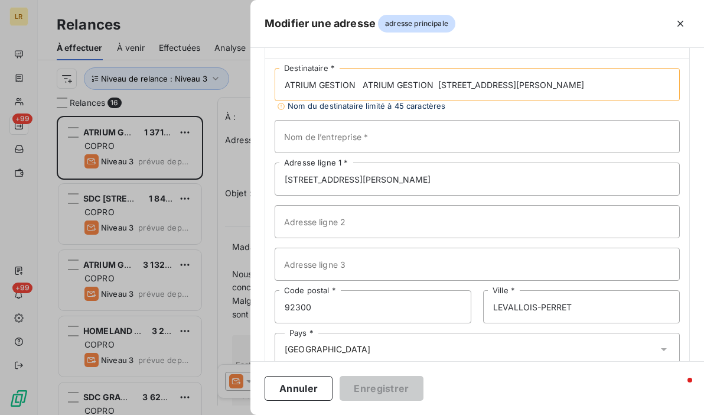
drag, startPoint x: 361, startPoint y: 85, endPoint x: 717, endPoint y: 113, distance: 357.1
click at [703, 113] on html "LR +99 +99 Relances À effectuer À venir Effectuées Analyse Niveau de relance : …" at bounding box center [352, 207] width 704 height 415
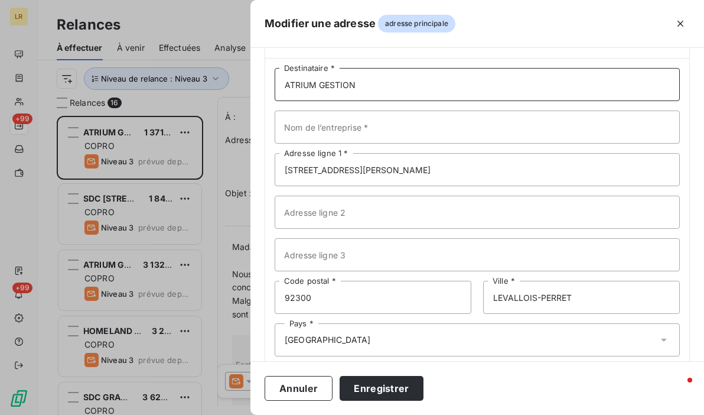
type input "ATRIUM GESTION"
click at [141, 145] on div at bounding box center [352, 207] width 704 height 415
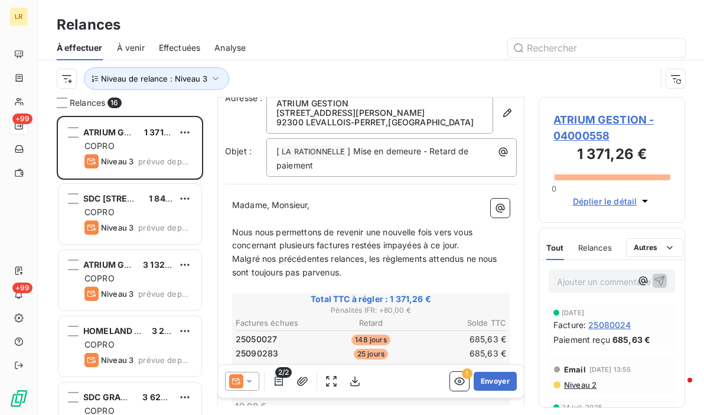
scroll to position [118, 0]
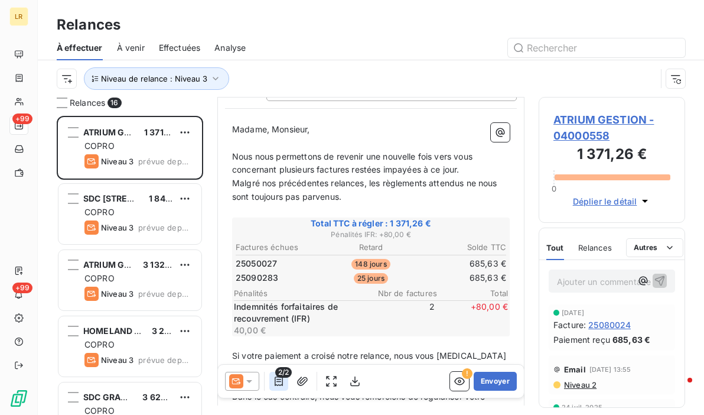
click at [279, 381] on icon "button" at bounding box center [279, 380] width 8 height 9
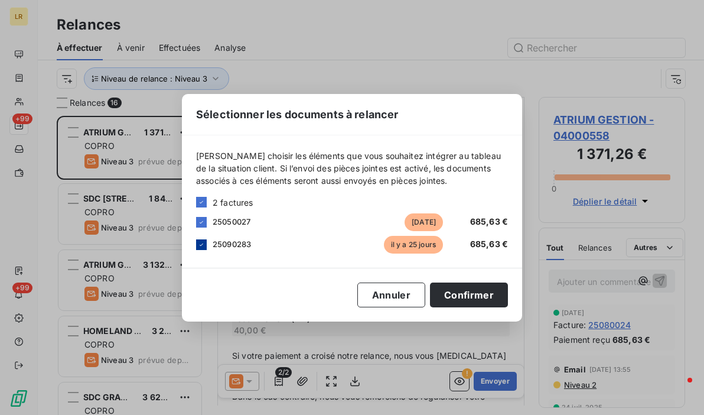
click at [202, 243] on icon at bounding box center [201, 244] width 7 height 7
click at [470, 292] on button "Confirmer" at bounding box center [469, 294] width 78 height 25
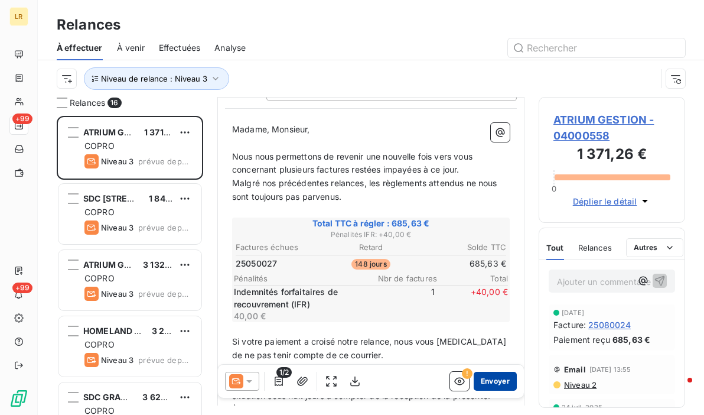
click at [490, 383] on button "Envoyer" at bounding box center [495, 380] width 43 height 19
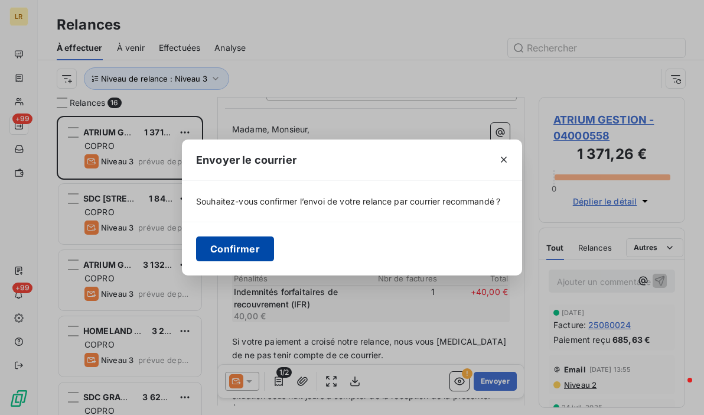
click at [247, 240] on button "Confirmer" at bounding box center [235, 248] width 78 height 25
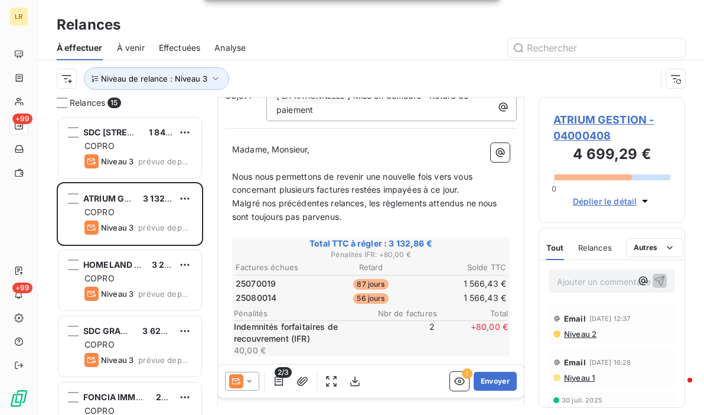
scroll to position [118, 0]
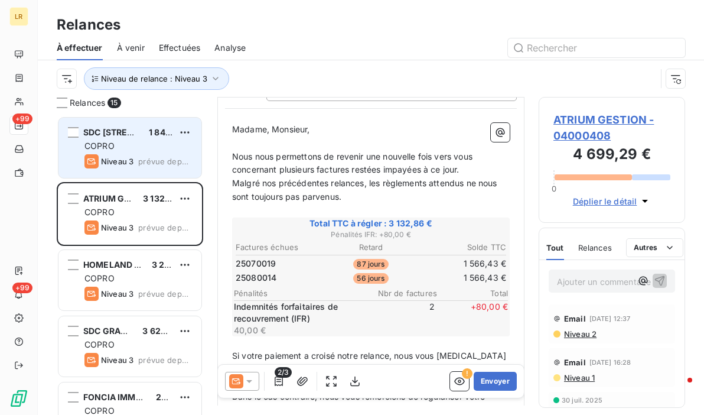
click at [144, 154] on div "Niveau 3 prévue depuis 7 jours" at bounding box center [137, 161] width 107 height 14
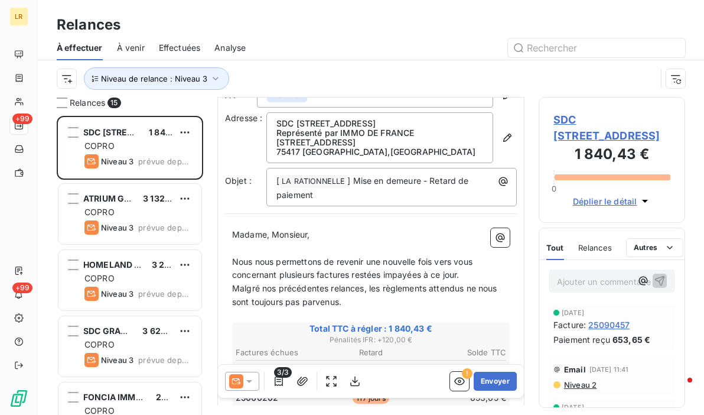
scroll to position [118, 0]
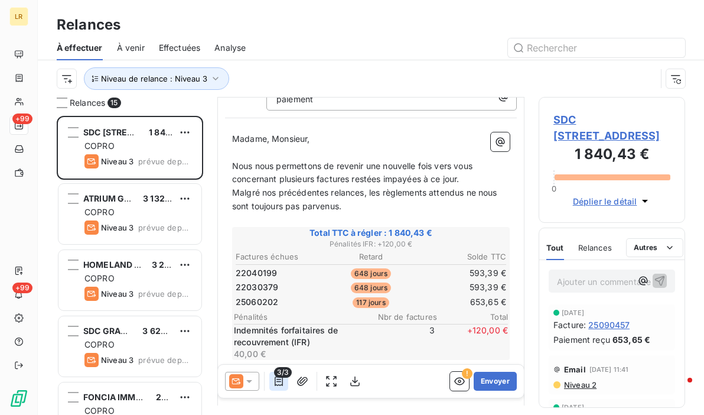
click at [281, 380] on icon "button" at bounding box center [279, 381] width 12 height 12
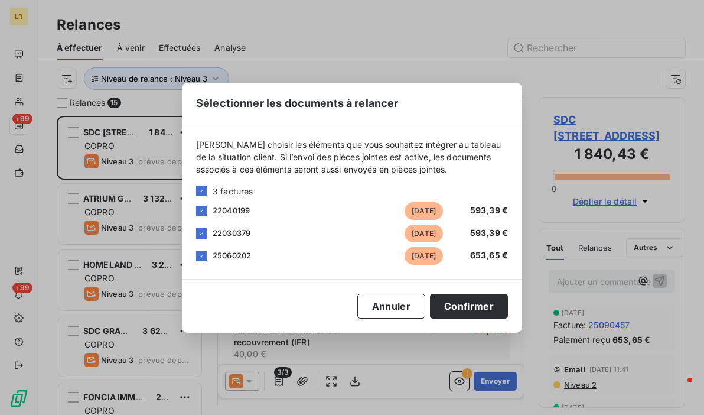
click at [278, 387] on div "Sélectionner les documents à relancer [PERSON_NAME] choisir les éléments que vo…" at bounding box center [352, 207] width 704 height 415
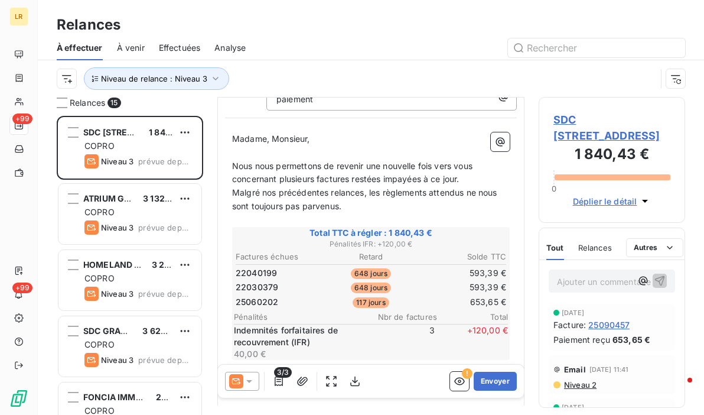
click at [583, 382] on span "Niveau 2" at bounding box center [580, 384] width 34 height 9
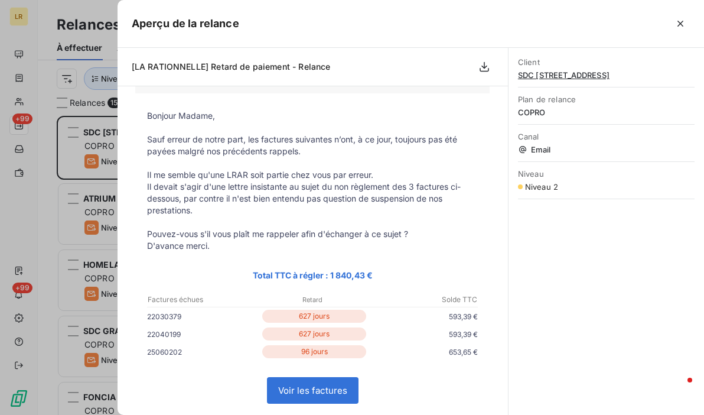
scroll to position [59, 0]
click at [683, 21] on icon "button" at bounding box center [680, 24] width 12 height 12
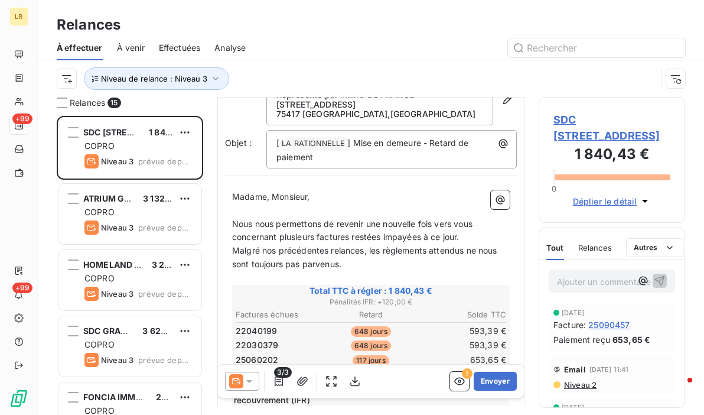
scroll to position [0, 0]
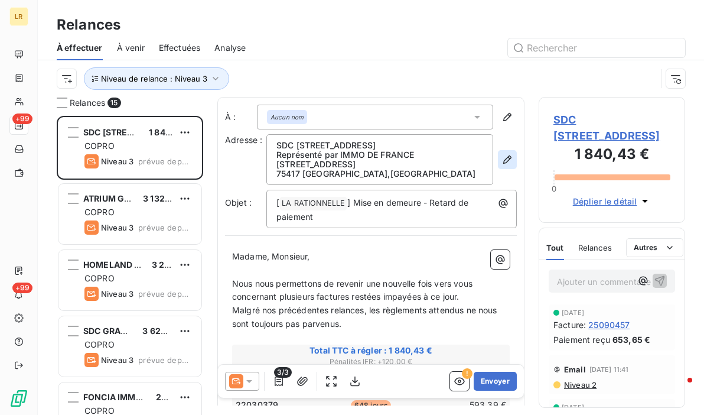
click at [501, 161] on icon "button" at bounding box center [507, 160] width 12 height 12
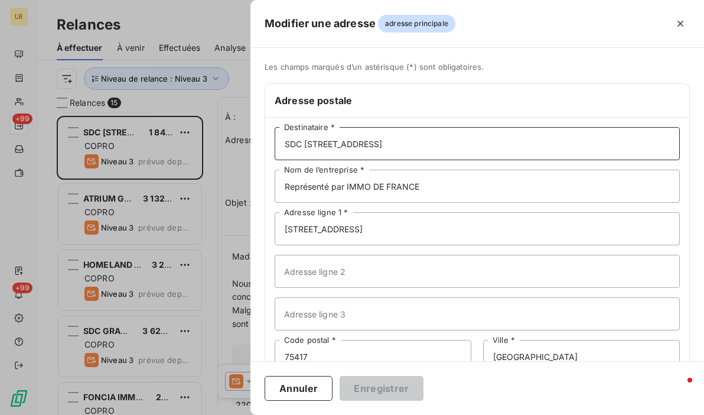
click at [411, 142] on input "SDC [STREET_ADDRESS]" at bounding box center [477, 143] width 405 height 33
paste input "SDC [STREET_ADDRESS] Rprésenté par IMMO DE FRANCE [STREET_ADDRESS][PERSON_NAME]"
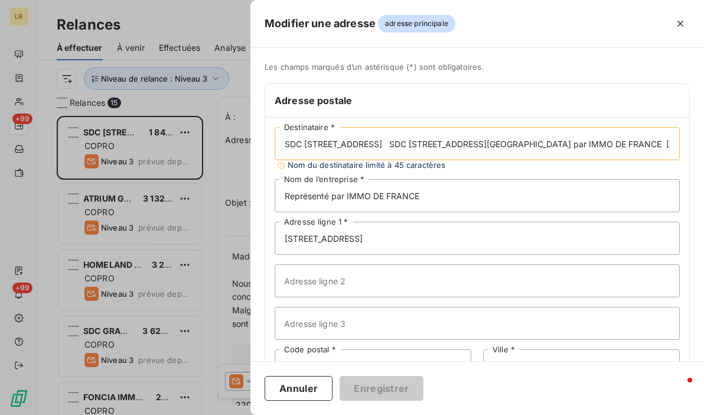
scroll to position [0, 124]
click at [382, 142] on input "SDC [STREET_ADDRESS] SDC [STREET_ADDRESS][GEOGRAPHIC_DATA] par IMMO DE FRANCE […" at bounding box center [477, 143] width 405 height 33
click at [389, 146] on input "SDC [STREET_ADDRESS] SDC [STREET_ADDRESS][GEOGRAPHIC_DATA] par IMMO DE FRANCE […" at bounding box center [477, 143] width 405 height 33
drag, startPoint x: 384, startPoint y: 140, endPoint x: 514, endPoint y: 146, distance: 130.0
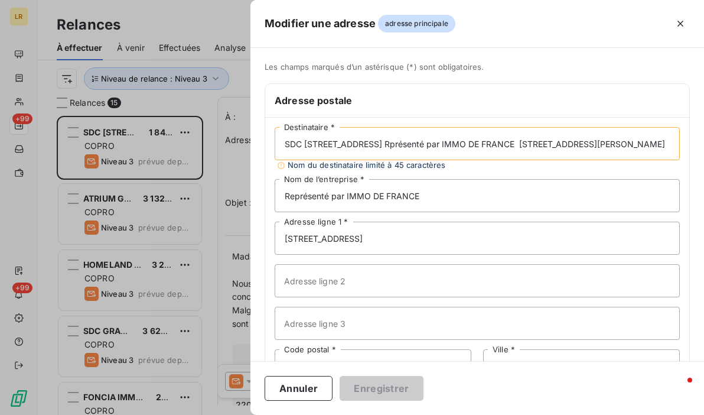
click at [514, 146] on input "SDC [STREET_ADDRESS] Rprésenté par IMMO DE FRANCE [STREET_ADDRESS][PERSON_NAME]" at bounding box center [477, 143] width 405 height 33
drag, startPoint x: 385, startPoint y: 142, endPoint x: 461, endPoint y: 148, distance: 76.4
click at [461, 148] on input "SDC [STREET_ADDRESS][PERSON_NAME] [STREET_ADDRESS][PERSON_NAME]" at bounding box center [477, 143] width 405 height 33
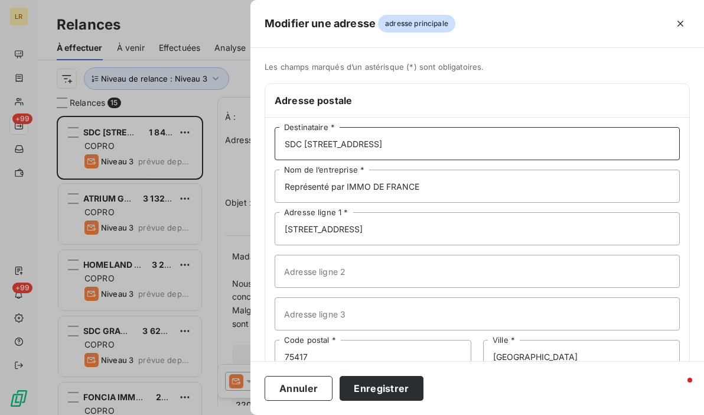
type input "SDC [STREET_ADDRESS]"
drag, startPoint x: 227, startPoint y: 239, endPoint x: 205, endPoint y: 238, distance: 21.3
click at [205, 414] on div "Modifier une adresse adresse principale Les champs marqués d’un [DEMOGRAPHIC_DA…" at bounding box center [352, 415] width 704 height 0
paste input "[STREET_ADDRESS][PERSON_NAME]"
type input "[STREET_ADDRESS][PERSON_NAME]"
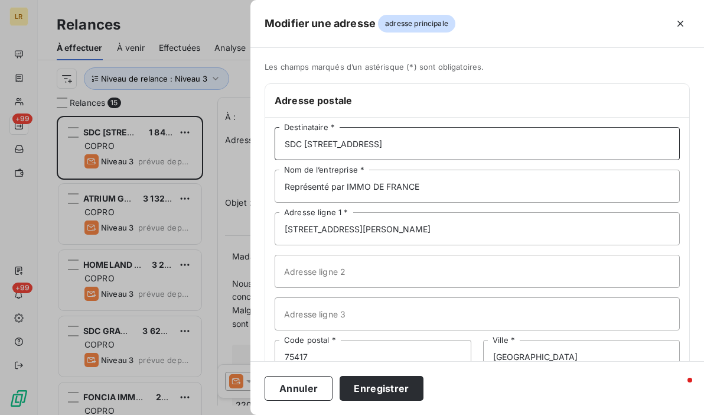
drag, startPoint x: 496, startPoint y: 146, endPoint x: 385, endPoint y: 146, distance: 111.0
click at [385, 146] on input "SDC [STREET_ADDRESS]" at bounding box center [477, 143] width 405 height 33
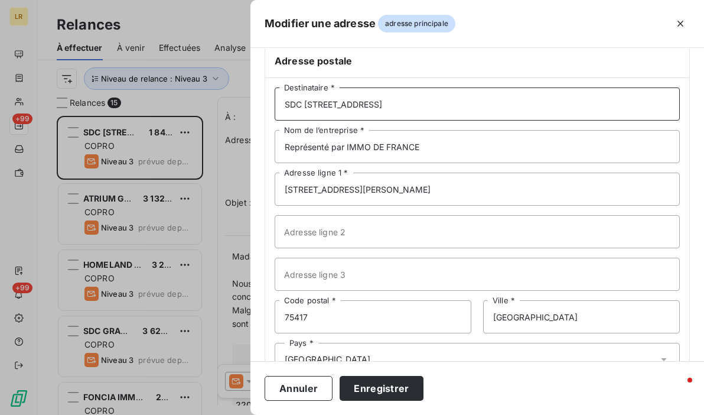
scroll to position [77, 0]
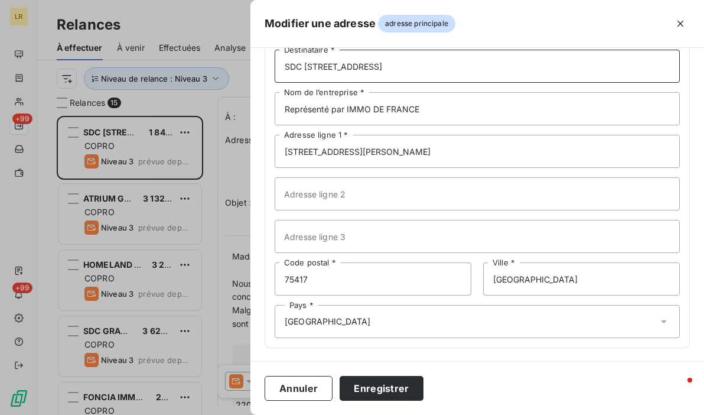
type input "SDC [STREET_ADDRESS]"
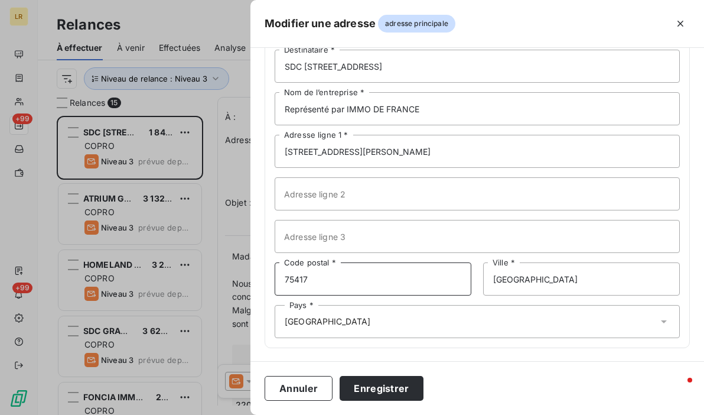
drag, startPoint x: 347, startPoint y: 275, endPoint x: 270, endPoint y: 271, distance: 77.4
click at [257, 273] on div "Les champs marqués d’un astérisque (*) sont obligatoires. Adresse postale SDC […" at bounding box center [476, 173] width 453 height 377
paste input "75415 PARIS CEDEX 8"
type input "75415 PARIS CEDEX 8"
drag, startPoint x: 530, startPoint y: 280, endPoint x: 517, endPoint y: 275, distance: 13.7
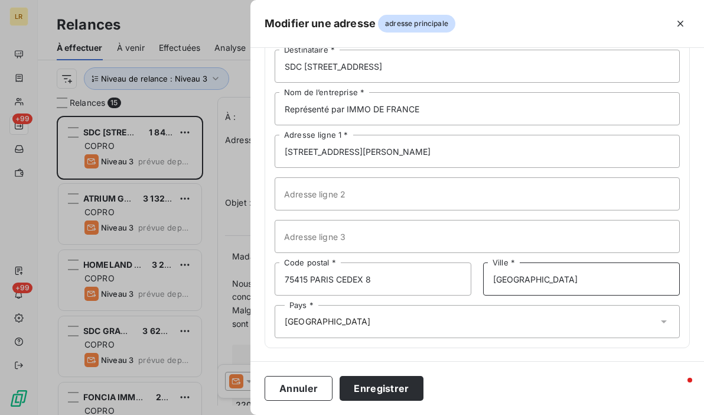
click at [517, 275] on input "[GEOGRAPHIC_DATA]" at bounding box center [581, 278] width 197 height 33
type input "PARIS CEDEX 8"
drag, startPoint x: 374, startPoint y: 279, endPoint x: 312, endPoint y: 279, distance: 62.0
click at [312, 279] on input "75415 PARIS CEDEX 8" at bounding box center [373, 278] width 197 height 33
type input "75415"
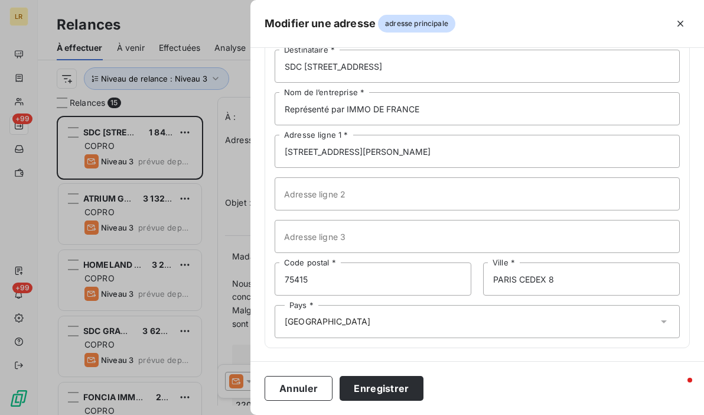
click at [536, 377] on div "Annuler Enregistrer" at bounding box center [476, 388] width 453 height 54
click at [341, 323] on div "Pays * [GEOGRAPHIC_DATA]" at bounding box center [477, 321] width 405 height 33
click at [390, 389] on button "Enregistrer" at bounding box center [382, 388] width 84 height 25
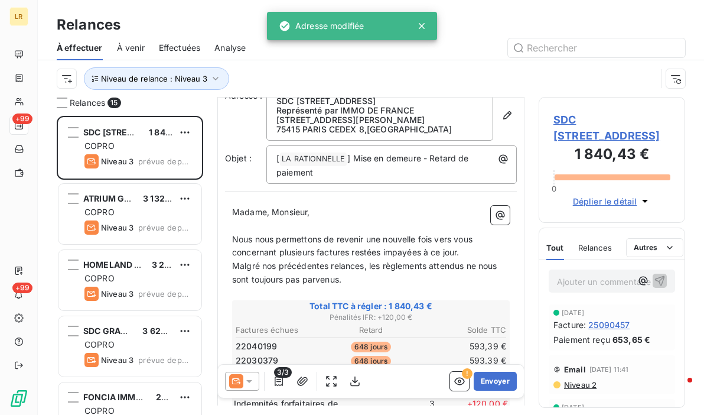
scroll to position [118, 0]
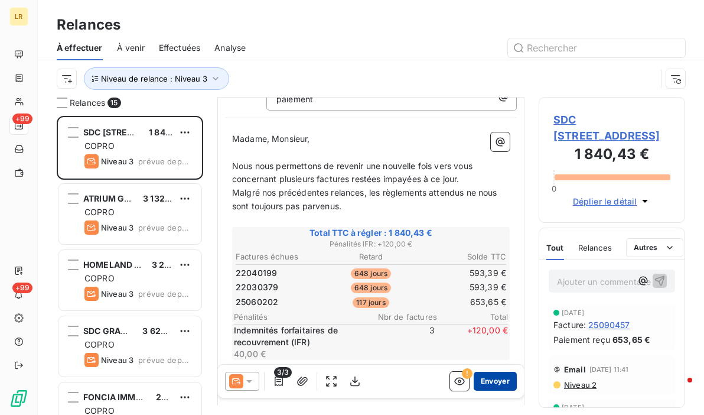
click at [485, 381] on button "Envoyer" at bounding box center [495, 380] width 43 height 19
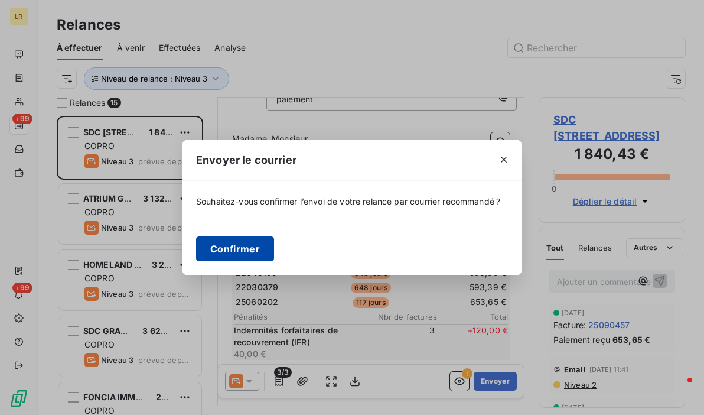
click at [248, 247] on button "Confirmer" at bounding box center [235, 248] width 78 height 25
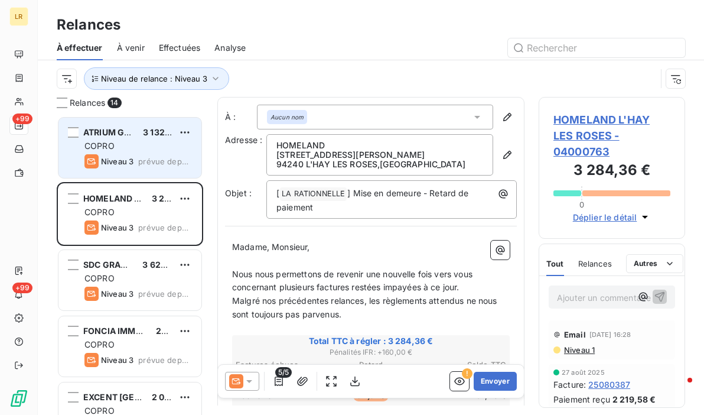
click at [151, 152] on div "ATRIUM GESTION 3 132,86 € COPRO Niveau 3 prévue depuis 7 jours" at bounding box center [129, 148] width 143 height 60
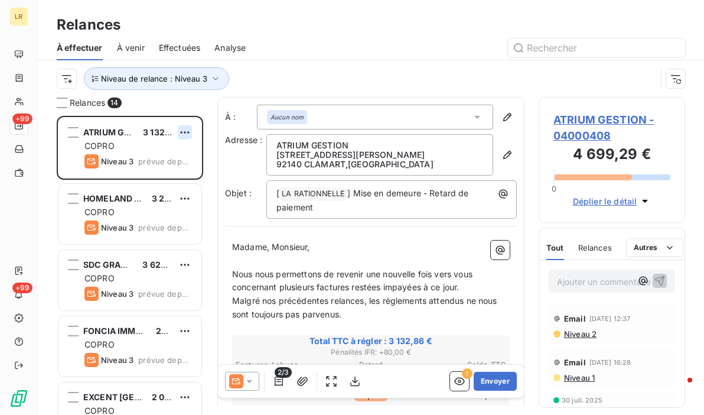
click at [191, 128] on html "LR +99 +99 Relances À effectuer À venir Effectuées Analyse Niveau de relance : …" at bounding box center [352, 207] width 704 height 415
click at [274, 384] on html "LR +99 +99 Relances À effectuer À venir Effectuées Analyse Niveau de relance : …" at bounding box center [352, 207] width 704 height 415
click at [280, 377] on icon "button" at bounding box center [279, 381] width 12 height 12
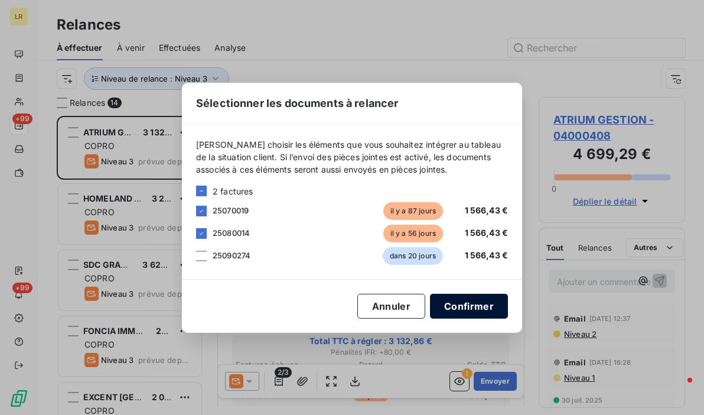
click at [455, 302] on button "Confirmer" at bounding box center [469, 305] width 78 height 25
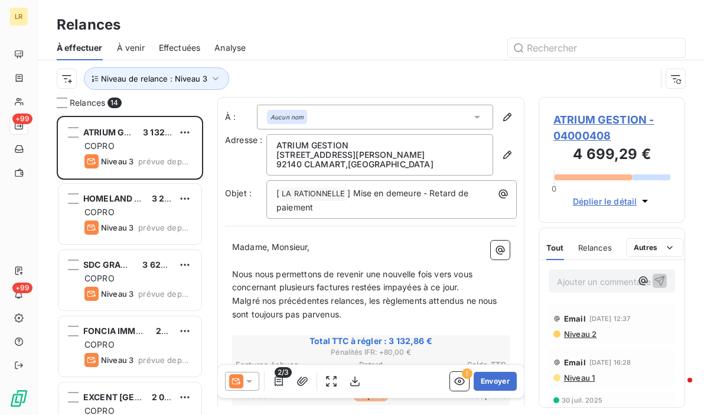
click at [252, 379] on icon at bounding box center [249, 381] width 12 height 12
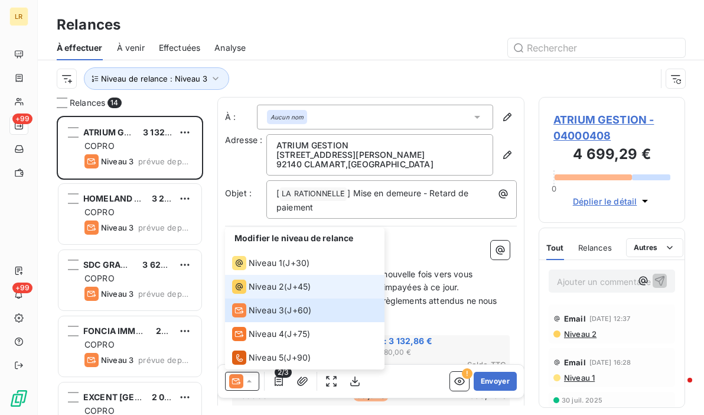
click at [258, 289] on span "Niveau 2" at bounding box center [266, 286] width 35 height 12
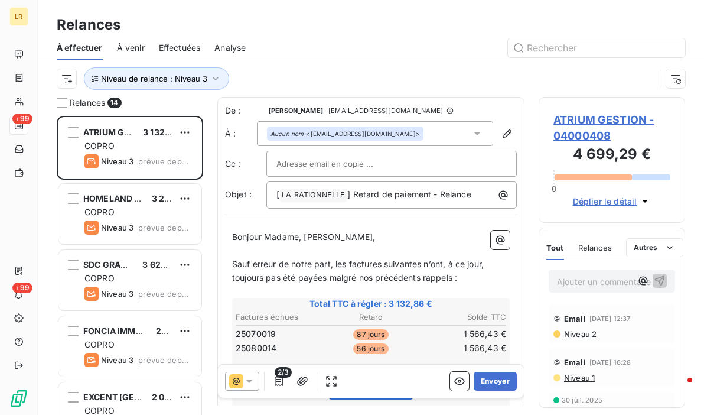
click at [248, 381] on icon at bounding box center [249, 381] width 6 height 3
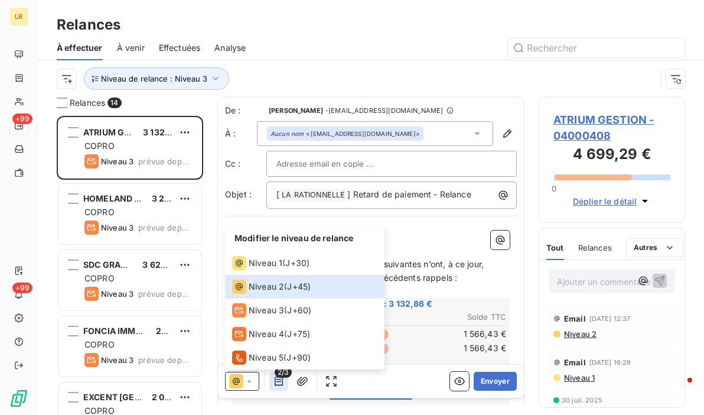
click at [279, 384] on icon "button" at bounding box center [279, 380] width 8 height 9
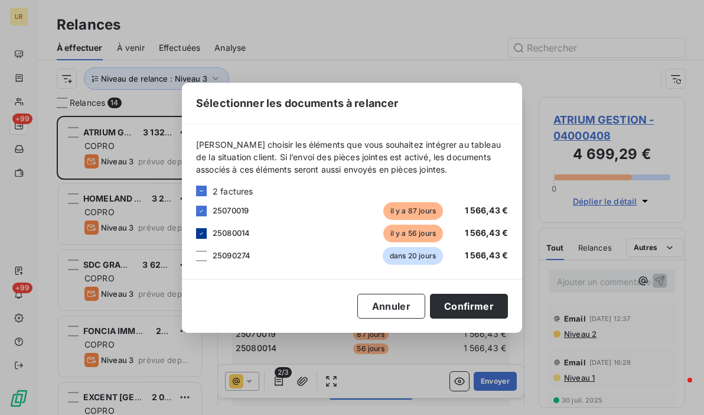
click at [200, 231] on icon at bounding box center [201, 233] width 7 height 7
click at [460, 305] on button "Confirmer" at bounding box center [469, 305] width 78 height 25
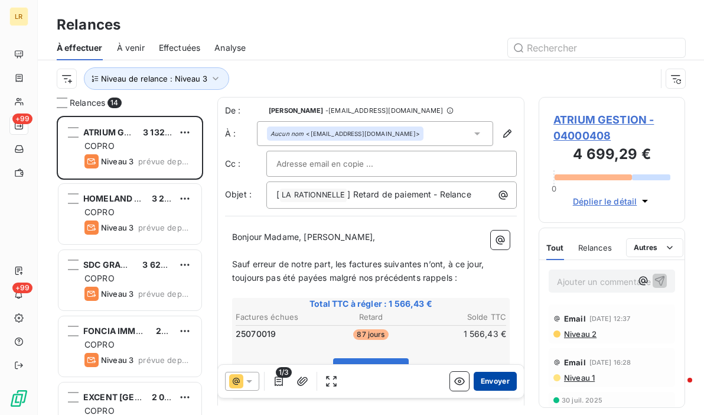
click at [487, 381] on button "Envoyer" at bounding box center [495, 380] width 43 height 19
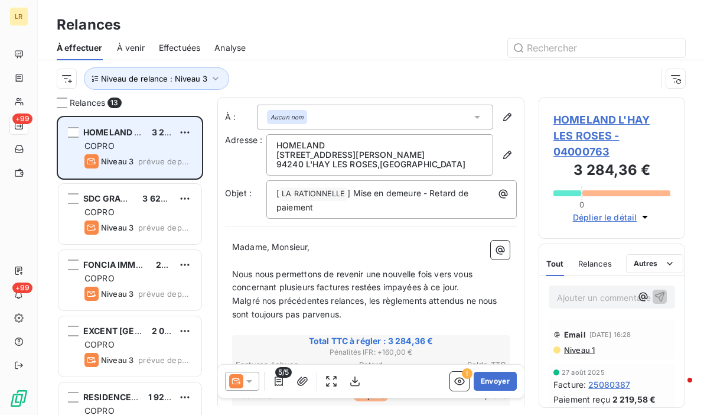
click at [143, 145] on div "COPRO" at bounding box center [137, 146] width 107 height 12
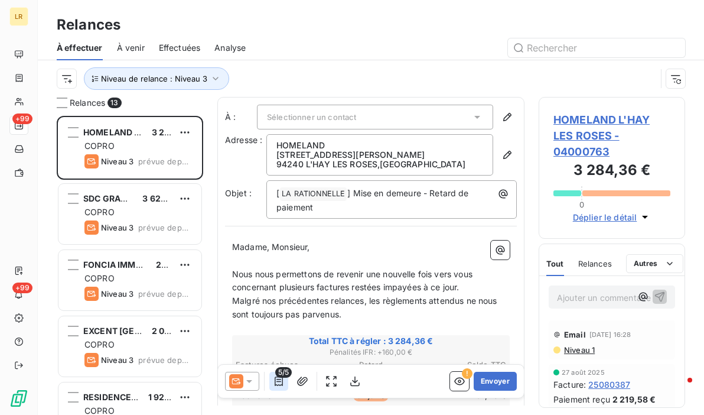
click at [273, 378] on icon "button" at bounding box center [279, 381] width 12 height 12
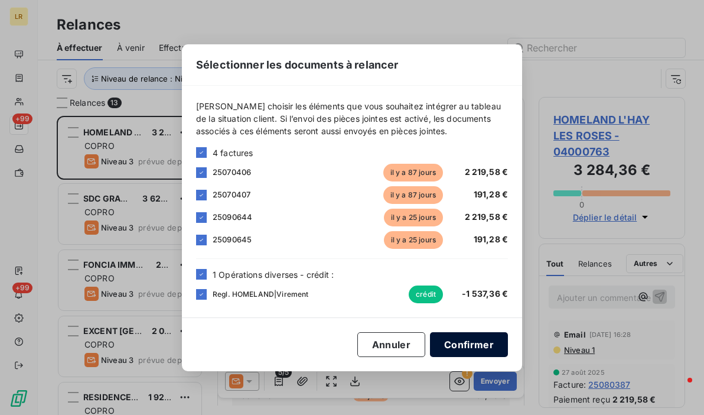
click at [485, 347] on button "Confirmer" at bounding box center [469, 344] width 78 height 25
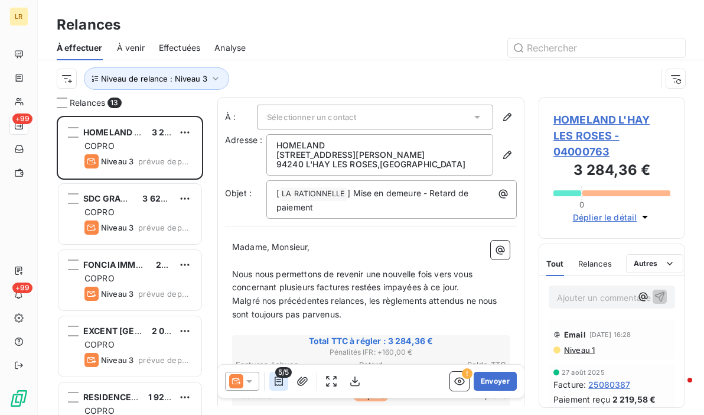
click at [276, 382] on icon "button" at bounding box center [279, 381] width 12 height 12
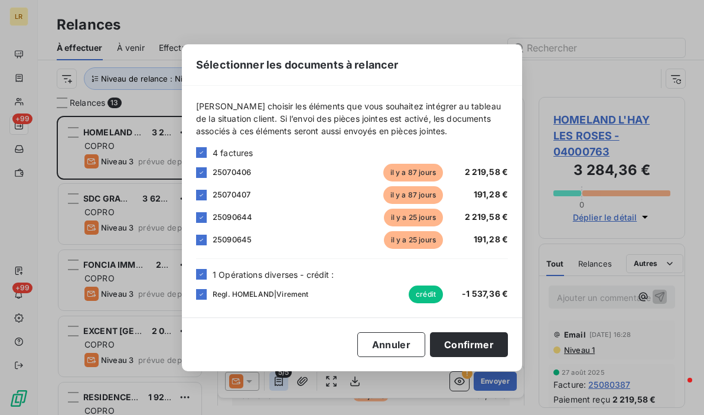
click at [276, 382] on div "Sélectionner les documents à relancer [PERSON_NAME] choisir les éléments que vo…" at bounding box center [352, 207] width 704 height 415
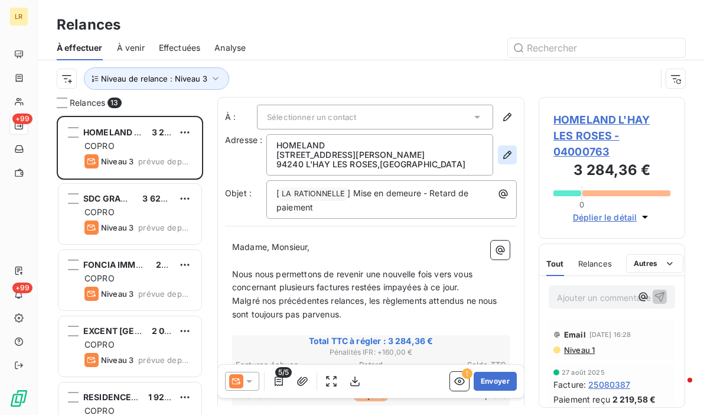
click at [501, 155] on icon "button" at bounding box center [507, 155] width 12 height 12
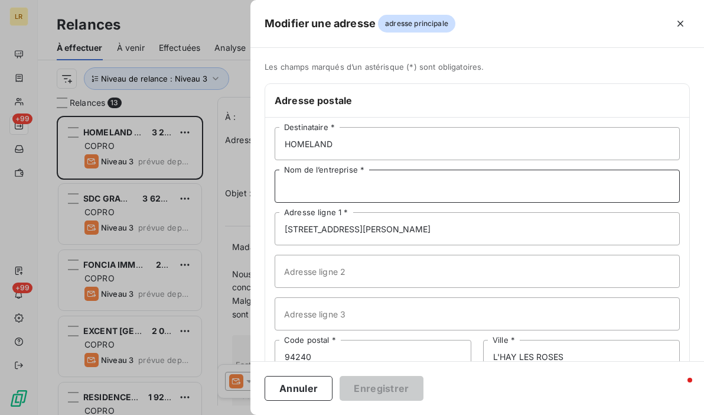
click at [383, 187] on input "Nom de l’entreprise *" at bounding box center [477, 185] width 405 height 33
paste input "HOMELAND [STREET_ADDRESS]"
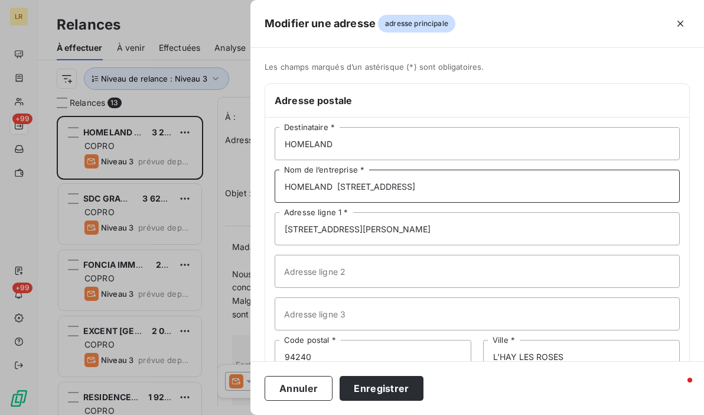
drag, startPoint x: 337, startPoint y: 185, endPoint x: 396, endPoint y: 188, distance: 58.6
click at [396, 188] on input "HOMELAND [STREET_ADDRESS]" at bounding box center [477, 185] width 405 height 33
type input "HOMELAND 75002 [GEOGRAPHIC_DATA]"
drag, startPoint x: 287, startPoint y: 229, endPoint x: 252, endPoint y: 227, distance: 34.9
click at [252, 227] on div "Les champs marqués d’un astérisque (*) sont obligatoires. Adresse postale HOMEL…" at bounding box center [476, 250] width 453 height 377
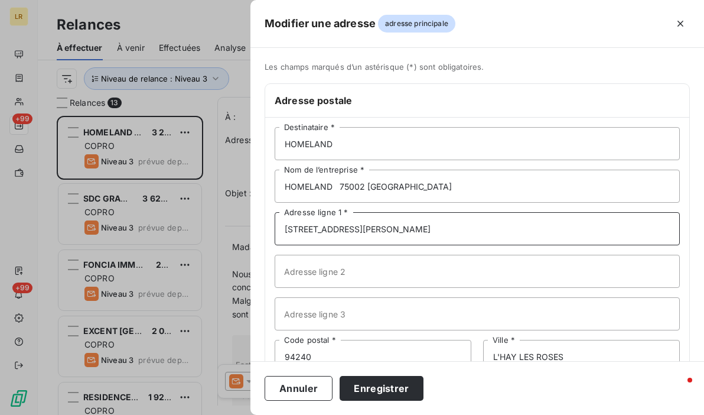
paste input "[STREET_ADDRESS]"
type input "[STREET_ADDRESS]"
drag, startPoint x: 338, startPoint y: 190, endPoint x: 236, endPoint y: 166, distance: 105.4
click at [220, 414] on div "Modifier une adresse adresse principale Les champs marqués d’un [DEMOGRAPHIC_DA…" at bounding box center [352, 415] width 704 height 0
type input "75002 [GEOGRAPHIC_DATA]"
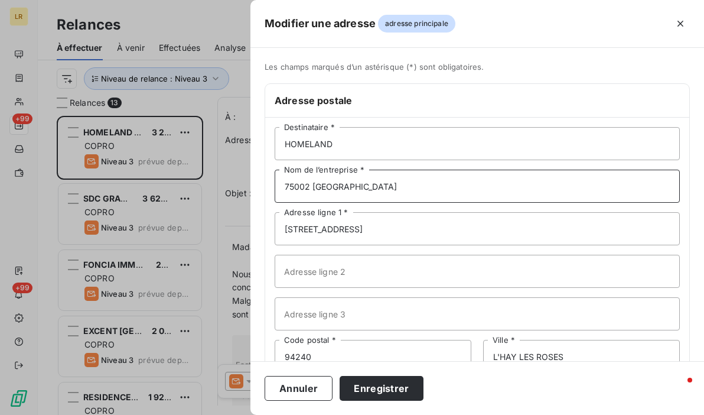
drag, startPoint x: 361, startPoint y: 184, endPoint x: 220, endPoint y: 169, distance: 141.8
click at [220, 414] on div "Modifier une adresse adresse principale Les champs marqués d’un [DEMOGRAPHIC_DA…" at bounding box center [352, 415] width 704 height 0
drag, startPoint x: 318, startPoint y: 347, endPoint x: 267, endPoint y: 334, distance: 52.3
click at [256, 345] on div "Les champs marqués d’un astérisque (*) sont obligatoires. Adresse postale HOMEL…" at bounding box center [476, 250] width 453 height 377
type input "75002"
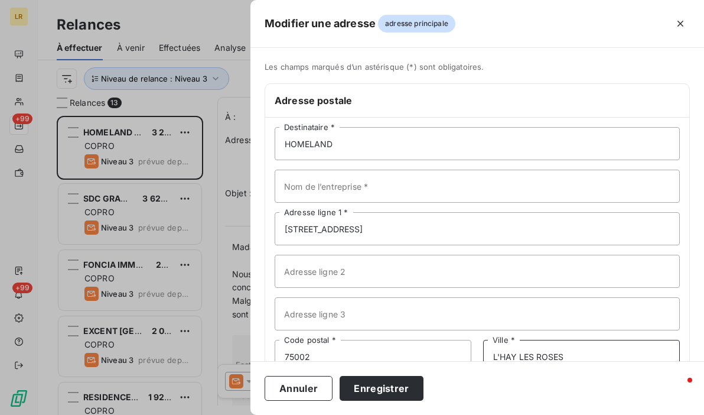
scroll to position [11, 0]
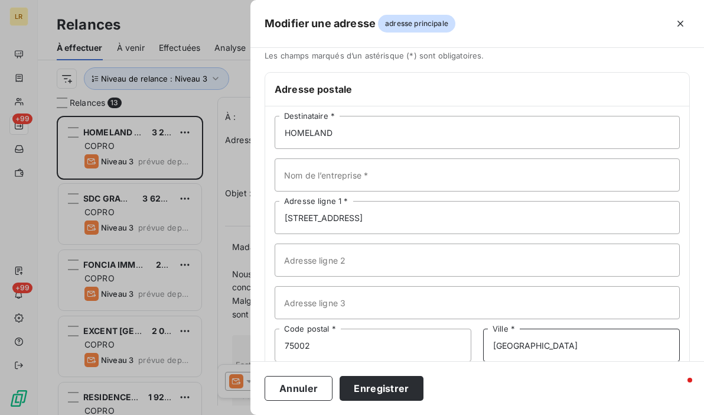
type input "[GEOGRAPHIC_DATA]"
click at [504, 387] on div "Annuler Enregistrer" at bounding box center [476, 388] width 453 height 54
click at [391, 386] on button "Enregistrer" at bounding box center [382, 388] width 84 height 25
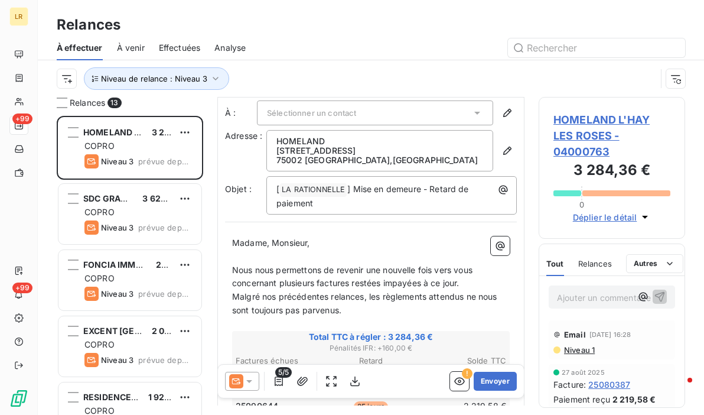
scroll to position [0, 0]
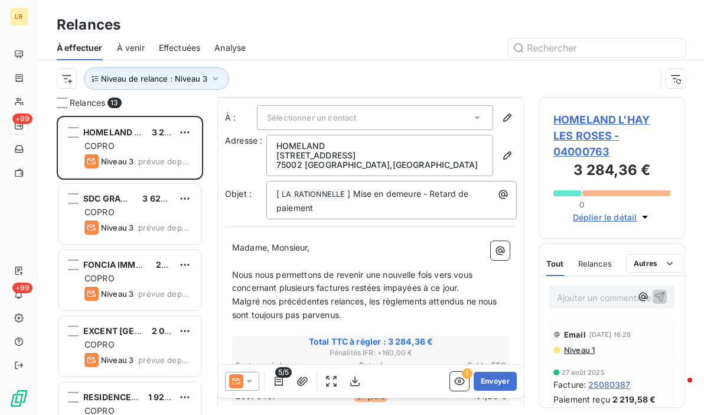
click at [252, 377] on icon at bounding box center [249, 381] width 12 height 12
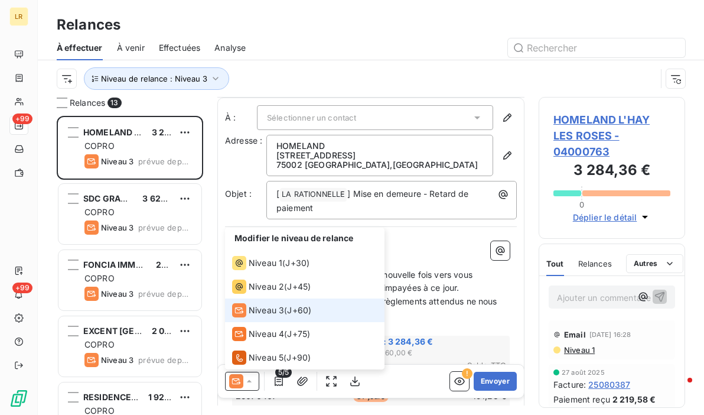
click at [252, 377] on icon at bounding box center [249, 381] width 12 height 12
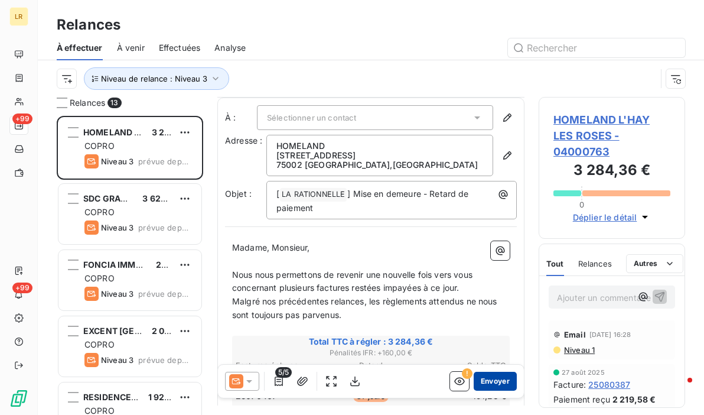
click at [484, 380] on button "Envoyer" at bounding box center [495, 380] width 43 height 19
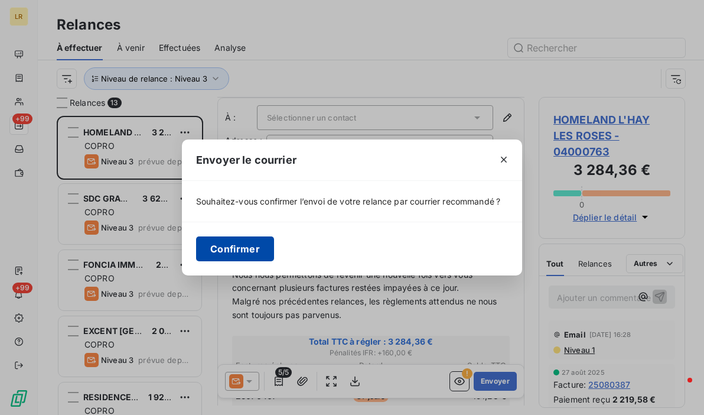
click at [210, 241] on button "Confirmer" at bounding box center [235, 248] width 78 height 25
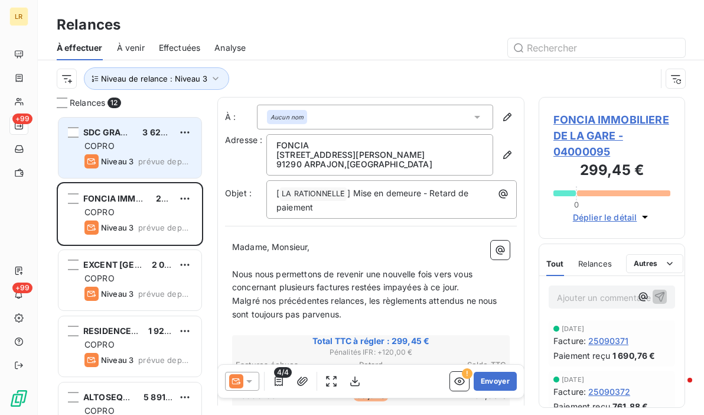
click at [122, 136] on span "SDC GRAND PARC" at bounding box center [120, 132] width 74 height 10
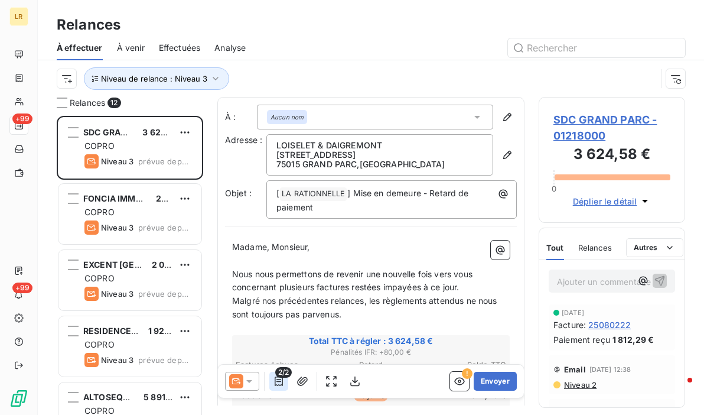
click at [280, 381] on icon "button" at bounding box center [279, 380] width 8 height 9
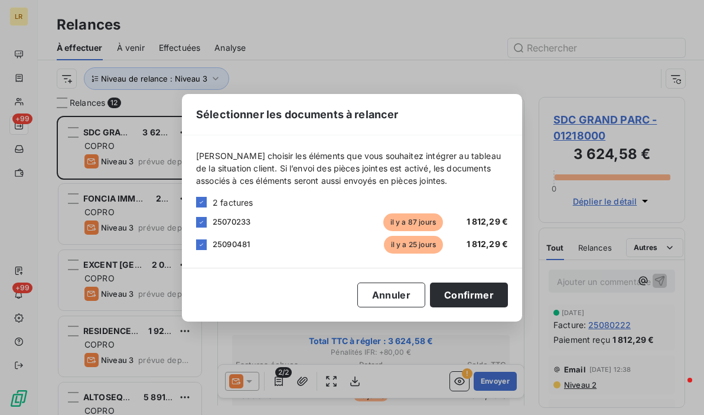
click at [279, 378] on div "Sélectionner les documents à relancer [PERSON_NAME] choisir les éléments que vo…" at bounding box center [352, 207] width 704 height 415
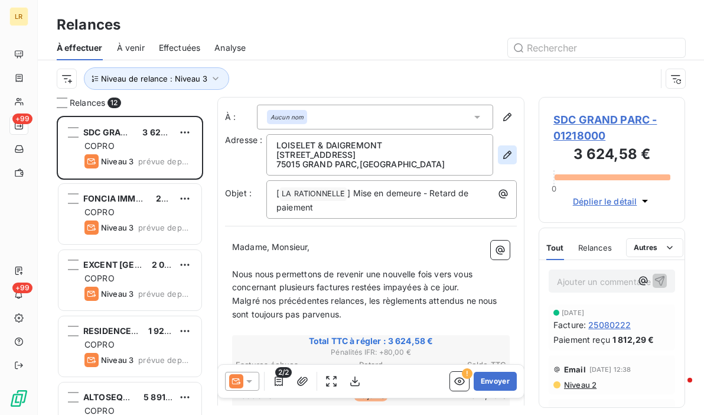
click at [503, 155] on icon "button" at bounding box center [507, 155] width 8 height 8
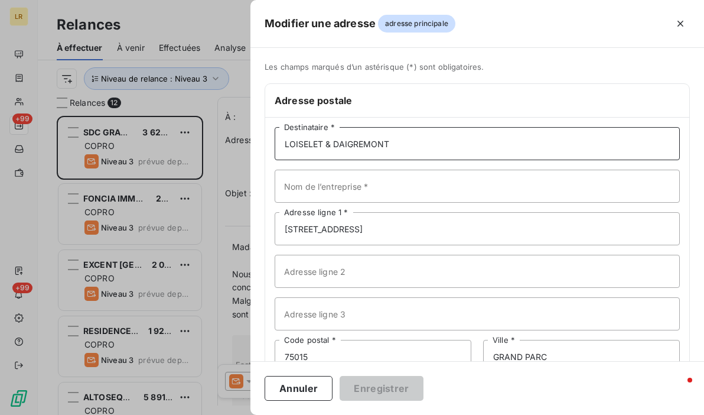
drag, startPoint x: 412, startPoint y: 147, endPoint x: 212, endPoint y: 155, distance: 199.7
click at [212, 414] on div "Modifier une adresse adresse principale Les champs marqués d’un [DEMOGRAPHIC_DA…" at bounding box center [352, 415] width 704 height 0
paste input "SDC GRAND PARC REPRESENTE PAR LOISELET & DAIGREMONT [STREET_ADDRESS][PERSON_NAM…"
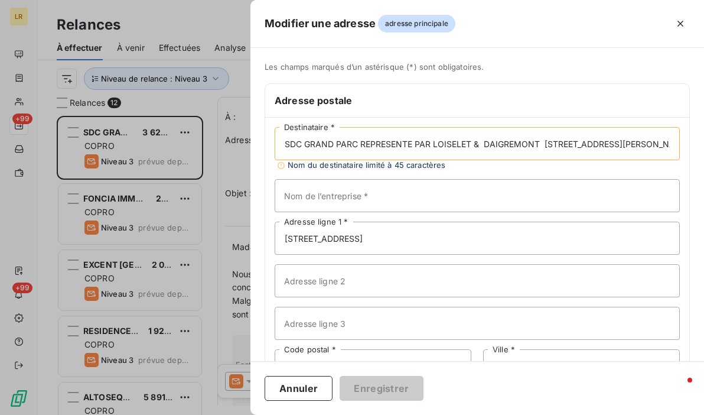
scroll to position [0, 31]
click at [283, 139] on input "SDC GRAND PARC REPRESENTE PAR LOISELET & DAIGREMONT [STREET_ADDRESS][PERSON_NAM…" at bounding box center [477, 143] width 405 height 33
drag, startPoint x: 359, startPoint y: 143, endPoint x: 537, endPoint y: 145, distance: 177.7
click at [537, 145] on input "SDC GRAND PARC REPRESENTE PAR LOISELET & DAIGREMONT [STREET_ADDRESS][PERSON_NAM…" at bounding box center [477, 143] width 405 height 33
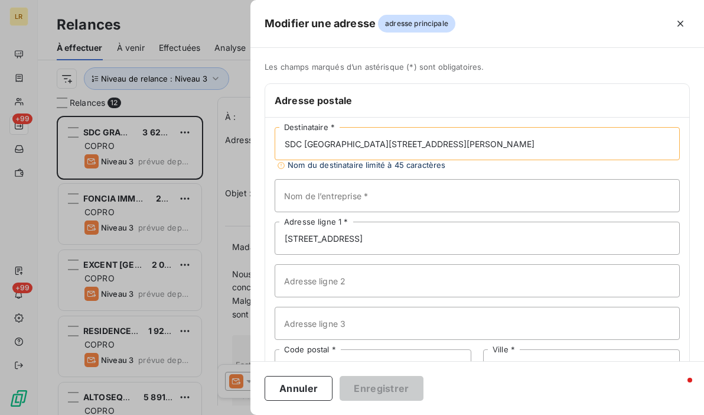
type input "SDC [GEOGRAPHIC_DATA][STREET_ADDRESS][PERSON_NAME]"
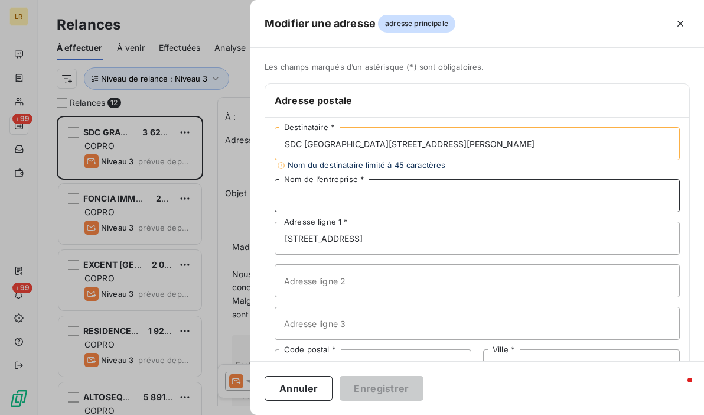
click at [412, 195] on input "Nom de l’entreprise *" at bounding box center [477, 195] width 405 height 33
paste input "REPRESENTE PAR [PERSON_NAME] & DAIGREMONT"
type input "REPRESENTE PAR [PERSON_NAME] & DAIGREMONT"
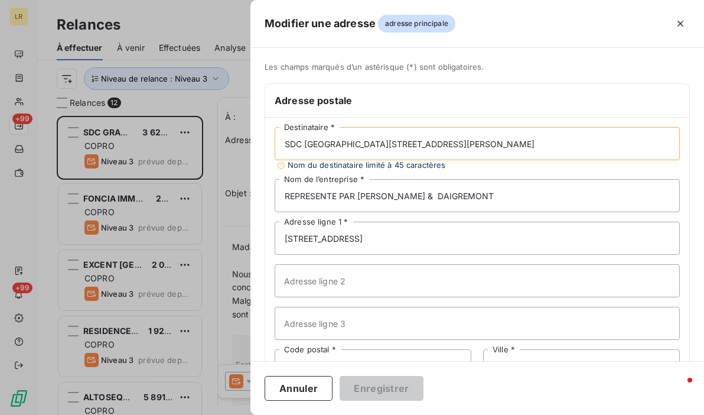
drag, startPoint x: 363, startPoint y: 142, endPoint x: 461, endPoint y: 146, distance: 97.5
click at [461, 146] on input "SDC [GEOGRAPHIC_DATA][STREET_ADDRESS][PERSON_NAME]" at bounding box center [477, 143] width 405 height 33
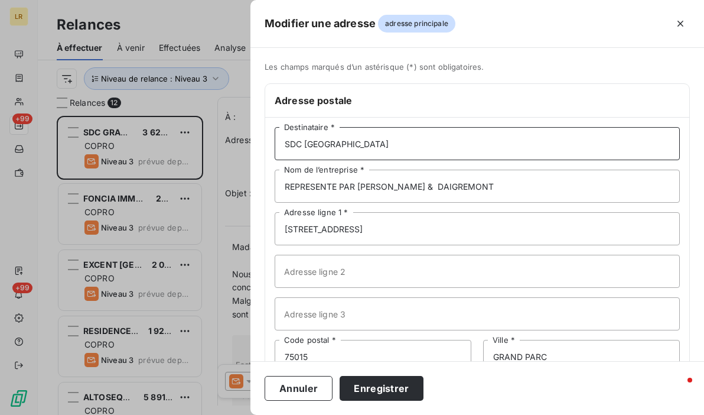
type input "SDC [GEOGRAPHIC_DATA]"
drag, startPoint x: 377, startPoint y: 224, endPoint x: 257, endPoint y: 234, distance: 120.3
click at [257, 234] on div "Les champs marqués d’un astérisque (*) sont obligatoires. Adresse postale SDC […" at bounding box center [476, 250] width 453 height 377
paste input "[STREET_ADDRESS][PERSON_NAME]"
type input "[STREET_ADDRESS][PERSON_NAME]"
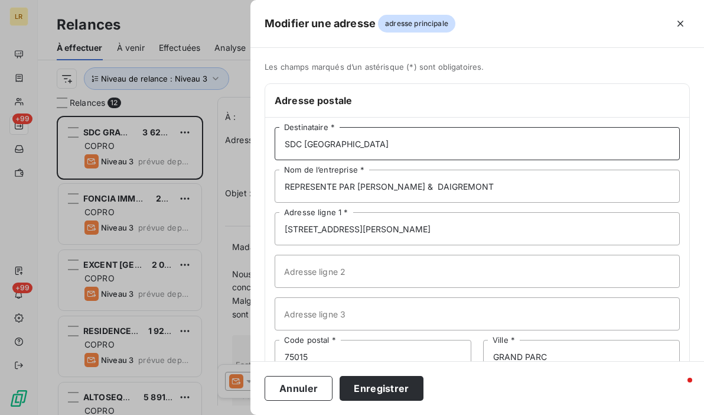
drag, startPoint x: 364, startPoint y: 144, endPoint x: 443, endPoint y: 143, distance: 79.1
click at [443, 143] on input "SDC [GEOGRAPHIC_DATA]" at bounding box center [477, 143] width 405 height 33
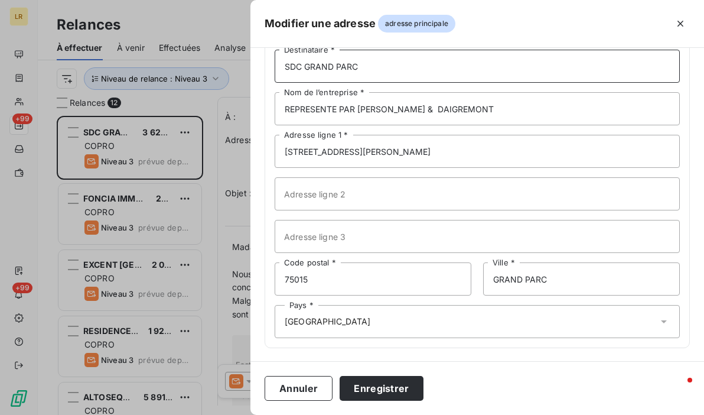
type input "SDC GRAND PARC"
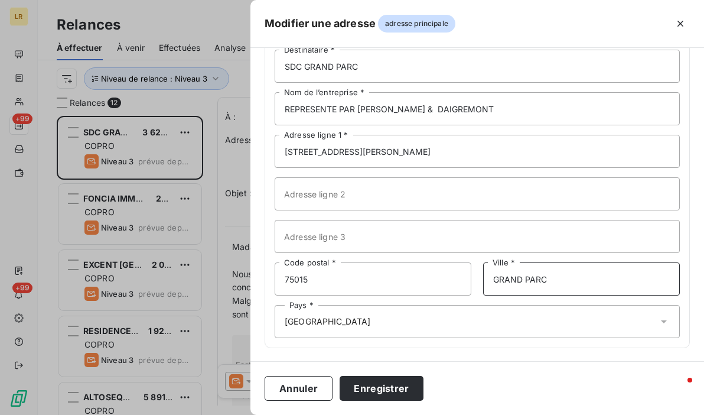
drag, startPoint x: 553, startPoint y: 277, endPoint x: 440, endPoint y: 260, distance: 114.1
click at [440, 262] on div "75015 Code postal * [GEOGRAPHIC_DATA] *" at bounding box center [477, 278] width 405 height 33
type input "[GEOGRAPHIC_DATA]"
click at [340, 376] on button "Enregistrer" at bounding box center [382, 388] width 84 height 25
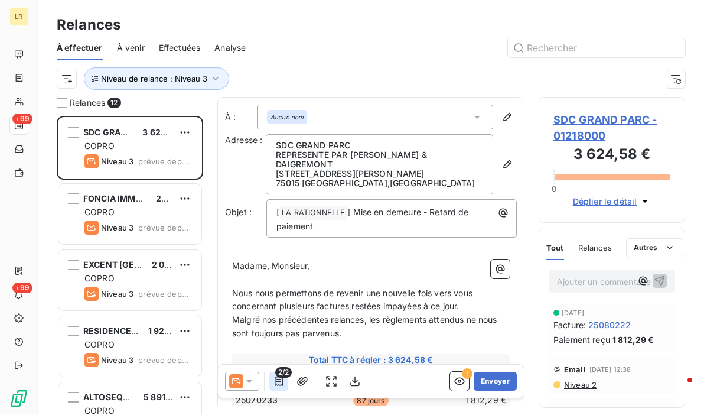
click at [281, 379] on icon "button" at bounding box center [279, 381] width 12 height 12
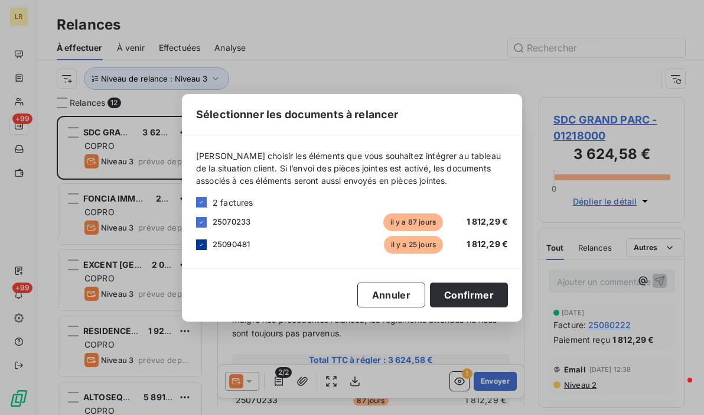
click at [198, 241] on icon at bounding box center [201, 244] width 7 height 7
click at [469, 294] on button "Confirmer" at bounding box center [469, 294] width 78 height 25
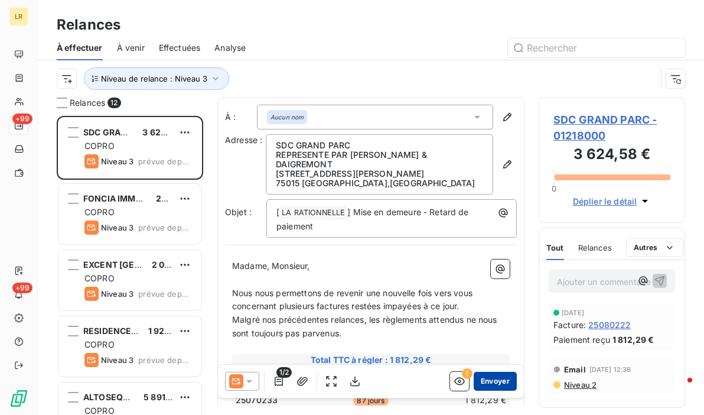
click at [480, 378] on button "Envoyer" at bounding box center [495, 380] width 43 height 19
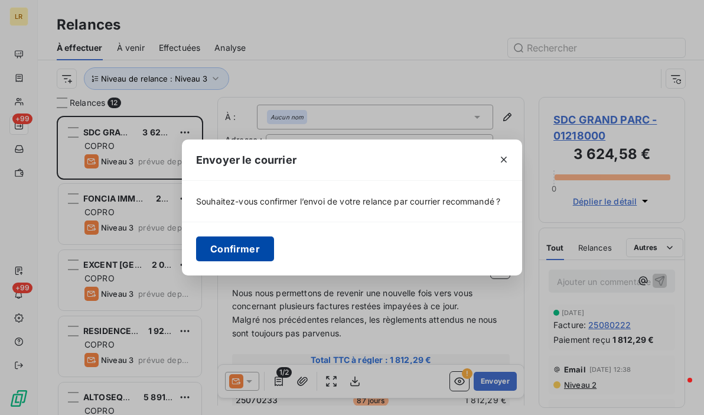
click at [242, 239] on button "Confirmer" at bounding box center [235, 248] width 78 height 25
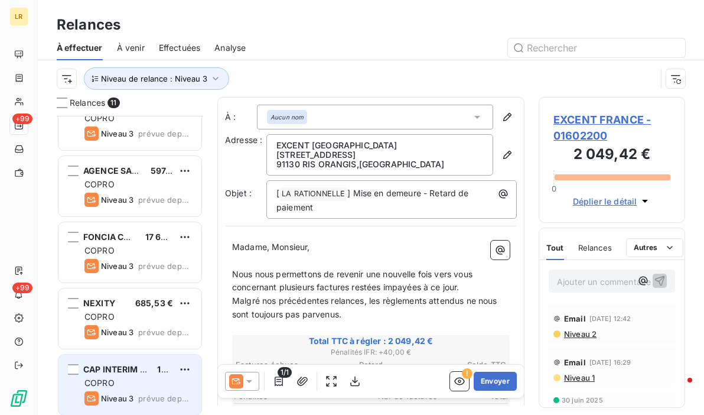
scroll to position [429, 0]
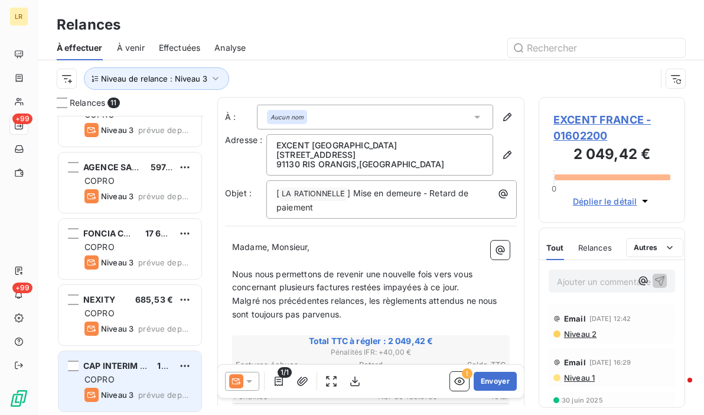
click at [122, 378] on div "COPRO" at bounding box center [137, 379] width 107 height 12
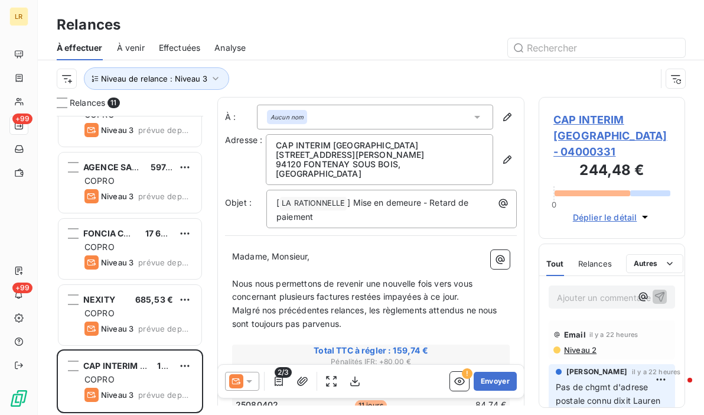
click at [585, 259] on span "Relances" at bounding box center [595, 263] width 34 height 9
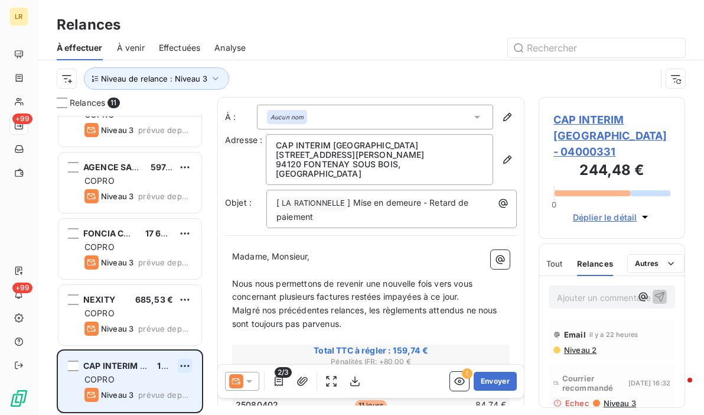
click at [187, 359] on html "LR +99 +99 Relances À effectuer À venir Effectuées Analyse Niveau de relance : …" at bounding box center [352, 207] width 704 height 415
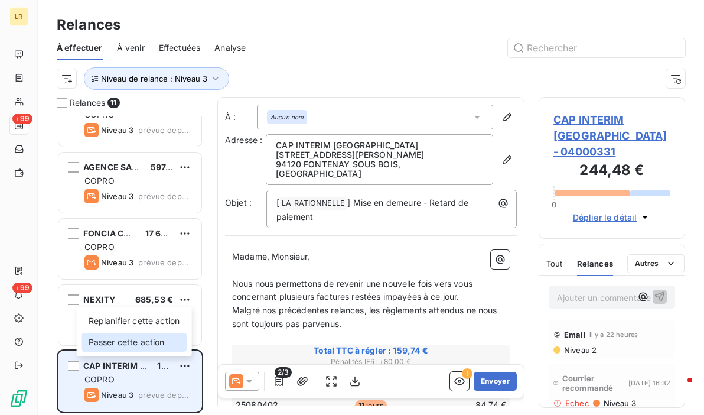
click at [127, 342] on div "Passer cette action" at bounding box center [134, 341] width 106 height 19
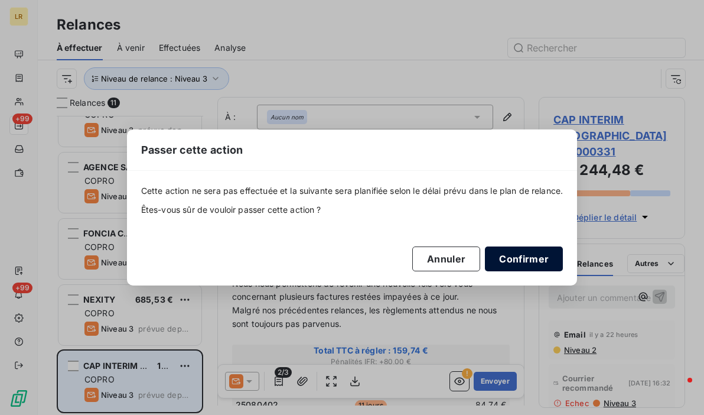
click at [517, 250] on button "Confirmer" at bounding box center [524, 258] width 78 height 25
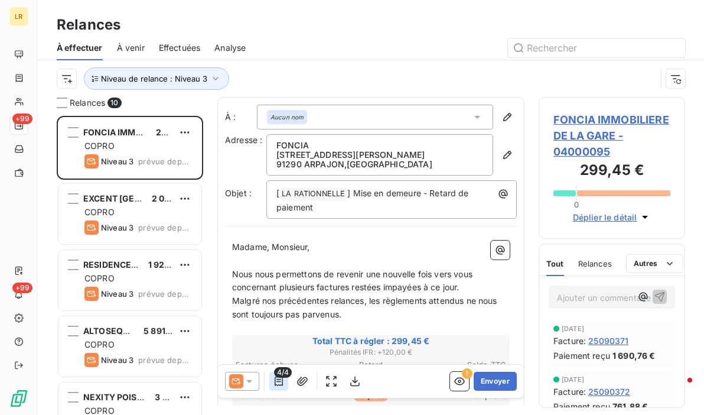
click at [275, 380] on icon "button" at bounding box center [279, 380] width 8 height 9
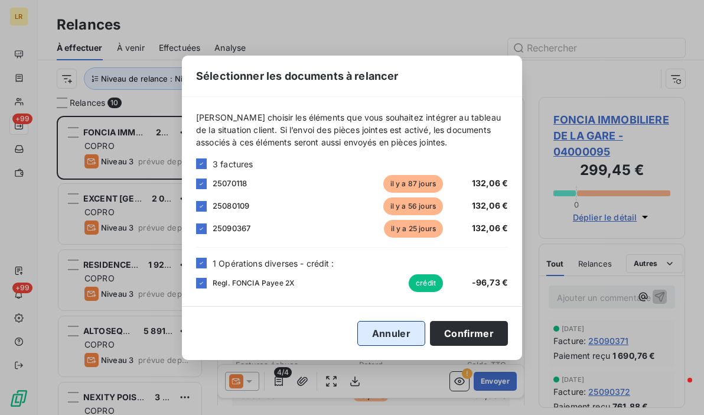
click at [387, 331] on button "Annuler" at bounding box center [391, 333] width 68 height 25
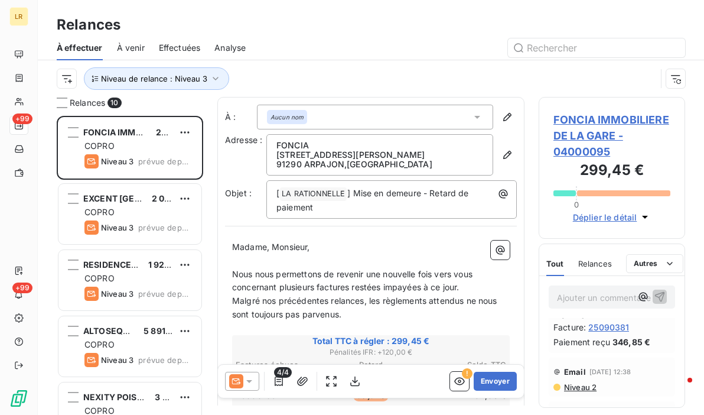
scroll to position [236, 0]
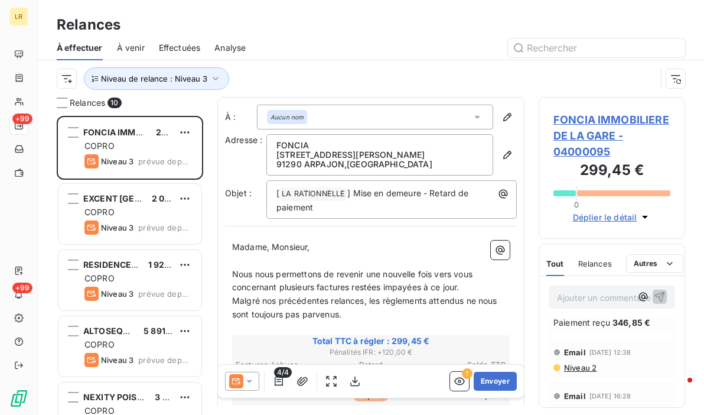
click at [574, 368] on span "Niveau 2" at bounding box center [580, 367] width 34 height 9
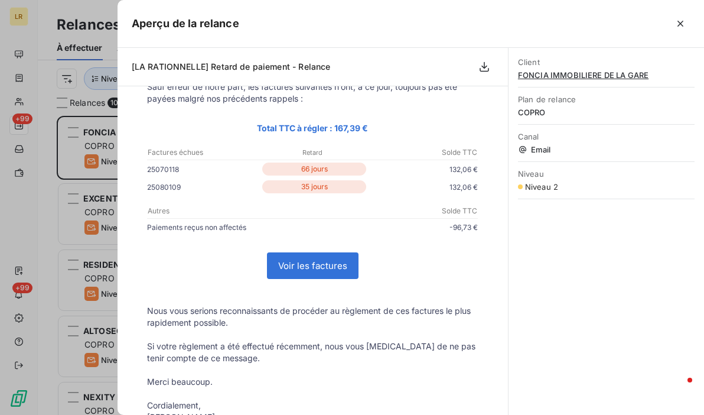
scroll to position [118, 0]
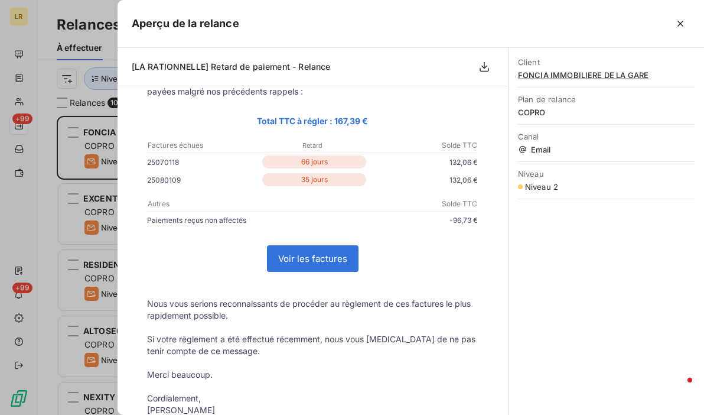
click at [105, 149] on div at bounding box center [352, 207] width 704 height 415
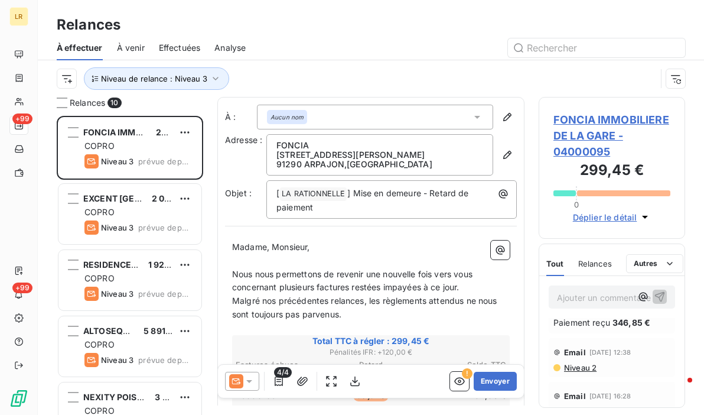
click at [282, 374] on span "4/4" at bounding box center [283, 372] width 18 height 11
click at [276, 380] on icon "button" at bounding box center [279, 381] width 12 height 12
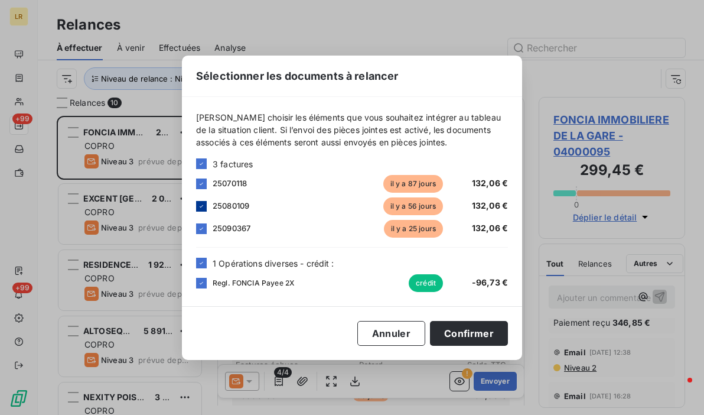
click at [201, 205] on icon at bounding box center [202, 205] width 4 height 2
click at [201, 229] on icon at bounding box center [201, 228] width 7 height 7
click at [201, 264] on icon at bounding box center [201, 262] width 7 height 7
click at [455, 328] on button "Confirmer" at bounding box center [469, 333] width 78 height 25
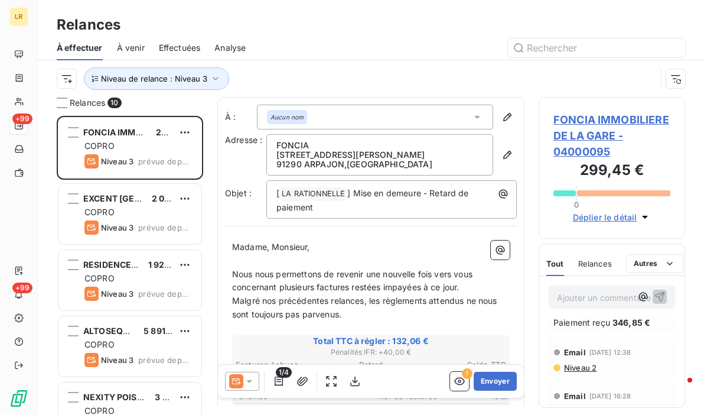
click at [248, 378] on icon at bounding box center [249, 381] width 12 height 12
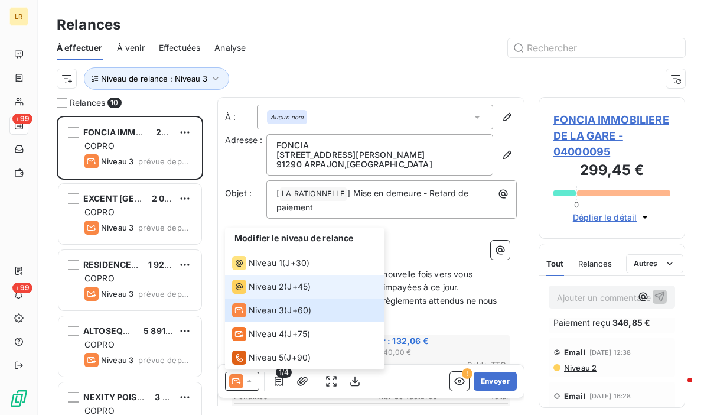
click at [254, 281] on span "Niveau 2" at bounding box center [266, 286] width 35 height 12
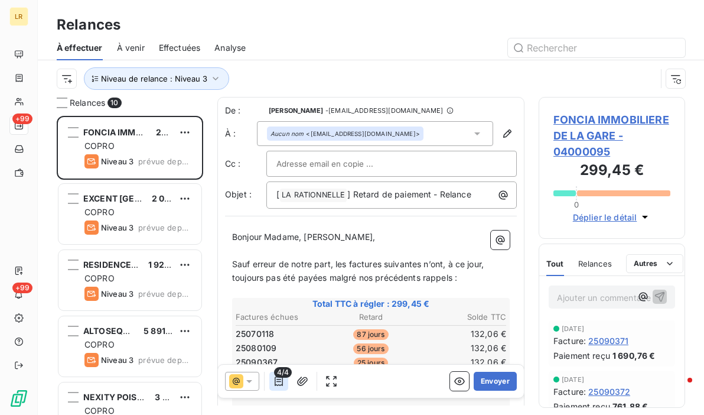
click at [278, 380] on icon "button" at bounding box center [279, 381] width 12 height 12
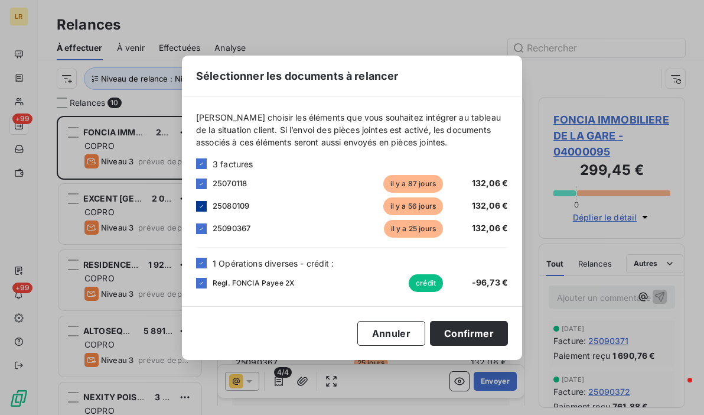
click at [200, 204] on icon at bounding box center [201, 206] width 7 height 7
click at [199, 231] on icon at bounding box center [201, 228] width 7 height 7
click at [203, 204] on div at bounding box center [201, 206] width 11 height 11
click at [201, 228] on div at bounding box center [201, 228] width 11 height 11
click at [201, 203] on icon at bounding box center [201, 206] width 7 height 7
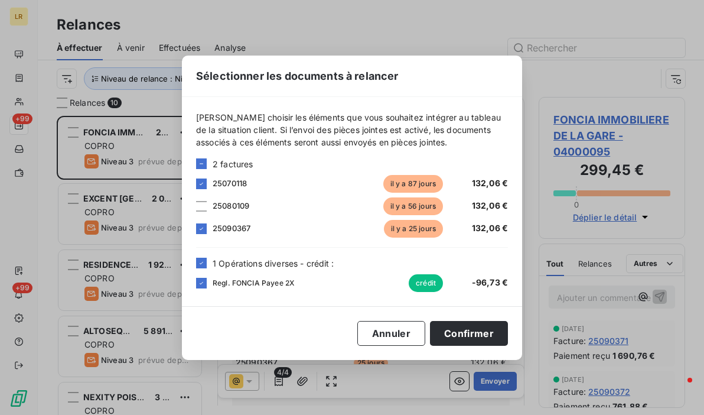
click at [204, 201] on div at bounding box center [201, 206] width 11 height 11
click at [203, 207] on div at bounding box center [201, 206] width 11 height 11
click at [201, 231] on icon at bounding box center [201, 228] width 7 height 7
click at [202, 259] on icon at bounding box center [201, 262] width 7 height 7
click at [442, 332] on button "Confirmer" at bounding box center [469, 333] width 78 height 25
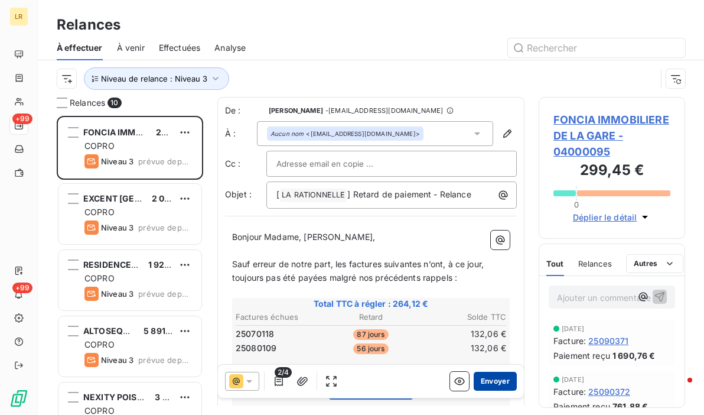
click at [474, 384] on button "Envoyer" at bounding box center [495, 380] width 43 height 19
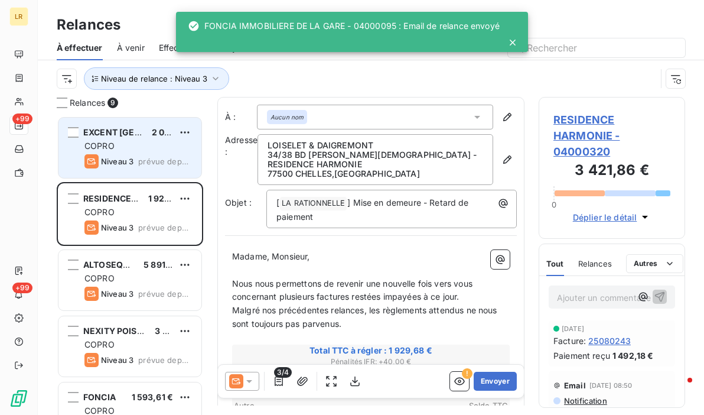
click at [130, 135] on span "EXCENT [GEOGRAPHIC_DATA]" at bounding box center [145, 132] width 124 height 10
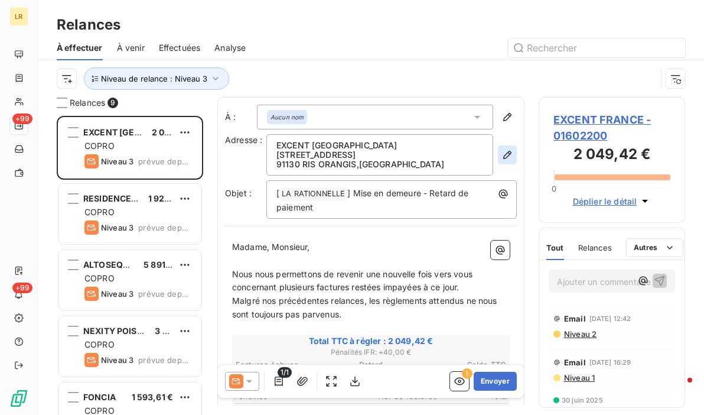
click at [503, 154] on icon "button" at bounding box center [507, 155] width 8 height 8
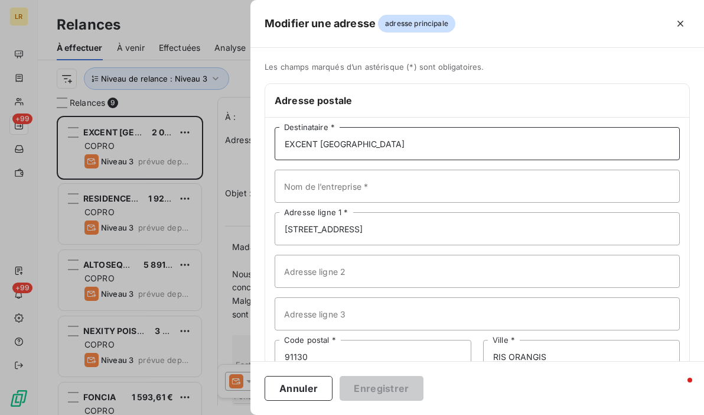
click at [394, 149] on input "EXCENT [GEOGRAPHIC_DATA]" at bounding box center [477, 143] width 405 height 33
paste input "EXCENT FRANCE [STREET_ADDRESS][PERSON_NAME]"
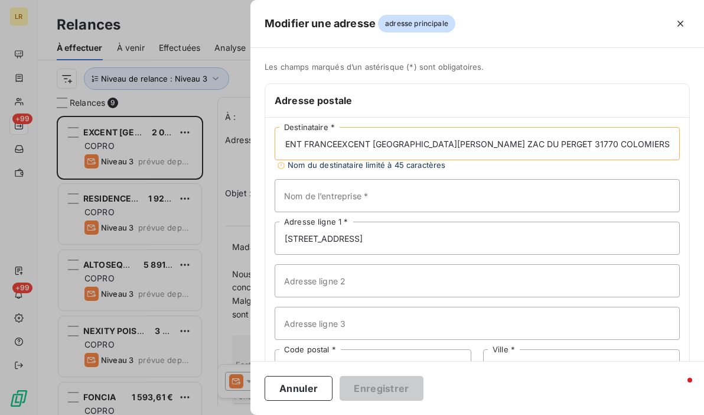
click at [410, 142] on input "EXCENT FRANCEEXCENT [GEOGRAPHIC_DATA][PERSON_NAME] ZAC DU PERGET 31770 COLOMIERS" at bounding box center [477, 143] width 405 height 33
drag, startPoint x: 355, startPoint y: 140, endPoint x: 461, endPoint y: 142, distance: 105.7
click at [461, 142] on input "EXCENT FRANCE [STREET_ADDRESS][PERSON_NAME]" at bounding box center [477, 143] width 405 height 33
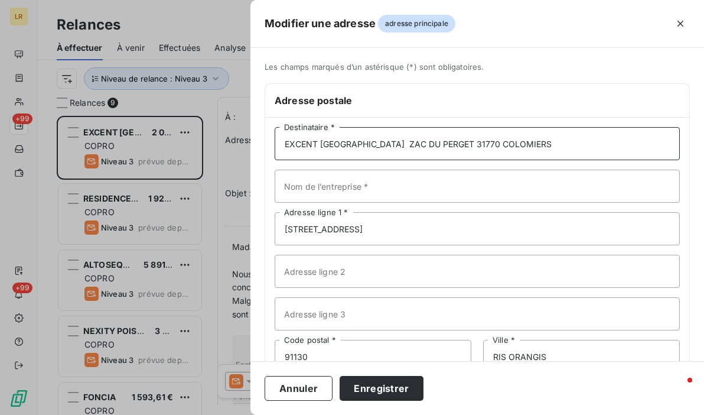
type input "EXCENT [GEOGRAPHIC_DATA] ZAC DU PERGET 31770 COLOMIERS"
drag, startPoint x: 390, startPoint y: 229, endPoint x: 250, endPoint y: 211, distance: 141.6
click at [250, 414] on div "Modifier une adresse adresse principale Les champs marqués d’un [DEMOGRAPHIC_DA…" at bounding box center [352, 415] width 704 height 0
paste input "[STREET_ADDRESS][PERSON_NAME]"
type input "[STREET_ADDRESS][PERSON_NAME]"
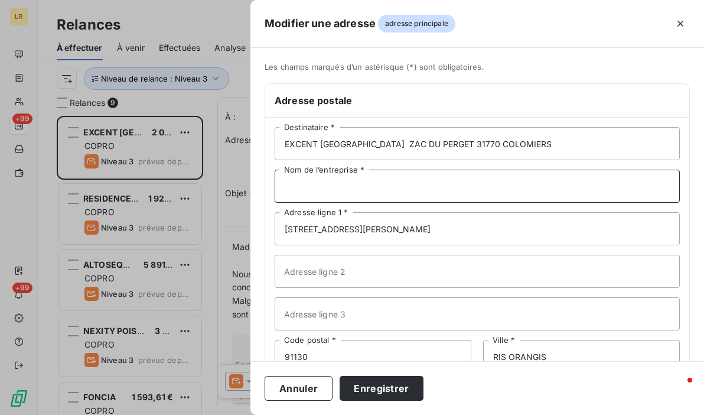
click at [415, 178] on input "Nom de l’entreprise *" at bounding box center [477, 185] width 405 height 33
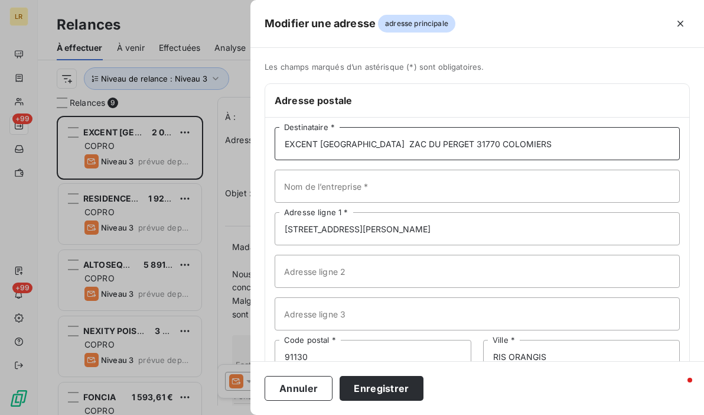
drag, startPoint x: 355, startPoint y: 141, endPoint x: 425, endPoint y: 148, distance: 70.0
click at [425, 148] on input "EXCENT [GEOGRAPHIC_DATA] ZAC DU PERGET 31770 COLOMIERS" at bounding box center [477, 143] width 405 height 33
type input "EXCENT FRANCE 31770 COLOMIERS"
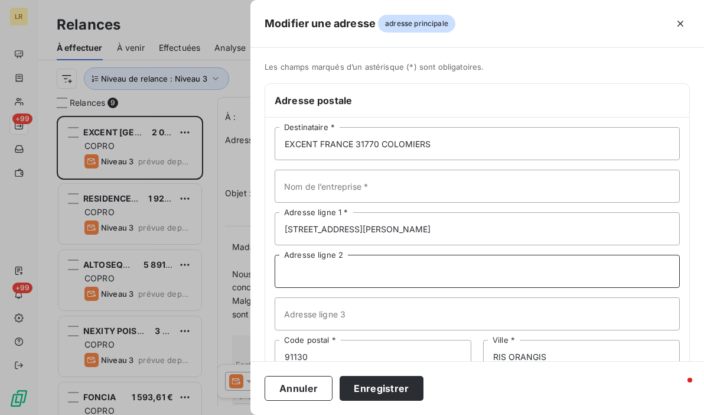
click at [343, 267] on input "Adresse ligne 2" at bounding box center [477, 270] width 405 height 33
paste input "ZAC DU PERGET"
click at [380, 273] on input "ZAC DU PERGET" at bounding box center [477, 270] width 405 height 33
type input "ZAC DU PERGET"
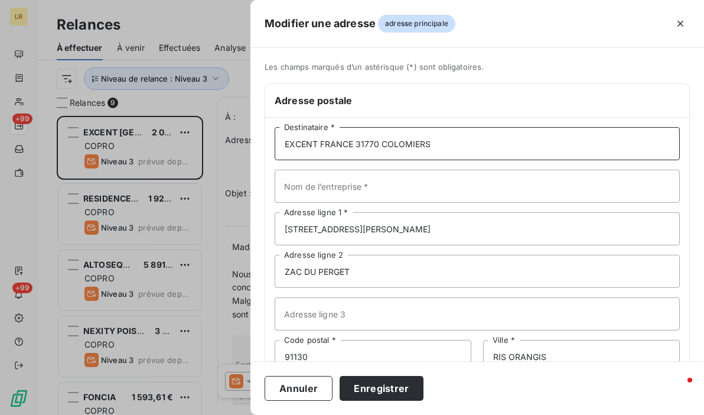
drag, startPoint x: 356, startPoint y: 142, endPoint x: 432, endPoint y: 137, distance: 76.3
click at [432, 137] on input "EXCENT FRANCE 31770 COLOMIERS" at bounding box center [477, 143] width 405 height 33
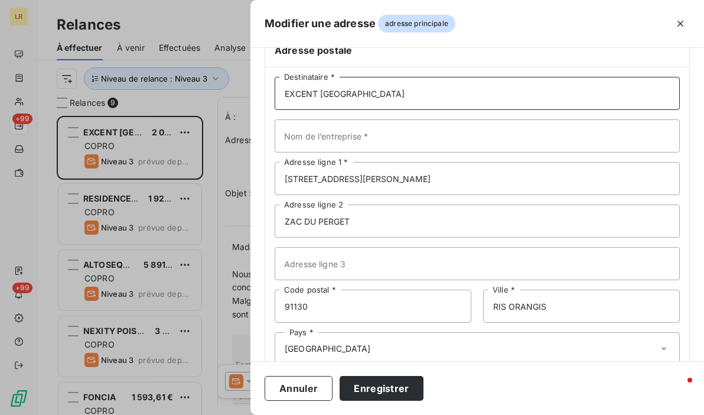
scroll to position [77, 0]
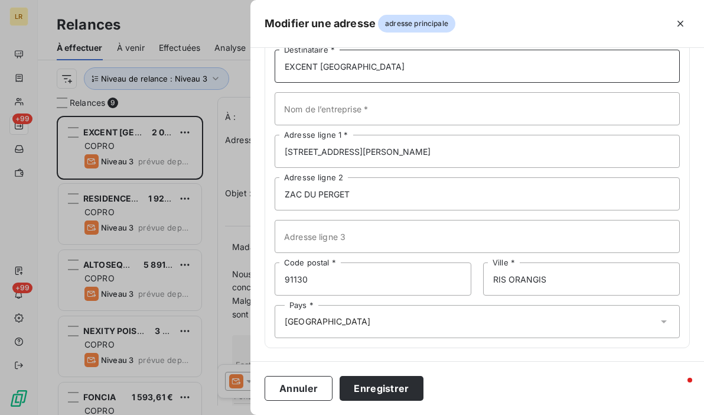
type input "EXCENT [GEOGRAPHIC_DATA]"
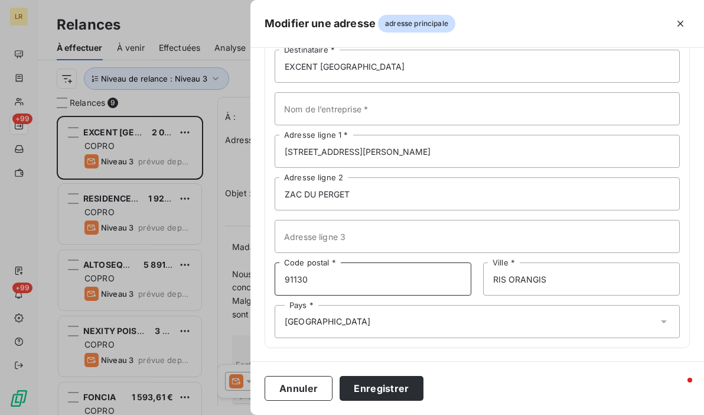
drag, startPoint x: 277, startPoint y: 280, endPoint x: 267, endPoint y: 278, distance: 10.3
click at [267, 278] on div "EXCENT FRANCE Destinataire * Nom de l’entreprise * [STREET_ADDRESS][PERSON_NAME…" at bounding box center [477, 193] width 424 height 307
paste input "31770 COLOMIERS"
drag, startPoint x: 358, startPoint y: 277, endPoint x: 308, endPoint y: 276, distance: 50.8
click at [308, 276] on input "31770 COLOMIERS" at bounding box center [373, 278] width 197 height 33
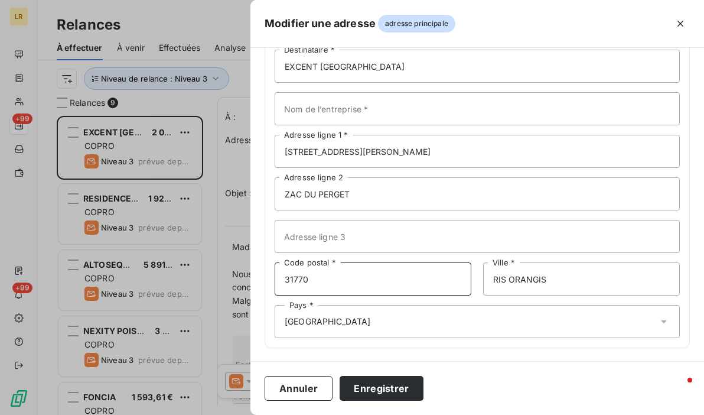
type input "31770"
drag, startPoint x: 563, startPoint y: 278, endPoint x: 389, endPoint y: 279, distance: 174.2
click at [389, 279] on div "31770 Code postal * RIS ORANGIS Ville *" at bounding box center [477, 278] width 405 height 33
type input "COLOMIERS"
click at [340, 324] on div "Pays * [GEOGRAPHIC_DATA]" at bounding box center [477, 321] width 405 height 33
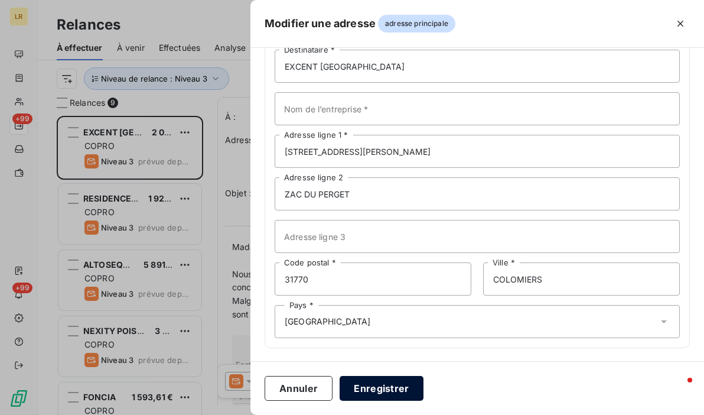
click at [372, 385] on button "Enregistrer" at bounding box center [382, 388] width 84 height 25
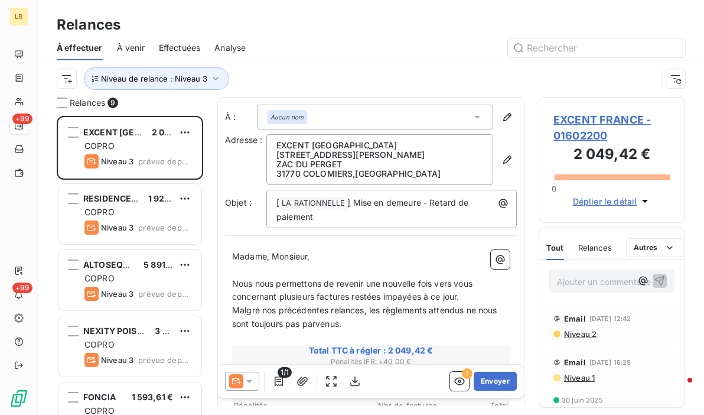
click at [587, 236] on div "Relances" at bounding box center [595, 247] width 34 height 25
click at [250, 381] on icon at bounding box center [249, 381] width 6 height 3
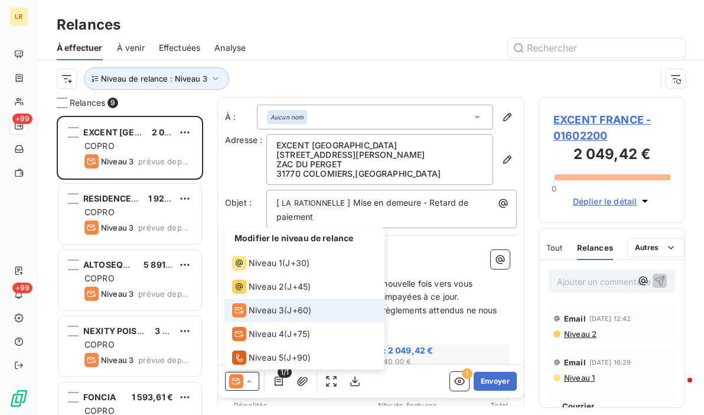
click at [250, 381] on icon at bounding box center [249, 381] width 12 height 12
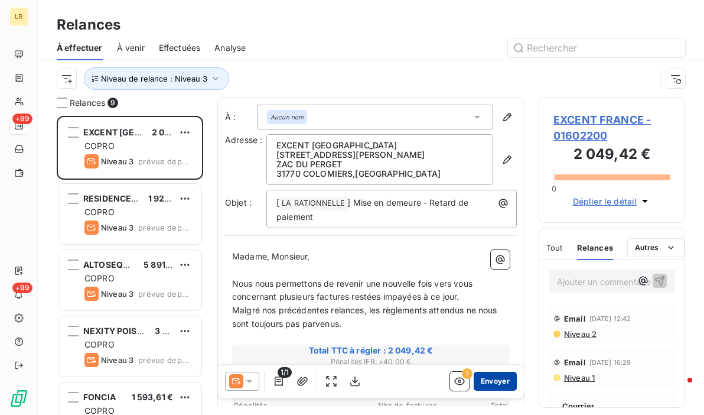
click at [485, 380] on button "Envoyer" at bounding box center [495, 380] width 43 height 19
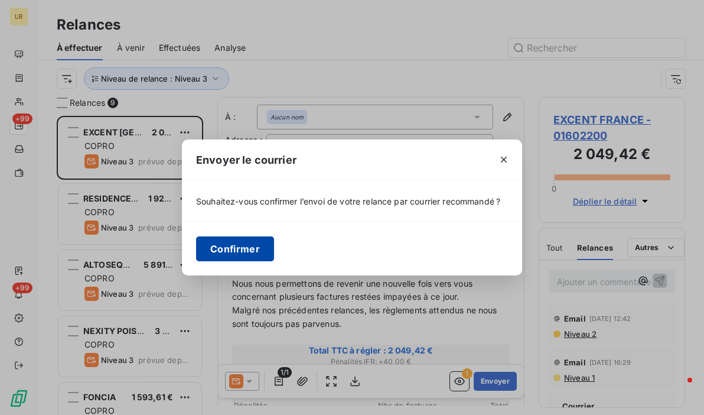
click at [243, 252] on button "Confirmer" at bounding box center [235, 248] width 78 height 25
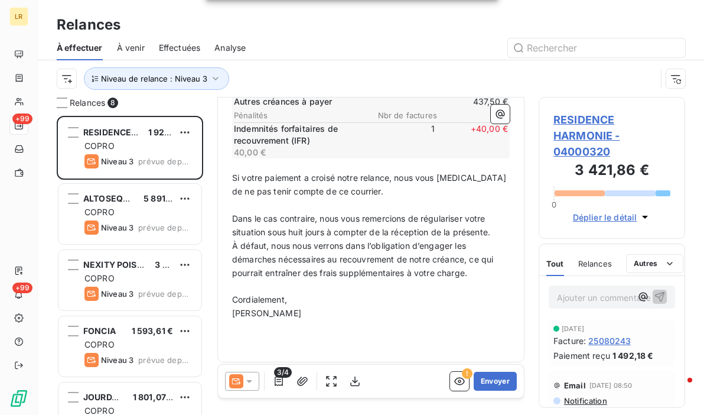
scroll to position [318, 0]
click at [605, 254] on div "Relances" at bounding box center [595, 263] width 34 height 25
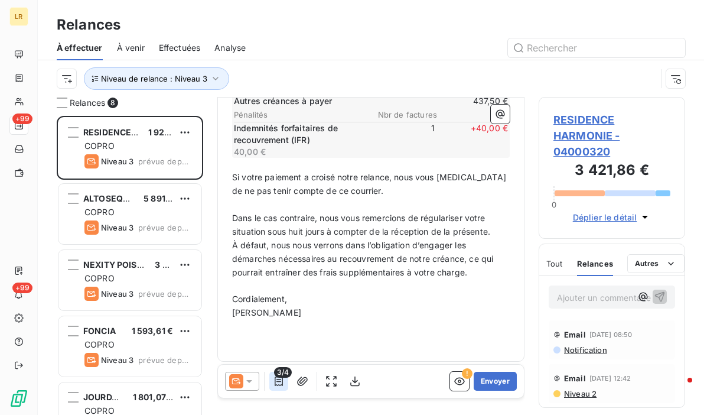
click at [276, 386] on icon "button" at bounding box center [279, 381] width 12 height 12
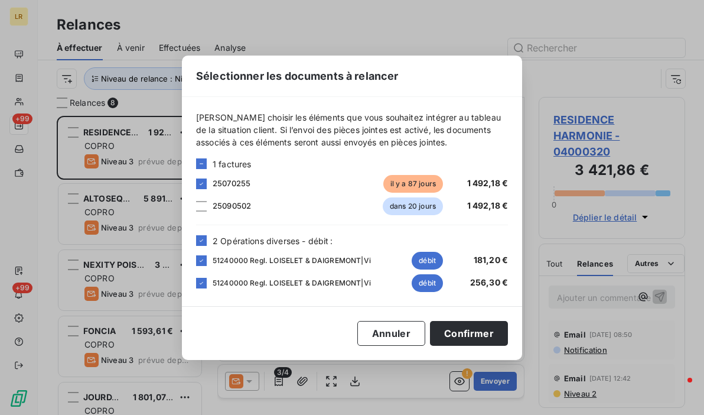
click at [573, 391] on div "Sélectionner les documents à relancer [PERSON_NAME] choisir les éléments que vo…" at bounding box center [352, 207] width 704 height 415
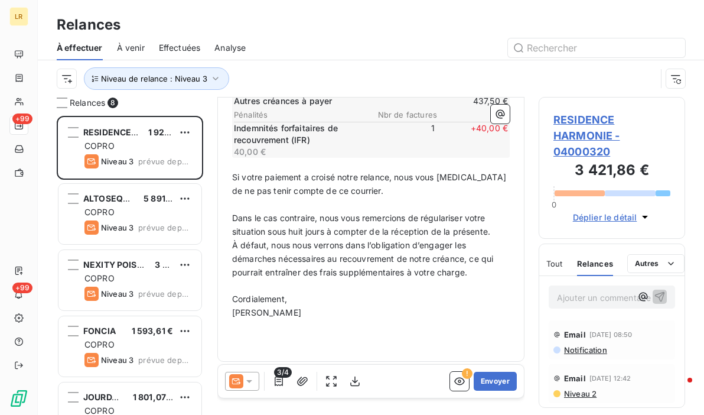
click at [583, 389] on span "Niveau 2" at bounding box center [580, 393] width 34 height 9
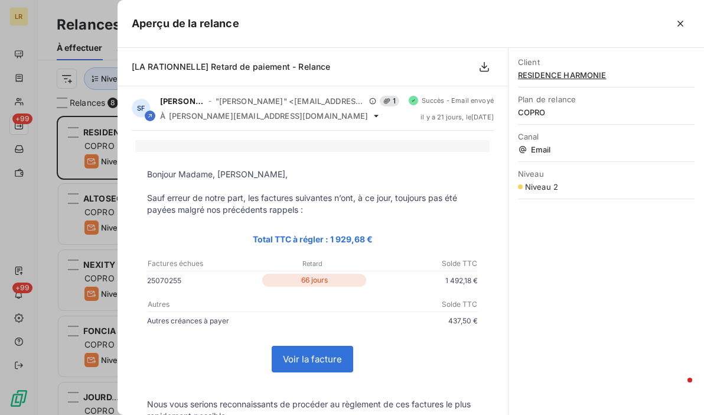
click at [680, 22] on icon "button" at bounding box center [680, 24] width 12 height 12
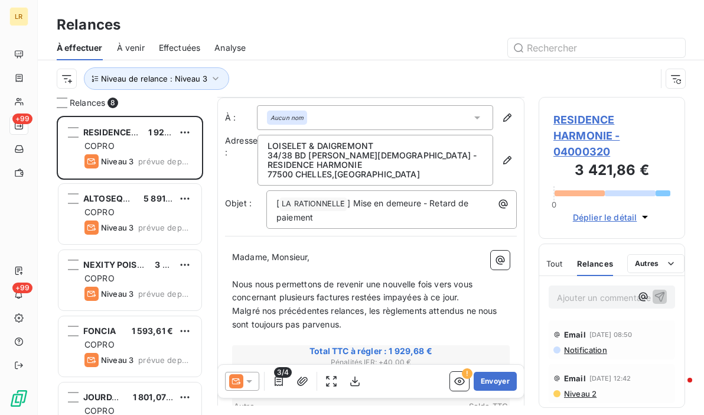
scroll to position [59, 0]
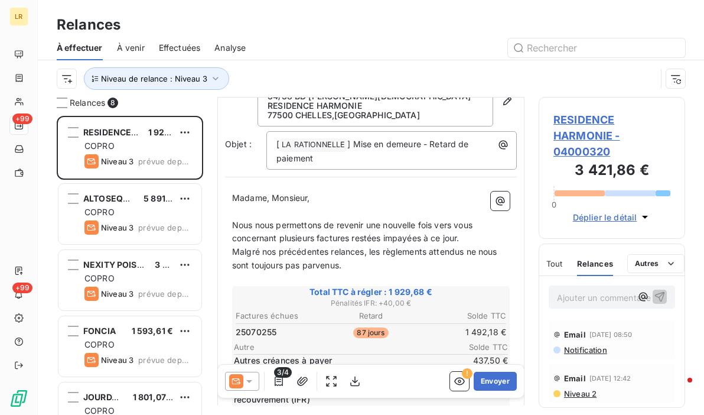
click at [566, 393] on span "Niveau 2" at bounding box center [580, 393] width 34 height 9
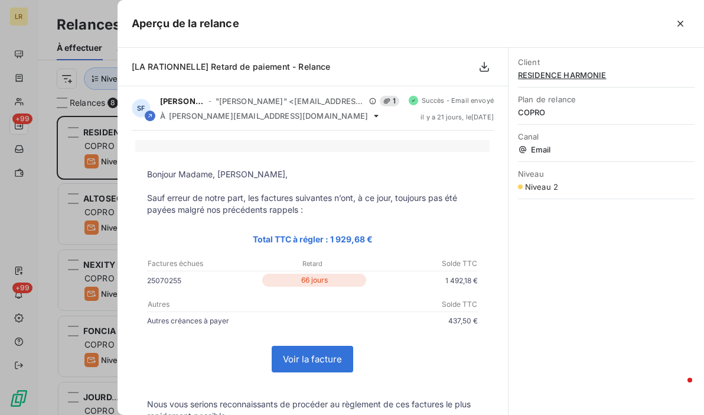
click at [71, 146] on div at bounding box center [352, 207] width 704 height 415
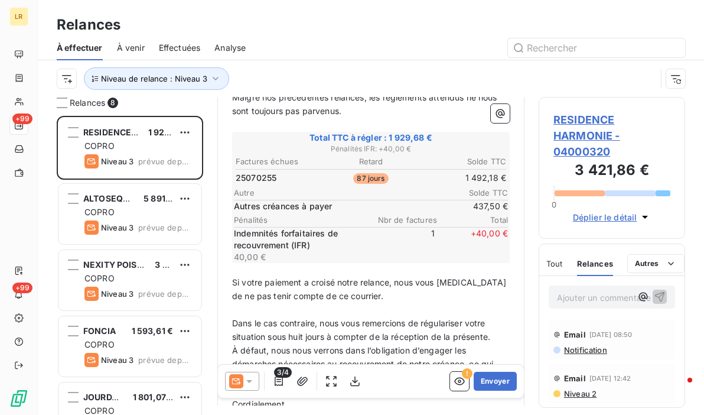
scroll to position [295, 0]
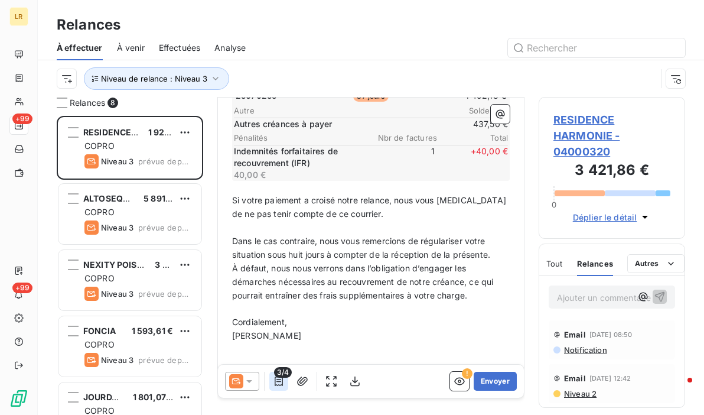
click at [279, 382] on icon "button" at bounding box center [279, 381] width 12 height 12
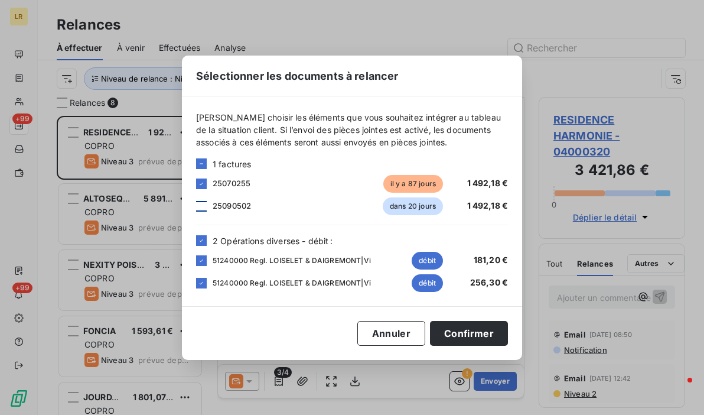
click at [200, 204] on div at bounding box center [201, 206] width 11 height 11
click at [407, 331] on button "Annuler" at bounding box center [391, 333] width 68 height 25
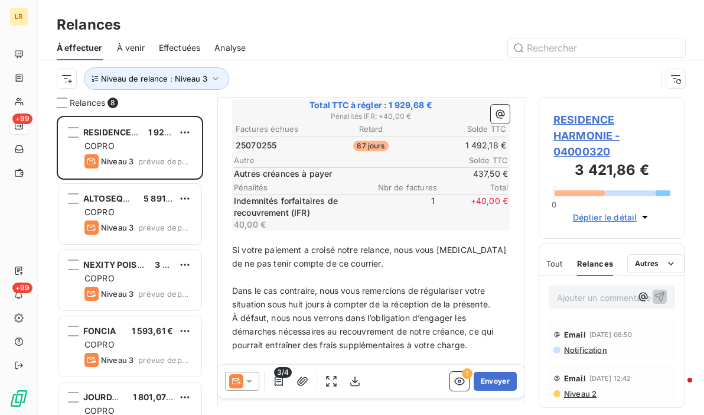
scroll to position [318, 0]
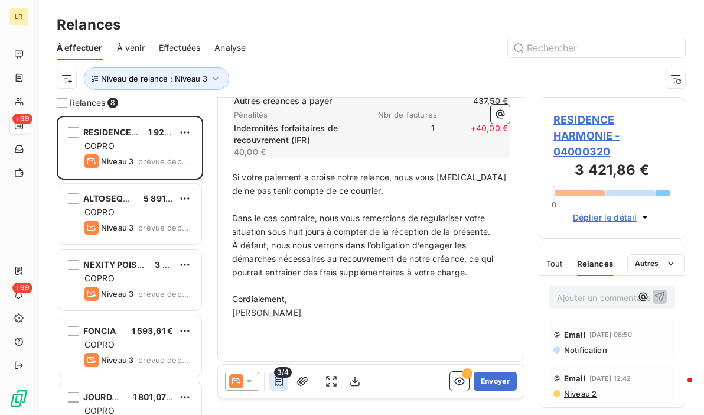
click at [278, 380] on icon "button" at bounding box center [279, 381] width 12 height 12
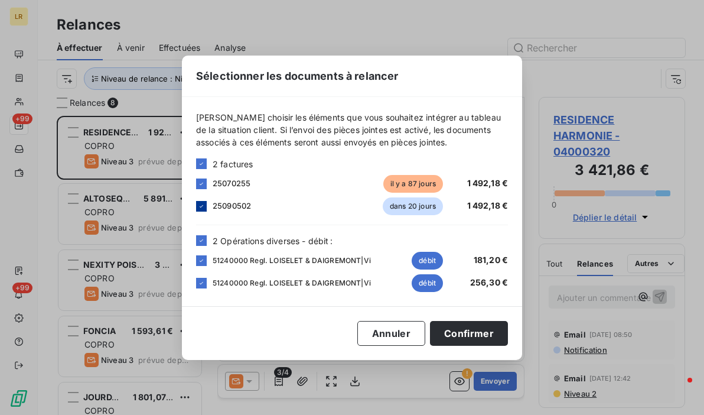
click at [204, 205] on div at bounding box center [201, 206] width 11 height 11
click at [472, 329] on button "Confirmer" at bounding box center [469, 333] width 78 height 25
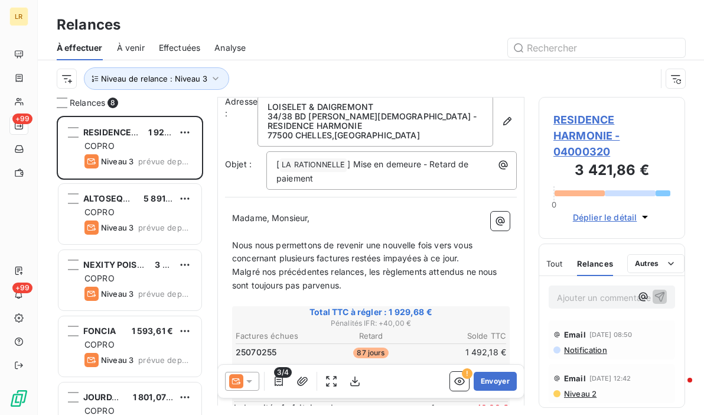
scroll to position [0, 0]
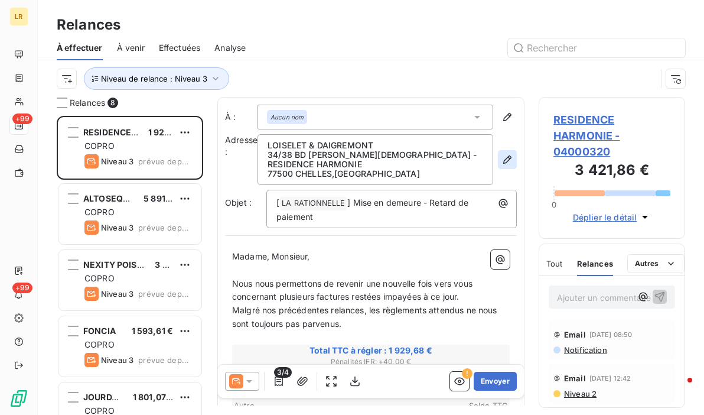
click at [501, 160] on icon "button" at bounding box center [507, 160] width 12 height 12
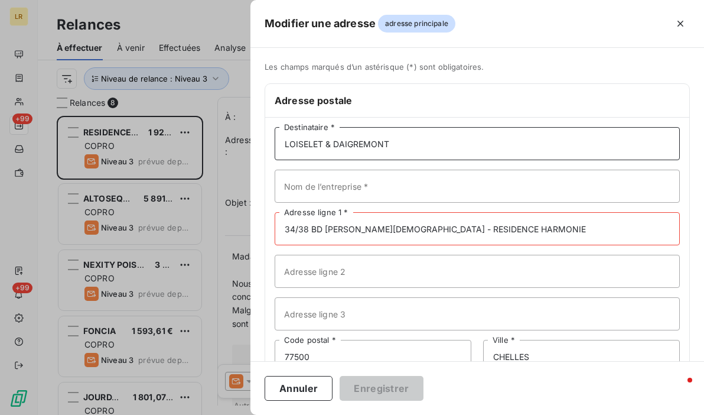
click at [413, 145] on input "LOISELET & DAIGREMONT" at bounding box center [477, 143] width 405 height 33
paste input "RESIDENCE HARMONIE C/O LOISELET & DAIGREMONT 50 BD [PERSON_NAME] 77600 BUSSY SA…"
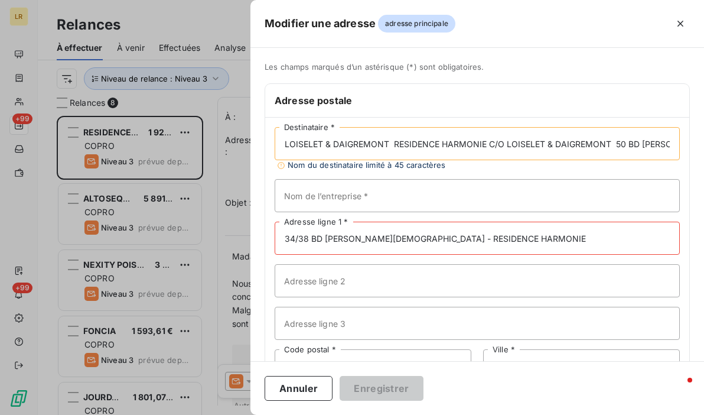
scroll to position [0, 181]
click at [305, 145] on input "LOISELET & DAIGREMONT RESIDENCE HARMONIE C/O LOISELET & DAIGREMONT 50 BD [PERSO…" at bounding box center [477, 143] width 405 height 33
drag, startPoint x: 380, startPoint y: 139, endPoint x: 501, endPoint y: 138, distance: 120.5
click at [501, 138] on input "RESIDENCE HARMONIE C/O LOISELET & DAIGREMONT 50 BD [PERSON_NAME] 77600 BUSSY SA…" at bounding box center [477, 143] width 405 height 33
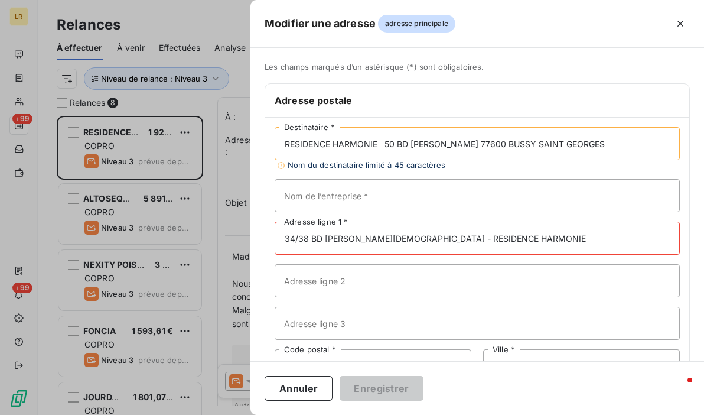
type input "RESIDENCE HARMONIE 50 BD [PERSON_NAME] 77600 BUSSY SAINT GEORGES"
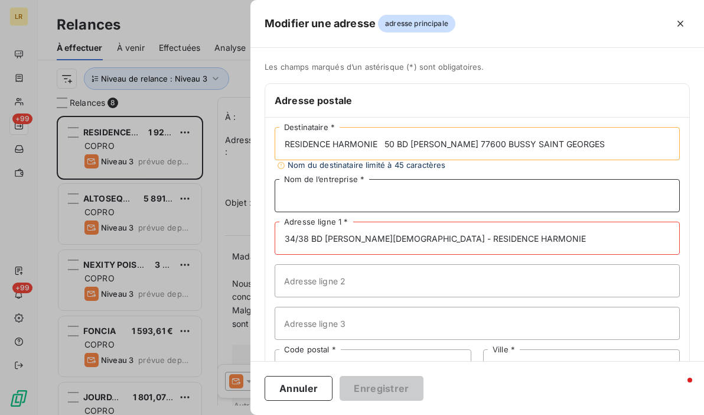
click at [386, 195] on input "Nom de l’entreprise *" at bounding box center [477, 195] width 405 height 33
paste input "C/O LOISELET & DAIGREMONT"
type input "C/O LOISELET & DAIGREMONT"
drag, startPoint x: 383, startPoint y: 144, endPoint x: 484, endPoint y: 145, distance: 100.4
click at [484, 145] on input "RESIDENCE HARMONIE 50 BD [PERSON_NAME] 77600 BUSSY SAINT GEORGES" at bounding box center [477, 143] width 405 height 33
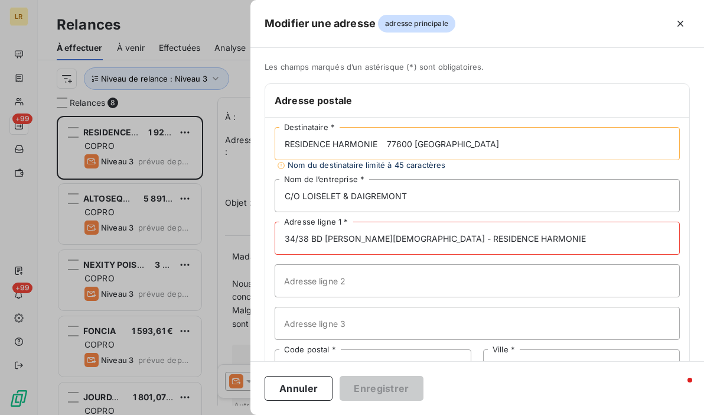
type input "RESIDENCE HARMONIE 77600 [GEOGRAPHIC_DATA]"
drag, startPoint x: 550, startPoint y: 243, endPoint x: 234, endPoint y: 272, distance: 317.8
click at [234, 414] on div "Modifier une adresse adresse principale Les champs marqués d’un [DEMOGRAPHIC_DA…" at bounding box center [352, 415] width 704 height 0
paste input "50 BD [PERSON_NAME]"
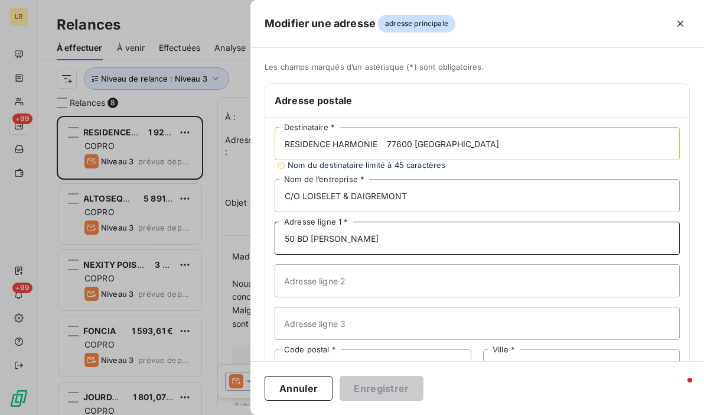
type input "50 BD [PERSON_NAME]"
drag, startPoint x: 436, startPoint y: 143, endPoint x: 536, endPoint y: 139, distance: 99.9
click at [536, 139] on input "RESIDENCE HARMONIE 77600 [GEOGRAPHIC_DATA]" at bounding box center [477, 143] width 405 height 33
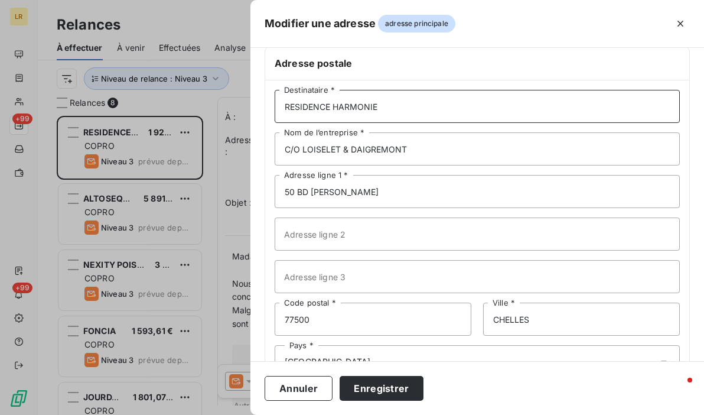
scroll to position [77, 0]
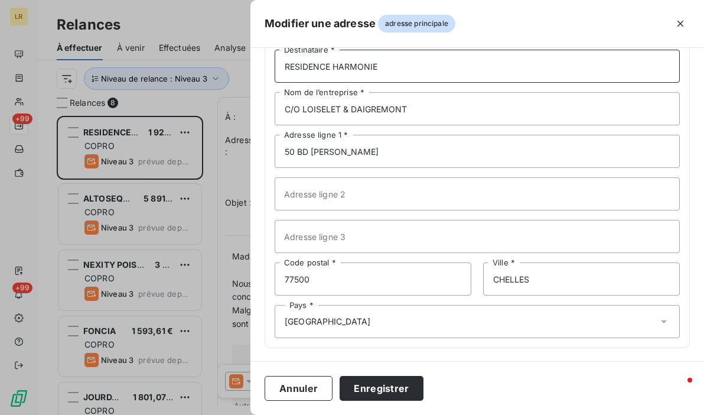
type input "RESIDENCE HARMONIE"
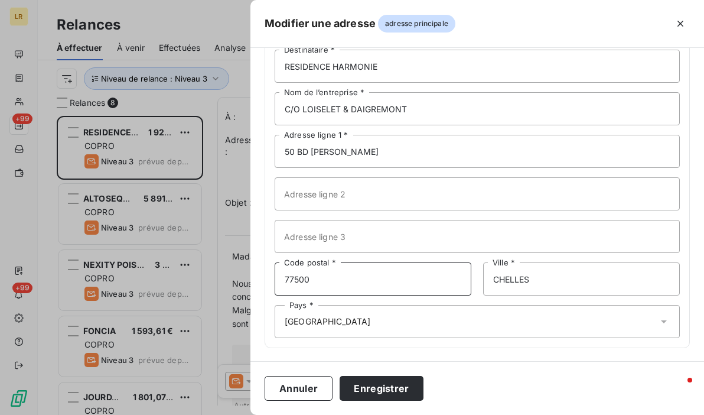
drag, startPoint x: 324, startPoint y: 279, endPoint x: 325, endPoint y: 271, distance: 7.8
click at [326, 276] on input "77500" at bounding box center [373, 278] width 197 height 33
paste input "77600 BUSSY [GEOGRAPHIC_DATA]"
click at [315, 278] on input "77500 77600 [GEOGRAPHIC_DATA]" at bounding box center [373, 278] width 197 height 33
drag, startPoint x: 312, startPoint y: 278, endPoint x: 409, endPoint y: 274, distance: 96.9
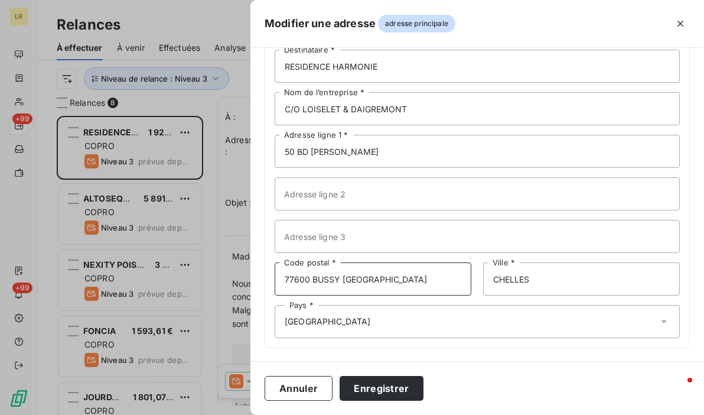
click at [409, 274] on input "77600 BUSSY [GEOGRAPHIC_DATA]" at bounding box center [373, 278] width 197 height 33
type input "77600"
drag, startPoint x: 502, startPoint y: 278, endPoint x: 492, endPoint y: 274, distance: 10.1
click at [493, 276] on input "CHELLES" at bounding box center [581, 278] width 197 height 33
click at [548, 279] on input "CHELLES" at bounding box center [581, 278] width 197 height 33
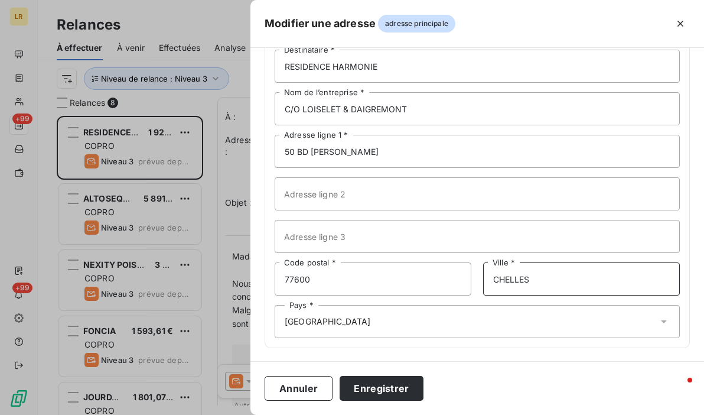
click at [477, 277] on div "77600 Code postal * CHELLES Ville *" at bounding box center [477, 278] width 405 height 33
paste input "BUSSY SAINT GEORG"
type input "BUSSY SAINT GEORGES"
click at [482, 311] on div "Pays * [GEOGRAPHIC_DATA]" at bounding box center [477, 321] width 405 height 33
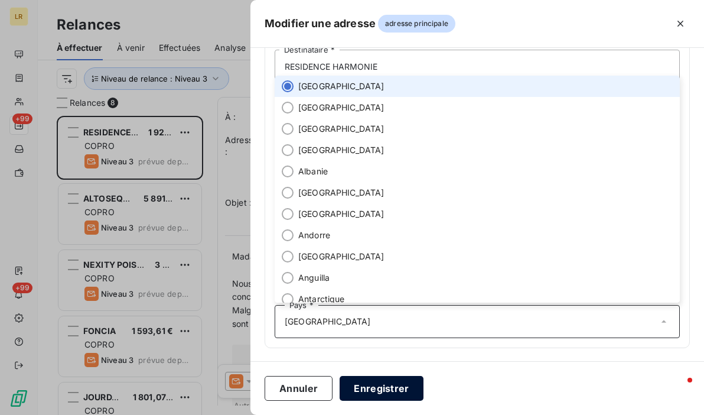
click at [380, 387] on button "Enregistrer" at bounding box center [382, 388] width 84 height 25
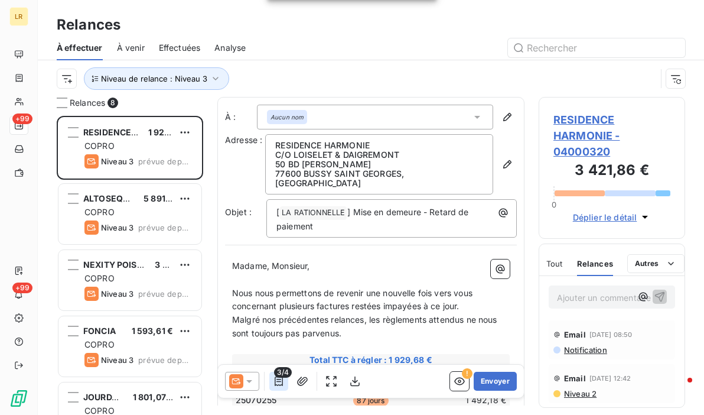
click at [274, 380] on icon "button" at bounding box center [279, 381] width 12 height 12
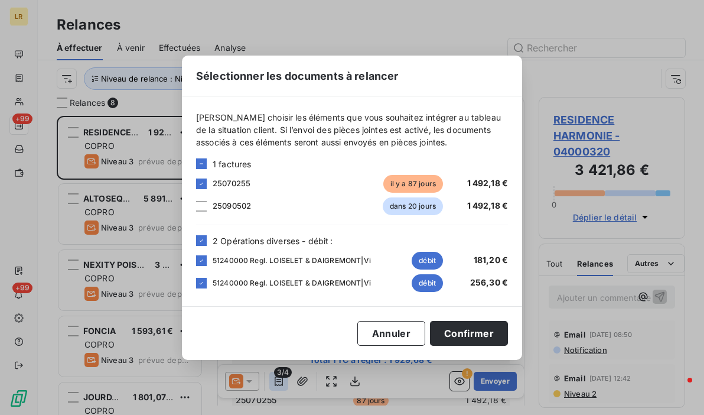
click at [274, 380] on div "Sélectionner les documents à relancer [PERSON_NAME] choisir les éléments que vo…" at bounding box center [352, 207] width 704 height 415
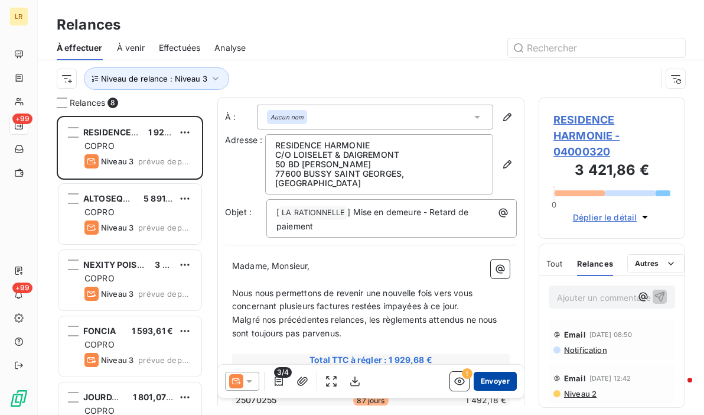
click at [490, 379] on button "Envoyer" at bounding box center [495, 380] width 43 height 19
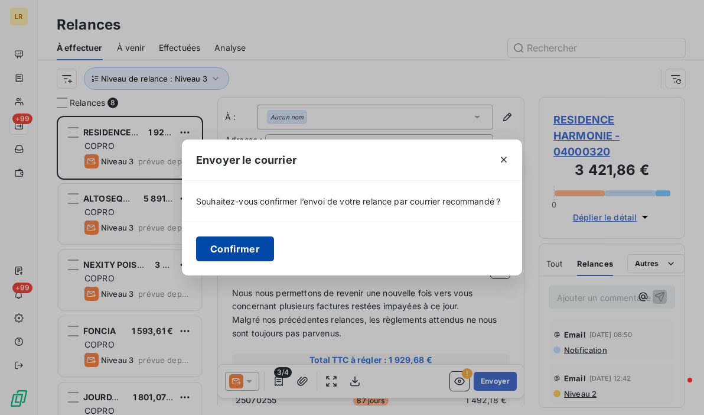
click at [247, 245] on button "Confirmer" at bounding box center [235, 248] width 78 height 25
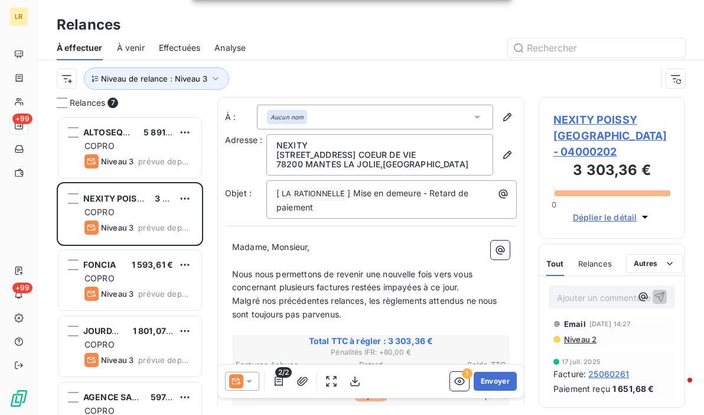
scroll to position [177, 0]
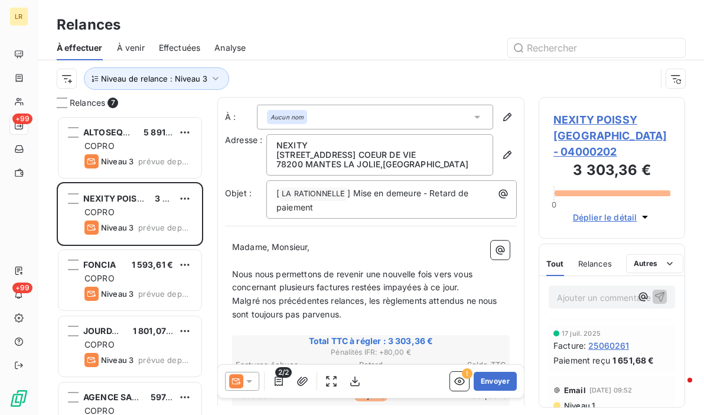
click at [557, 259] on span "Tout" at bounding box center [555, 263] width 18 height 9
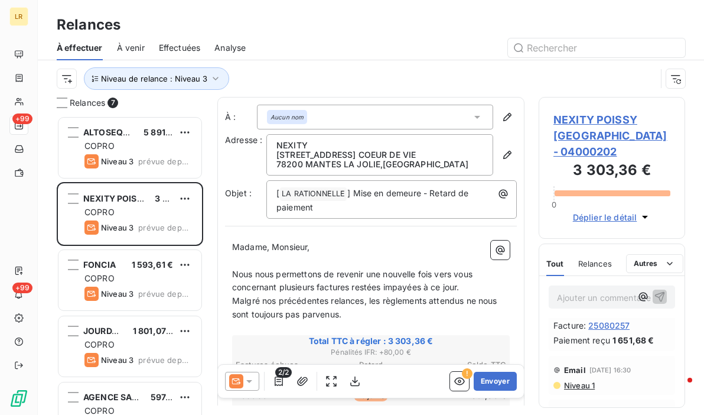
scroll to position [0, 0]
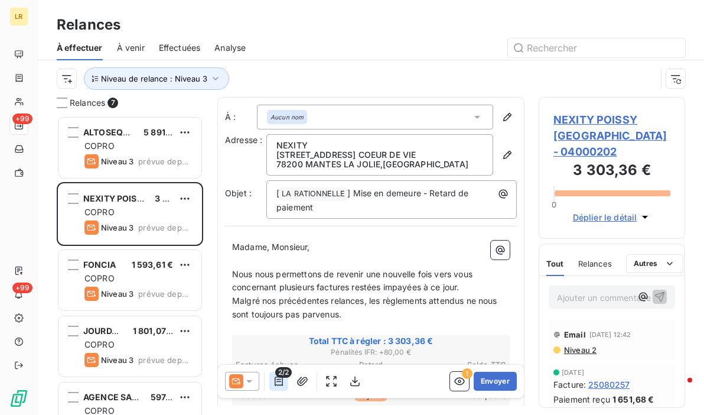
click at [276, 383] on icon "button" at bounding box center [279, 381] width 12 height 12
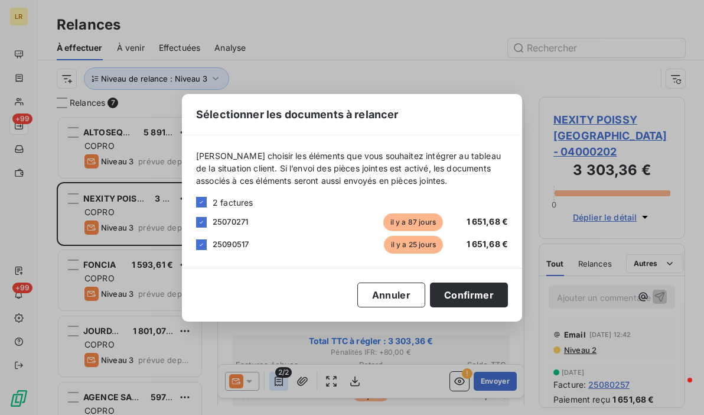
click at [276, 383] on div "Sélectionner les documents à relancer [PERSON_NAME] choisir les éléments que vo…" at bounding box center [352, 207] width 704 height 415
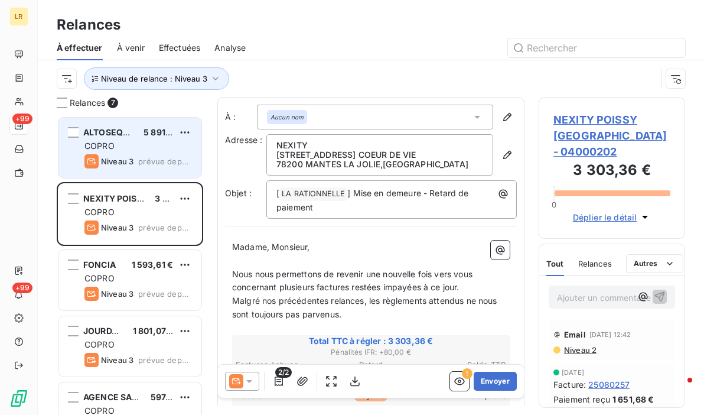
click at [180, 142] on div "COPRO" at bounding box center [137, 146] width 107 height 12
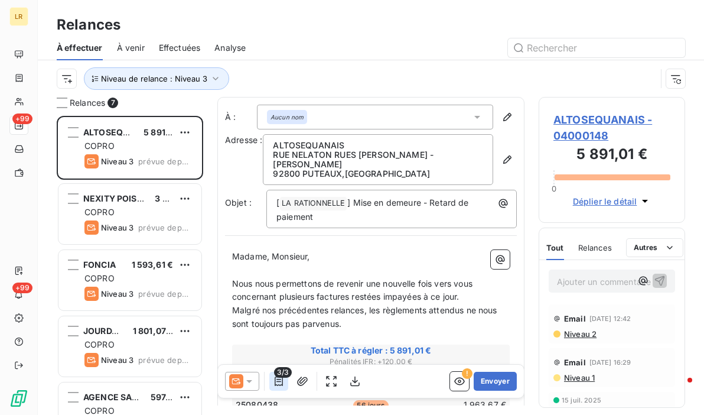
click at [275, 380] on icon "button" at bounding box center [279, 380] width 8 height 9
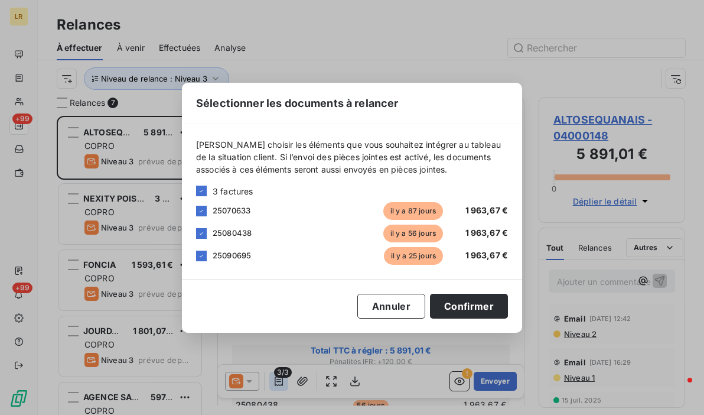
click at [275, 379] on div "Sélectionner les documents à relancer [PERSON_NAME] choisir les éléments que vo…" at bounding box center [352, 207] width 704 height 415
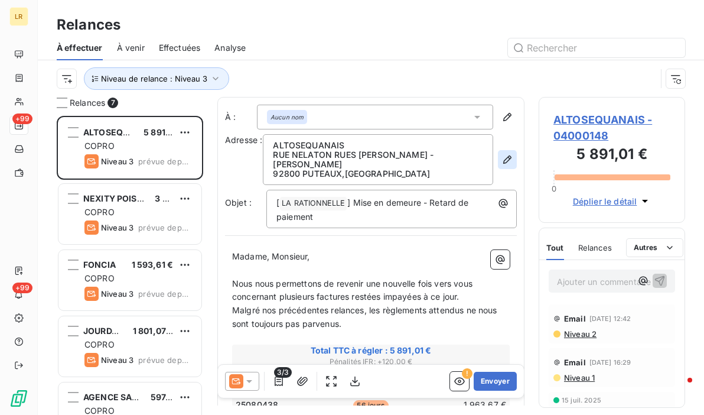
click at [498, 155] on button "button" at bounding box center [507, 159] width 19 height 19
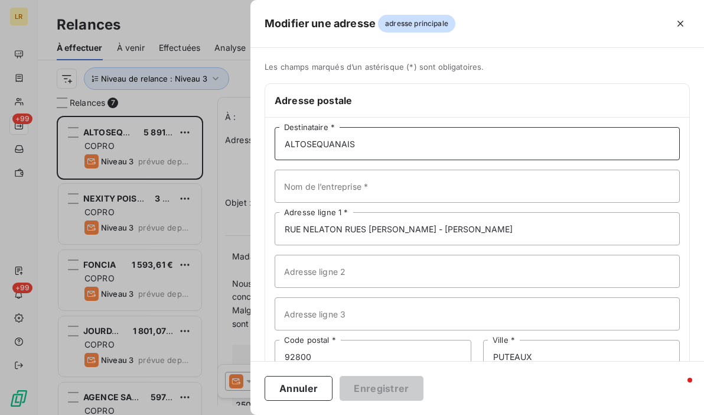
click at [373, 146] on input "ALTOSEQUANAIS" at bounding box center [477, 143] width 405 height 33
paste input "ALTOSEQUANAIS [STREET_ADDRESS]"
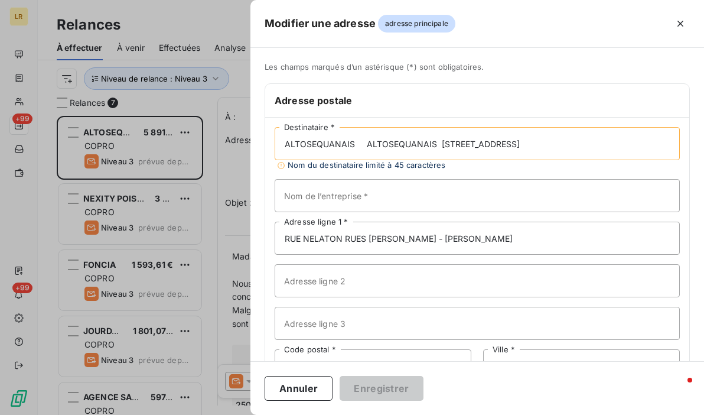
scroll to position [0, 34]
drag, startPoint x: 401, startPoint y: 143, endPoint x: 525, endPoint y: 143, distance: 124.0
click at [525, 143] on input "ALTOSEQUANAIS ALTOSEQUANAIS [STREET_ADDRESS]" at bounding box center [477, 143] width 405 height 33
type input "ALTOSEQUANAIS ALTOSEQUANAIS 92100 [GEOGRAPHIC_DATA]"
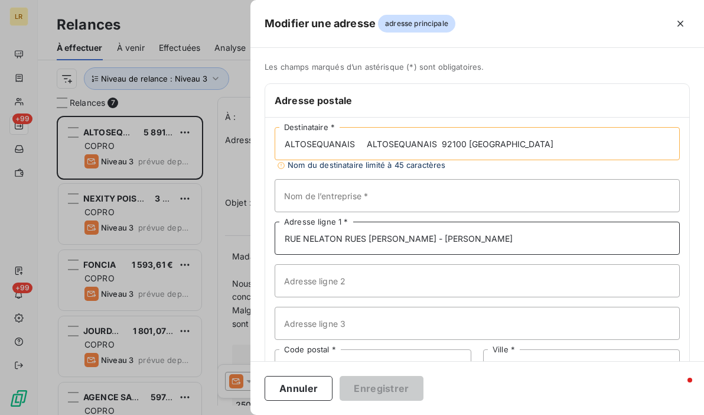
drag, startPoint x: 466, startPoint y: 237, endPoint x: 257, endPoint y: 239, distance: 209.0
click at [257, 239] on div "Les champs marqués d’un astérisque (*) sont obligatoires. Adresse postale ALTOS…" at bounding box center [476, 255] width 453 height 387
paste input "[STREET_ADDRESS]"
type input "[STREET_ADDRESS]"
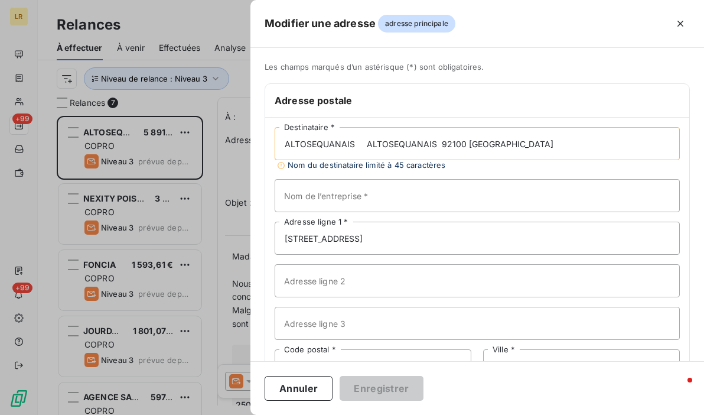
click at [439, 142] on input "ALTOSEQUANAIS ALTOSEQUANAIS 92100 [GEOGRAPHIC_DATA]" at bounding box center [477, 143] width 405 height 33
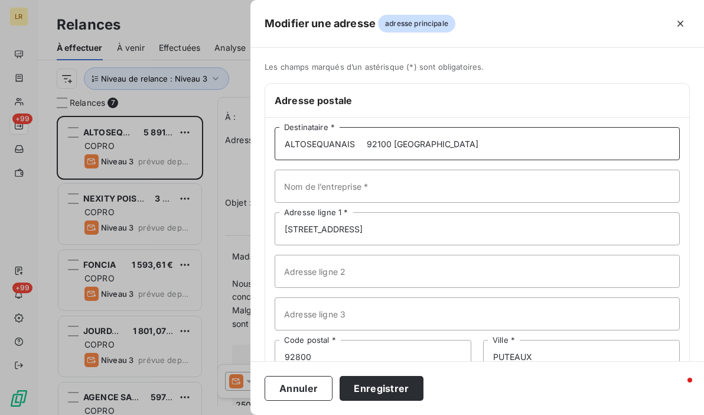
drag, startPoint x: 365, startPoint y: 142, endPoint x: 503, endPoint y: 139, distance: 138.2
click at [503, 139] on input "ALTOSEQUANAIS 92100 [GEOGRAPHIC_DATA]" at bounding box center [477, 143] width 405 height 33
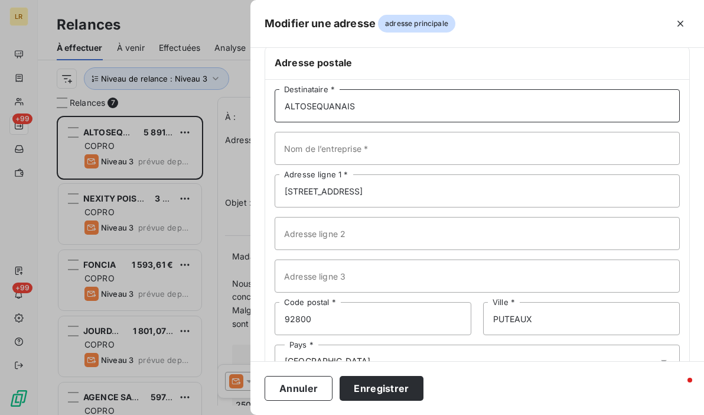
scroll to position [77, 0]
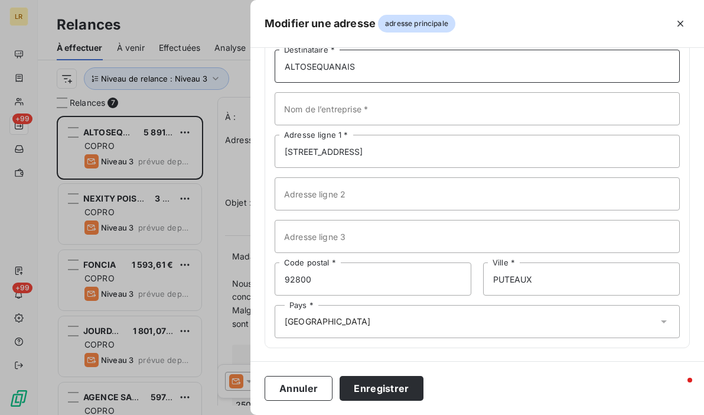
type input "ALTOSEQUANAIS"
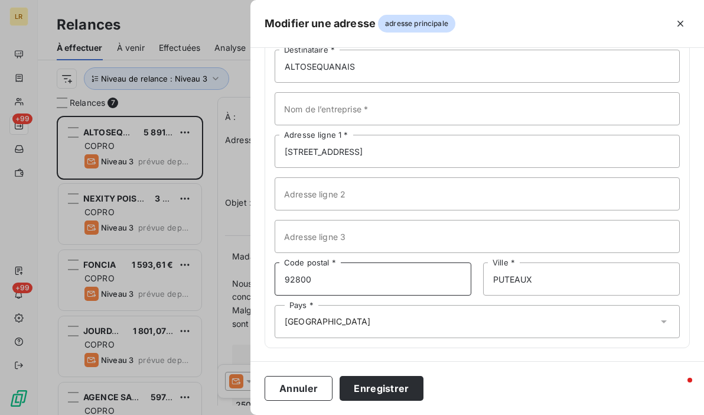
click at [384, 273] on input "92800" at bounding box center [373, 278] width 197 height 33
drag, startPoint x: 354, startPoint y: 272, endPoint x: 276, endPoint y: 272, distance: 78.5
click at [217, 414] on div "Modifier une adresse adresse principale Les champs marqués d’un [DEMOGRAPHIC_DA…" at bounding box center [352, 415] width 704 height 0
paste input "100 [GEOGRAPHIC_DATA]"
drag, startPoint x: 311, startPoint y: 276, endPoint x: 435, endPoint y: 278, distance: 124.0
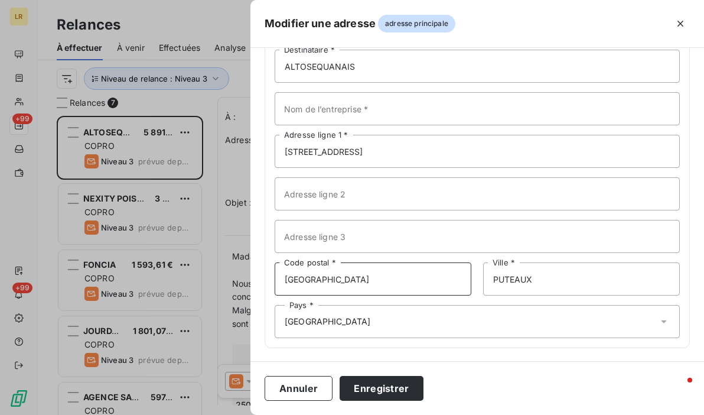
click at [435, 278] on input "[GEOGRAPHIC_DATA]" at bounding box center [373, 278] width 197 height 33
type input "92100"
drag, startPoint x: 493, startPoint y: 280, endPoint x: 474, endPoint y: 279, distance: 19.5
click at [474, 279] on div "92100 Code postal * PUTEAUX Ville *" at bounding box center [477, 278] width 405 height 33
paste input "BOULOGNE BILLANCOURT"
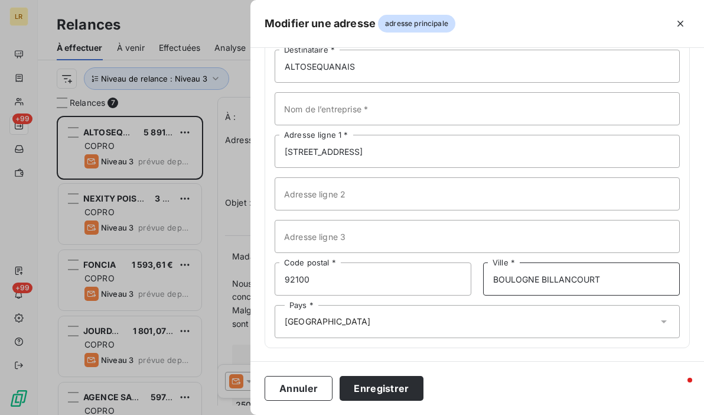
type input "BOULOGNE BILLANCOURT"
drag, startPoint x: 368, startPoint y: 319, endPoint x: 368, endPoint y: 325, distance: 6.5
click at [368, 319] on div "Pays * [GEOGRAPHIC_DATA]" at bounding box center [477, 321] width 405 height 33
click at [385, 383] on button "Enregistrer" at bounding box center [382, 388] width 84 height 25
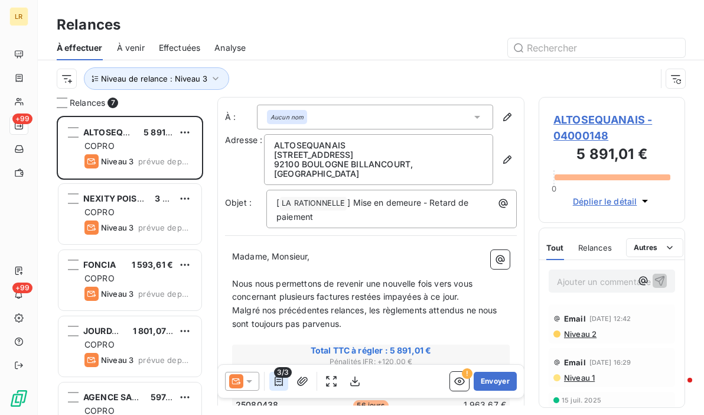
click at [278, 384] on icon "button" at bounding box center [279, 381] width 12 height 12
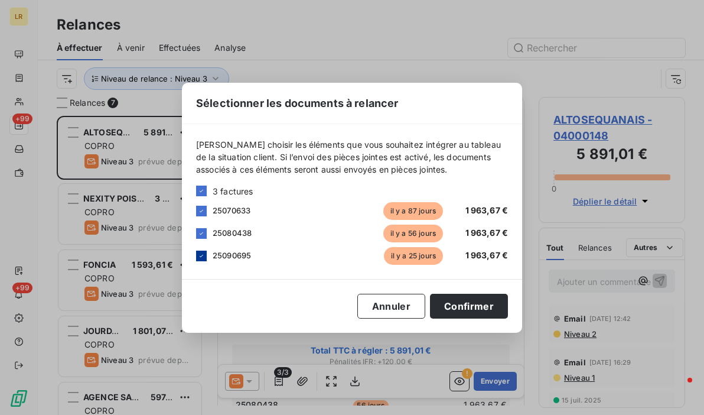
click at [196, 253] on div at bounding box center [201, 255] width 11 height 11
click at [470, 304] on button "Confirmer" at bounding box center [469, 305] width 78 height 25
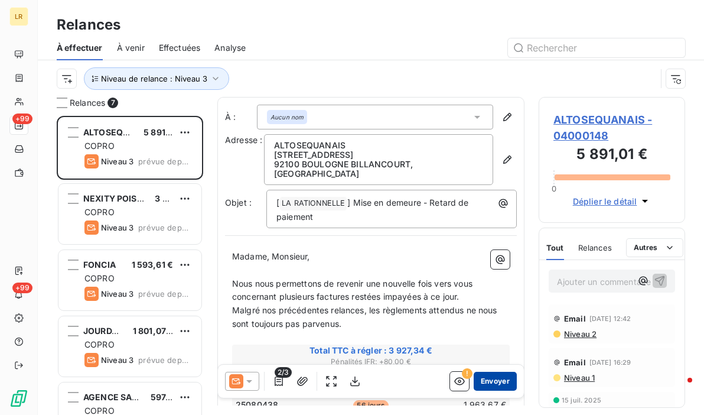
click at [492, 387] on button "Envoyer" at bounding box center [495, 380] width 43 height 19
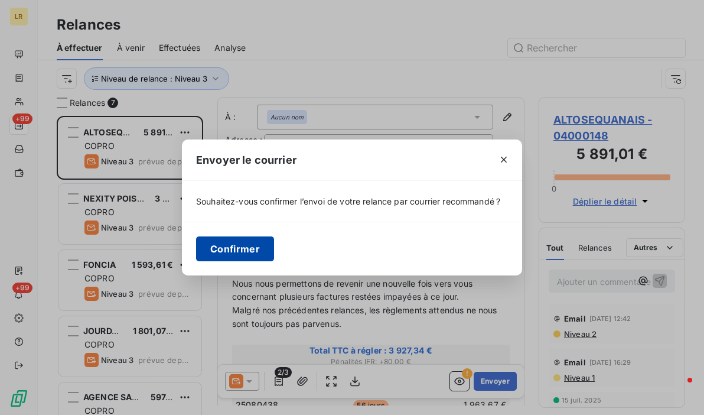
click at [254, 244] on button "Confirmer" at bounding box center [235, 248] width 78 height 25
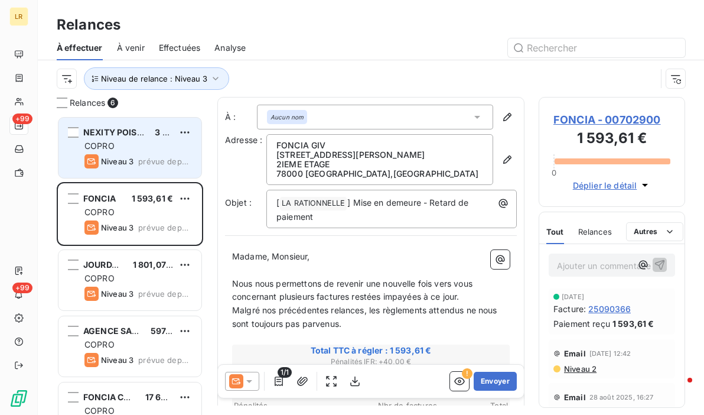
click at [145, 146] on div "COPRO" at bounding box center [137, 146] width 107 height 12
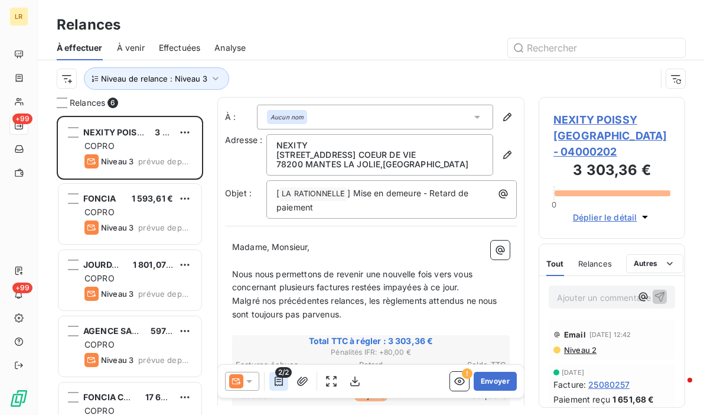
click at [276, 381] on icon "button" at bounding box center [279, 381] width 12 height 12
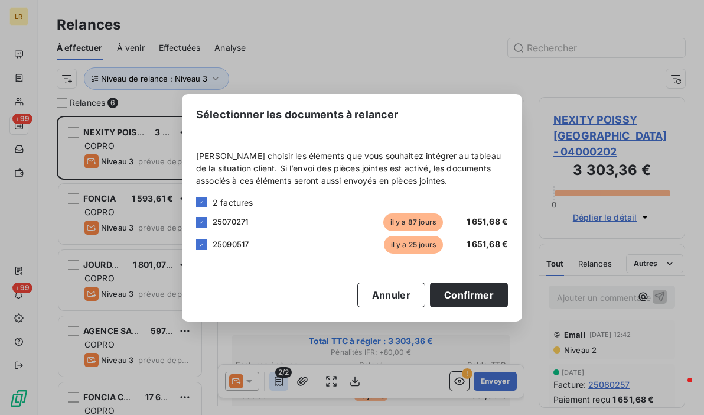
click at [276, 381] on div "Sélectionner les documents à relancer [PERSON_NAME] choisir les éléments que vo…" at bounding box center [352, 207] width 704 height 415
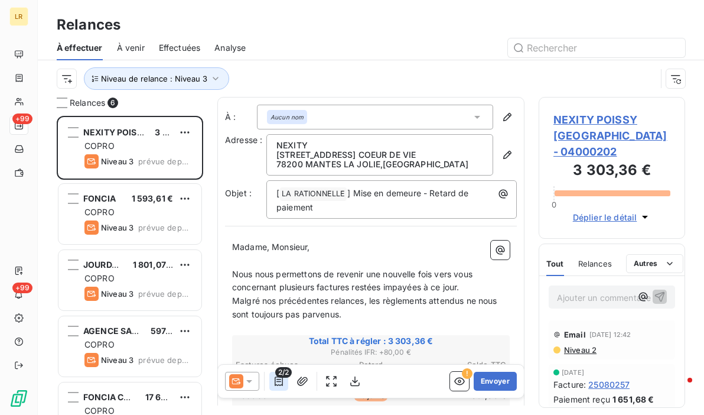
click at [279, 379] on icon "button" at bounding box center [279, 380] width 8 height 9
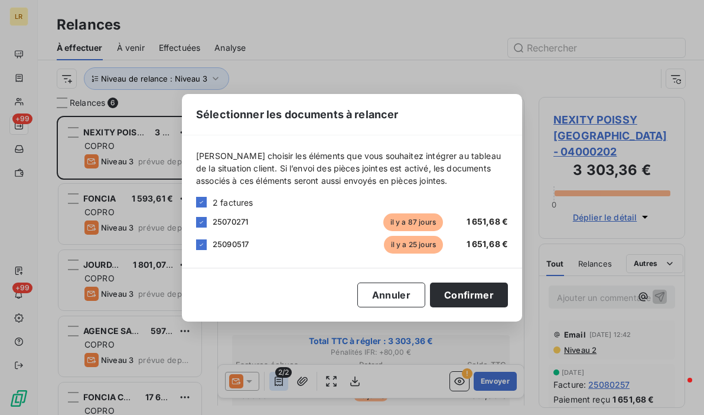
click at [279, 379] on div "Sélectionner les documents à relancer [PERSON_NAME] choisir les éléments que vo…" at bounding box center [352, 207] width 704 height 415
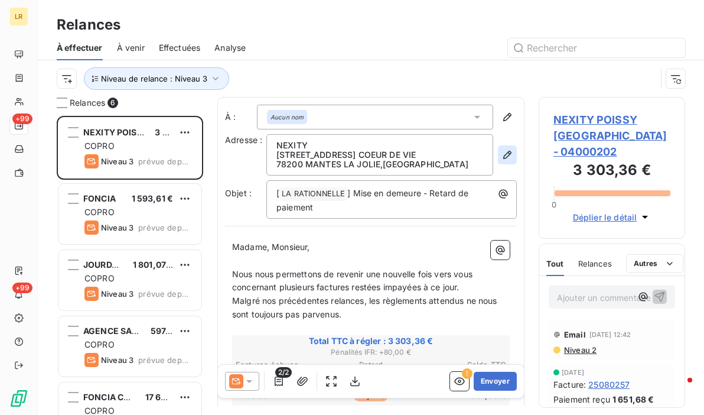
click at [501, 155] on icon "button" at bounding box center [507, 155] width 12 height 12
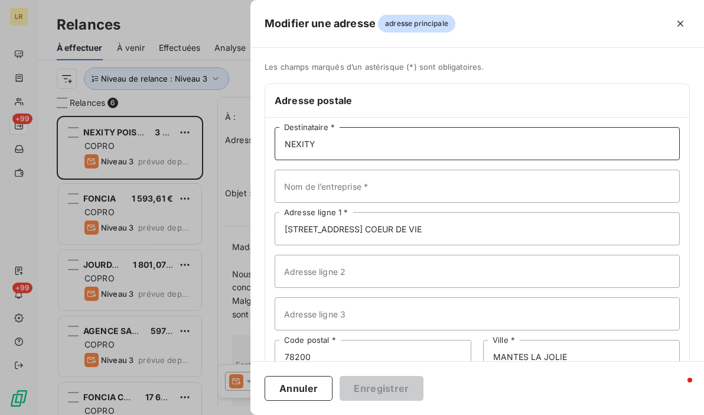
click at [357, 146] on input "NEXITY" at bounding box center [477, 143] width 405 height 33
paste input "NEXITY POISSY GARE NEUF SDC COEUR DE VIE 35 QUATER BD GAMBETTA 78300 POISSY"
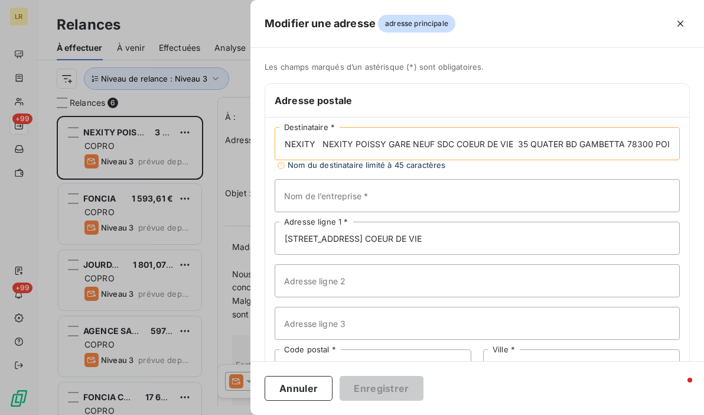
scroll to position [0, 22]
click at [314, 148] on input "NEXITY NEXITY POISSY GARE NEUF SDC COEUR DE VIE 35 QUATER BD GAMBETTA 78300 POI…" at bounding box center [477, 143] width 405 height 33
drag, startPoint x: 321, startPoint y: 141, endPoint x: 323, endPoint y: 233, distance: 91.6
click at [321, 143] on input "NEXITY NEXITY POISSY GARE NEUF SDC COEUR DE VIE 35 QUATER BD GAMBETTA 78300 POI…" at bounding box center [477, 143] width 405 height 33
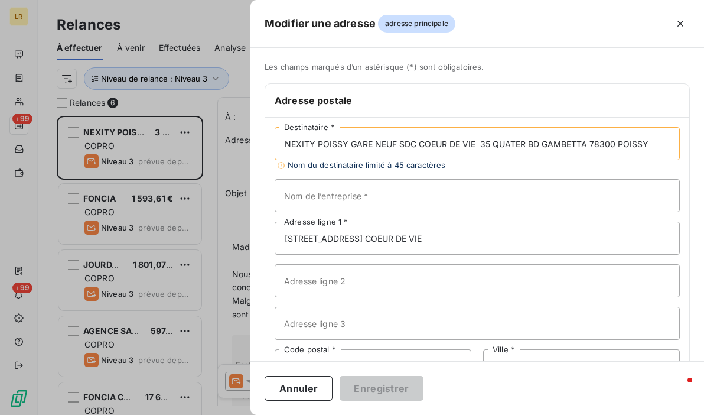
drag, startPoint x: 397, startPoint y: 145, endPoint x: 470, endPoint y: 140, distance: 72.8
click at [477, 143] on input "NEXITY POISSY GARE NEUF SDC COEUR DE VIE 35 QUATER BD GAMBETTA 78300 POISSY" at bounding box center [477, 143] width 405 height 33
type input "NEXITY POISSY GARE NEUF 35 QUATER BD GAMBETTA 78300 POISSY"
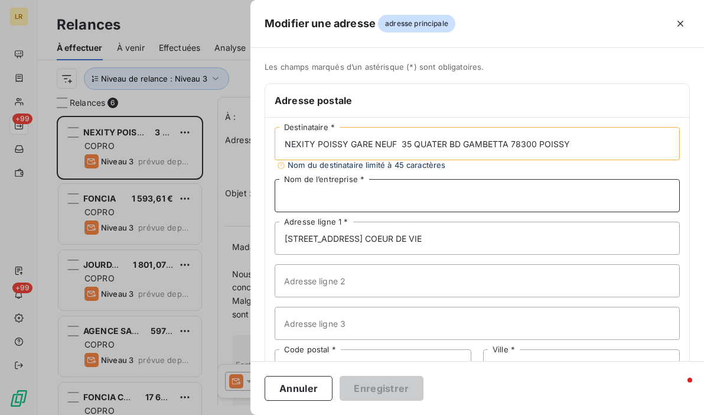
click at [411, 187] on input "Nom de l’entreprise *" at bounding box center [477, 195] width 405 height 33
paste input "SDC COEUR DE VIE"
type input "SDC COEUR DE VIE"
drag, startPoint x: 400, startPoint y: 141, endPoint x: 504, endPoint y: 137, distance: 104.6
click at [504, 137] on input "NEXITY POISSY GARE NEUF 35 QUATER BD GAMBETTA 78300 POISSY" at bounding box center [477, 143] width 405 height 33
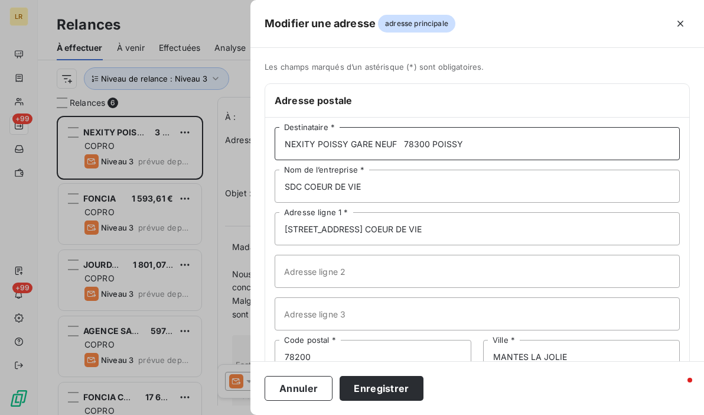
type input "NEXITY POISSY GARE NEUF 78300 POISSY"
drag, startPoint x: 350, startPoint y: 230, endPoint x: 273, endPoint y: 229, distance: 76.2
click at [273, 229] on div "NEXITY POISSY GARE NEUF 78300 POISSY Destinataire * SDC COEUR DE VIE Nom de l’e…" at bounding box center [477, 271] width 424 height 307
paste input "5 QUATER BD GAMBETTA"
type input "35 QUATER BD GAMBETTA"
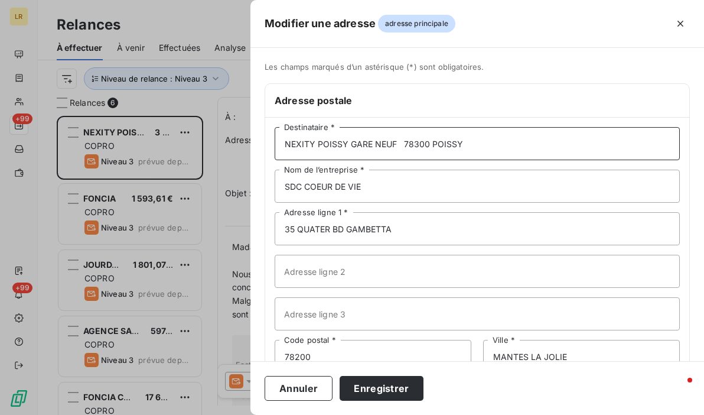
drag, startPoint x: 404, startPoint y: 142, endPoint x: 514, endPoint y: 138, distance: 109.9
click at [514, 138] on input "NEXITY POISSY GARE NEUF 78300 POISSY" at bounding box center [477, 143] width 405 height 33
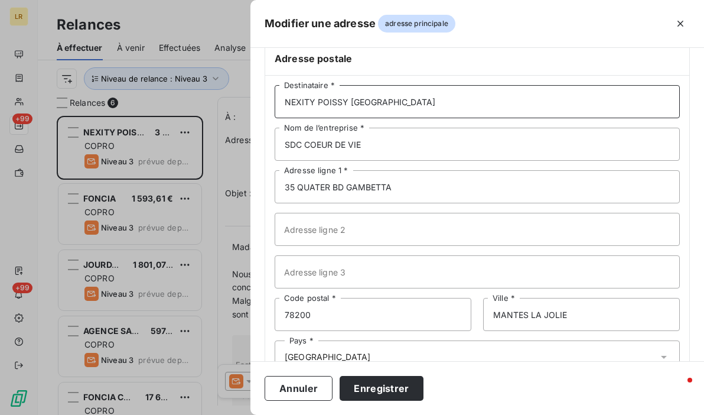
scroll to position [77, 0]
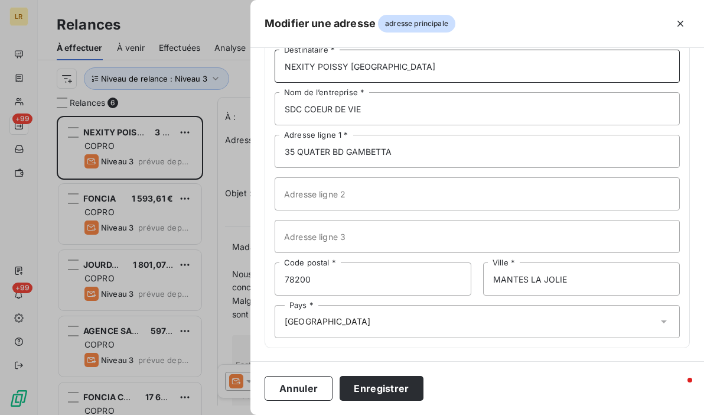
type input "NEXITY POISSY [GEOGRAPHIC_DATA]"
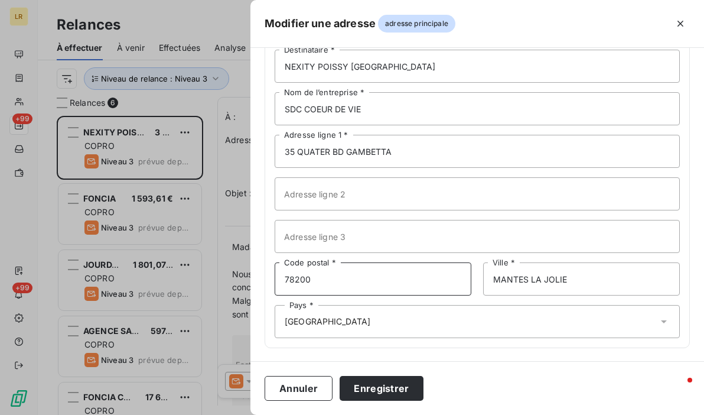
drag, startPoint x: 321, startPoint y: 279, endPoint x: 262, endPoint y: 270, distance: 59.7
click at [262, 270] on div "Les champs marqués d’un astérisque (*) sont obligatoires. Adresse postale NEXIT…" at bounding box center [476, 173] width 453 height 377
paste input "300 POISSY"
type input "78300"
drag, startPoint x: 576, startPoint y: 286, endPoint x: 432, endPoint y: 276, distance: 145.0
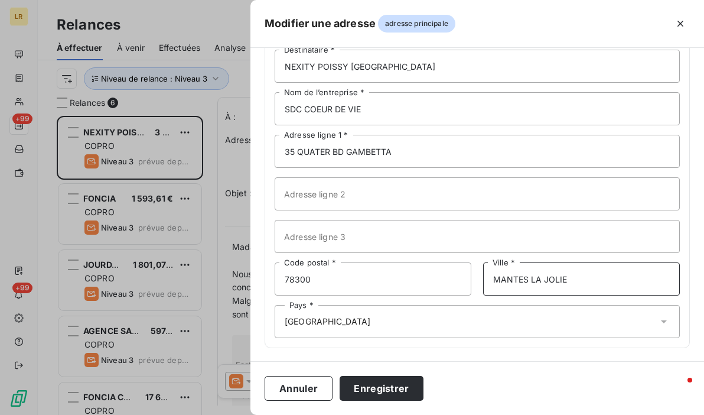
click at [430, 285] on div "78300 Code postal * MANTES LA JOLIE Ville *" at bounding box center [477, 278] width 405 height 33
type input "POISSY"
click at [325, 321] on div "Pays * [GEOGRAPHIC_DATA]" at bounding box center [477, 321] width 405 height 33
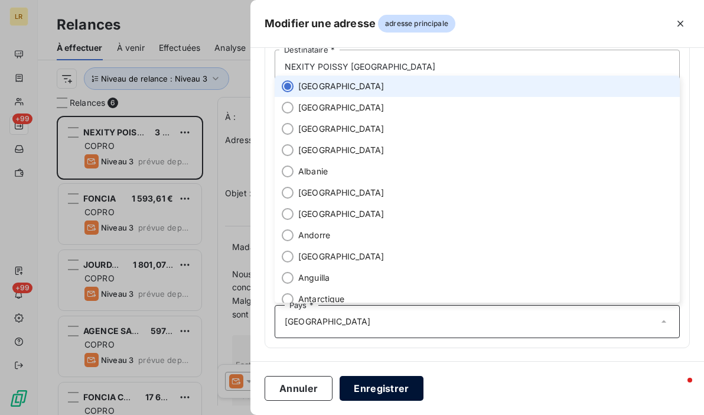
click at [389, 385] on button "Enregistrer" at bounding box center [382, 388] width 84 height 25
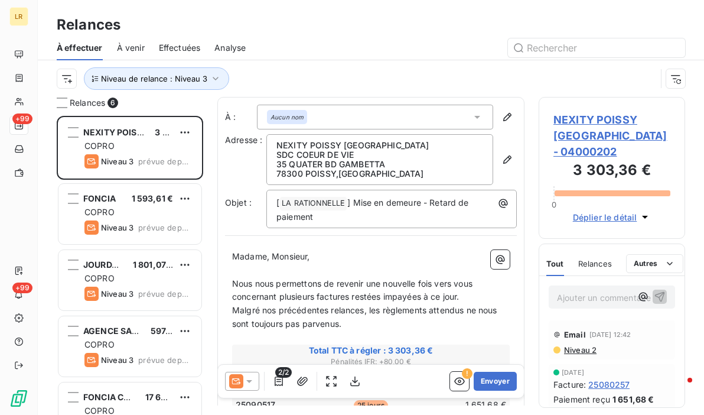
click at [276, 377] on span "2/2" at bounding box center [283, 372] width 17 height 11
click at [280, 382] on icon "button" at bounding box center [279, 381] width 12 height 12
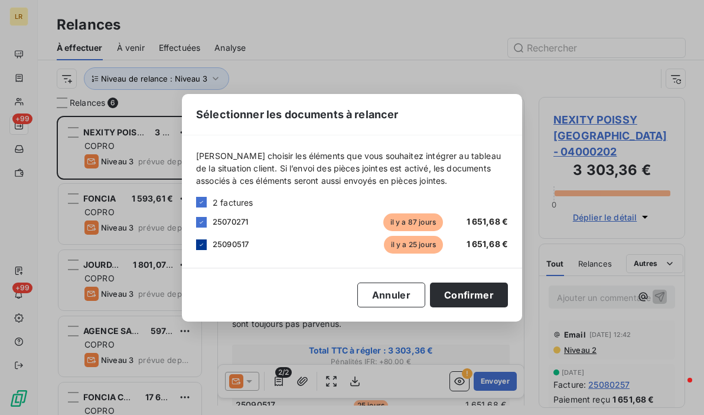
click at [203, 247] on icon at bounding box center [201, 244] width 7 height 7
click at [475, 295] on button "Confirmer" at bounding box center [469, 294] width 78 height 25
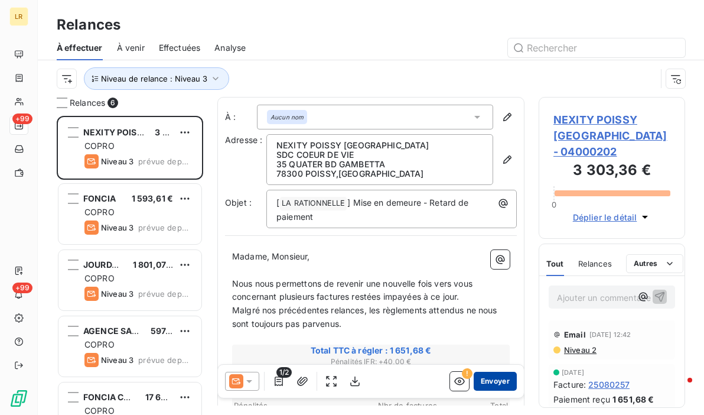
click at [491, 380] on button "Envoyer" at bounding box center [495, 380] width 43 height 19
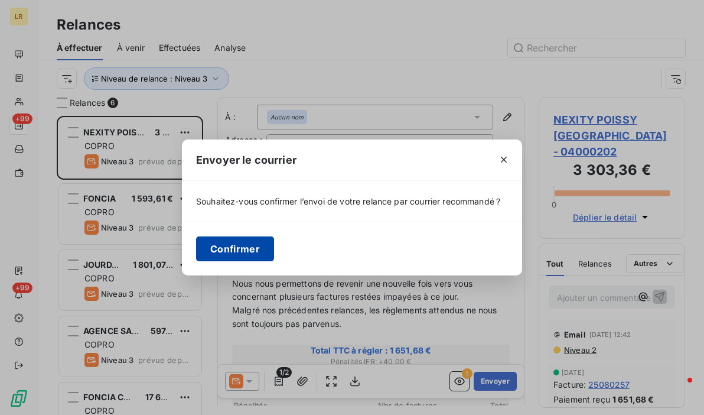
click at [241, 247] on button "Confirmer" at bounding box center [235, 248] width 78 height 25
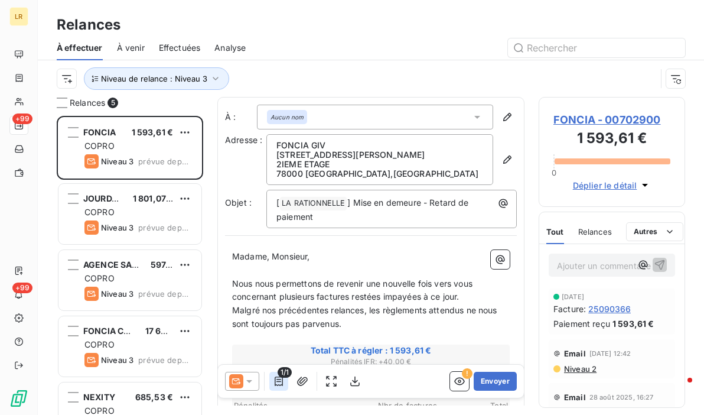
click at [273, 374] on button "button" at bounding box center [278, 380] width 19 height 19
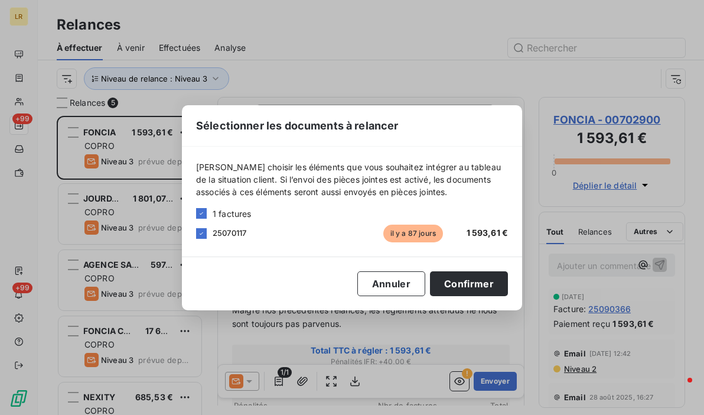
click at [283, 379] on div "Sélectionner les documents à relancer [PERSON_NAME] choisir les éléments que vo…" at bounding box center [352, 207] width 704 height 415
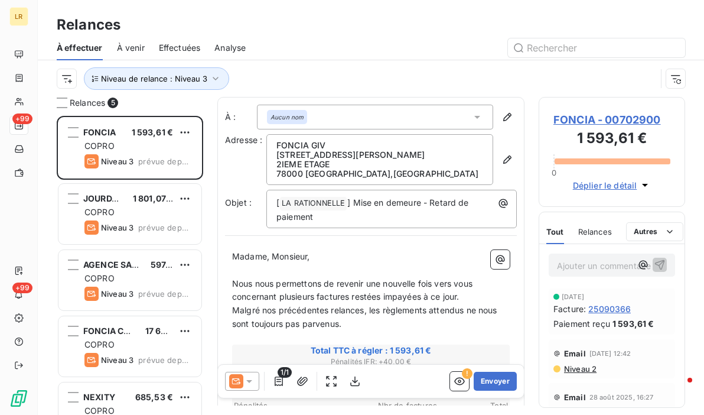
click at [569, 368] on span "Niveau 2" at bounding box center [580, 368] width 34 height 9
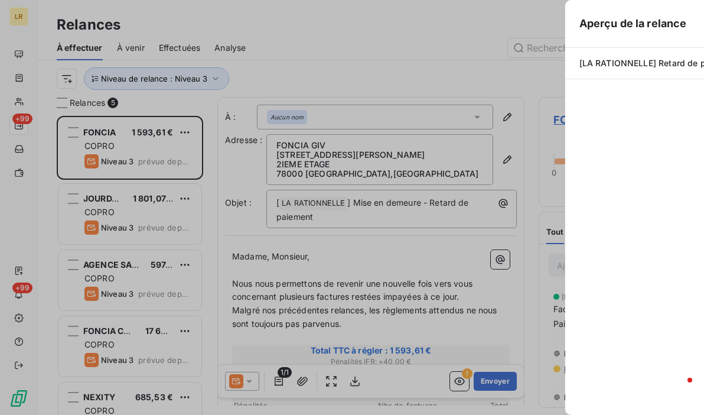
scroll to position [290, 137]
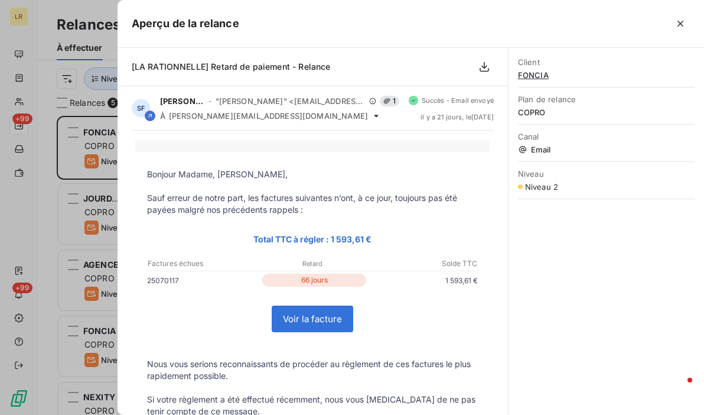
click at [569, 368] on div "Client FONCIA Plan de relance COPRO Canal Email Niveau Niveau 2" at bounding box center [605, 231] width 195 height 367
click at [98, 151] on div at bounding box center [352, 207] width 704 height 415
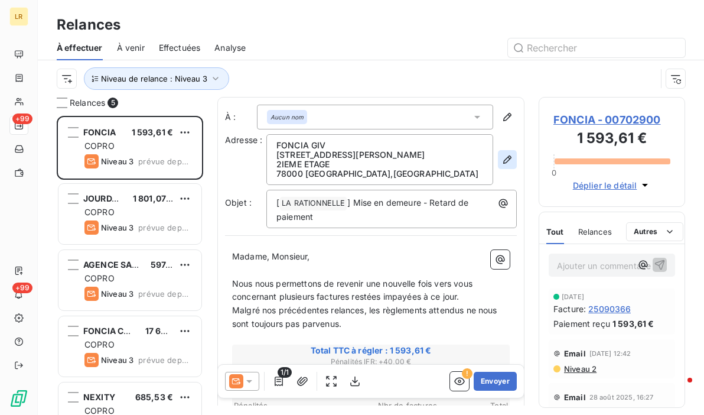
click at [501, 162] on icon "button" at bounding box center [507, 160] width 12 height 12
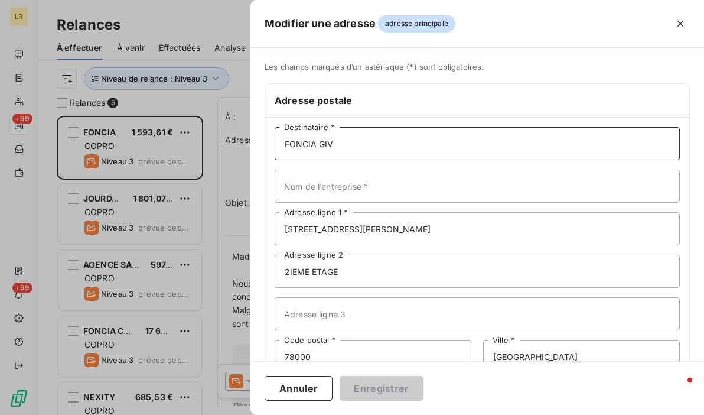
click at [378, 136] on input "FONCIA GIV" at bounding box center [477, 143] width 405 height 33
paste input "FONCIA GIV [STREET_ADDRESS][PERSON_NAME]"
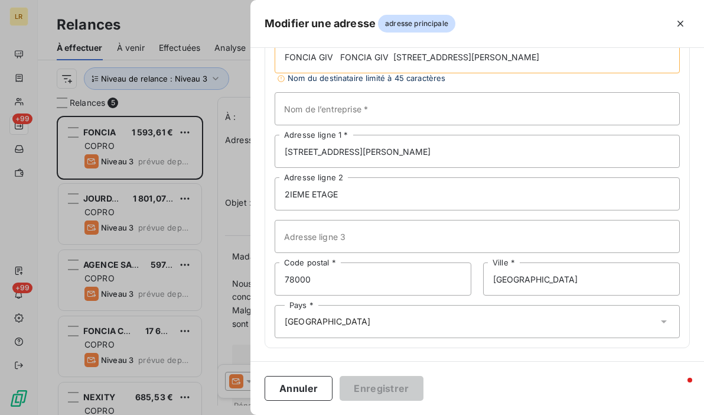
scroll to position [77, 0]
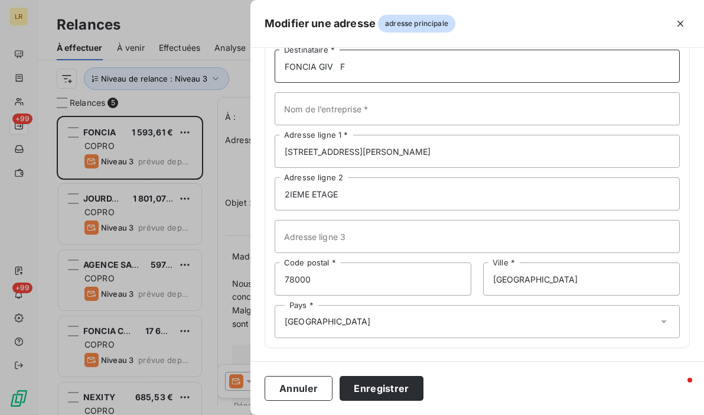
type input "FONCIA GIV"
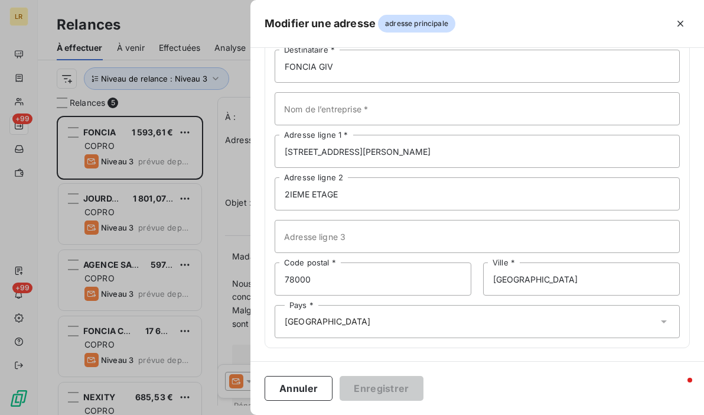
click at [331, 316] on div "Pays * [GEOGRAPHIC_DATA]" at bounding box center [477, 321] width 405 height 33
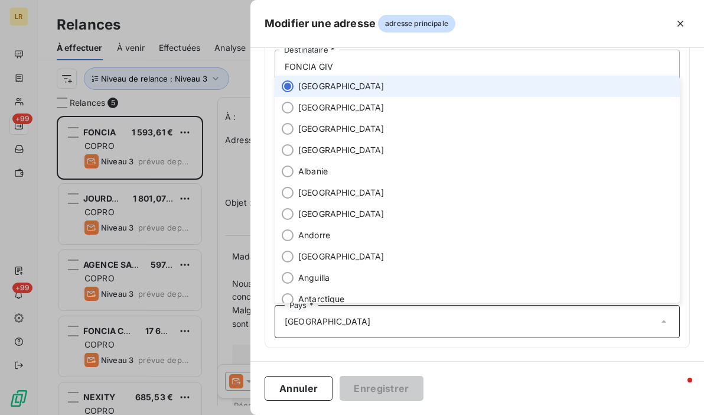
click at [468, 385] on div "Annuler Enregistrer" at bounding box center [476, 388] width 453 height 54
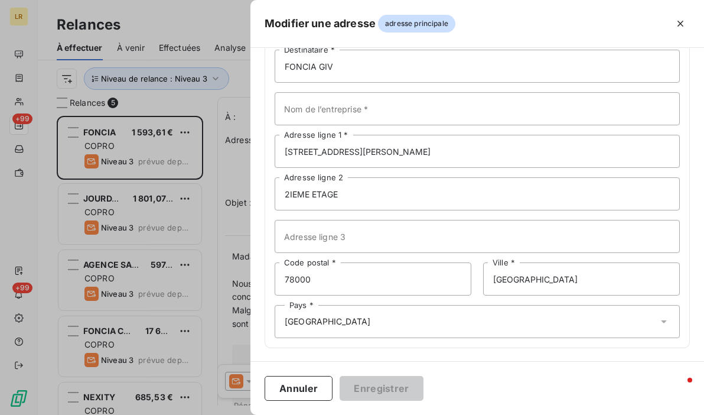
click at [163, 139] on div at bounding box center [352, 207] width 704 height 415
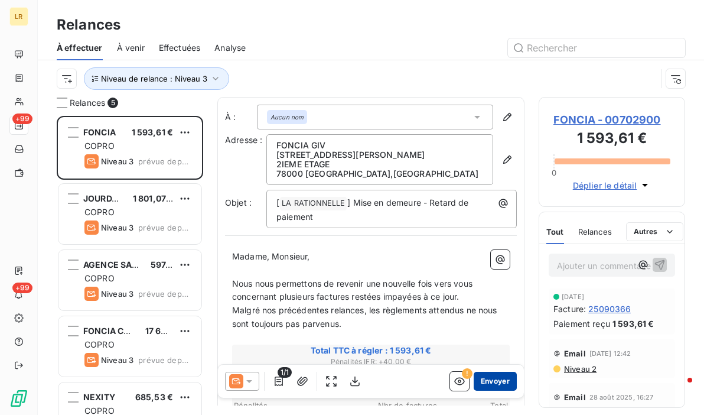
click at [487, 381] on button "Envoyer" at bounding box center [495, 380] width 43 height 19
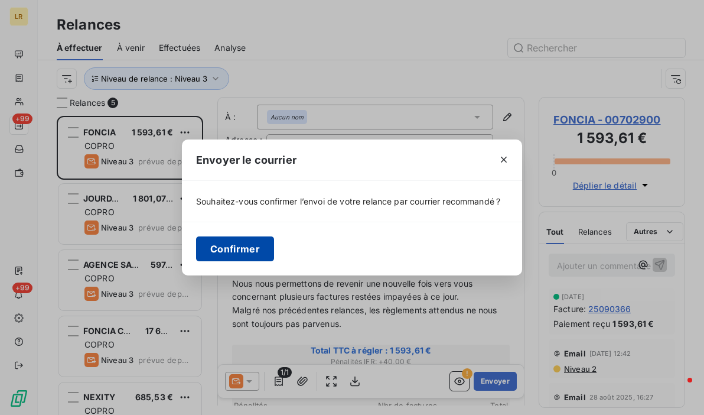
click at [227, 247] on button "Confirmer" at bounding box center [235, 248] width 78 height 25
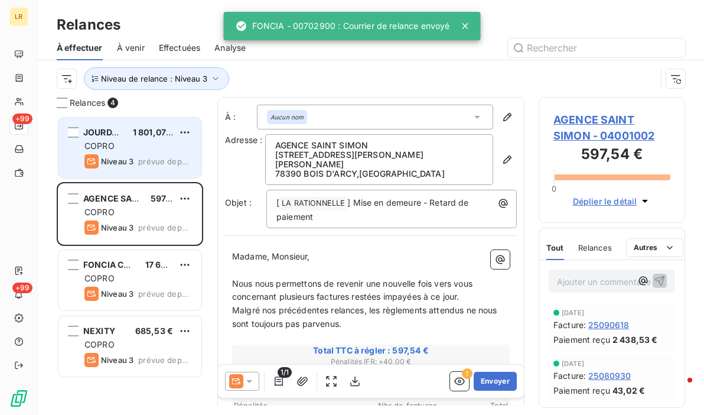
click at [158, 122] on div "JOURDAN 1 801,07 € COPRO Niveau 3 prévue depuis 7 jours" at bounding box center [129, 148] width 143 height 60
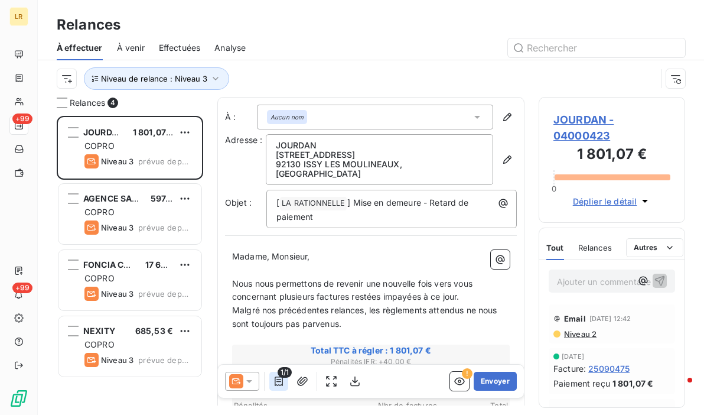
click at [274, 380] on icon "button" at bounding box center [279, 381] width 12 height 12
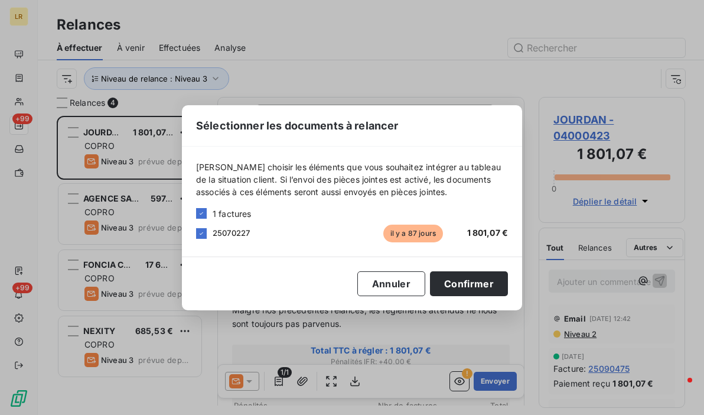
click at [635, 347] on div "Sélectionner les documents à relancer [PERSON_NAME] choisir les éléments que vo…" at bounding box center [352, 207] width 704 height 415
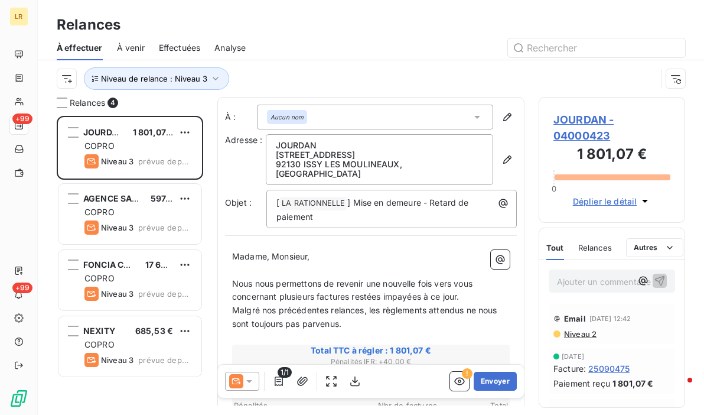
click at [593, 243] on span "Relances" at bounding box center [595, 247] width 34 height 9
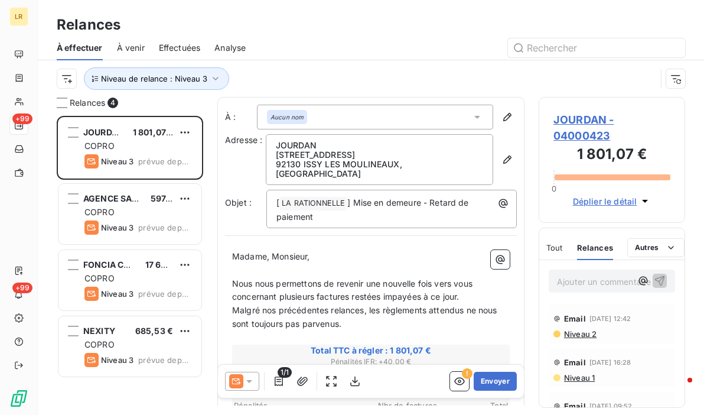
click at [572, 377] on span "Niveau 1" at bounding box center [579, 377] width 32 height 9
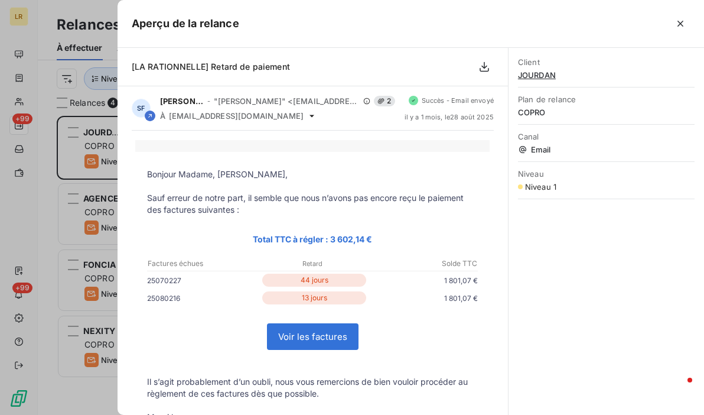
click at [572, 377] on div "Client JOURDAN Plan de relance COPRO Canal Email Niveau Niveau 1" at bounding box center [605, 231] width 195 height 367
click at [92, 143] on div at bounding box center [352, 207] width 704 height 415
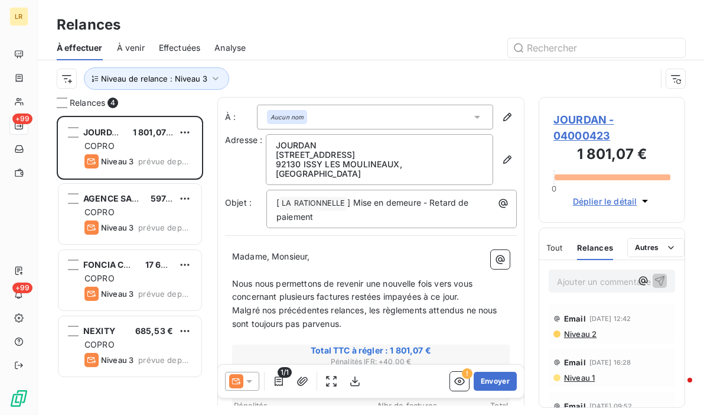
click at [574, 332] on span "Niveau 2" at bounding box center [580, 333] width 34 height 9
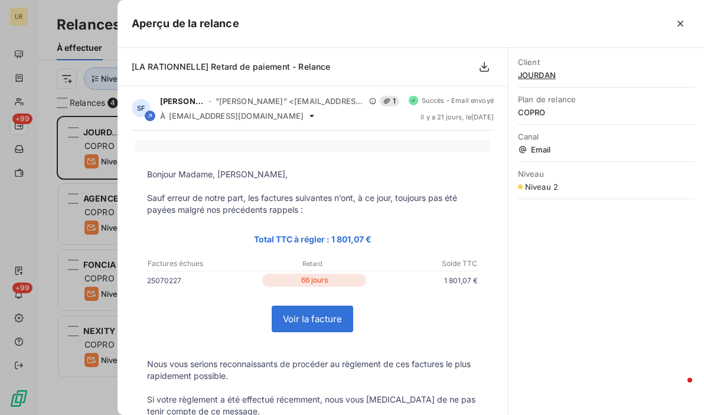
click at [415, 329] on td "Voir la facture" at bounding box center [312, 318] width 354 height 55
click at [102, 143] on div at bounding box center [352, 207] width 704 height 415
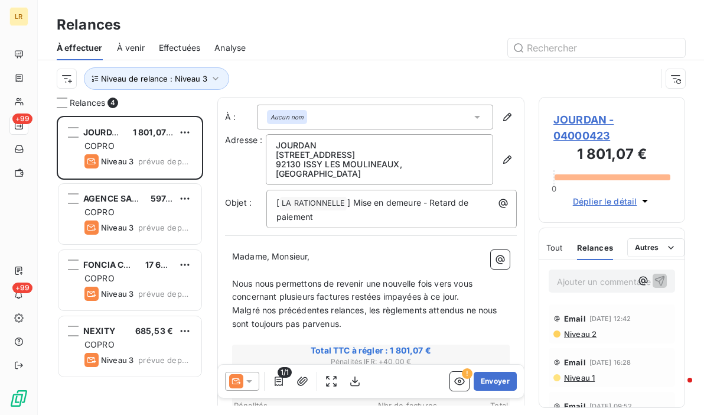
click at [253, 378] on icon at bounding box center [249, 381] width 12 height 12
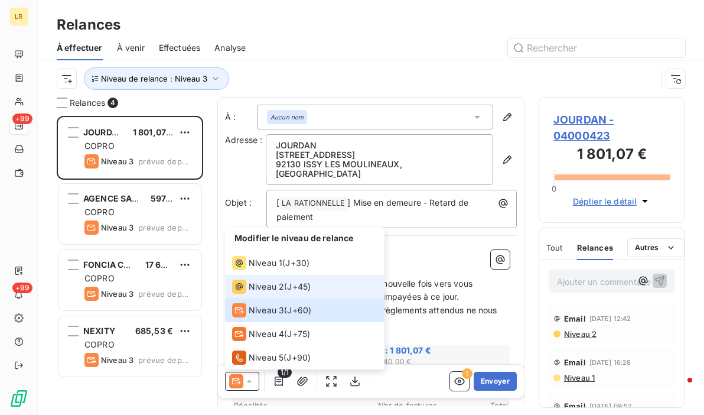
click at [244, 283] on icon at bounding box center [239, 286] width 14 height 14
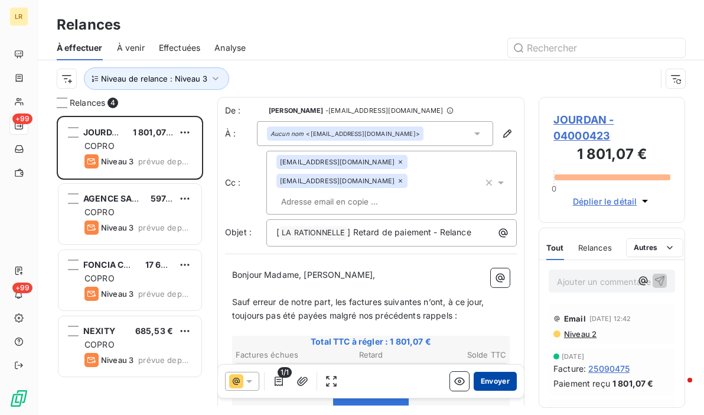
click at [494, 379] on button "Envoyer" at bounding box center [495, 380] width 43 height 19
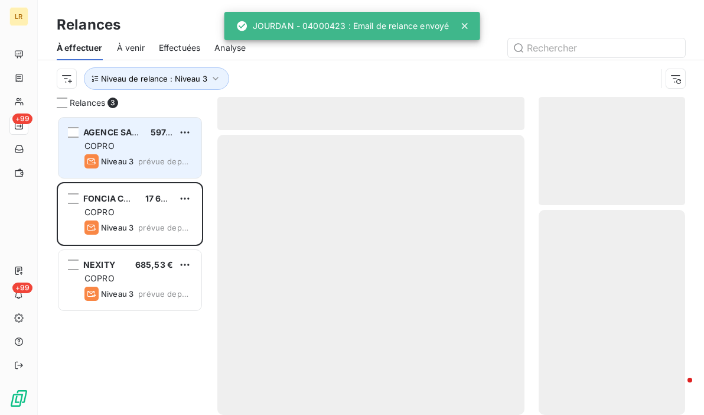
click at [152, 146] on div "COPRO" at bounding box center [137, 146] width 107 height 12
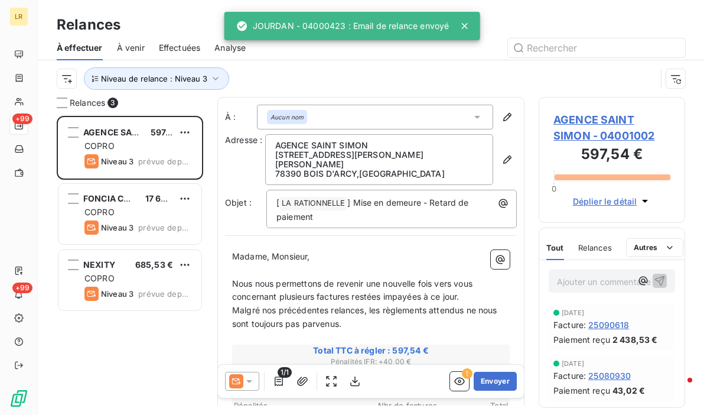
click at [254, 377] on icon at bounding box center [249, 381] width 12 height 12
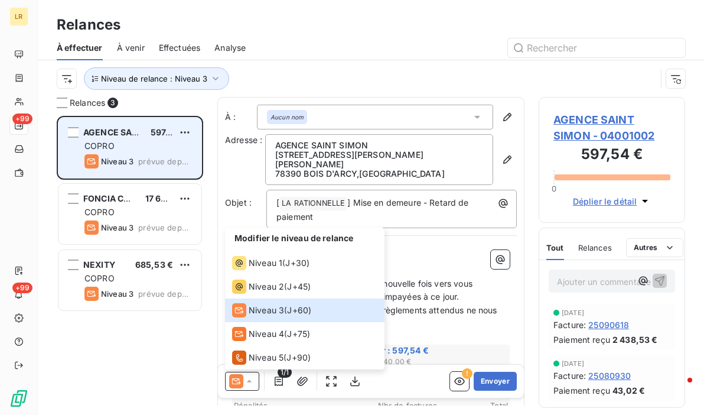
click at [143, 155] on div "Niveau 3 prévue depuis 7 jours" at bounding box center [137, 161] width 107 height 14
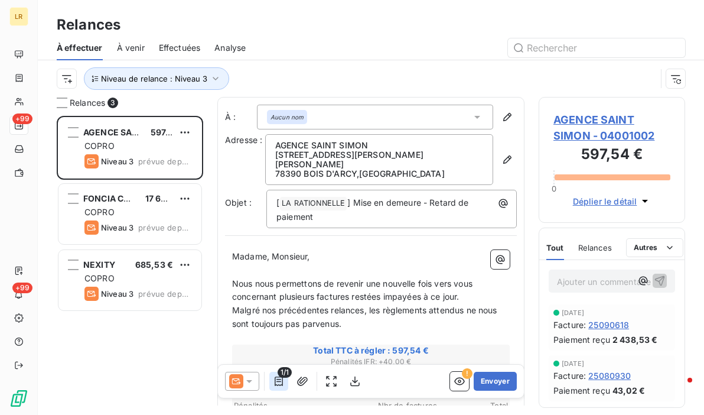
click at [275, 383] on icon "button" at bounding box center [279, 380] width 8 height 9
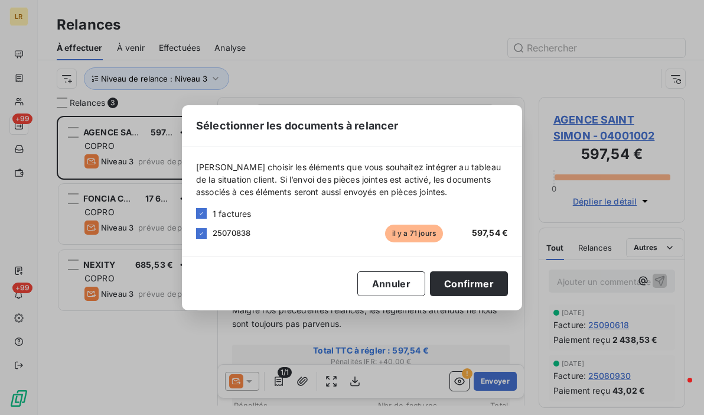
click at [275, 383] on div "Sélectionner les documents à relancer [PERSON_NAME] choisir les éléments que vo…" at bounding box center [352, 207] width 704 height 415
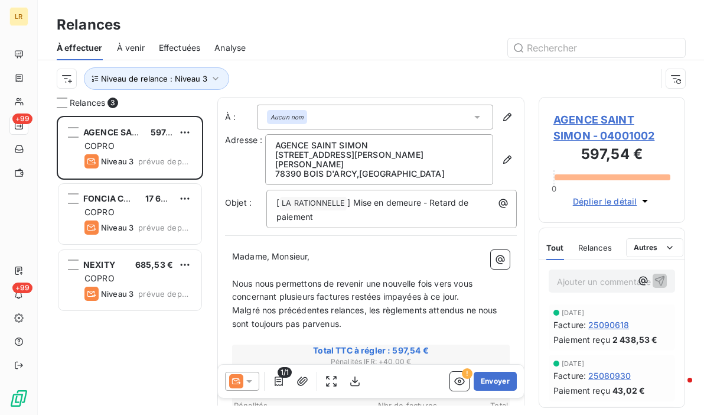
click at [595, 247] on span "Relances" at bounding box center [595, 247] width 34 height 9
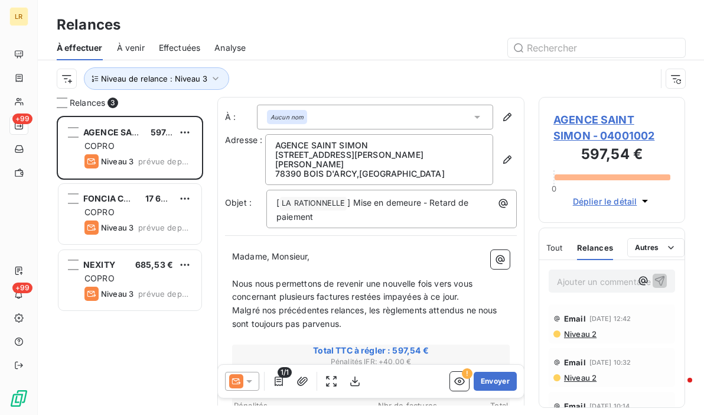
click at [577, 332] on span "Niveau 2" at bounding box center [580, 333] width 34 height 9
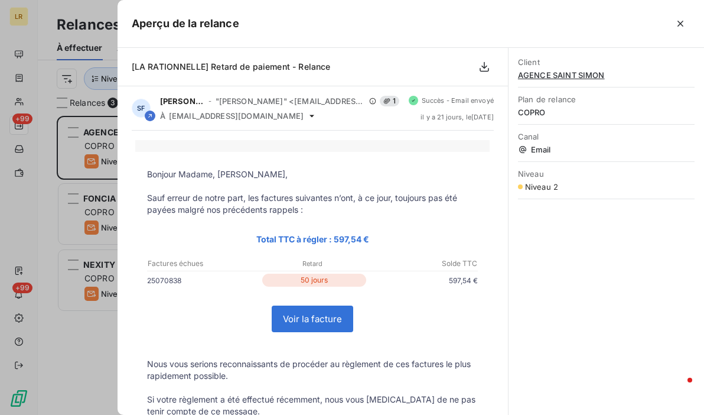
click at [624, 331] on div "Client AGENCE SAINT SIMON Plan de relance COPRO Canal Email Niveau Niveau 2" at bounding box center [605, 231] width 195 height 367
click at [100, 127] on div at bounding box center [352, 207] width 704 height 415
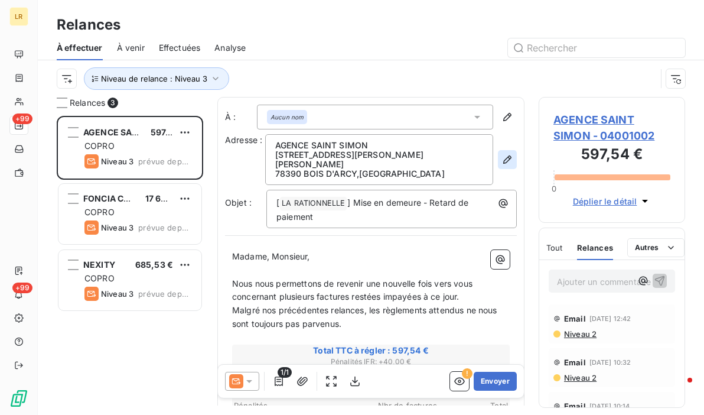
click at [503, 159] on icon "button" at bounding box center [507, 159] width 8 height 8
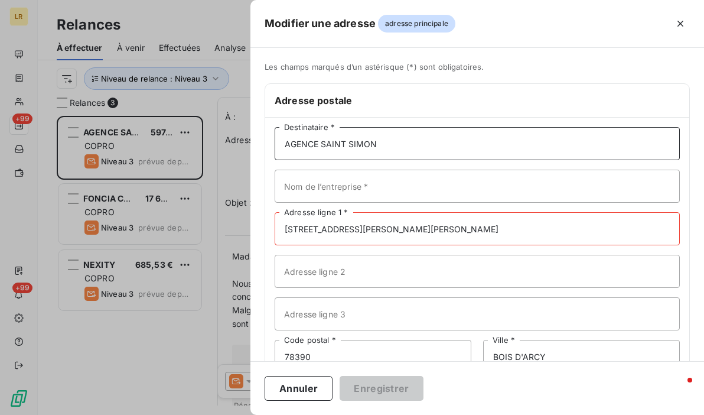
click at [425, 146] on input "AGENCE SAINT SIMON" at bounding box center [477, 143] width 405 height 33
paste input "AGENCE SAINT SIMON [STREET_ADDRESS][PERSON_NAME]"
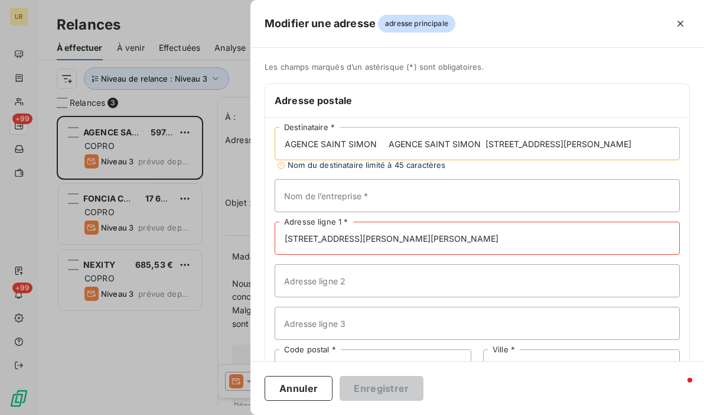
scroll to position [0, 54]
click at [333, 142] on input "AGENCE SAINT SIMON AGENCE SAINT SIMON [STREET_ADDRESS][PERSON_NAME]" at bounding box center [477, 143] width 405 height 33
drag, startPoint x: 379, startPoint y: 143, endPoint x: 471, endPoint y: 143, distance: 92.1
click at [471, 143] on input "AGENCE SAINT SIMON [STREET_ADDRESS][PERSON_NAME]" at bounding box center [477, 143] width 405 height 33
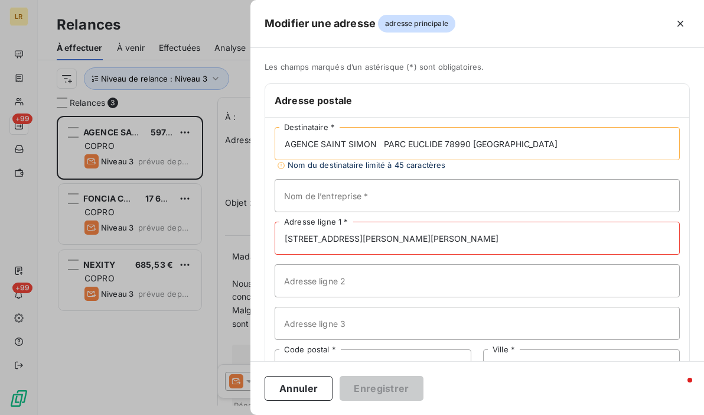
type input "AGENCE SAINT SIMON PARC EUCLIDE 78990 [GEOGRAPHIC_DATA]"
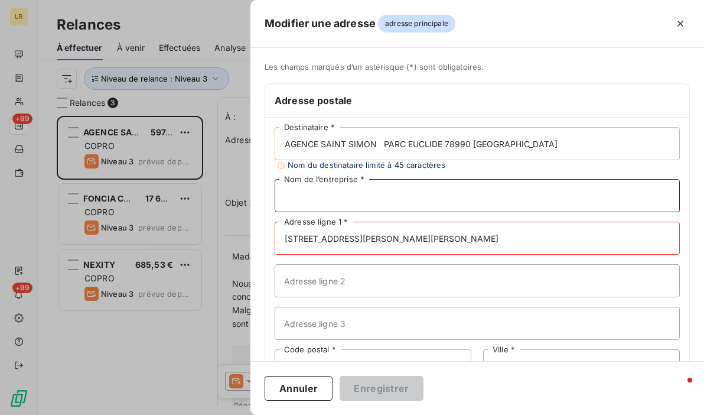
click at [361, 195] on input "Nom de l’entreprise *" at bounding box center [477, 195] width 405 height 33
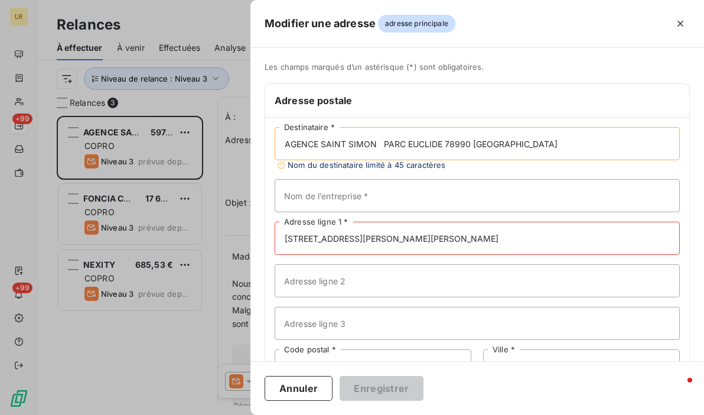
drag, startPoint x: 529, startPoint y: 240, endPoint x: 279, endPoint y: 240, distance: 249.8
click at [277, 240] on input "[STREET_ADDRESS][PERSON_NAME][PERSON_NAME]" at bounding box center [477, 237] width 405 height 33
paste input "[PERSON_NAME]"
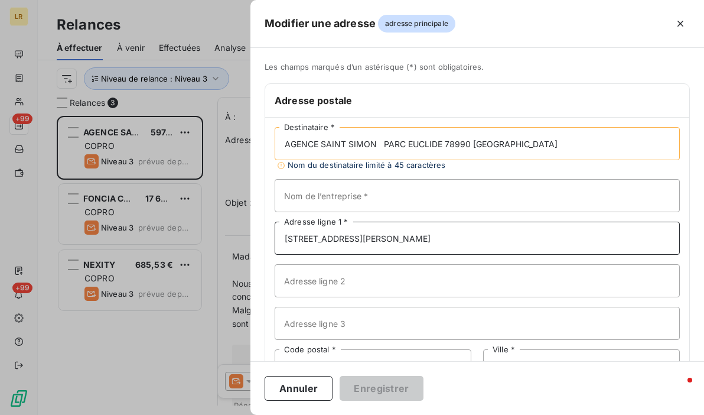
type input "[STREET_ADDRESS][PERSON_NAME]"
drag, startPoint x: 381, startPoint y: 141, endPoint x: 443, endPoint y: 143, distance: 62.0
click at [443, 143] on input "AGENCE SAINT SIMON PARC EUCLIDE 78990 [GEOGRAPHIC_DATA]" at bounding box center [477, 143] width 405 height 33
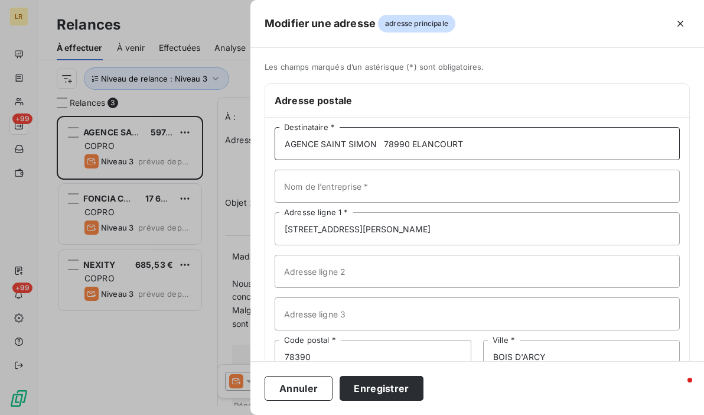
type input "AGENCE SAINT SIMON 78990 ELANCOURT"
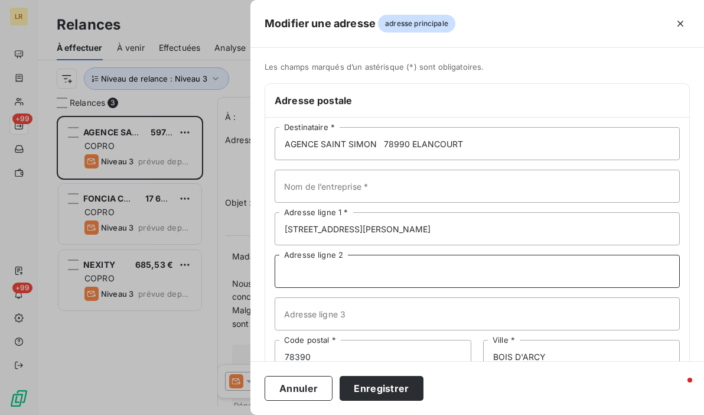
click at [322, 272] on input "Adresse ligne 2" at bounding box center [477, 270] width 405 height 33
paste input "PARC EUCLIDE"
type input "PARC EUCLIDE"
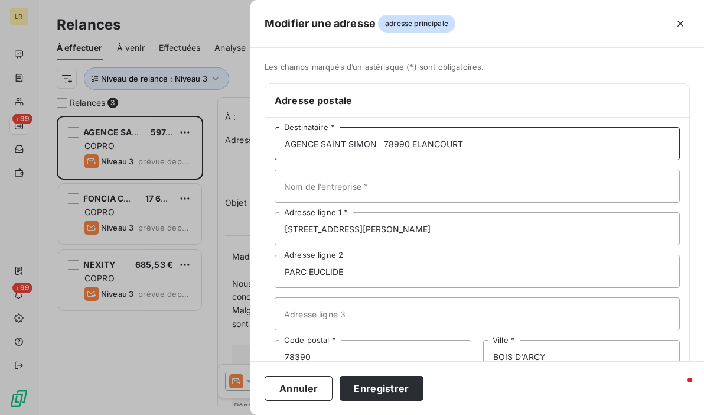
drag, startPoint x: 383, startPoint y: 142, endPoint x: 474, endPoint y: 148, distance: 91.1
click at [474, 148] on input "AGENCE SAINT SIMON 78990 ELANCOURT" at bounding box center [477, 143] width 405 height 33
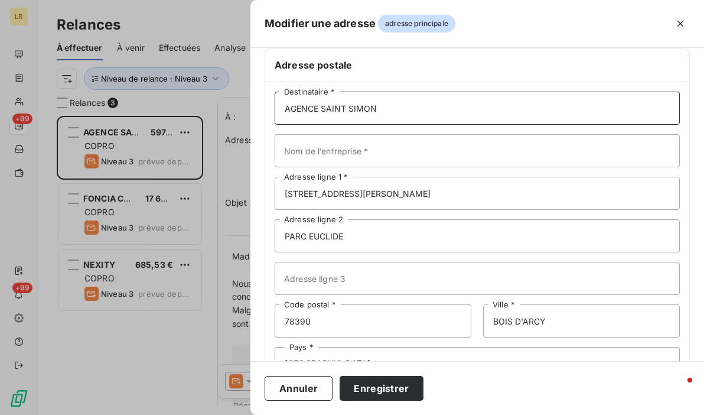
scroll to position [77, 0]
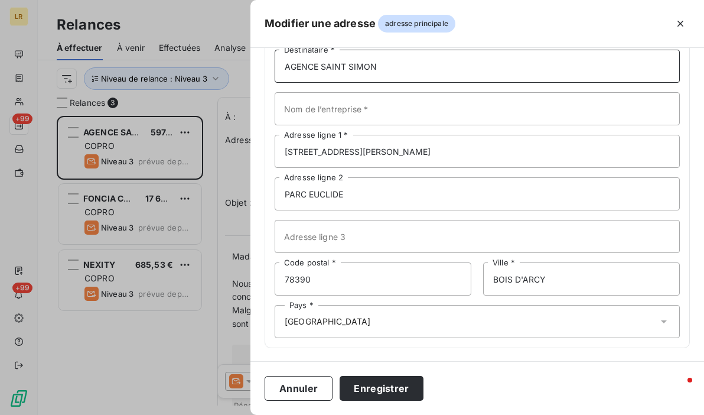
type input "AGENCE SAINT SIMON"
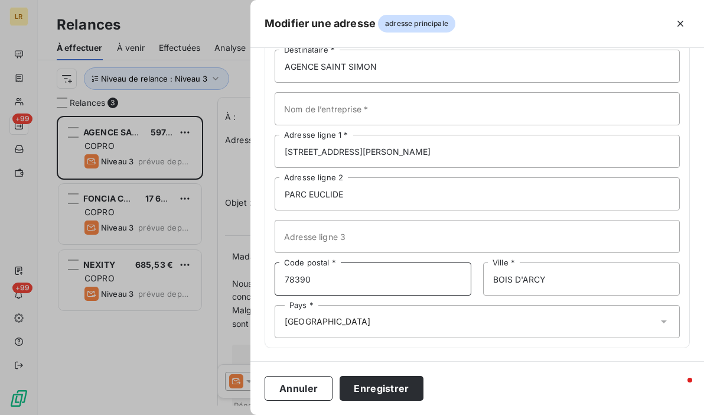
drag, startPoint x: 357, startPoint y: 275, endPoint x: 268, endPoint y: 278, distance: 89.2
click at [268, 278] on div "AGENCE [PERSON_NAME] * Nom de l’entreprise * [STREET_ADDRESS][PERSON_NAME] Adre…" at bounding box center [477, 193] width 424 height 307
paste input "990 ELANCOURT"
click at [310, 276] on input "78990 ELANCOURT" at bounding box center [373, 278] width 197 height 33
drag, startPoint x: 312, startPoint y: 276, endPoint x: 402, endPoint y: 276, distance: 90.3
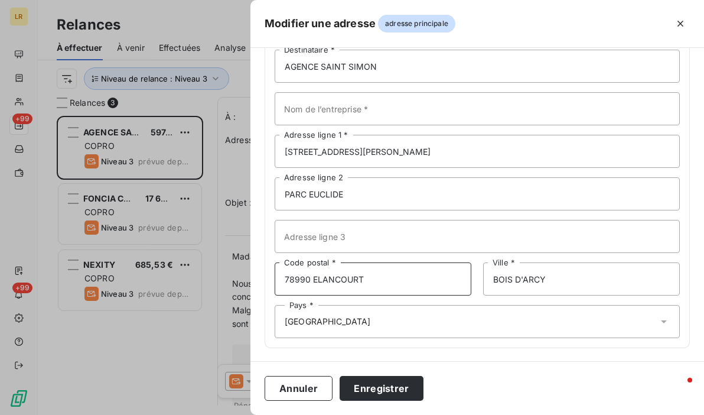
click at [402, 276] on input "78990 ELANCOURT" at bounding box center [373, 278] width 197 height 33
type input "78990"
click at [250, 414] on div "Modifier une adresse adresse principale Les champs marqués d’un [DEMOGRAPHIC_DA…" at bounding box center [352, 415] width 704 height 0
click at [415, 214] on div "AGENCE [PERSON_NAME] * Nom de l’entreprise * [STREET_ADDRESS][PERSON_NAME] Adre…" at bounding box center [477, 193] width 424 height 307
click at [501, 282] on input "ELENCOURT" at bounding box center [581, 278] width 197 height 33
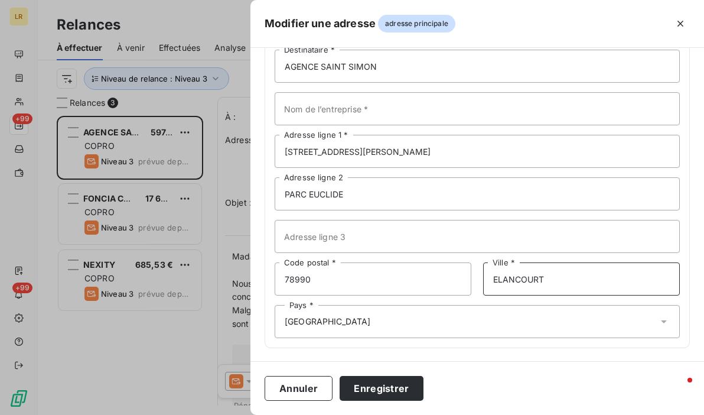
type input "ELANCOURT"
click at [515, 323] on div "Pays * [GEOGRAPHIC_DATA]" at bounding box center [477, 321] width 405 height 33
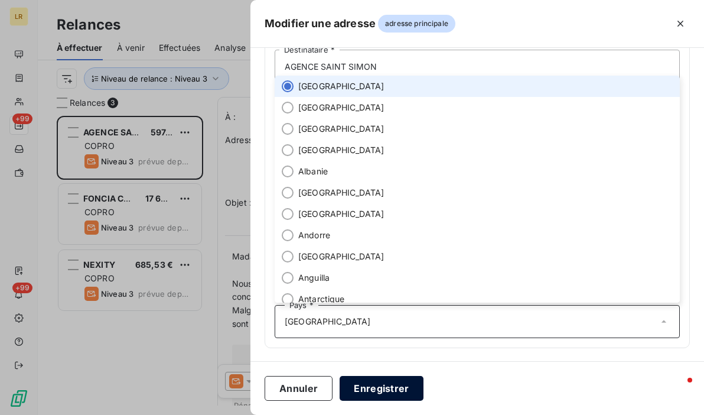
click at [380, 387] on button "Enregistrer" at bounding box center [382, 388] width 84 height 25
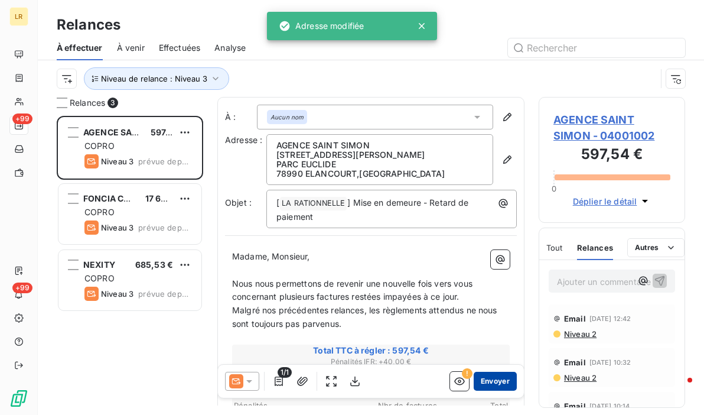
click at [490, 375] on button "Envoyer" at bounding box center [495, 380] width 43 height 19
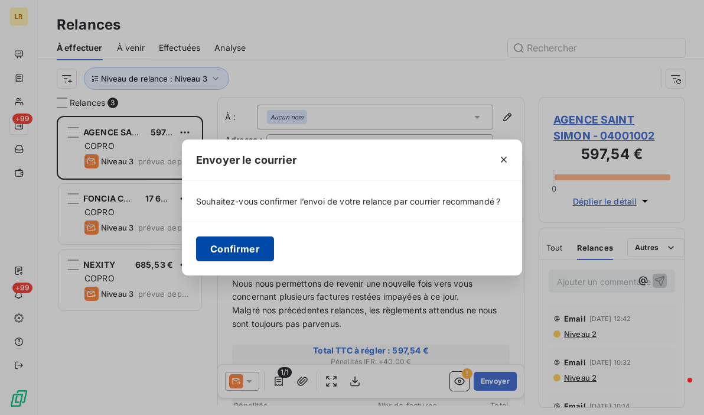
click at [248, 240] on button "Confirmer" at bounding box center [235, 248] width 78 height 25
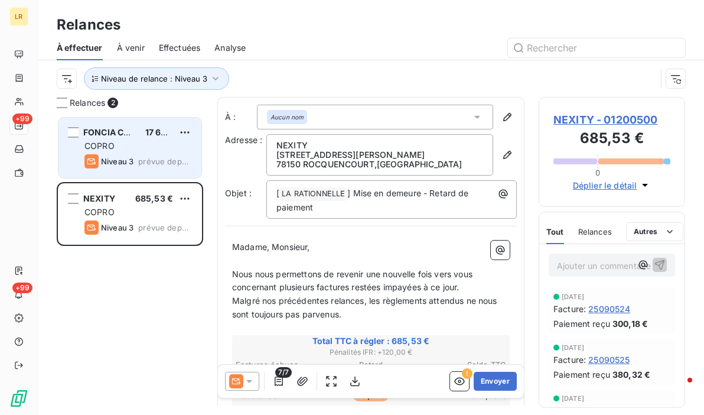
drag, startPoint x: 142, startPoint y: 133, endPoint x: 135, endPoint y: 133, distance: 7.7
click at [139, 133] on div "FONCIA COURCELLES 17 690,66 €" at bounding box center [137, 132] width 107 height 11
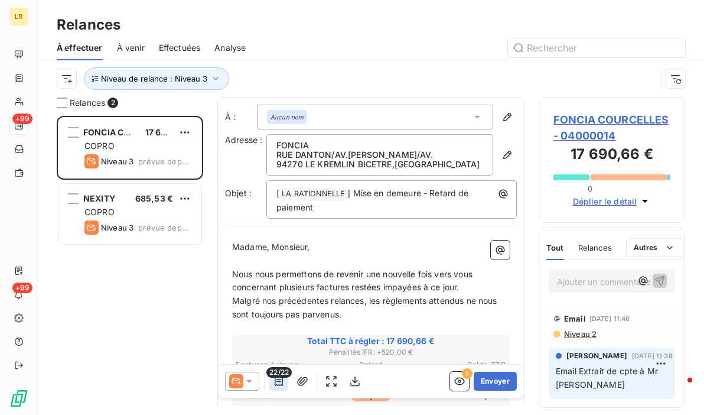
click at [279, 381] on icon "button" at bounding box center [279, 380] width 8 height 9
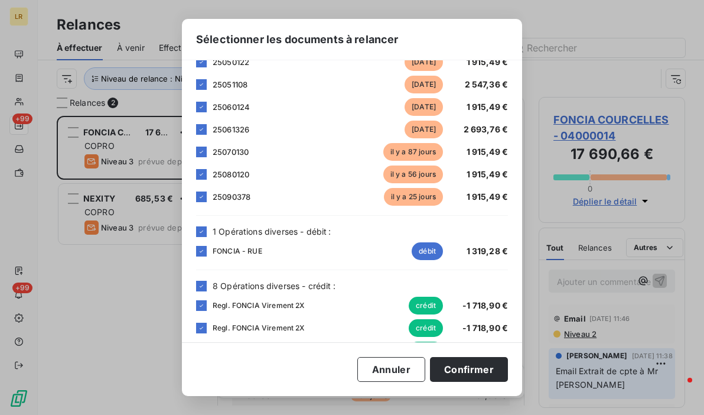
scroll to position [363, 0]
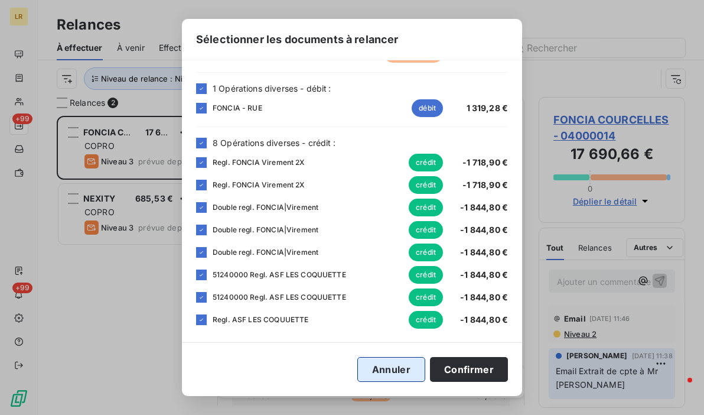
click at [391, 366] on button "Annuler" at bounding box center [391, 369] width 68 height 25
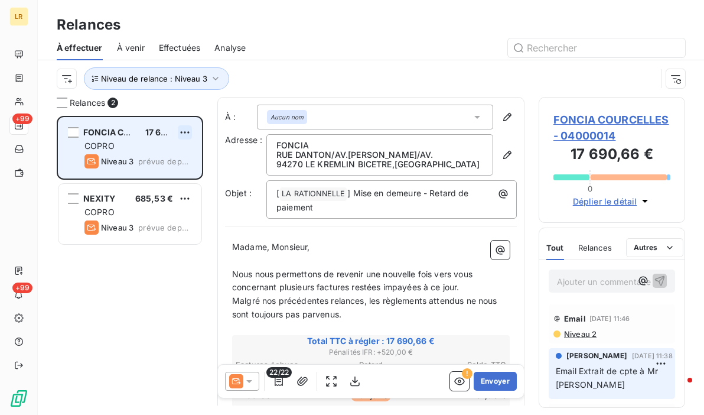
click at [187, 132] on html "LR +99 +99 Relances À effectuer À venir Effectuées Analyse Niveau de relance : …" at bounding box center [352, 207] width 704 height 415
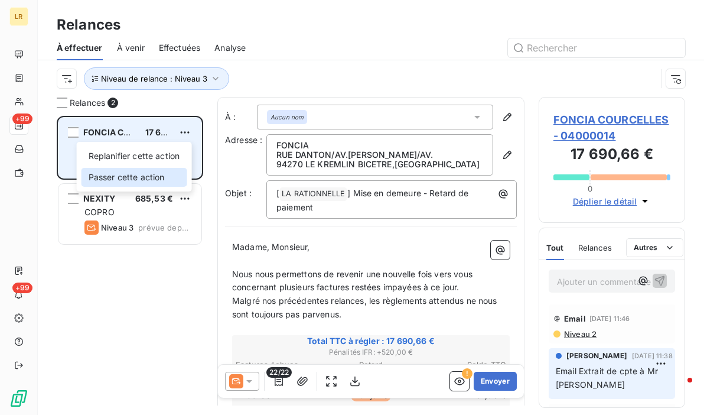
click at [158, 180] on div "Passer cette action" at bounding box center [134, 177] width 106 height 19
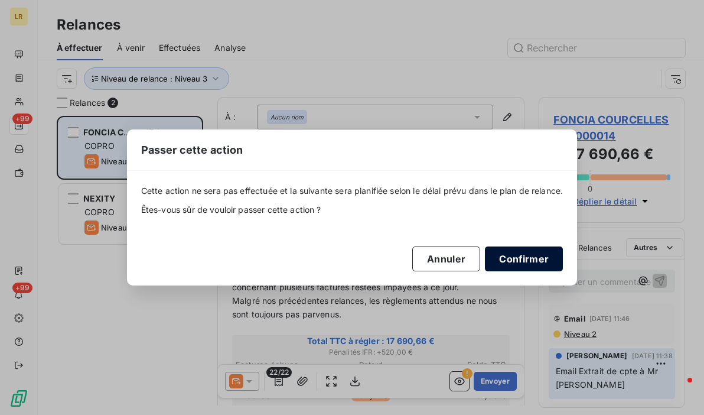
drag, startPoint x: 536, startPoint y: 260, endPoint x: 518, endPoint y: 259, distance: 18.3
click at [536, 261] on button "Confirmer" at bounding box center [524, 258] width 78 height 25
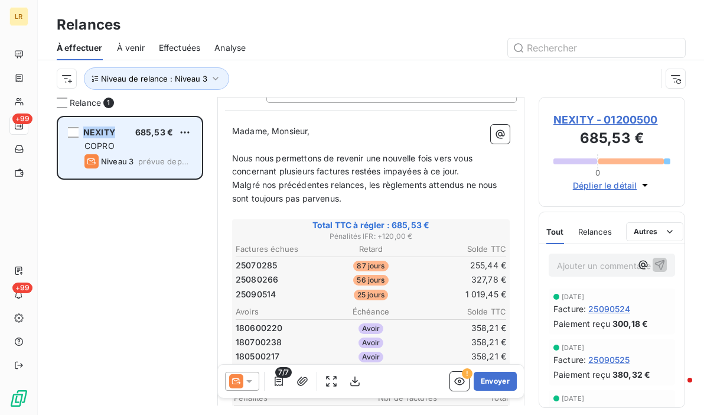
scroll to position [118, 0]
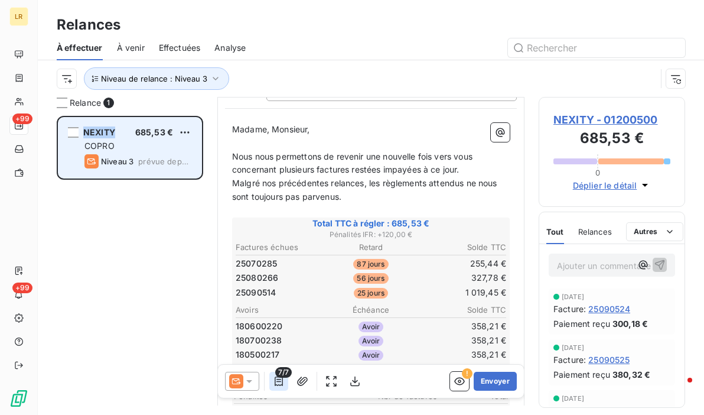
click at [274, 380] on icon "button" at bounding box center [279, 381] width 12 height 12
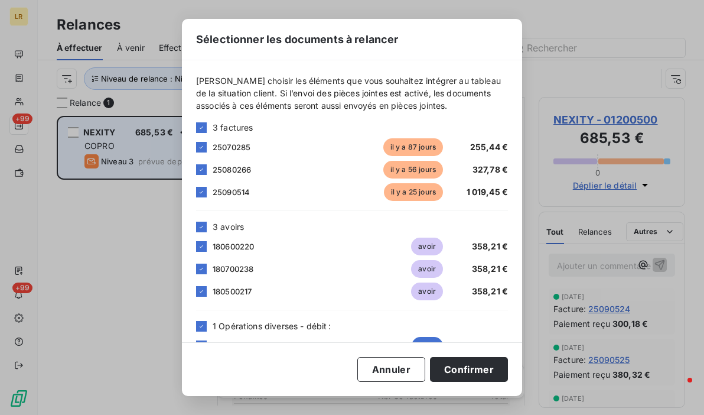
click at [335, 300] on div "[PERSON_NAME] choisir les éléments que vous souhaitez intégrer au tableau de la…" at bounding box center [352, 214] width 312 height 280
click at [385, 366] on button "Annuler" at bounding box center [391, 369] width 68 height 25
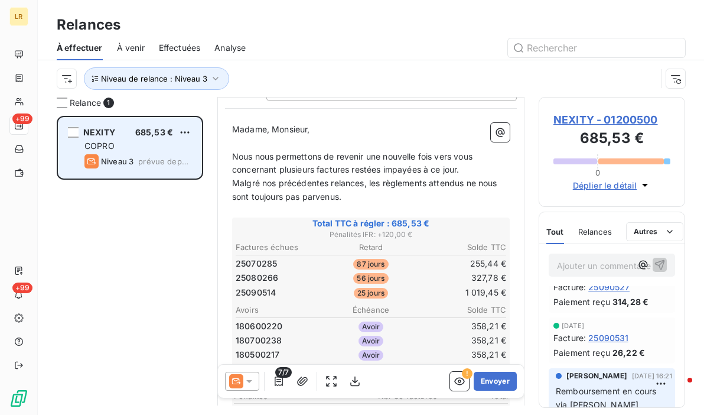
scroll to position [177, 0]
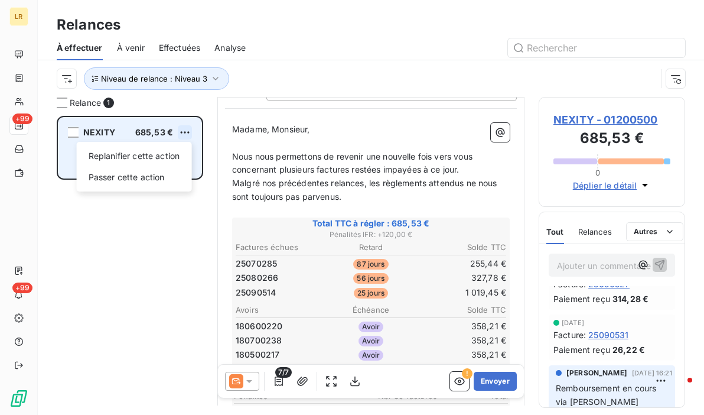
click at [184, 129] on html "LR +99 +99 Relances À effectuer À venir Effectuées Analyse Niveau de relance : …" at bounding box center [352, 207] width 704 height 415
click at [149, 172] on div "Passer cette action" at bounding box center [134, 177] width 106 height 19
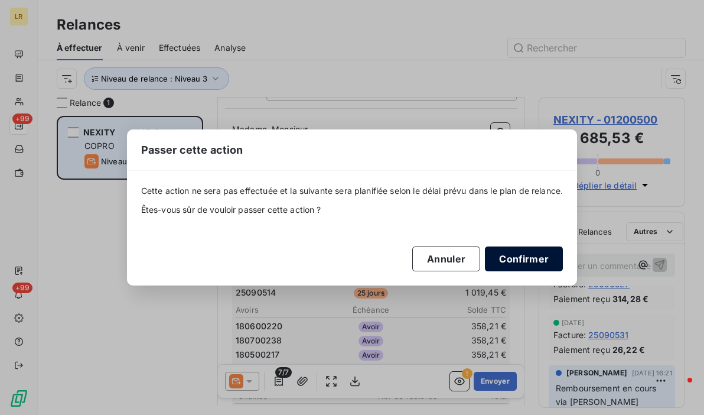
click at [518, 257] on button "Confirmer" at bounding box center [524, 258] width 78 height 25
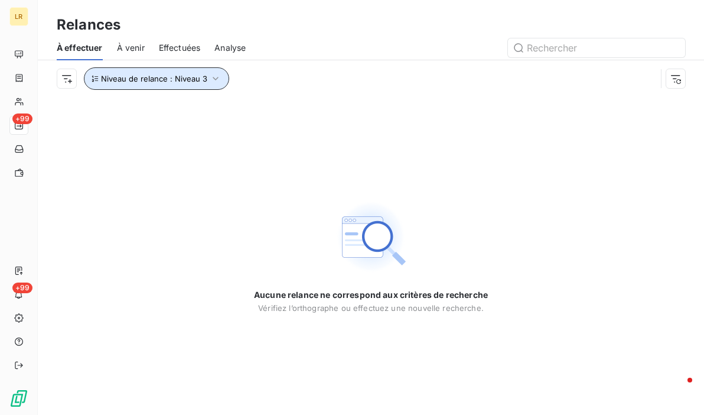
click at [215, 72] on button "Niveau de relance : Niveau 3" at bounding box center [156, 78] width 145 height 22
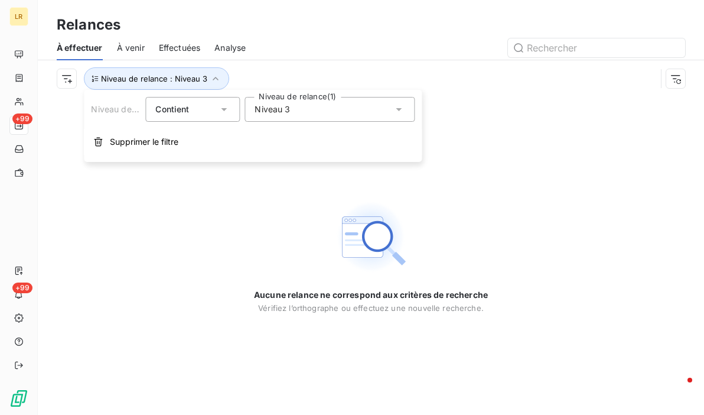
click at [267, 108] on span "Niveau 3" at bounding box center [271, 109] width 35 height 12
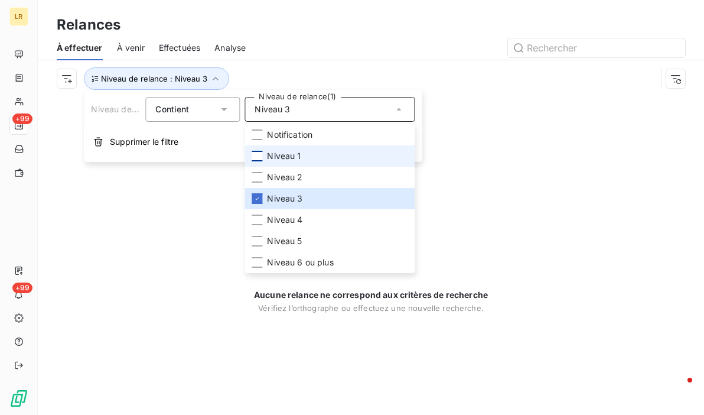
click at [253, 155] on div at bounding box center [257, 156] width 11 height 11
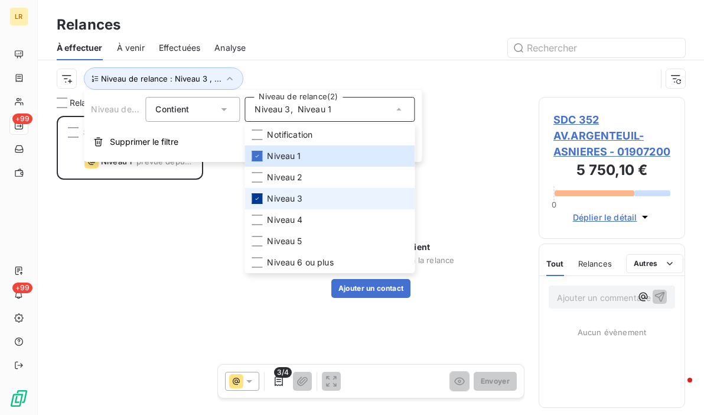
scroll to position [290, 137]
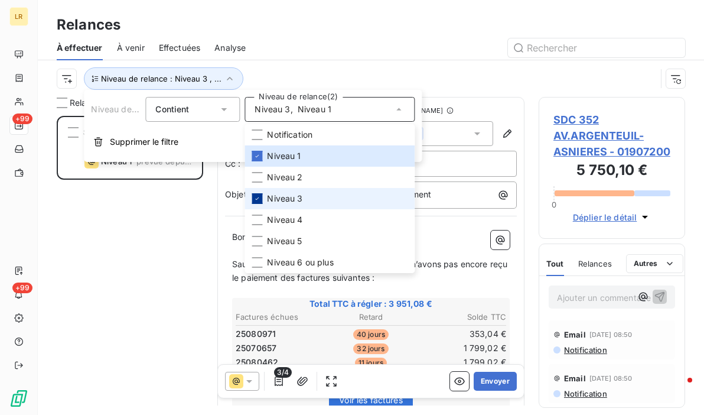
click at [260, 197] on div at bounding box center [257, 198] width 11 height 11
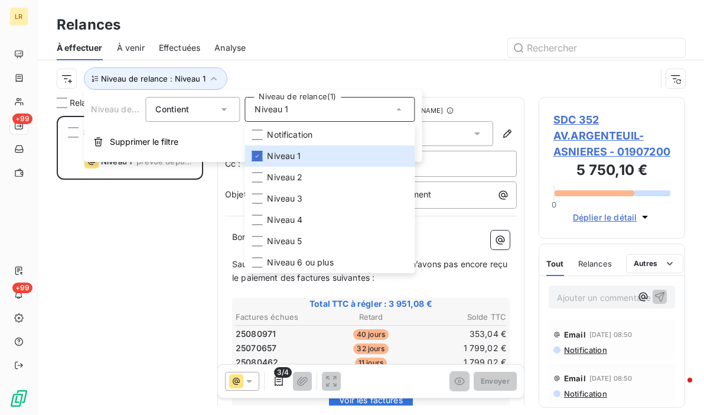
click at [350, 57] on div "À effectuer À venir Effectuées Analyse" at bounding box center [371, 47] width 666 height 25
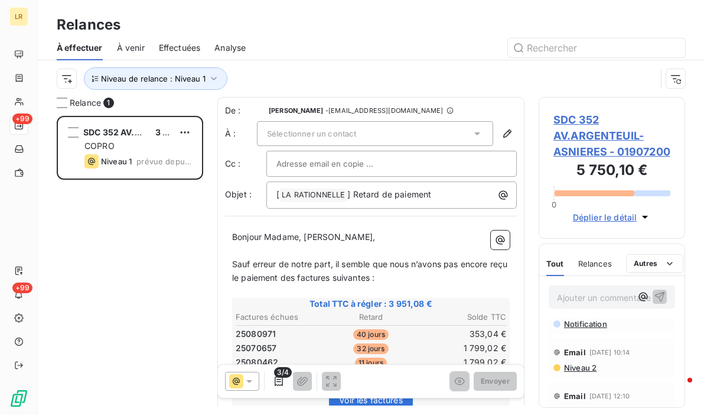
scroll to position [354, 0]
click at [582, 344] on span "Niveau 3" at bounding box center [580, 338] width 34 height 9
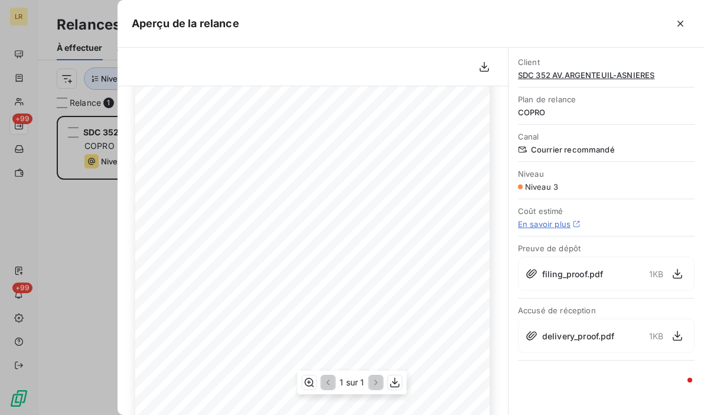
scroll to position [118, 0]
click at [75, 221] on div at bounding box center [352, 207] width 704 height 415
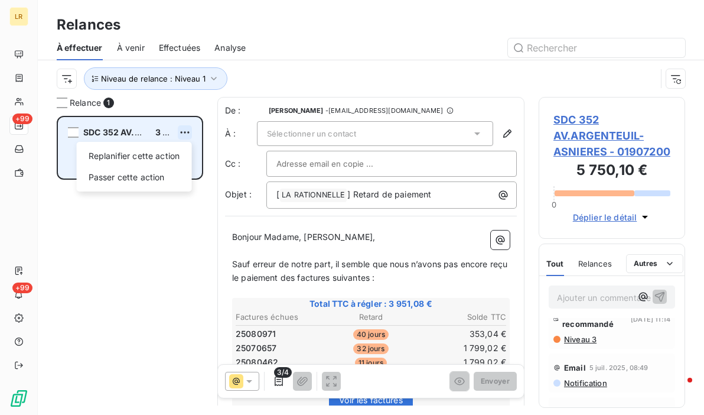
click at [185, 130] on html "LR +99 +99 Relances À effectuer À venir Effectuées Analyse Niveau de relance : …" at bounding box center [352, 207] width 704 height 415
click at [149, 174] on div "Passer cette action" at bounding box center [134, 177] width 106 height 19
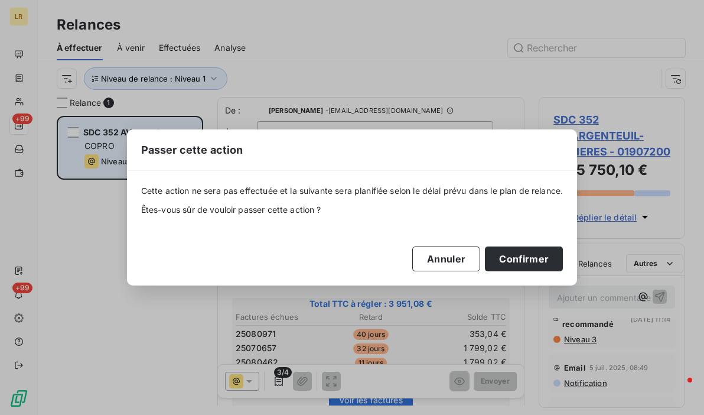
click at [527, 259] on button "Confirmer" at bounding box center [524, 258] width 78 height 25
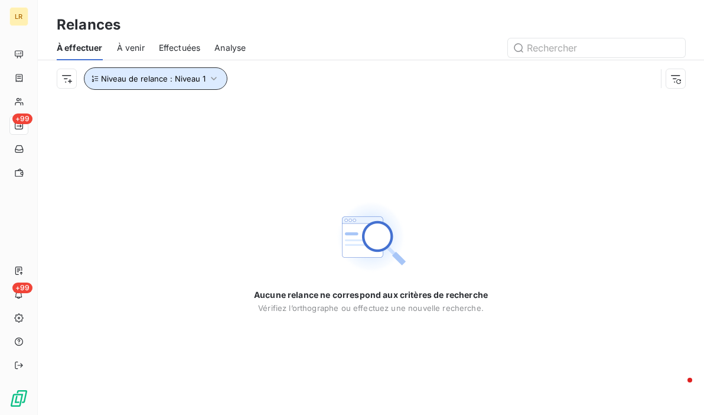
click at [216, 78] on icon "button" at bounding box center [214, 79] width 12 height 12
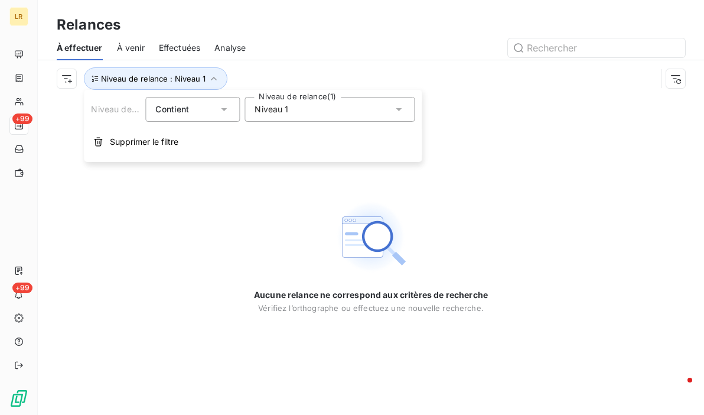
click at [397, 107] on icon at bounding box center [399, 109] width 12 height 12
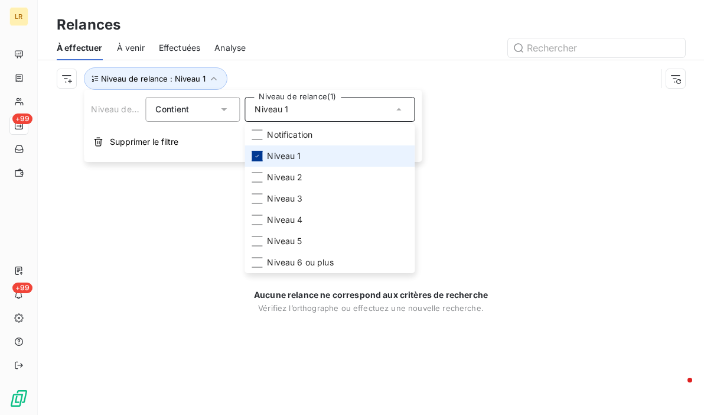
click at [257, 152] on icon at bounding box center [256, 155] width 7 height 7
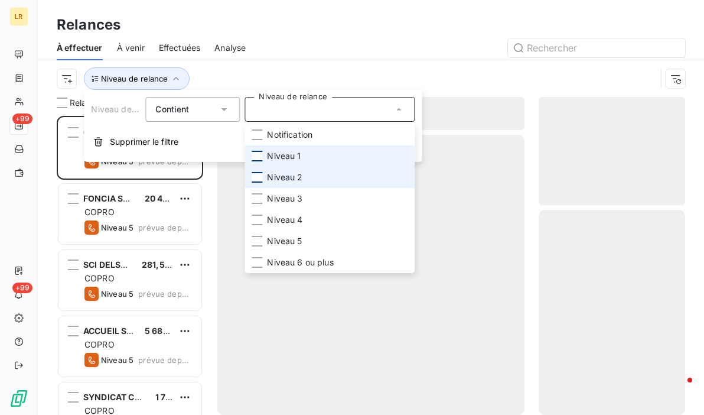
scroll to position [290, 137]
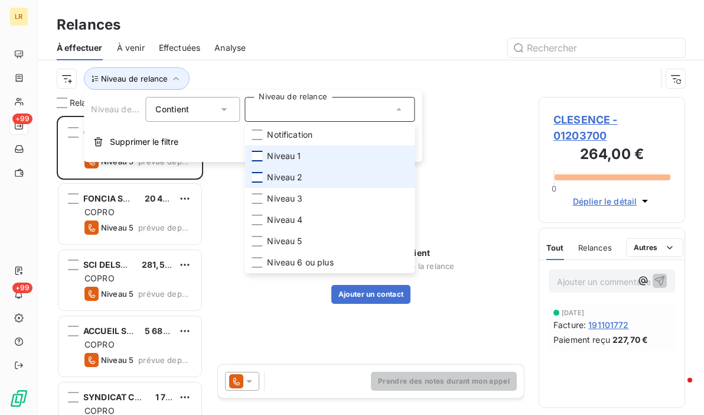
click at [259, 176] on div at bounding box center [257, 177] width 11 height 11
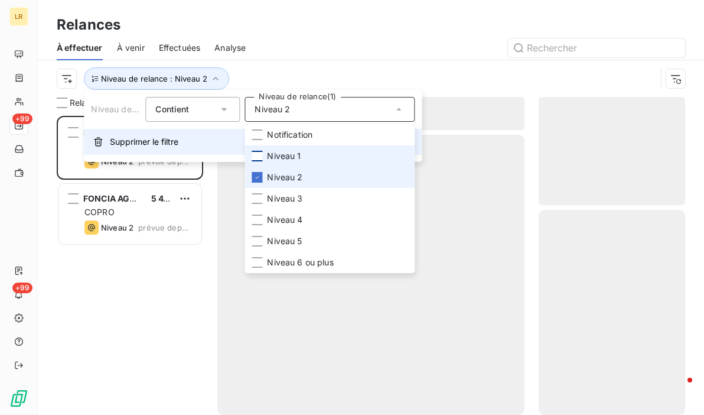
scroll to position [290, 137]
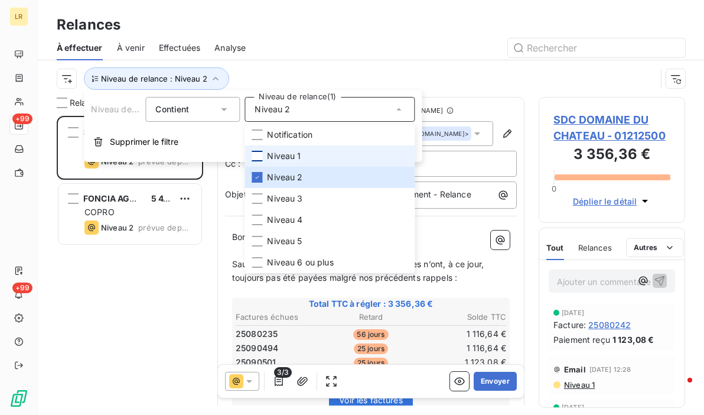
click at [264, 40] on div at bounding box center [472, 47] width 425 height 19
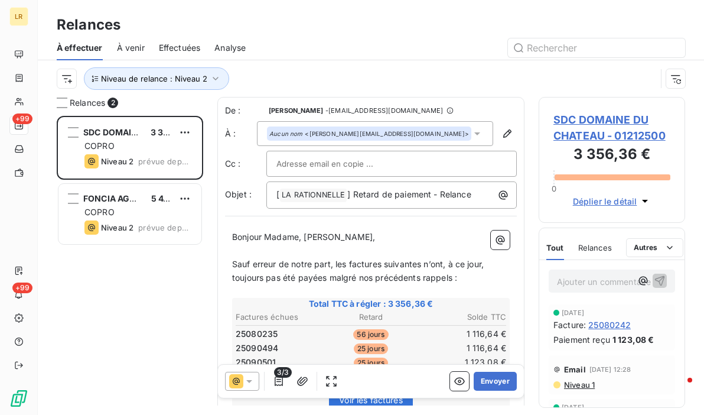
scroll to position [118, 0]
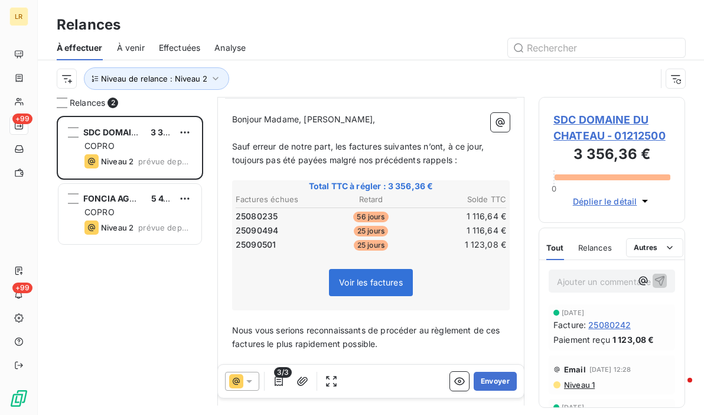
click at [575, 382] on span "Niveau 1" at bounding box center [579, 384] width 32 height 9
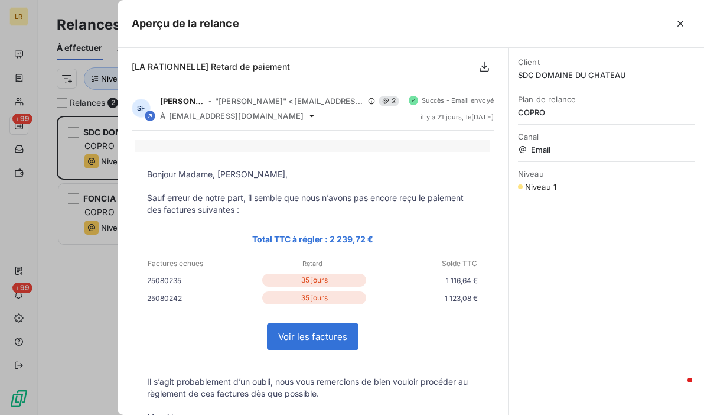
click at [72, 297] on div at bounding box center [352, 207] width 704 height 415
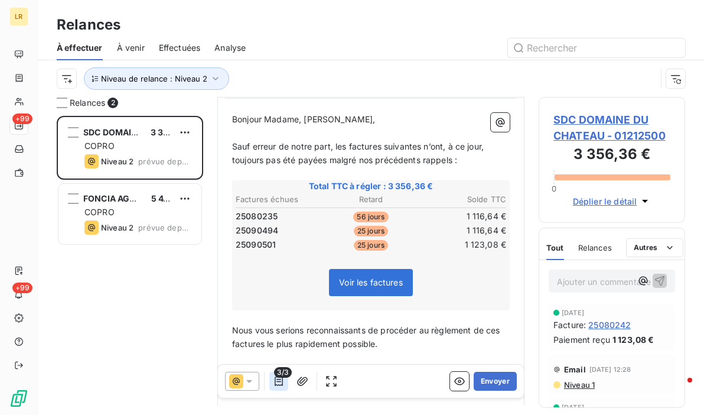
click at [281, 380] on icon "button" at bounding box center [279, 381] width 12 height 12
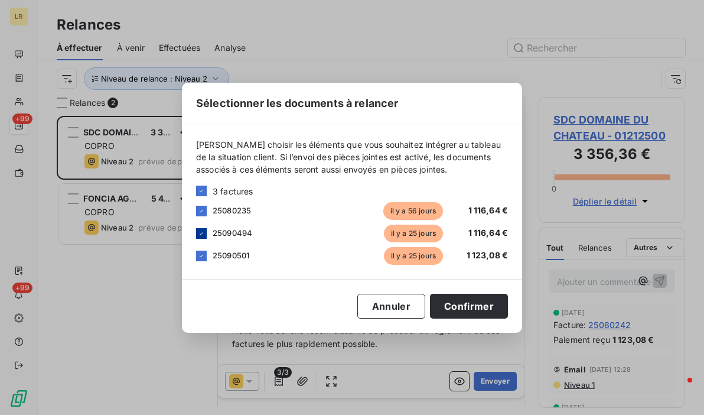
click at [197, 236] on div at bounding box center [201, 233] width 11 height 11
click at [201, 259] on icon at bounding box center [201, 255] width 7 height 7
click at [476, 299] on button "Confirmer" at bounding box center [469, 305] width 78 height 25
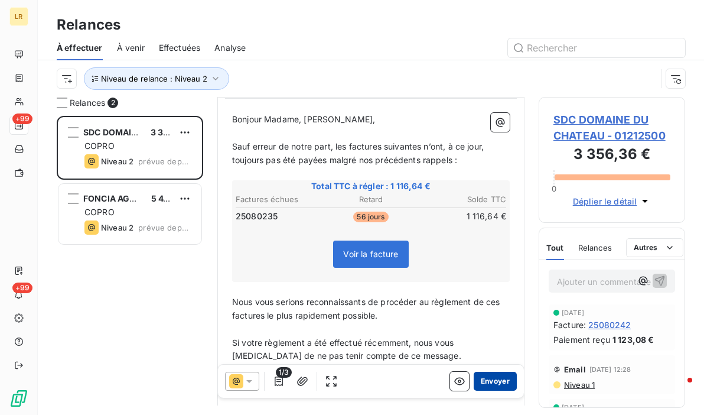
click at [482, 382] on button "Envoyer" at bounding box center [495, 380] width 43 height 19
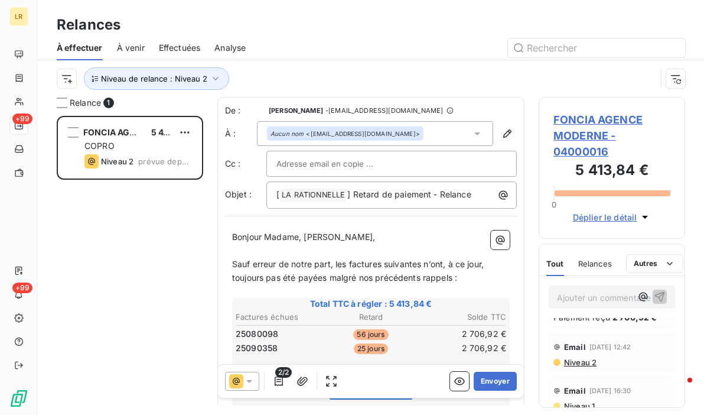
scroll to position [59, 0]
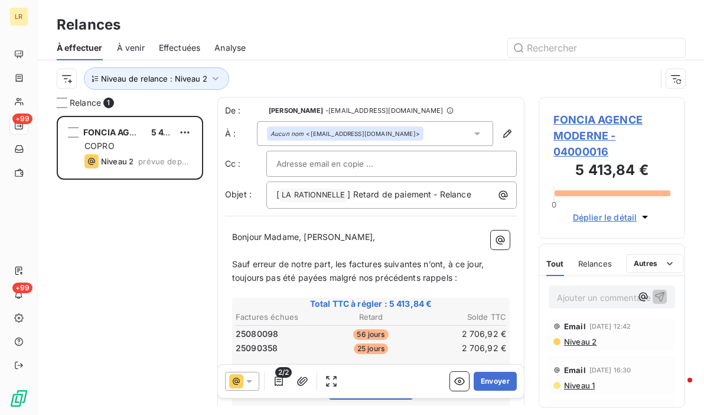
click at [583, 337] on span "Niveau 2" at bounding box center [580, 341] width 34 height 9
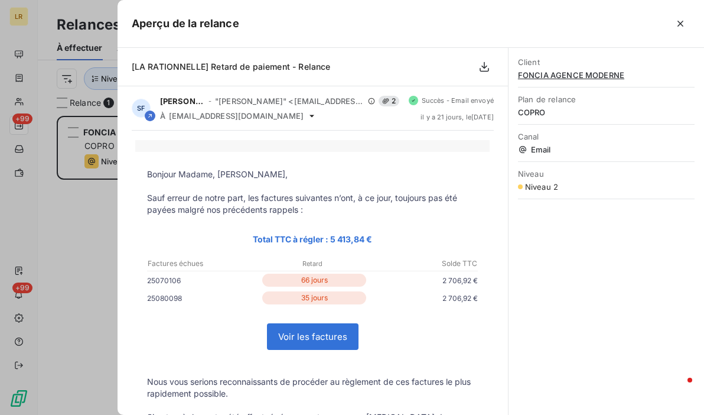
click at [60, 216] on div at bounding box center [352, 207] width 704 height 415
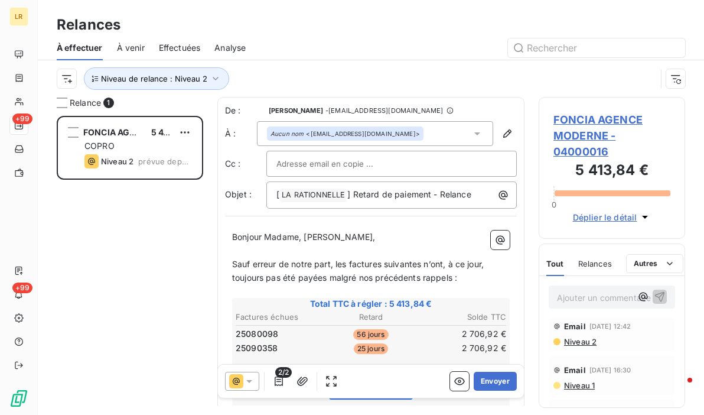
click at [249, 381] on icon at bounding box center [249, 381] width 6 height 3
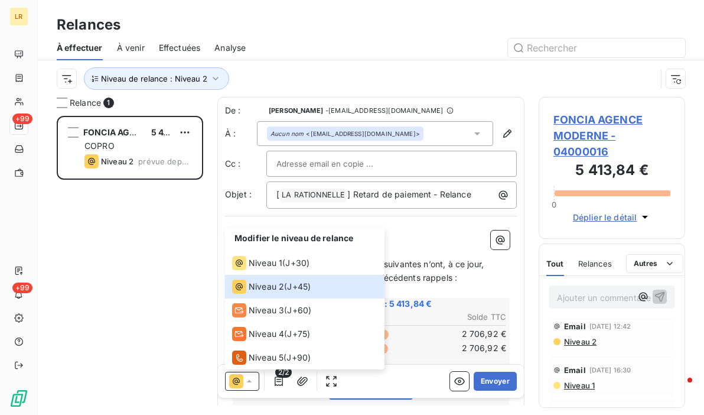
click at [487, 285] on p "﻿" at bounding box center [371, 292] width 278 height 14
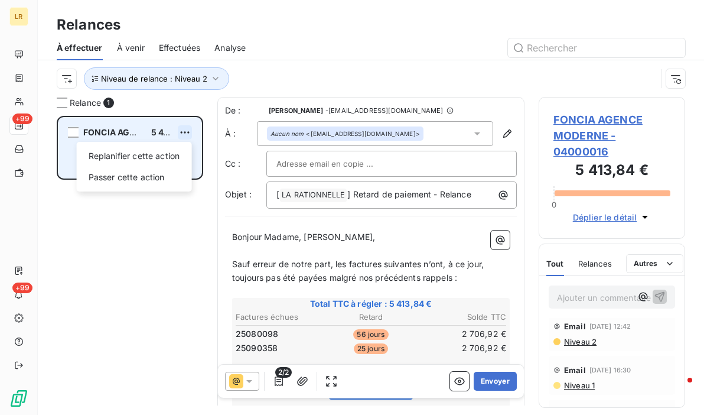
click at [187, 130] on html "LR +99 +99 Relances À effectuer À venir Effectuées Analyse Niveau de relance : …" at bounding box center [352, 207] width 704 height 415
click at [139, 177] on div "Passer cette action" at bounding box center [134, 177] width 106 height 19
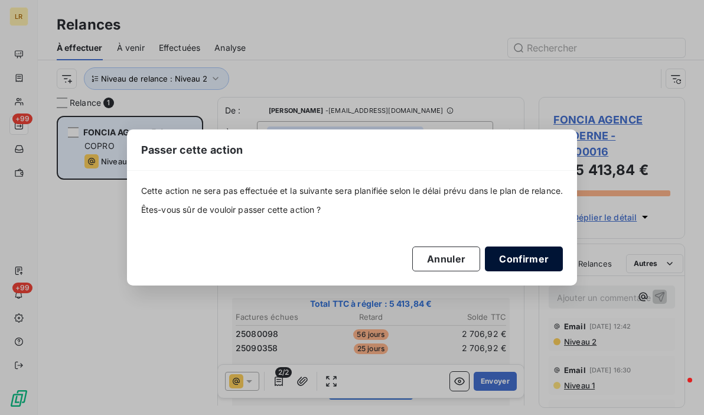
click at [514, 254] on button "Confirmer" at bounding box center [524, 258] width 78 height 25
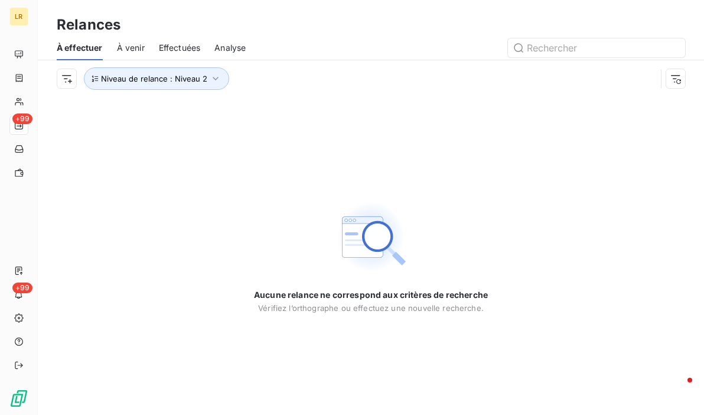
click at [108, 198] on div "Aucune relance ne correspond aux critères de recherche [PERSON_NAME] l’orthogra…" at bounding box center [371, 256] width 666 height 318
click at [214, 80] on icon "button" at bounding box center [216, 79] width 12 height 12
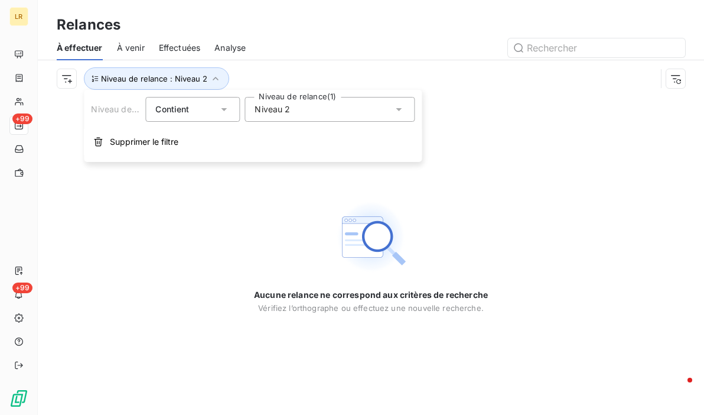
click at [396, 110] on icon at bounding box center [399, 109] width 12 height 12
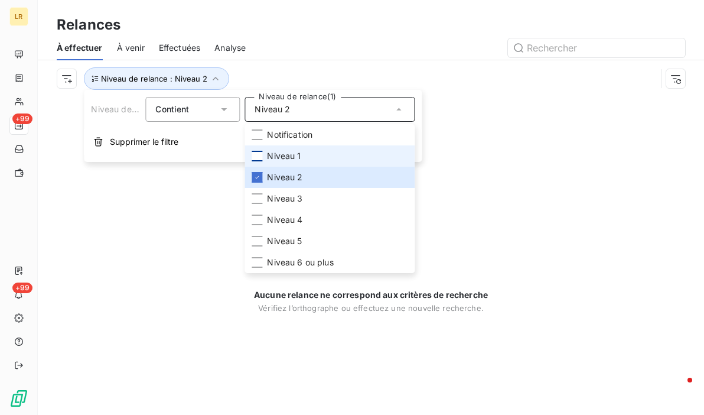
click at [257, 154] on div at bounding box center [257, 156] width 11 height 11
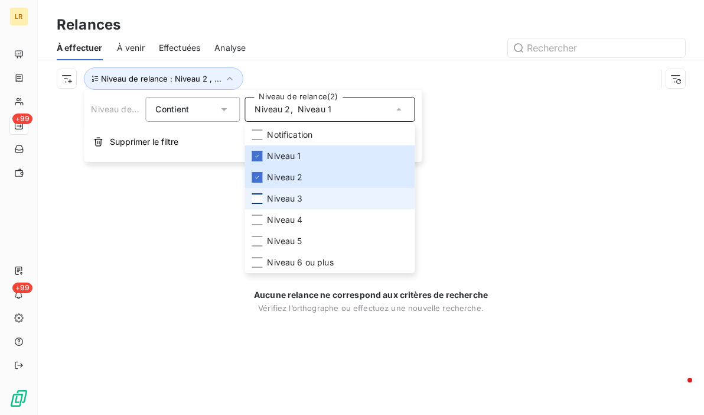
click at [257, 198] on div at bounding box center [257, 198] width 11 height 11
click at [496, 161] on div "Aucune relance ne correspond aux critères de recherche [PERSON_NAME] l’orthogra…" at bounding box center [371, 256] width 666 height 318
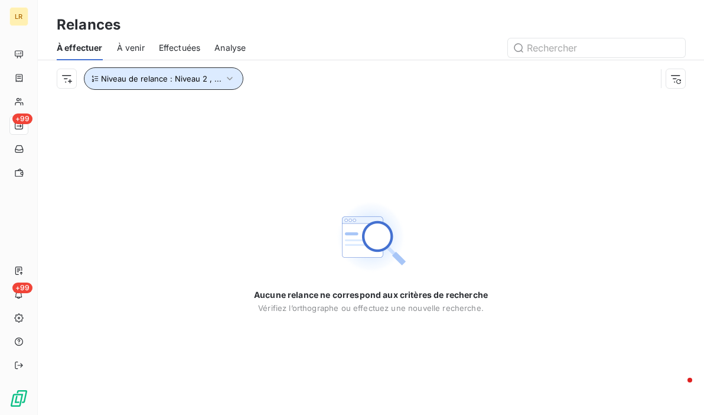
click at [224, 76] on icon "button" at bounding box center [230, 79] width 12 height 12
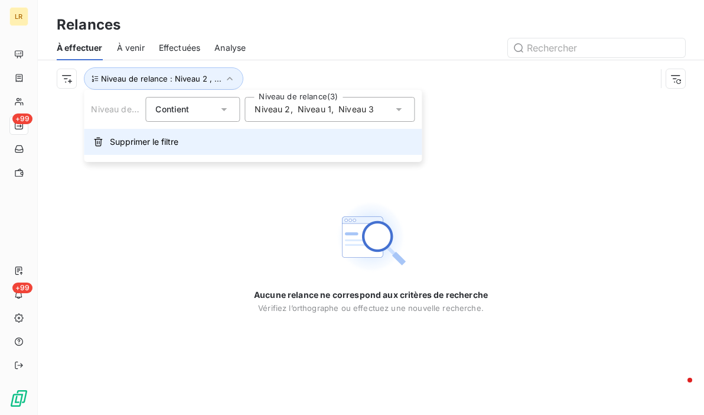
click at [123, 137] on span "Supprimer le filtre" at bounding box center [144, 142] width 68 height 12
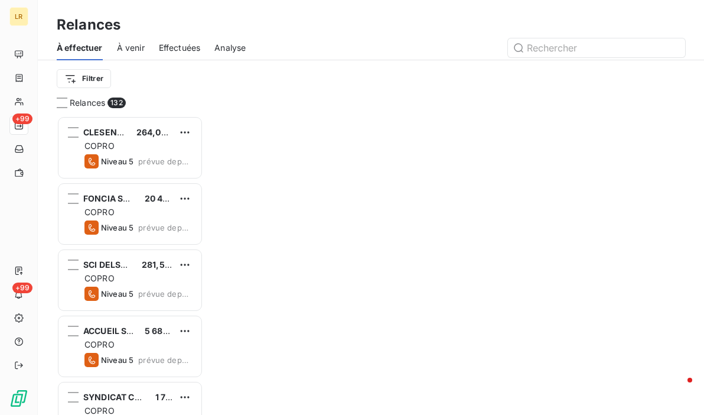
scroll to position [290, 137]
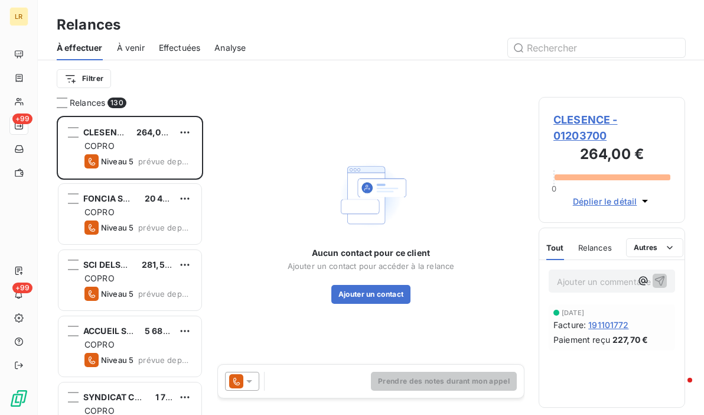
click at [71, 47] on span "À effectuer" at bounding box center [80, 48] width 46 height 12
click at [85, 106] on span "Relances" at bounding box center [87, 103] width 35 height 12
click at [103, 79] on html "LR +99 +99 Relances À effectuer À venir Effectuées Analyse Filtrer Relances 130…" at bounding box center [352, 207] width 704 height 415
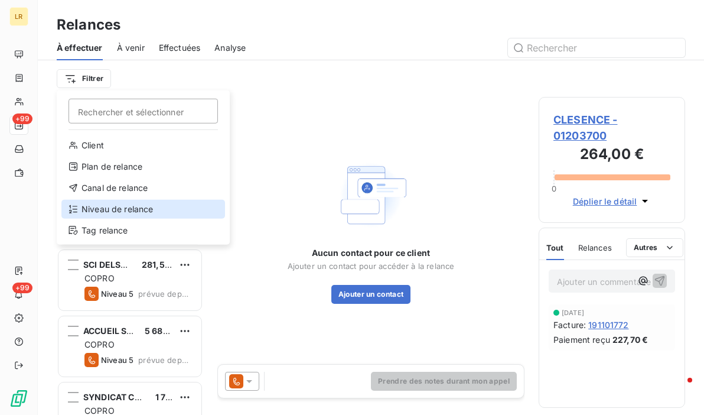
click at [103, 203] on div "Niveau de relance" at bounding box center [143, 209] width 164 height 19
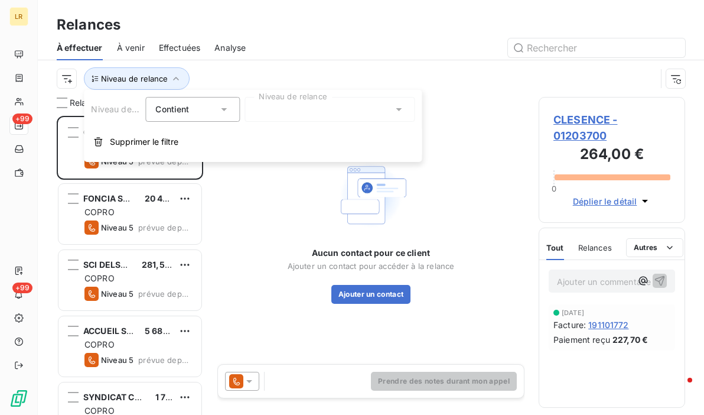
click at [288, 111] on div at bounding box center [329, 109] width 170 height 25
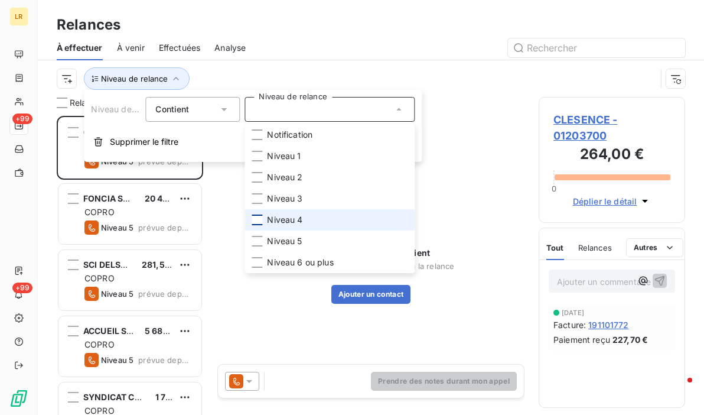
click at [259, 219] on div at bounding box center [257, 219] width 11 height 11
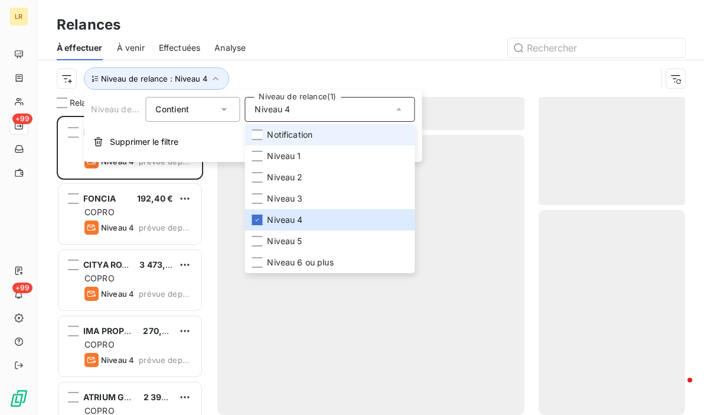
scroll to position [290, 137]
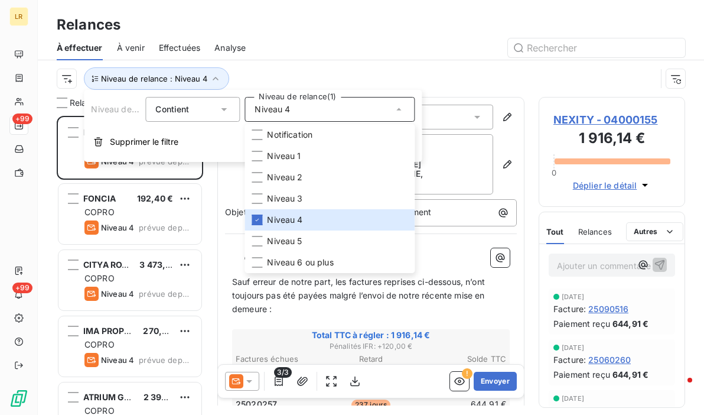
click at [319, 23] on div "Relances" at bounding box center [371, 24] width 666 height 21
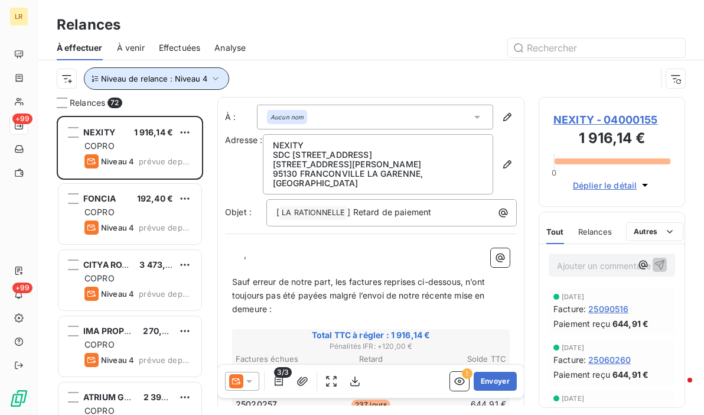
click at [213, 78] on icon "button" at bounding box center [216, 79] width 12 height 12
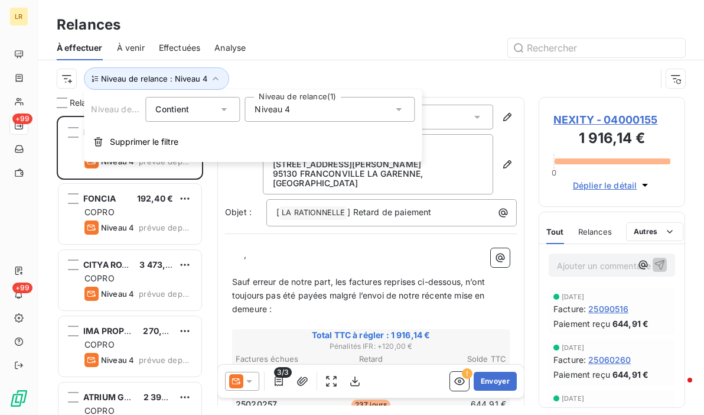
click at [399, 107] on icon at bounding box center [399, 109] width 12 height 12
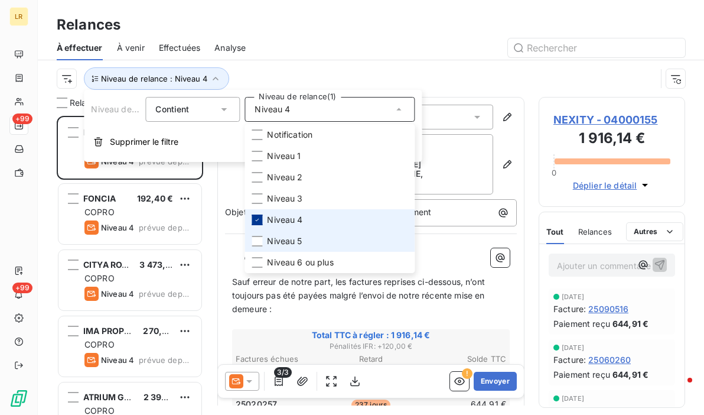
drag, startPoint x: 262, startPoint y: 243, endPoint x: 253, endPoint y: 217, distance: 27.4
click at [262, 242] on div at bounding box center [257, 241] width 11 height 11
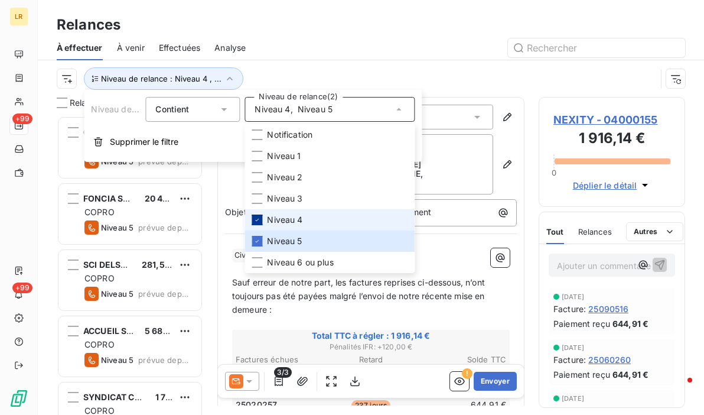
click at [260, 217] on icon at bounding box center [256, 219] width 7 height 7
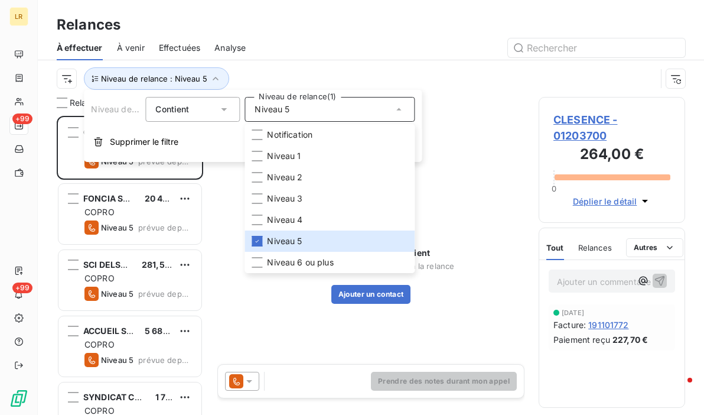
scroll to position [290, 137]
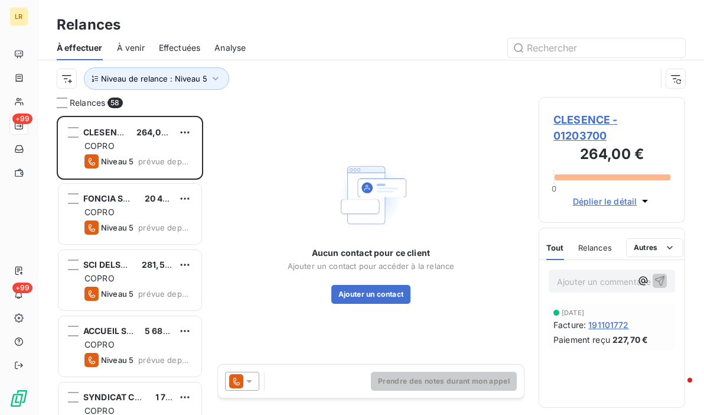
click at [345, 45] on div at bounding box center [472, 47] width 425 height 19
click at [318, 32] on div "Relances" at bounding box center [371, 24] width 666 height 21
click at [177, 48] on span "Effectuées" at bounding box center [180, 48] width 42 height 12
